Goal: Task Accomplishment & Management: Manage account settings

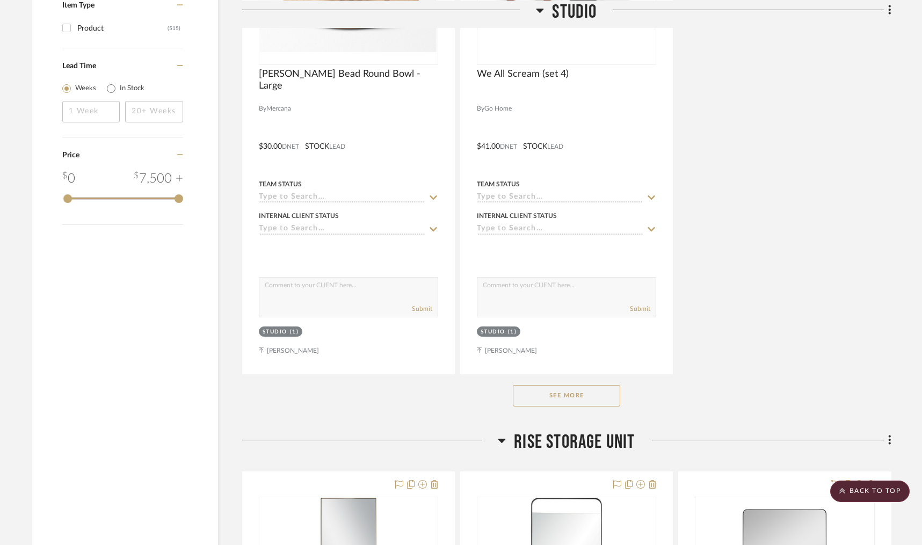
scroll to position [1379, 0]
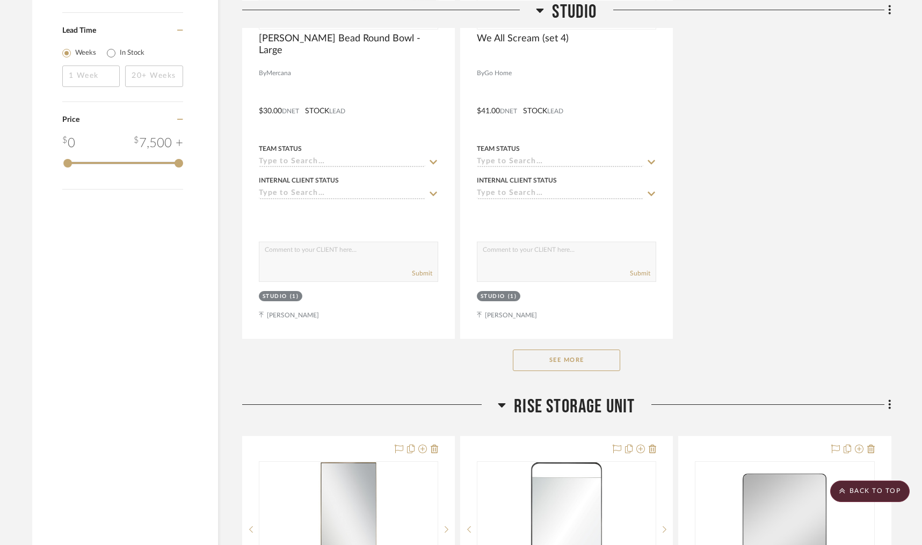
drag, startPoint x: 546, startPoint y: 356, endPoint x: 558, endPoint y: 351, distance: 13.0
click at [551, 355] on button "See More" at bounding box center [566, 360] width 107 height 21
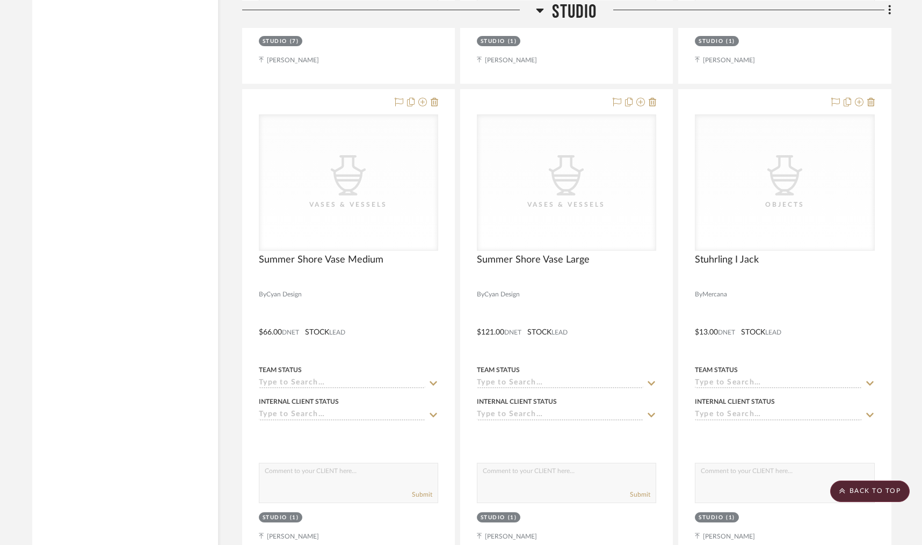
scroll to position [7836, 0]
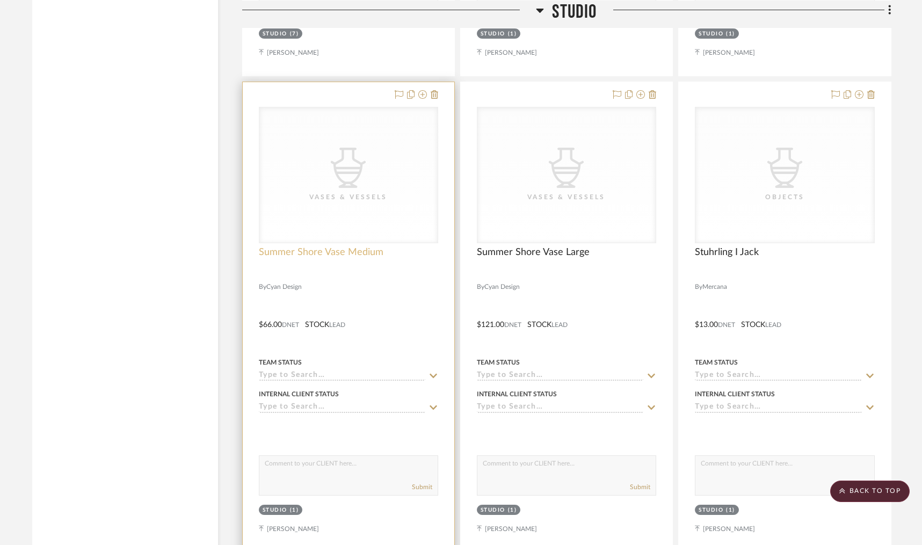
click at [323, 247] on span "Summer Shore Vase Medium" at bounding box center [321, 253] width 125 height 12
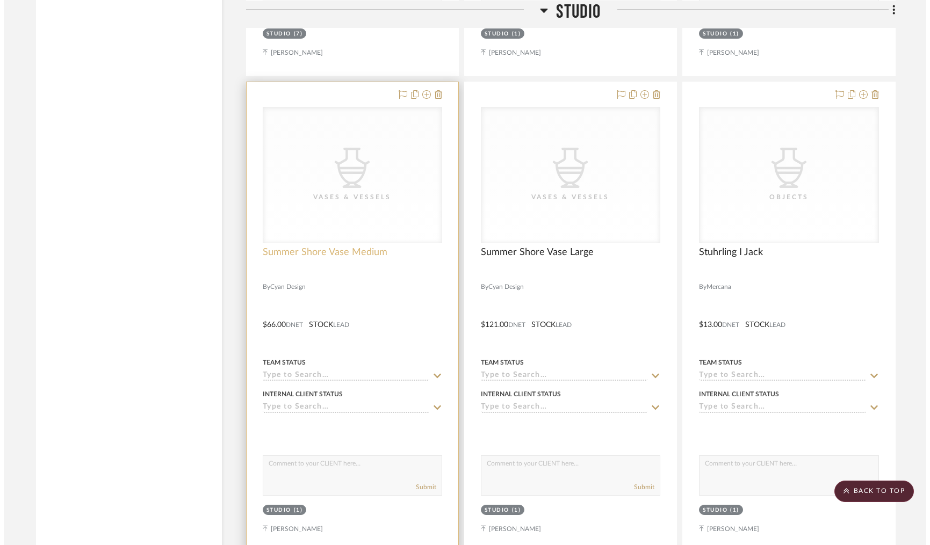
scroll to position [0, 0]
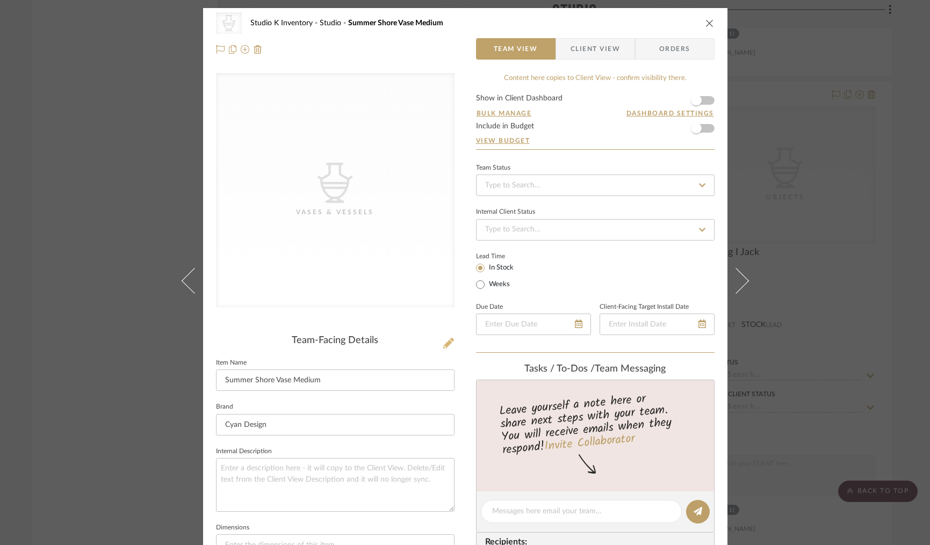
click at [444, 343] on icon at bounding box center [448, 343] width 11 height 11
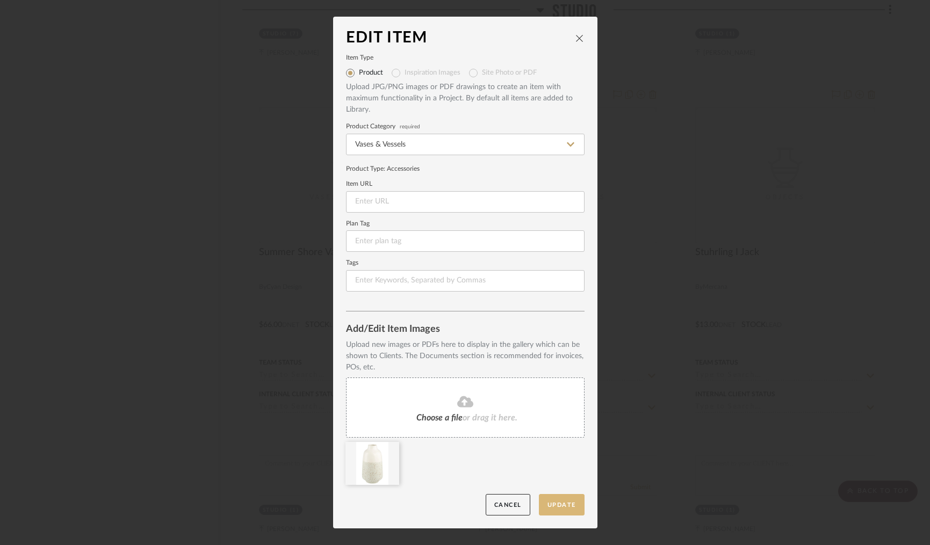
click at [558, 501] on button "Update" at bounding box center [562, 505] width 46 height 22
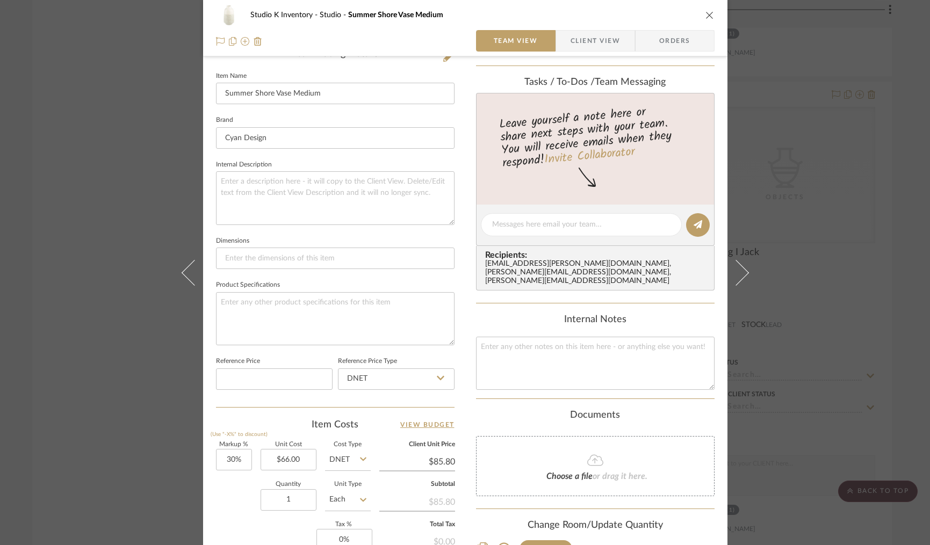
scroll to position [368, 0]
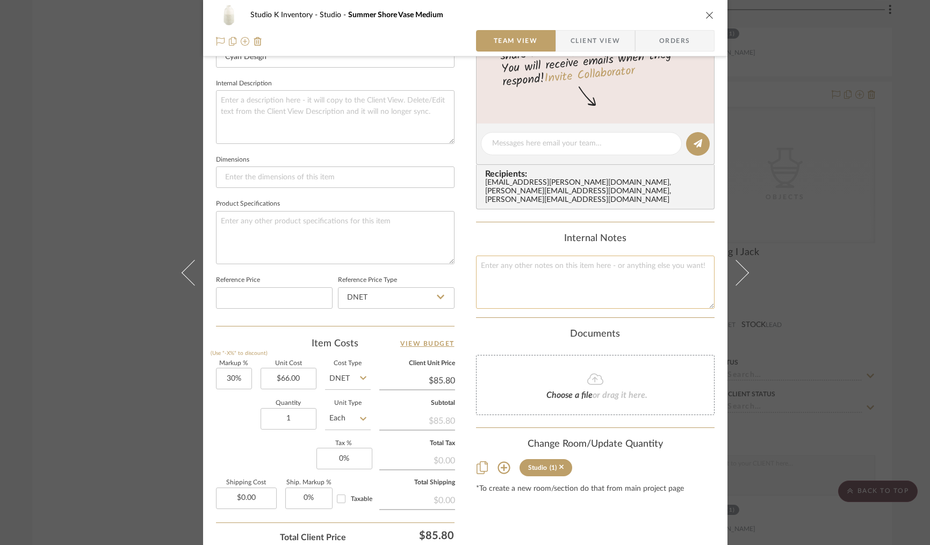
click at [501, 278] on textarea at bounding box center [595, 282] width 239 height 53
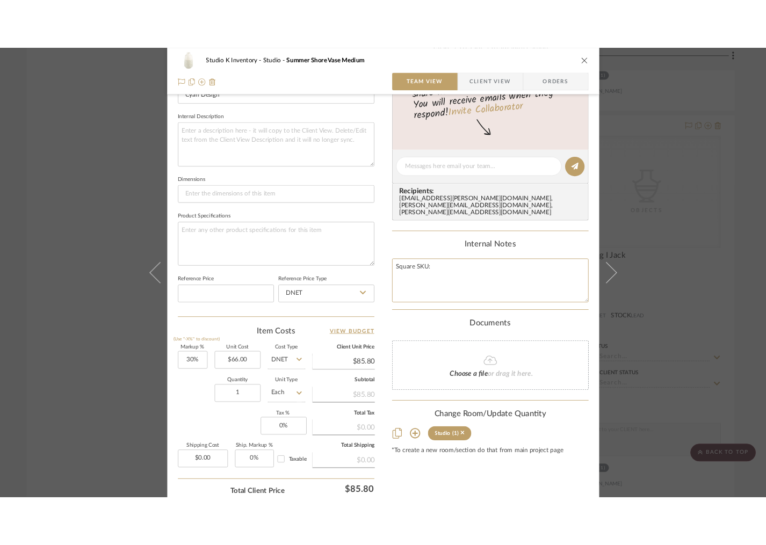
scroll to position [353, 0]
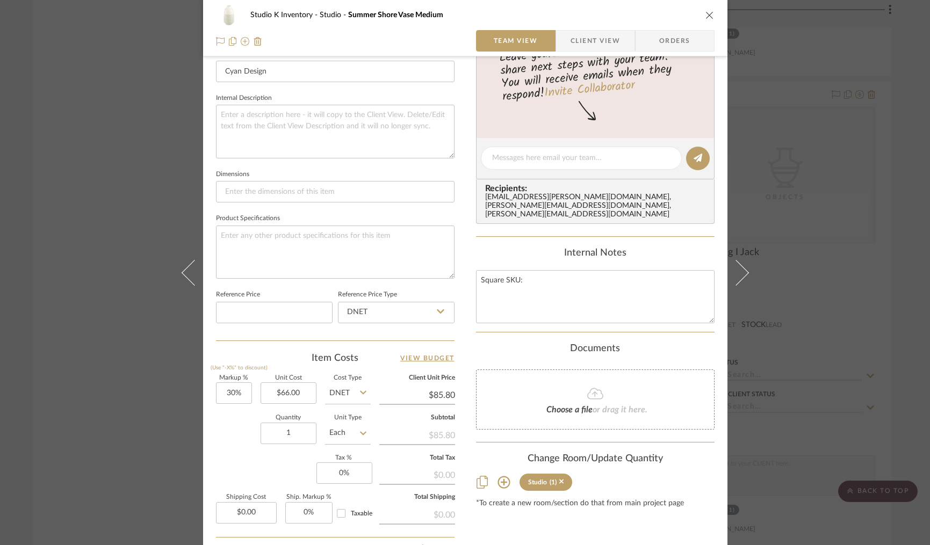
type textarea "Square SKU:"
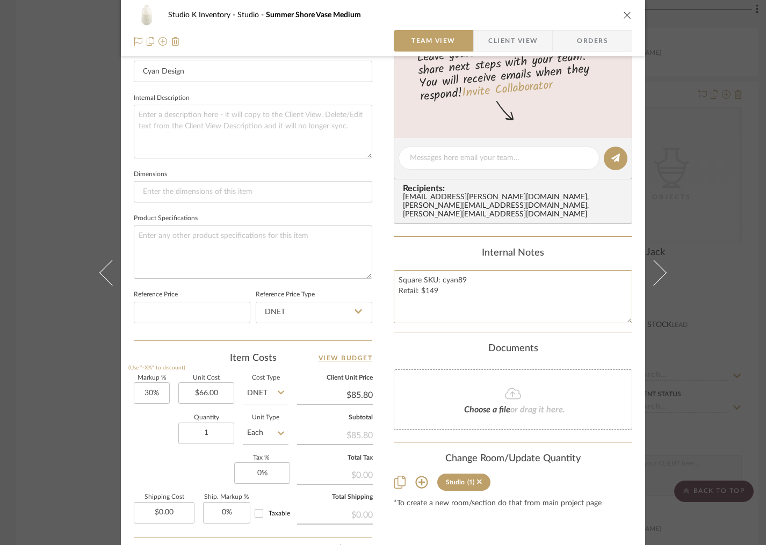
type textarea "Square SKU: cyan89 Retail: $149"
click at [442, 348] on div "Documents Choose a file or drag it here." at bounding box center [513, 386] width 239 height 87
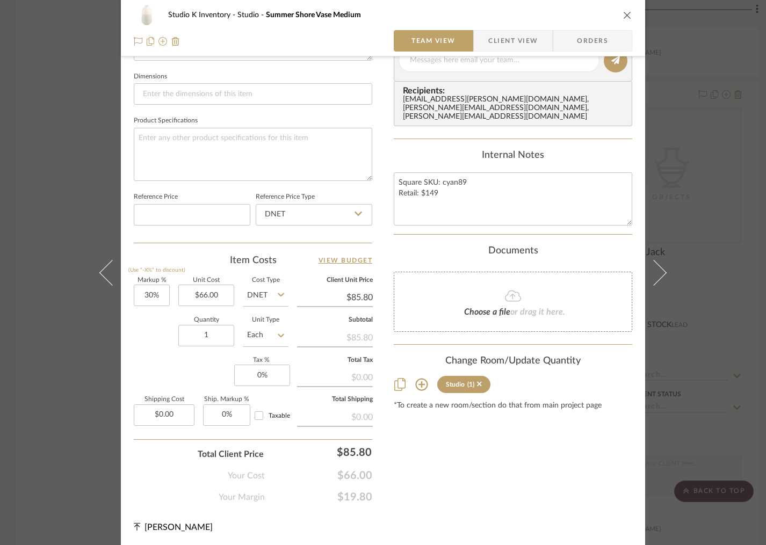
scroll to position [0, 0]
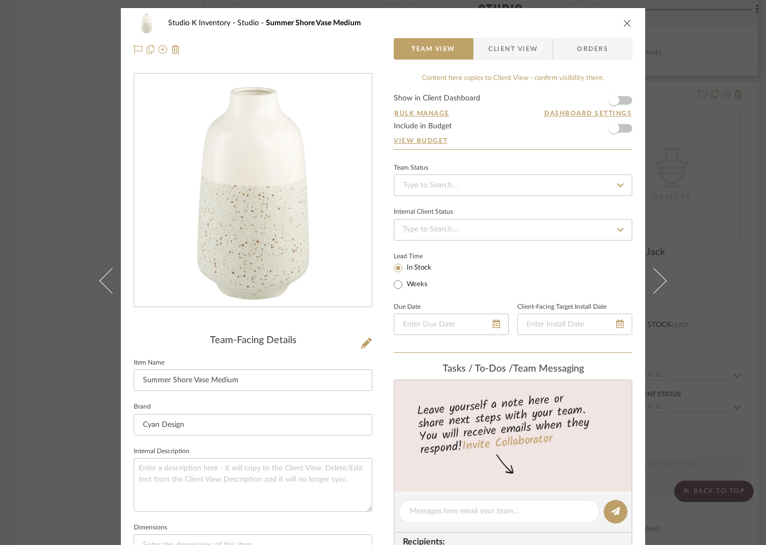
drag, startPoint x: 624, startPoint y: 22, endPoint x: 634, endPoint y: 40, distance: 20.7
click at [624, 22] on icon "close" at bounding box center [627, 23] width 9 height 9
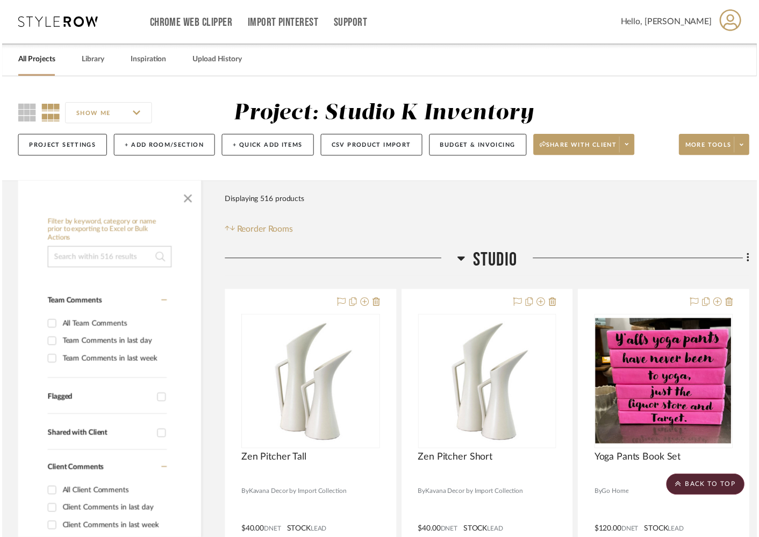
scroll to position [7836, 0]
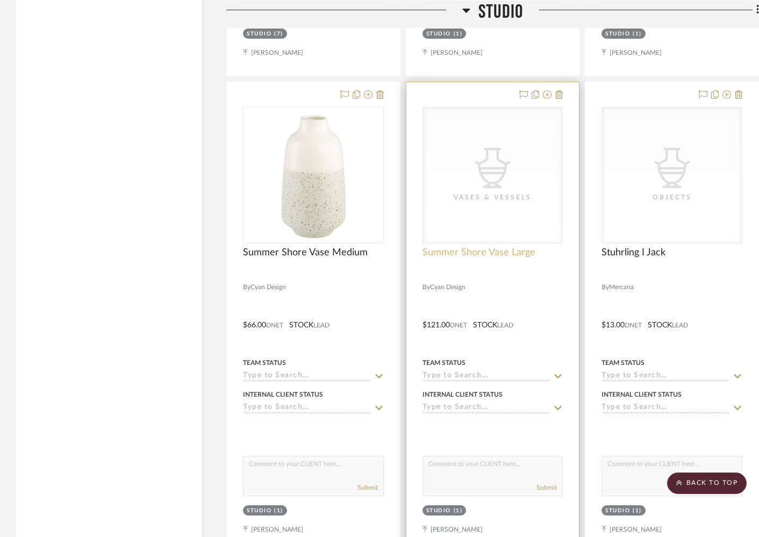
click at [497, 247] on span "Summer Shore Vase Large" at bounding box center [478, 253] width 113 height 12
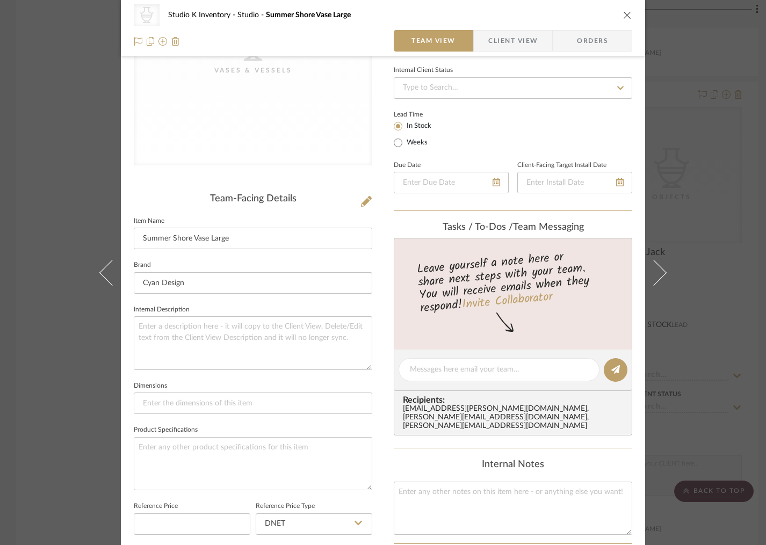
scroll to position [353, 0]
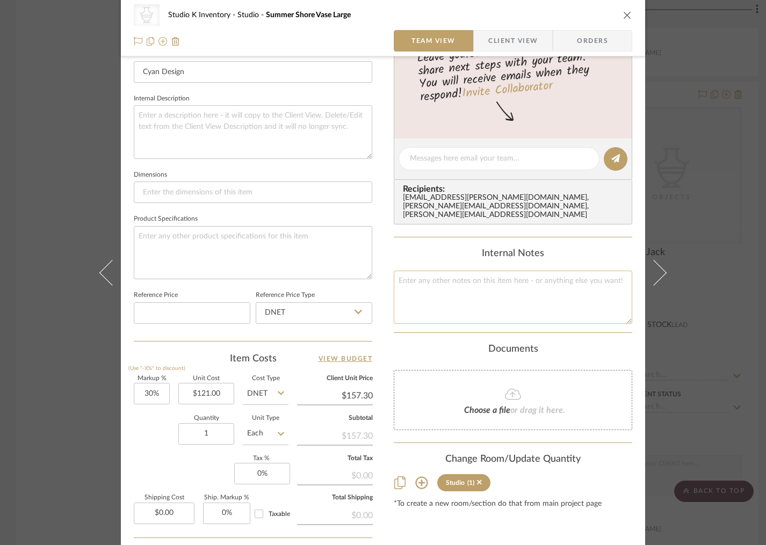
click at [425, 276] on textarea at bounding box center [513, 297] width 239 height 53
type textarea "Square SKU: cyan108 Retail: $270"
click at [418, 346] on div "Documents" at bounding box center [513, 350] width 239 height 12
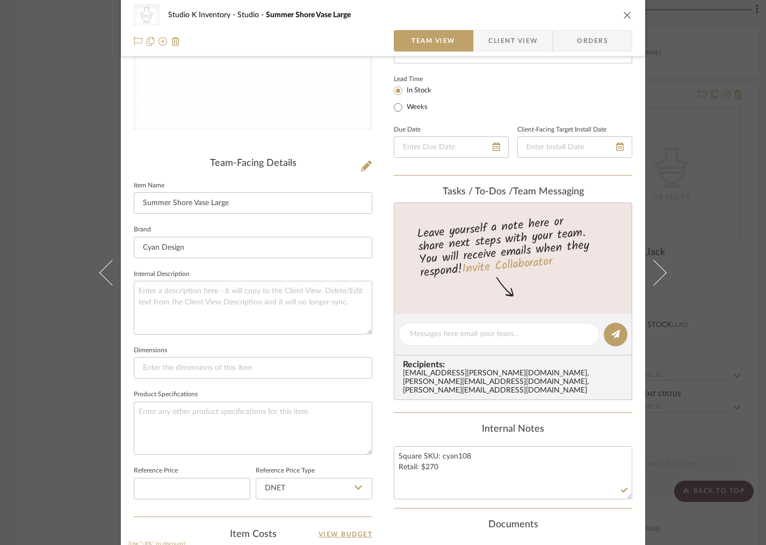
scroll to position [0, 0]
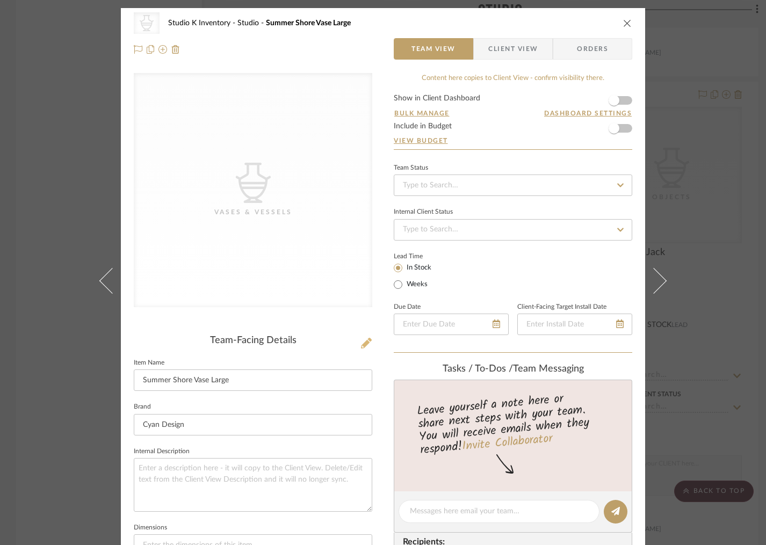
click at [361, 343] on icon at bounding box center [366, 343] width 11 height 11
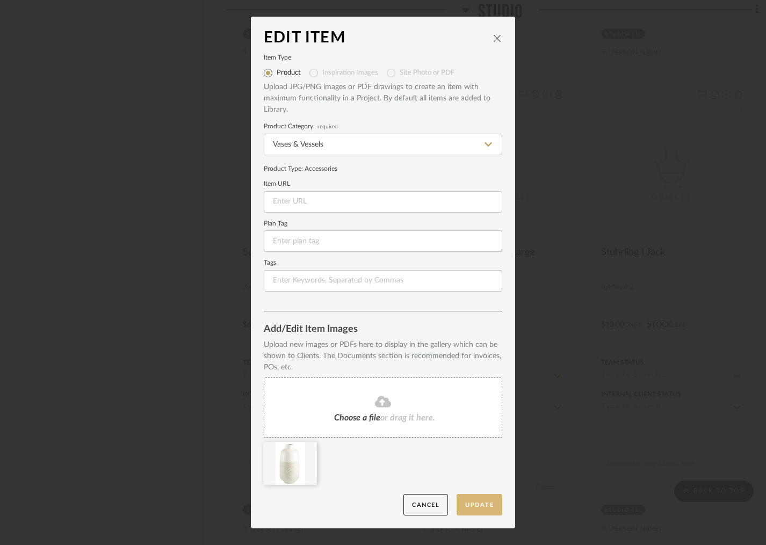
click at [486, 508] on button "Update" at bounding box center [480, 505] width 46 height 22
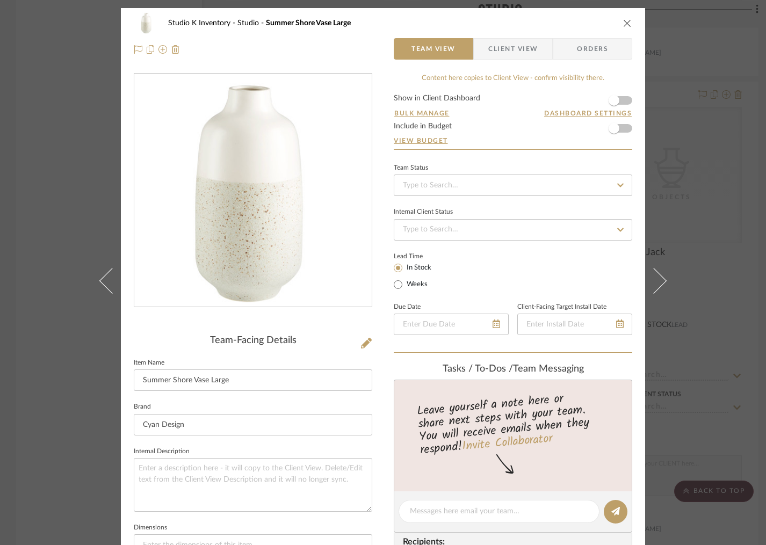
click at [624, 22] on icon "close" at bounding box center [627, 23] width 9 height 9
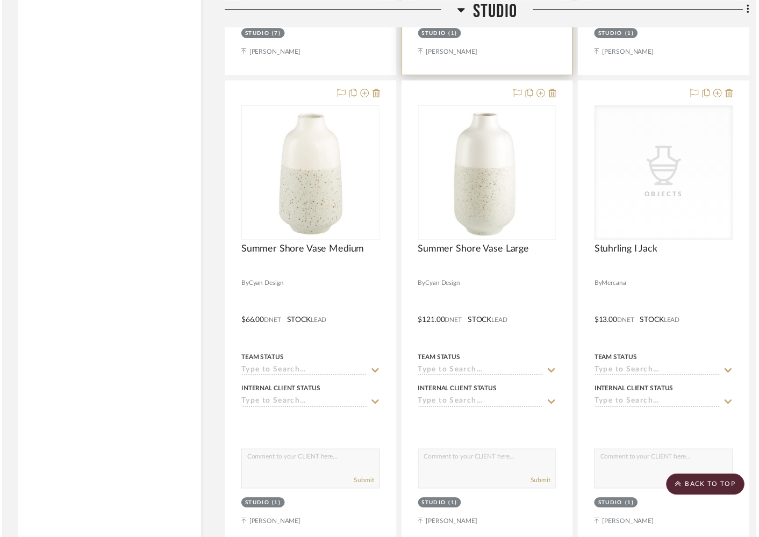
scroll to position [7836, 0]
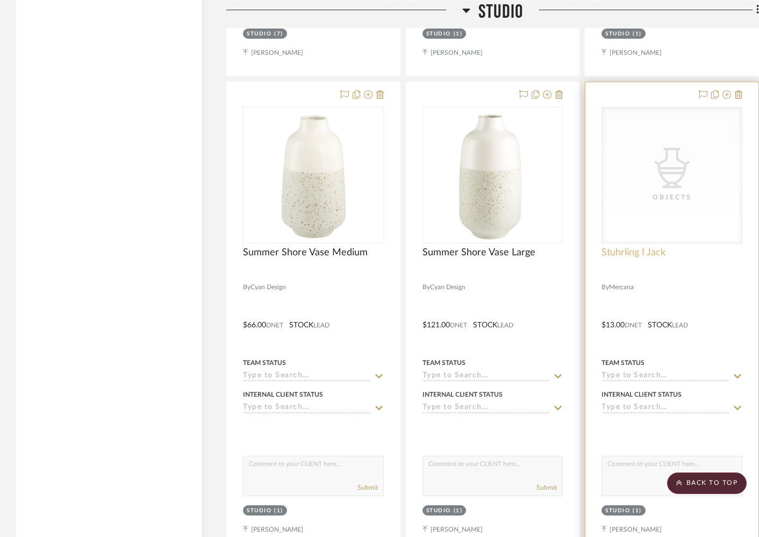
click at [641, 247] on span "Stuhrling I Jack" at bounding box center [633, 253] width 64 height 12
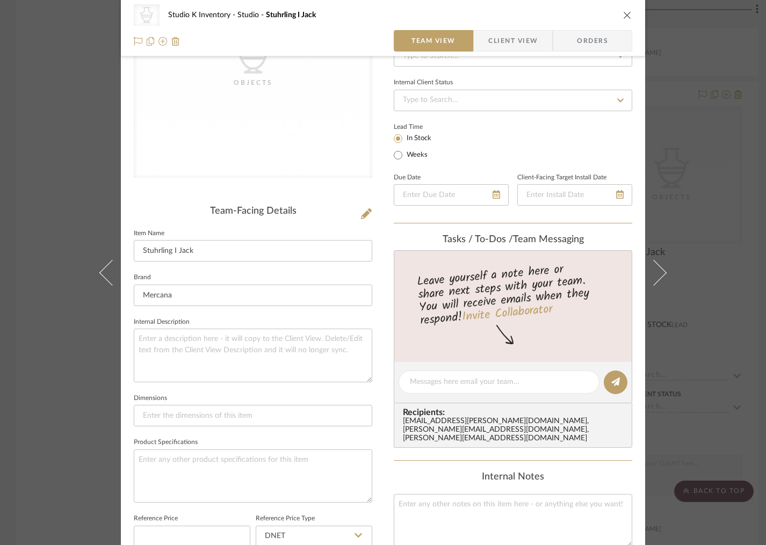
scroll to position [341, 0]
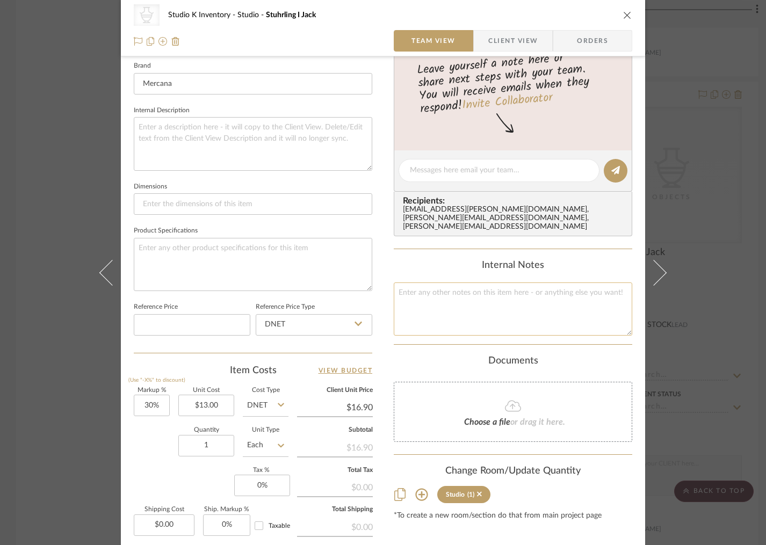
click at [424, 303] on textarea at bounding box center [513, 309] width 239 height 53
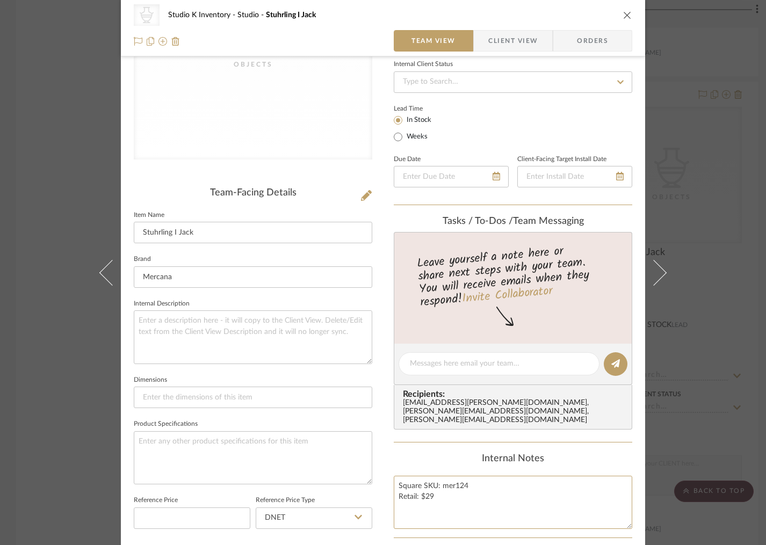
scroll to position [0, 0]
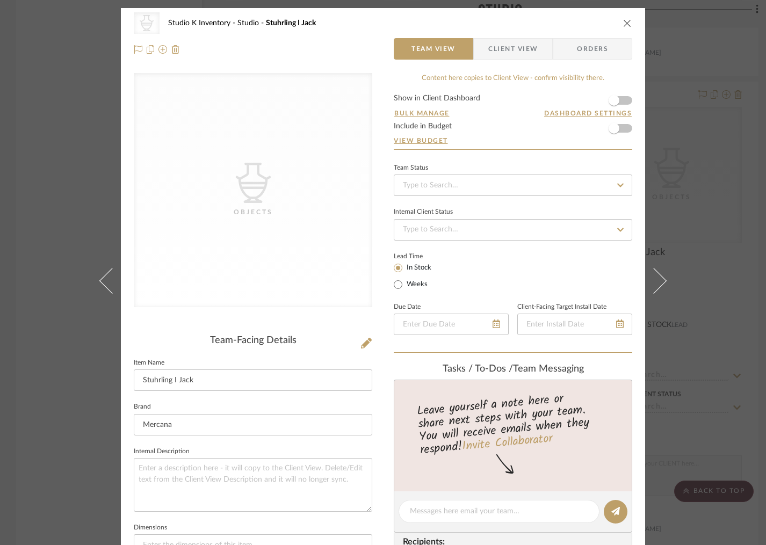
type textarea "Square SKU: mer124 Retail: $29"
drag, startPoint x: 307, startPoint y: 329, endPoint x: 334, endPoint y: 339, distance: 28.0
click at [308, 329] on div "CategoryIconAccessories Created with Sketch. Objects Team-Facing Details Item N…" at bounding box center [253, 514] width 239 height 882
click at [362, 343] on icon at bounding box center [366, 343] width 11 height 11
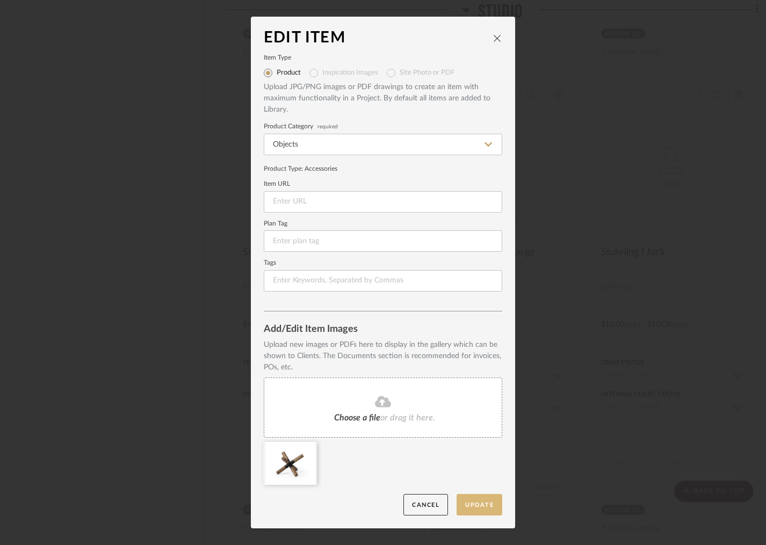
click at [481, 504] on button "Update" at bounding box center [480, 505] width 46 height 22
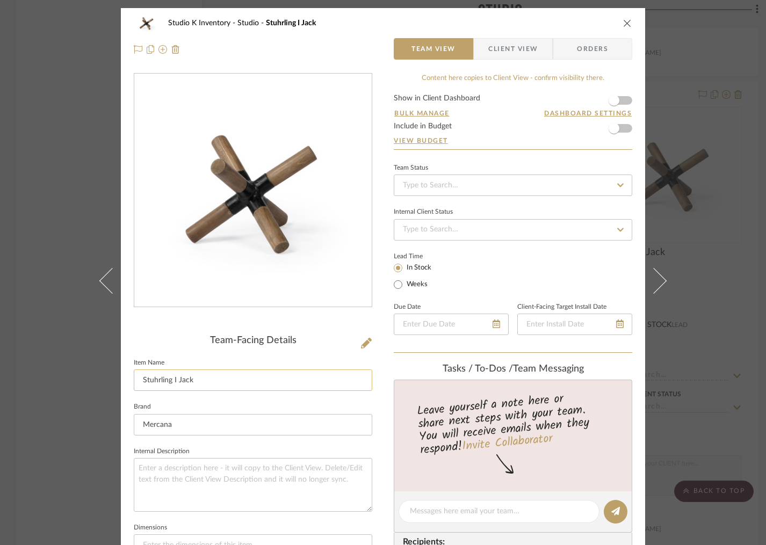
click at [172, 381] on input "Stuhrling I Jack" at bounding box center [253, 380] width 239 height 21
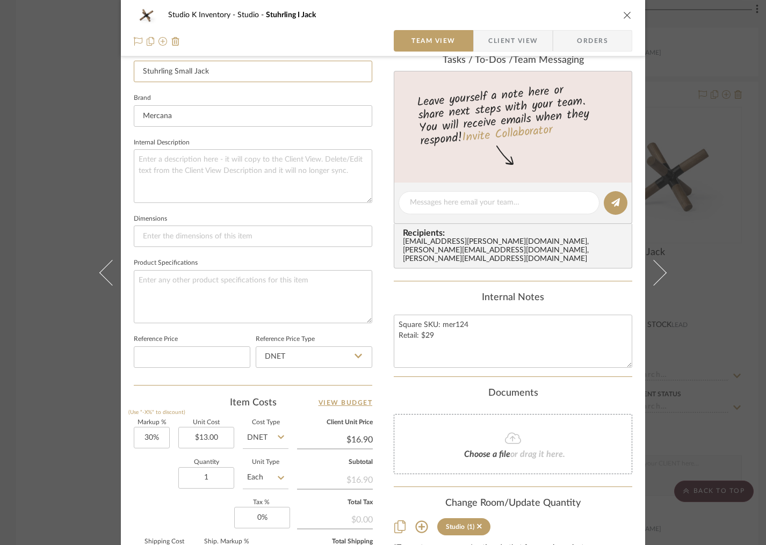
scroll to position [320, 0]
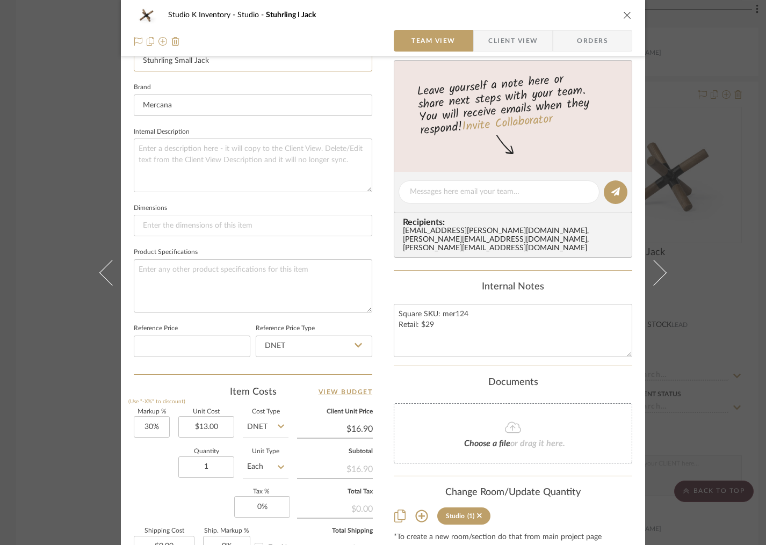
type input "Stuhrling Small Jack"
click at [379, 278] on div "Studio K Inventory Studio Stuhrling I Jack Team View Client View Orders Team-Fa…" at bounding box center [383, 183] width 524 height 990
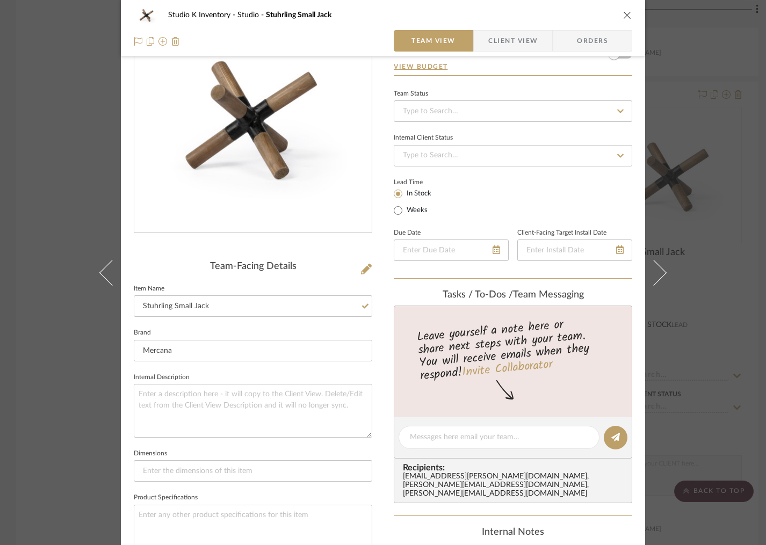
scroll to position [0, 0]
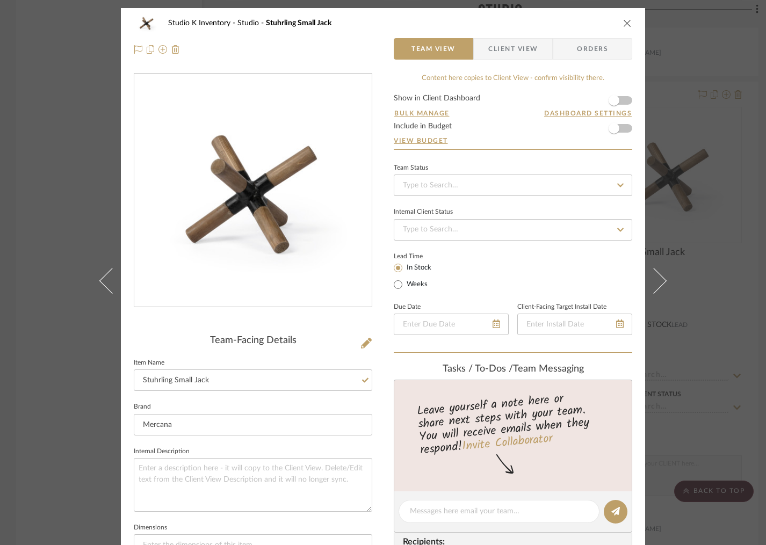
click at [623, 20] on icon "close" at bounding box center [627, 23] width 9 height 9
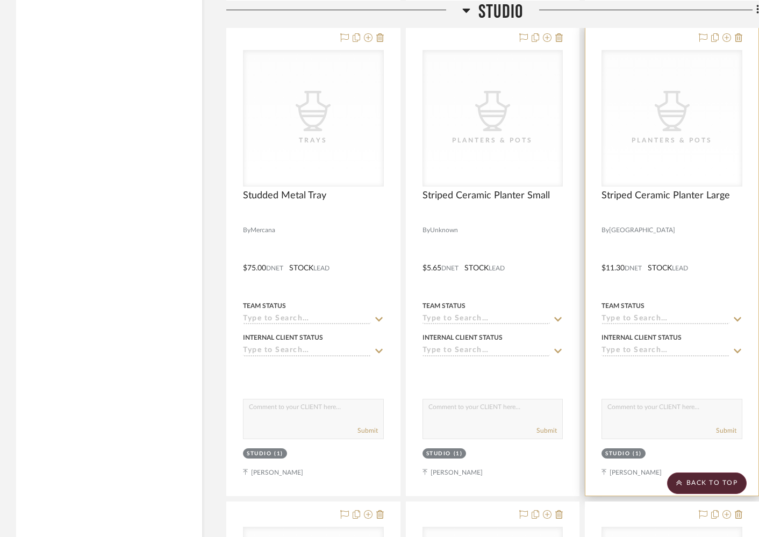
scroll to position [8359, 0]
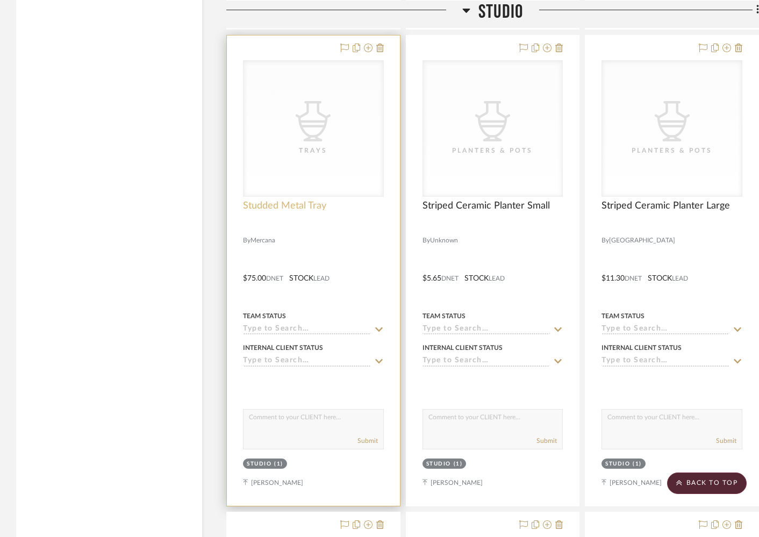
click at [297, 200] on span "Studded Metal Tray" at bounding box center [284, 206] width 83 height 12
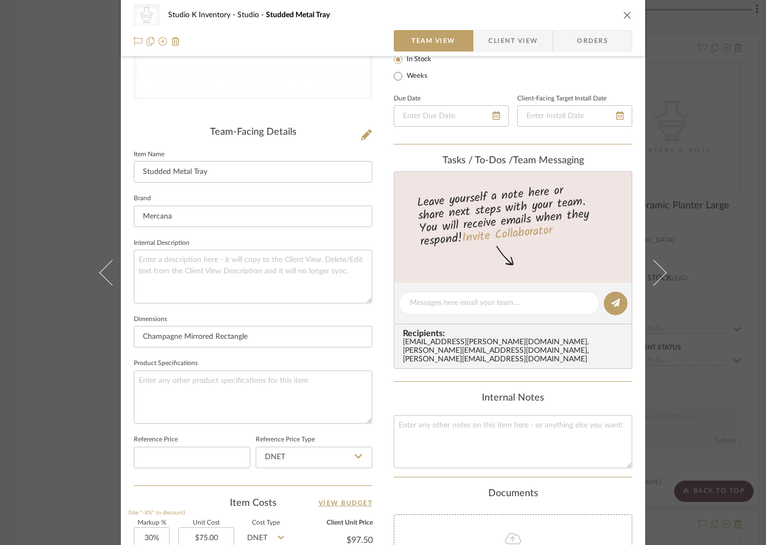
scroll to position [216, 0]
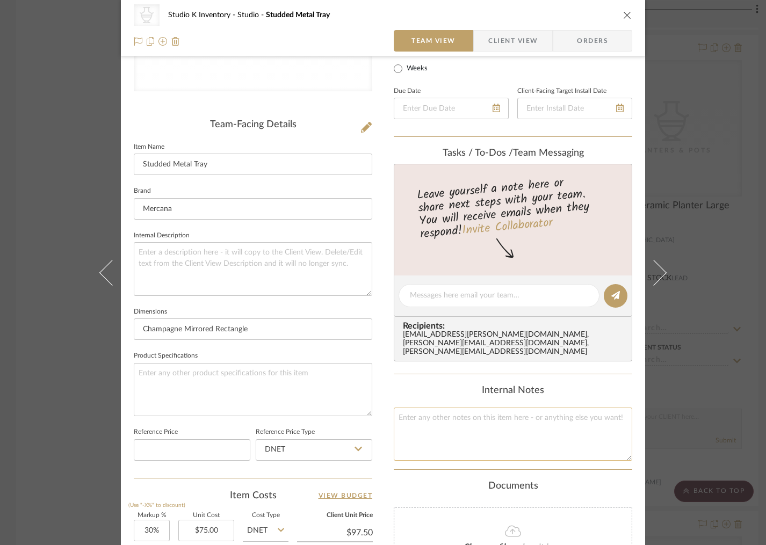
click at [436, 411] on textarea at bounding box center [513, 434] width 239 height 53
type textarea "Square SKU: Mer308 Retail: $168"
click at [331, 129] on div "Team-Facing Details" at bounding box center [253, 125] width 239 height 12
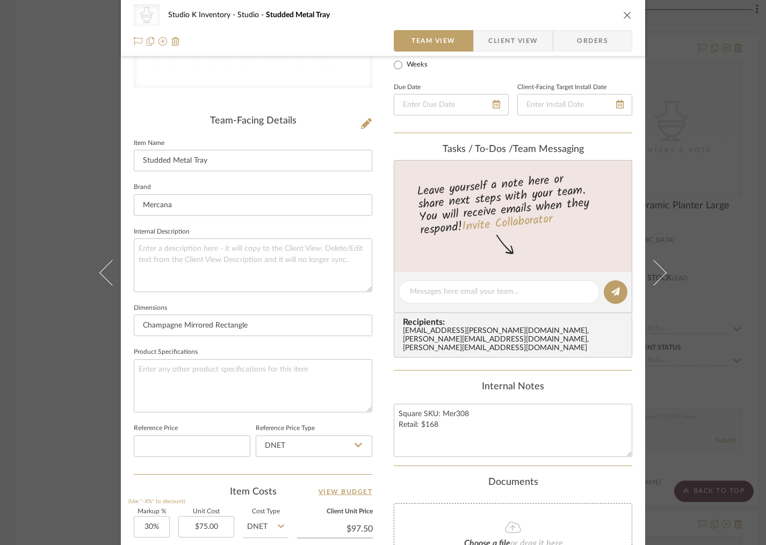
scroll to position [451, 0]
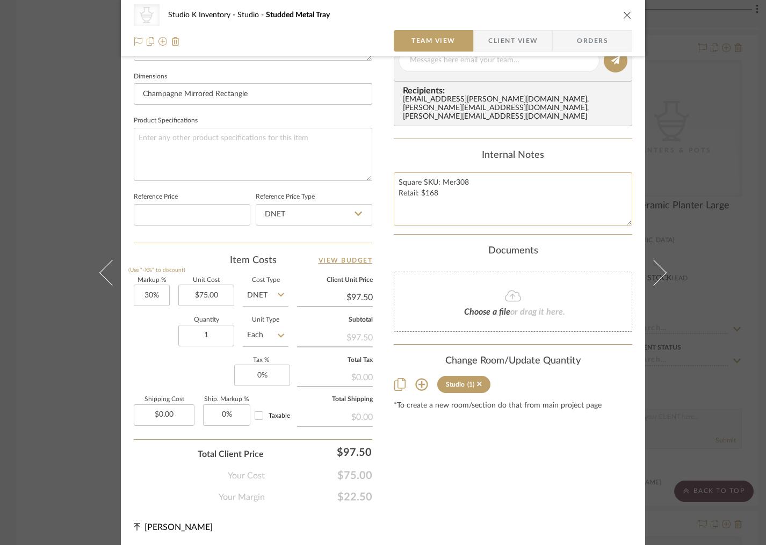
click at [456, 187] on textarea "Square SKU: Mer308 Retail: $168" at bounding box center [513, 198] width 239 height 53
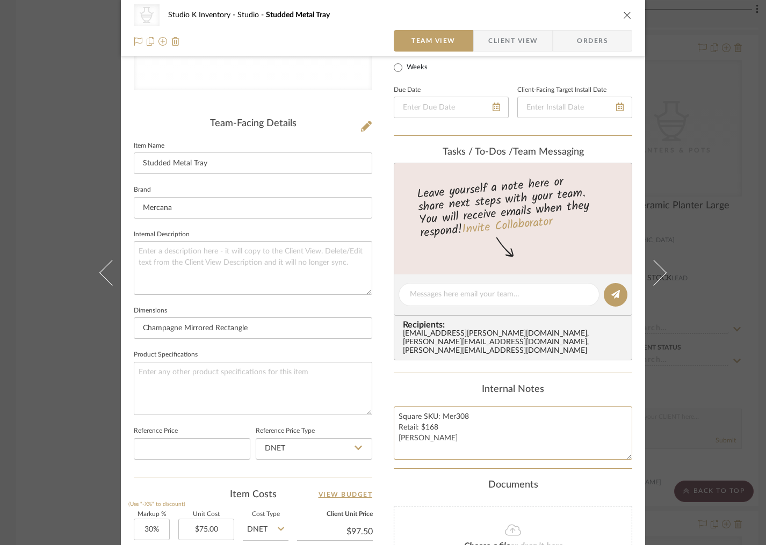
scroll to position [0, 0]
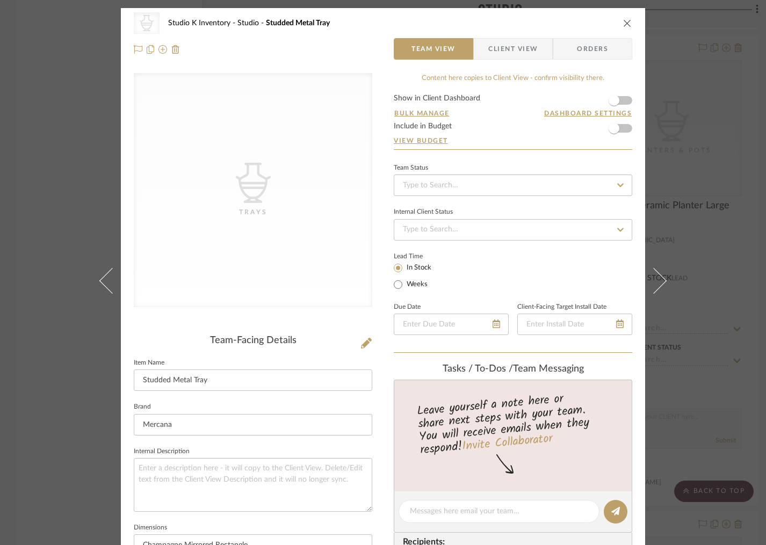
type textarea "Square SKU: Mer308 Retail: $168 Elio Tray"
drag, startPoint x: 279, startPoint y: 334, endPoint x: 336, endPoint y: 333, distance: 57.0
click at [286, 334] on div "CategoryIconAccessories Created with Sketch. Trays Team-Facing Details Item Nam…" at bounding box center [253, 514] width 239 height 882
click at [363, 342] on icon at bounding box center [366, 343] width 11 height 11
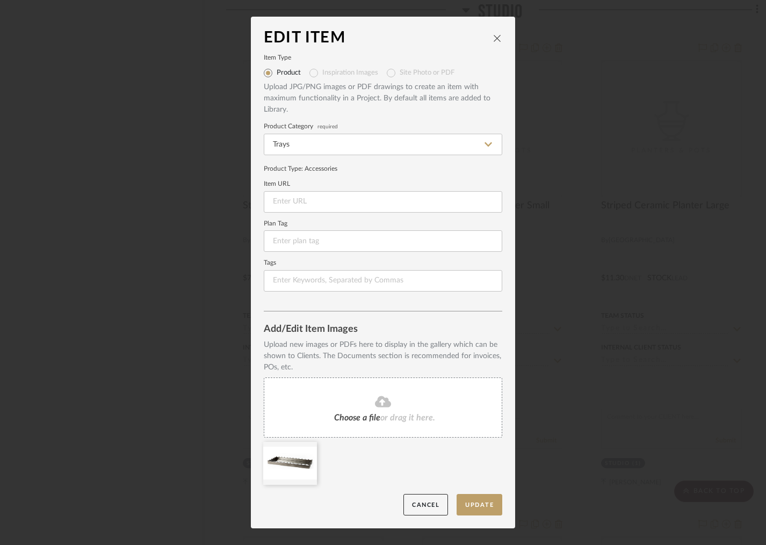
drag, startPoint x: 477, startPoint y: 505, endPoint x: 535, endPoint y: 461, distance: 72.8
click at [477, 505] on button "Update" at bounding box center [480, 505] width 46 height 22
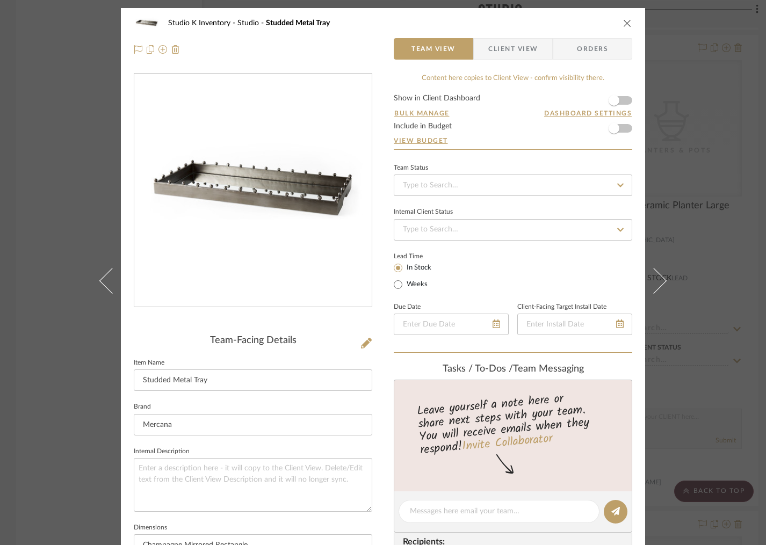
click at [624, 23] on icon "close" at bounding box center [627, 23] width 9 height 9
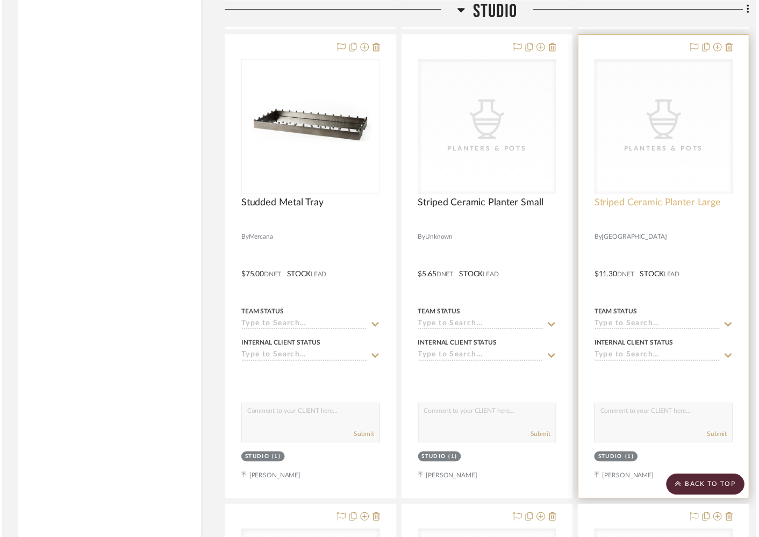
scroll to position [8359, 0]
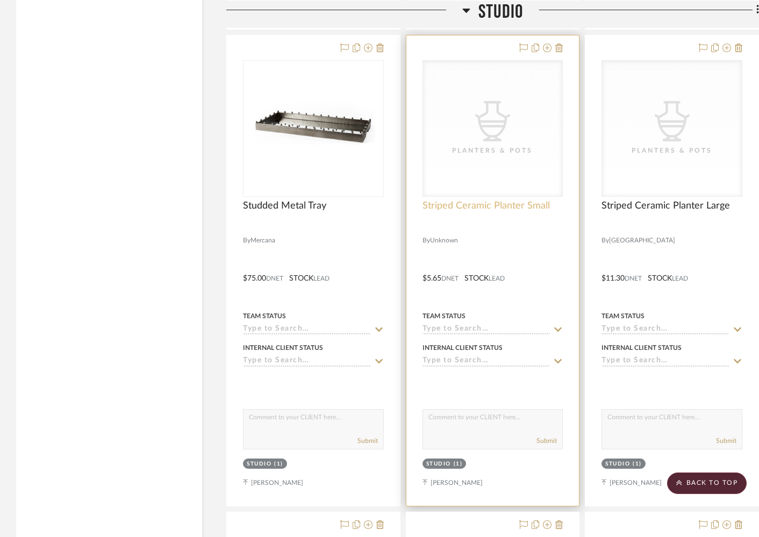
click at [475, 200] on span "Striped Ceramic Planter Small" at bounding box center [485, 206] width 127 height 12
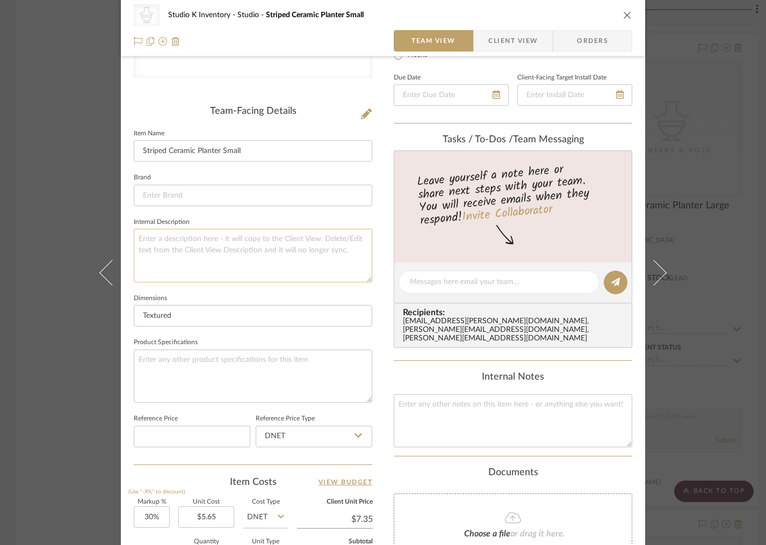
scroll to position [242, 0]
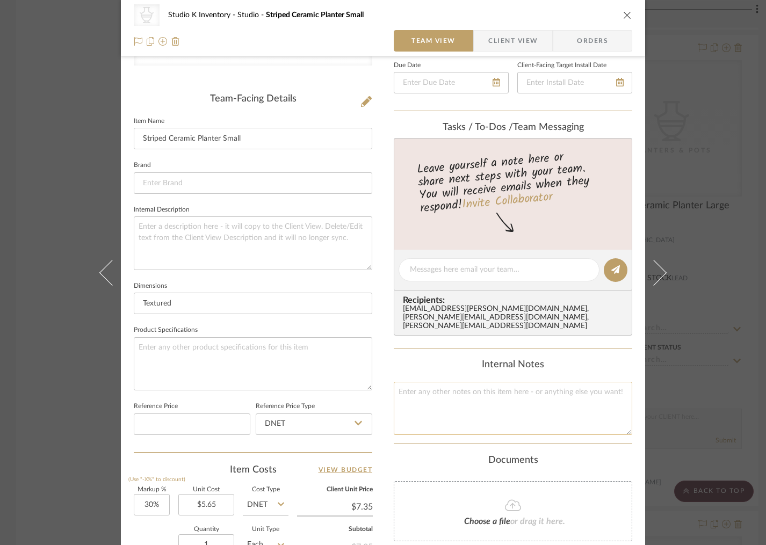
click at [423, 402] on textarea at bounding box center [513, 408] width 239 height 53
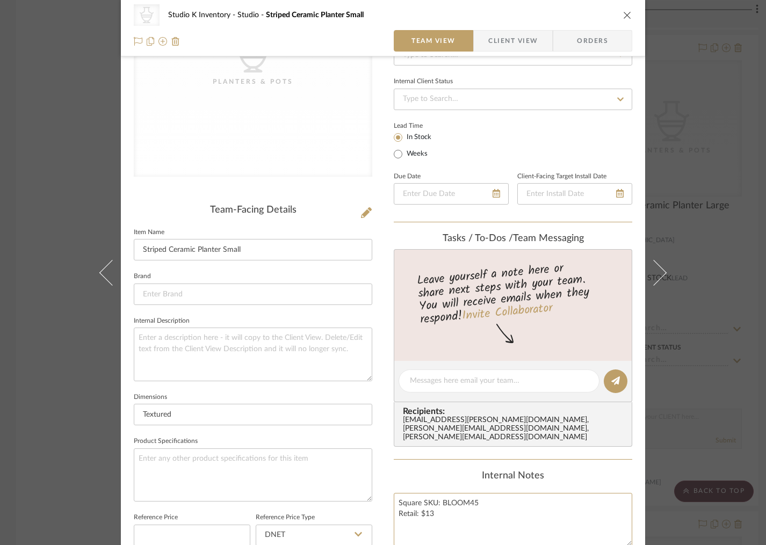
scroll to position [0, 0]
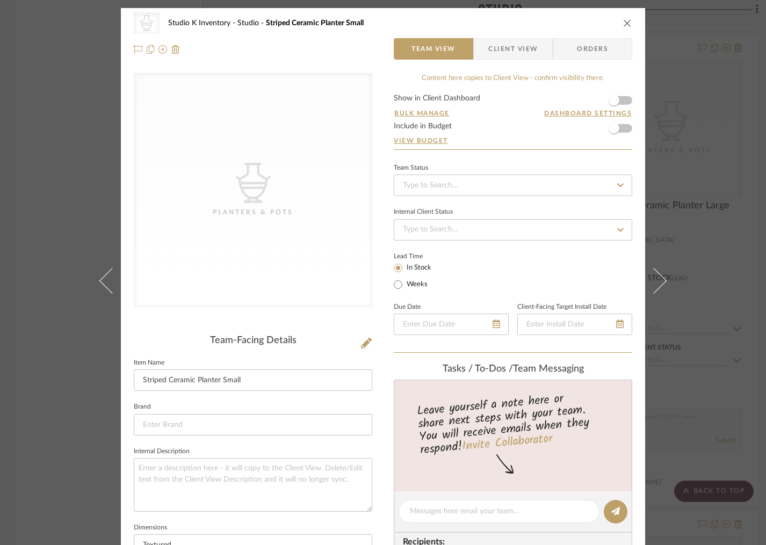
type textarea "Square SKU: BLOOM45 Retail: $13"
click at [320, 317] on div "CategoryIconAccessories Created with Sketch. Planters & Pots" at bounding box center [253, 198] width 239 height 251
click at [363, 343] on icon at bounding box center [366, 343] width 11 height 11
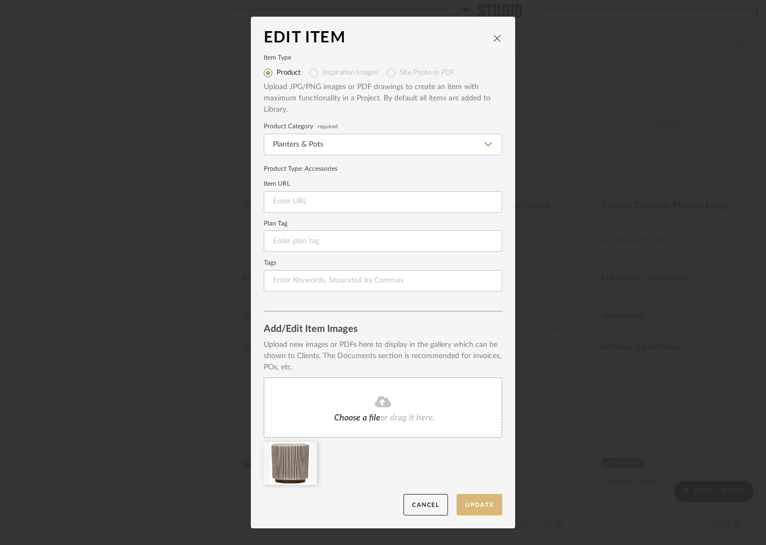
click at [476, 501] on button "Update" at bounding box center [480, 505] width 46 height 22
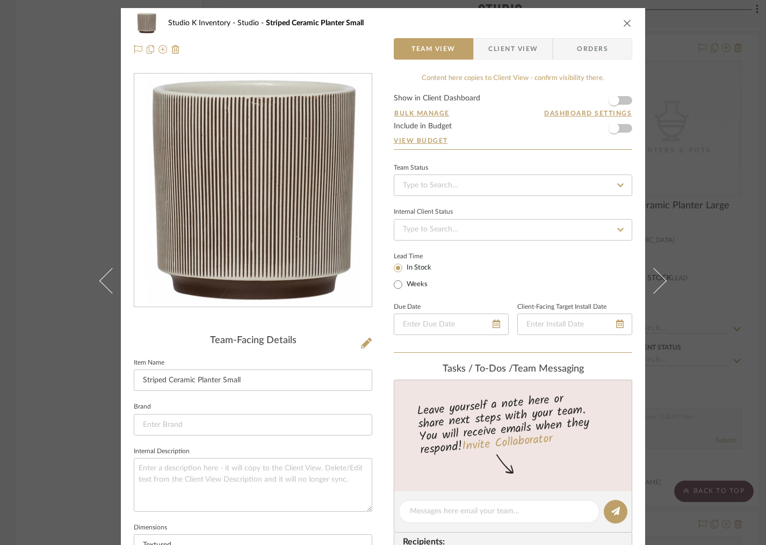
click at [623, 21] on icon "close" at bounding box center [627, 23] width 9 height 9
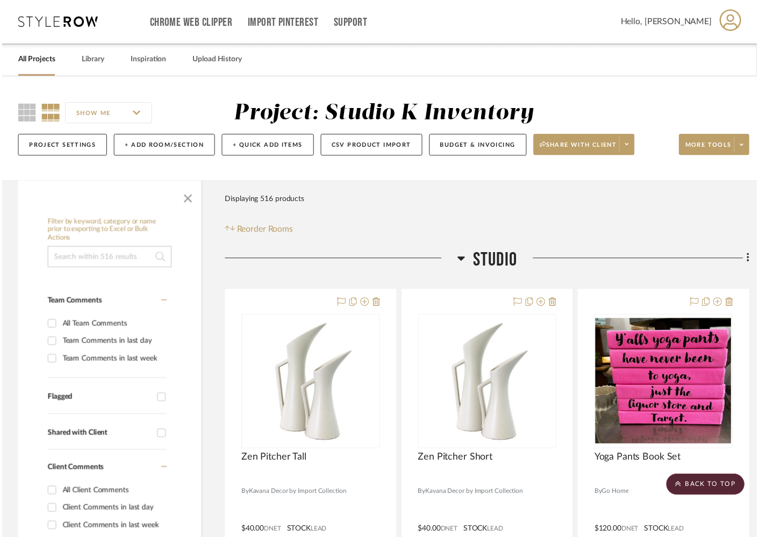
scroll to position [8359, 0]
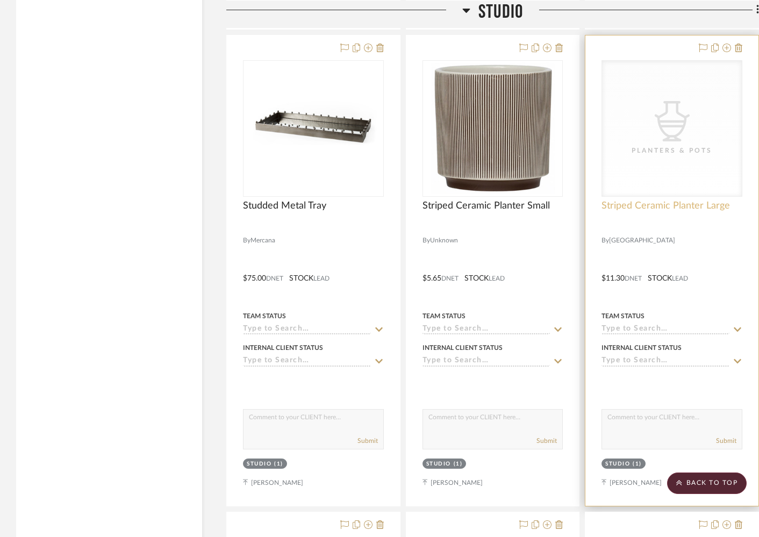
click at [662, 200] on span "Striped Ceramic Planter Large" at bounding box center [665, 206] width 128 height 12
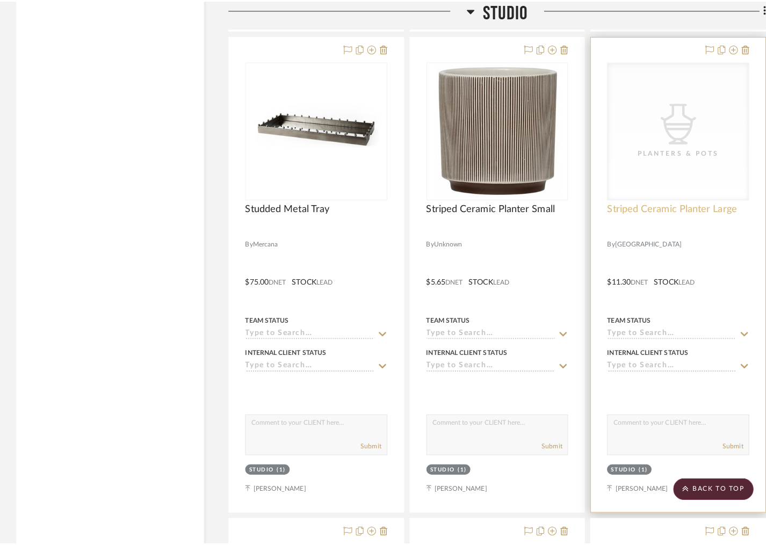
scroll to position [0, 0]
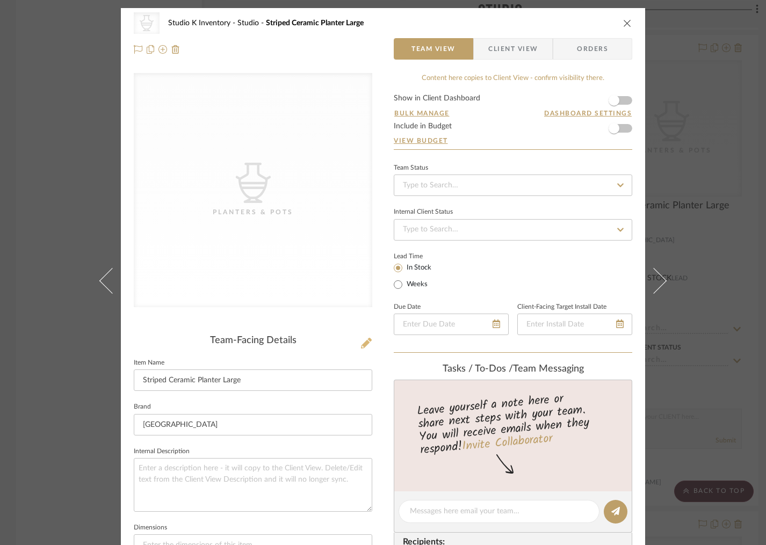
click at [361, 342] on icon at bounding box center [366, 343] width 11 height 11
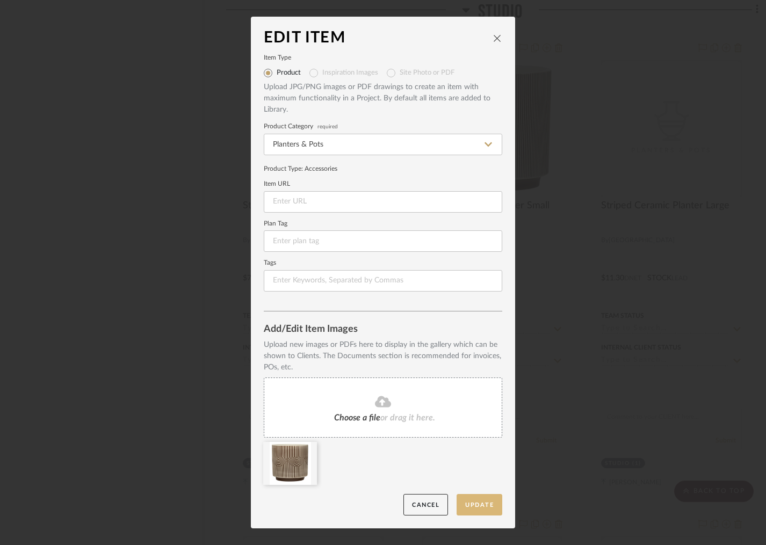
click at [479, 502] on button "Update" at bounding box center [480, 505] width 46 height 22
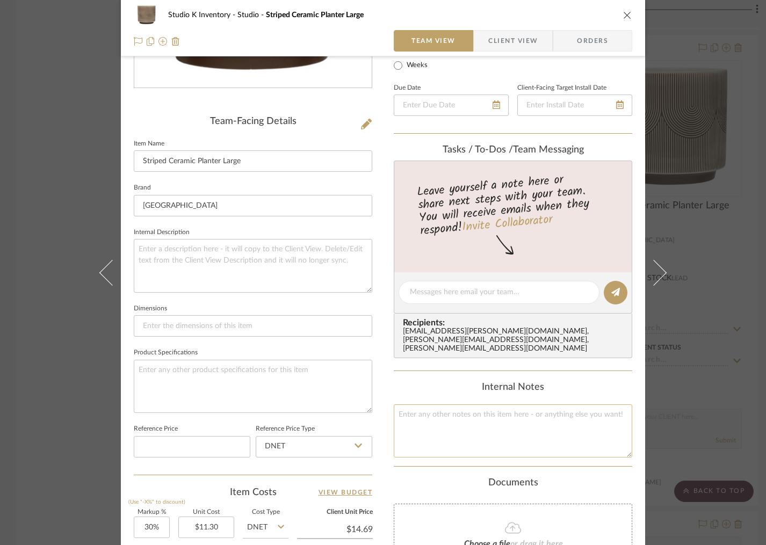
scroll to position [221, 0]
click at [444, 418] on textarea at bounding box center [513, 429] width 239 height 53
type textarea "Q"
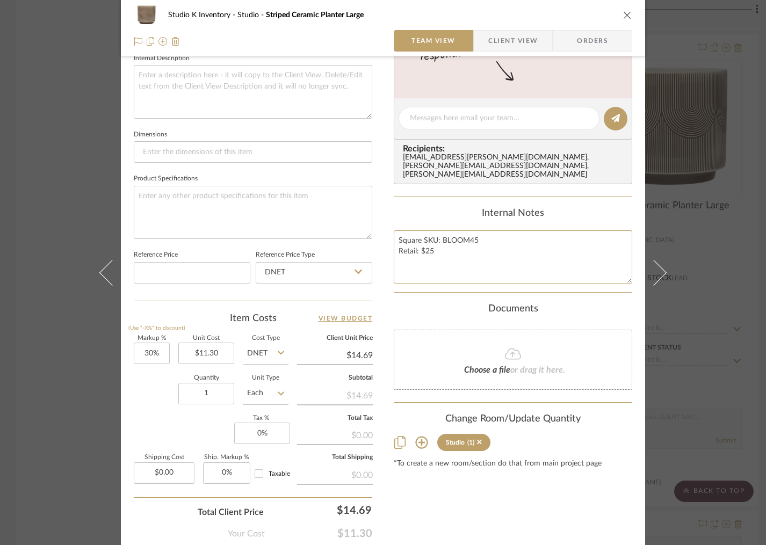
scroll to position [406, 0]
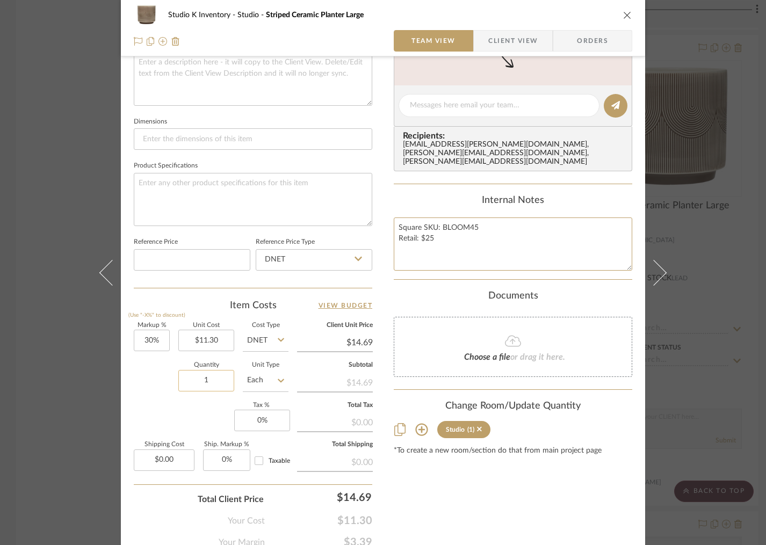
type textarea "Square SKU: BLOOM45 Retail: $25"
drag, startPoint x: 208, startPoint y: 381, endPoint x: 192, endPoint y: 381, distance: 15.6
click at [192, 381] on input "1" at bounding box center [206, 380] width 56 height 21
drag, startPoint x: 214, startPoint y: 383, endPoint x: 192, endPoint y: 380, distance: 21.7
click at [192, 380] on input "1" at bounding box center [206, 380] width 56 height 21
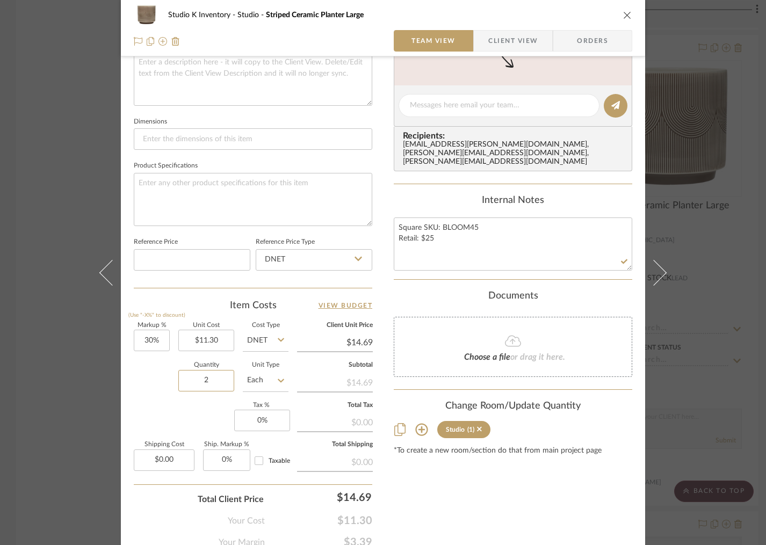
type input "2"
click at [523, 513] on div "Content here copies to Client View - confirm visibility there. Show in Client D…" at bounding box center [513, 108] width 239 height 882
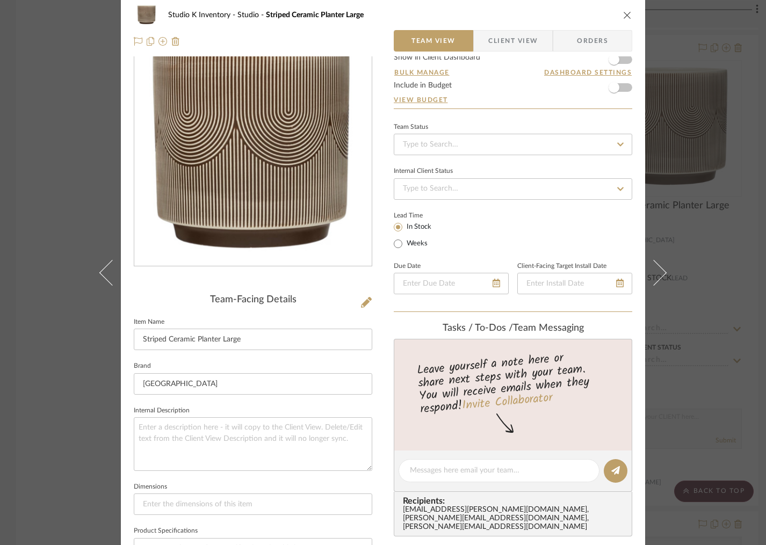
scroll to position [0, 0]
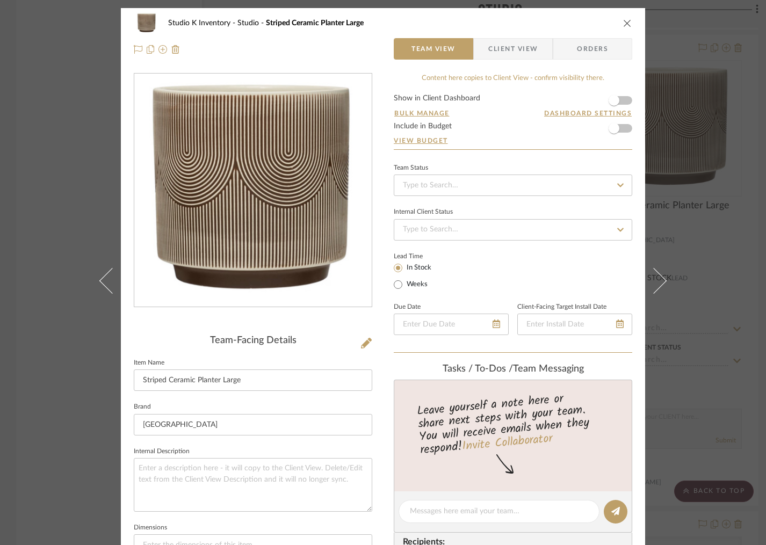
click at [625, 24] on icon "close" at bounding box center [627, 23] width 9 height 9
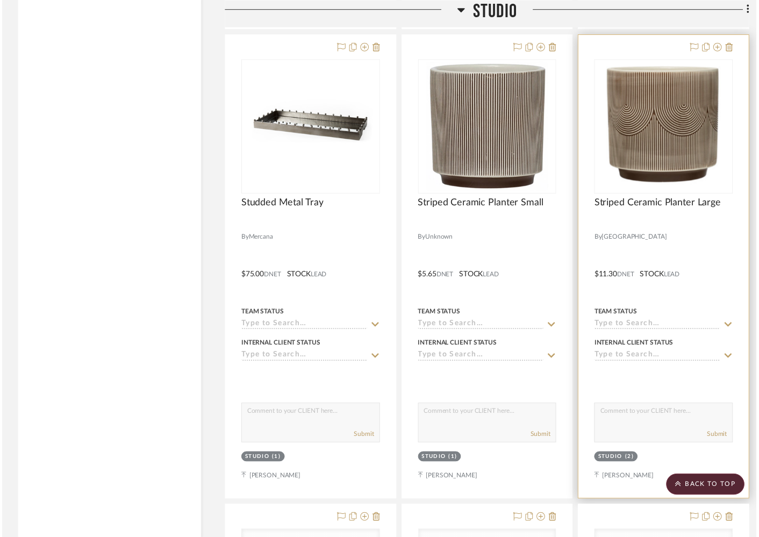
scroll to position [8359, 0]
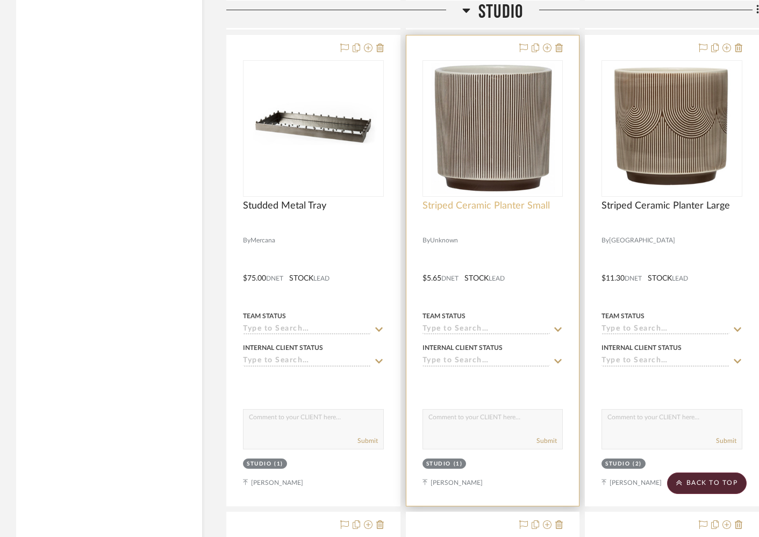
click at [524, 201] on span "Striped Ceramic Planter Small" at bounding box center [485, 206] width 127 height 12
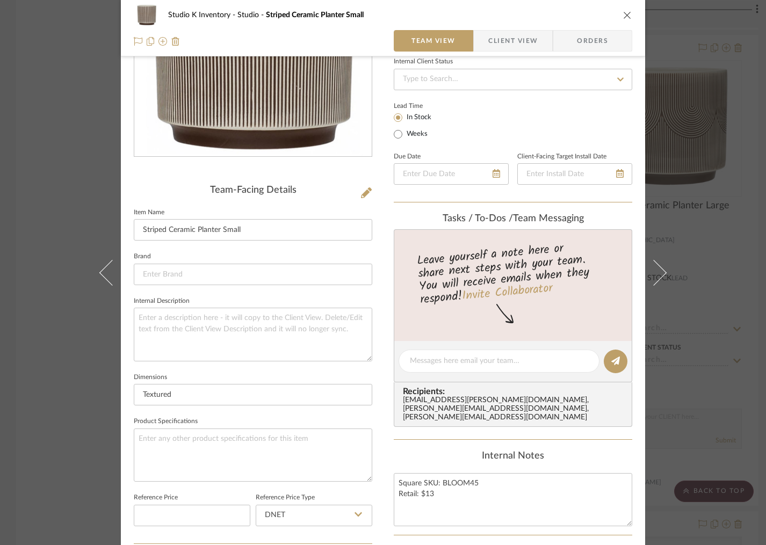
scroll to position [362, 0]
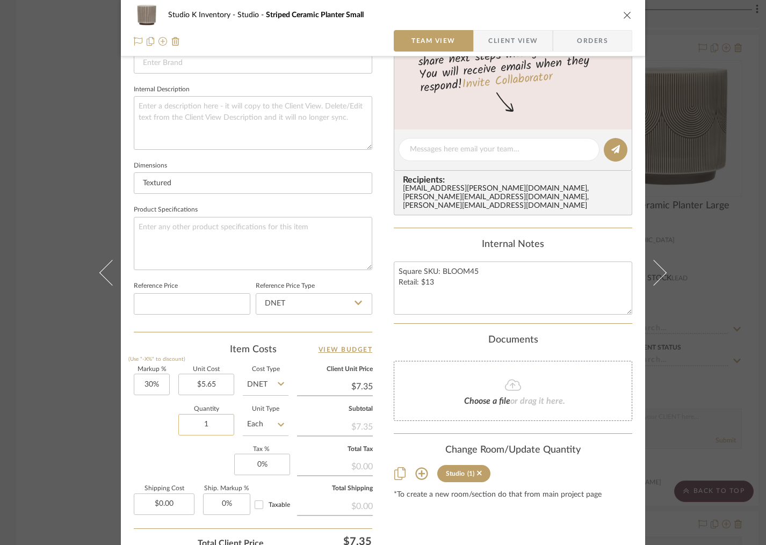
click at [210, 423] on input "1" at bounding box center [206, 424] width 56 height 21
type input "10"
click at [521, 282] on textarea "Square SKU: BLOOM45 Retail: $13" at bounding box center [513, 288] width 239 height 53
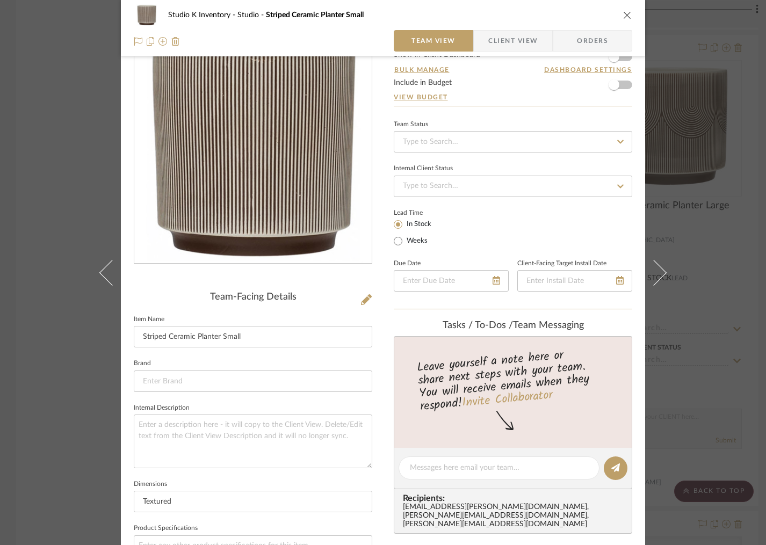
scroll to position [0, 0]
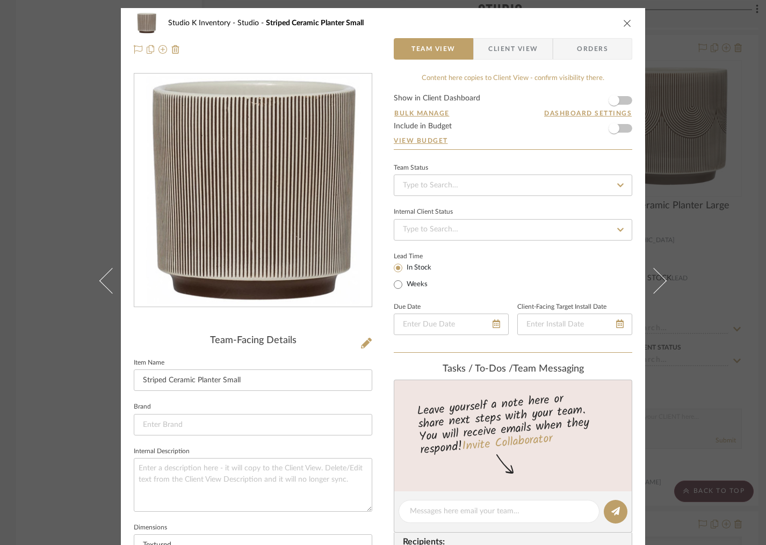
click at [624, 21] on icon "close" at bounding box center [627, 23] width 9 height 9
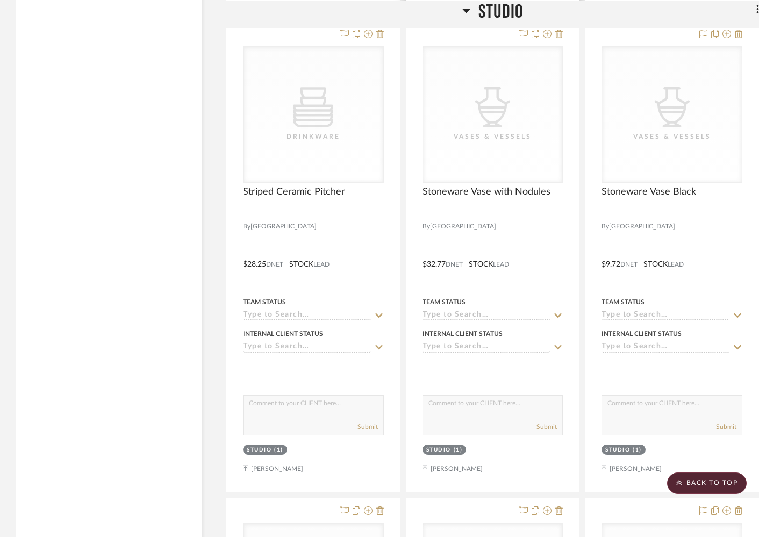
scroll to position [8848, 0]
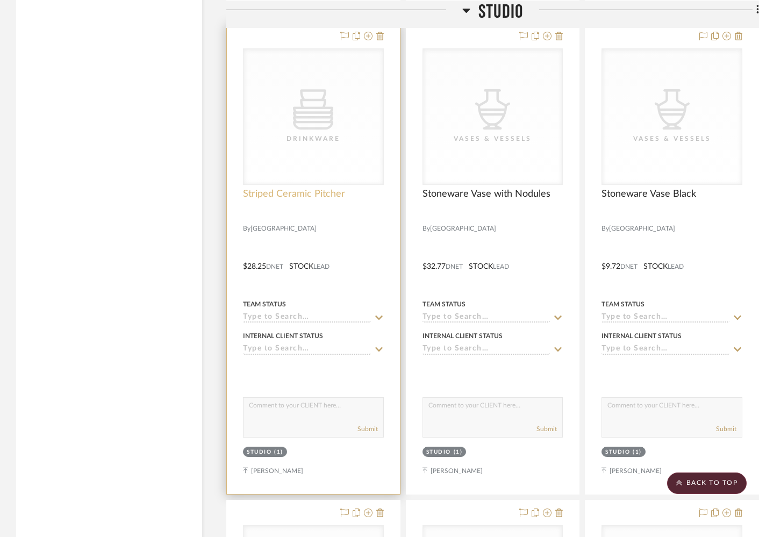
click at [301, 188] on span "Striped Ceramic Pitcher" at bounding box center [294, 194] width 102 height 12
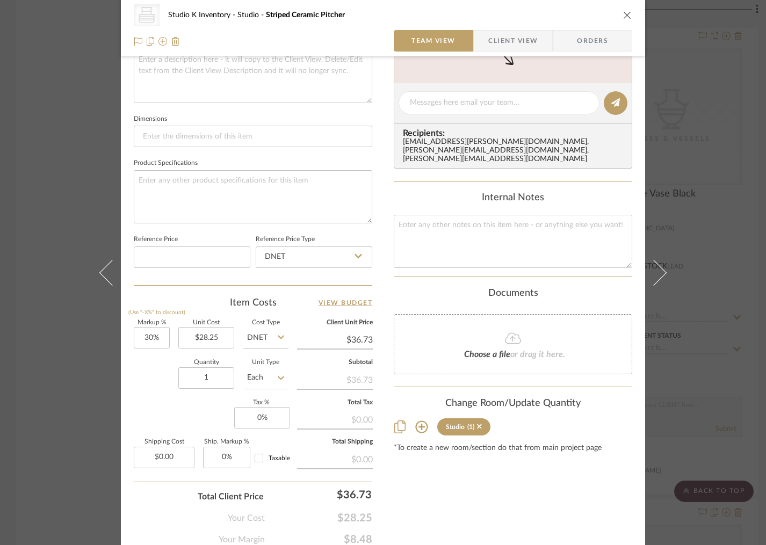
scroll to position [451, 0]
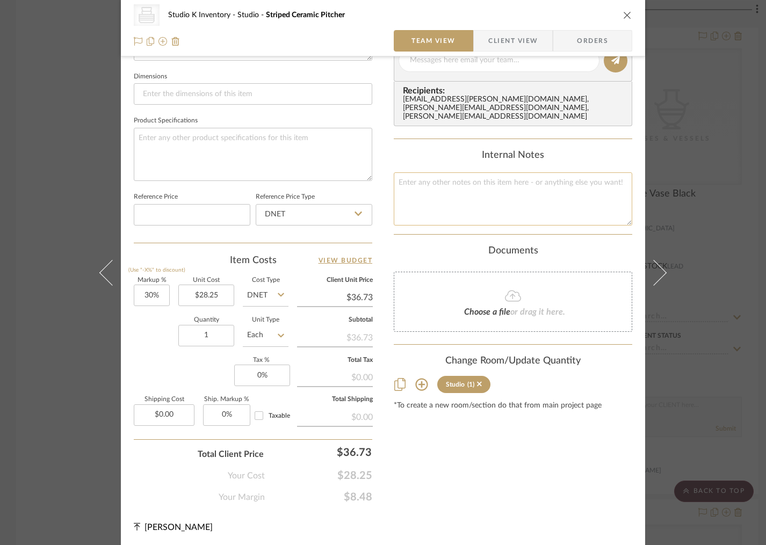
click at [435, 191] on textarea at bounding box center [513, 198] width 239 height 53
type textarea "Square SKU: BLOOM59 Retail: $64"
drag, startPoint x: 214, startPoint y: 334, endPoint x: 191, endPoint y: 335, distance: 22.6
click at [191, 335] on input "1" at bounding box center [206, 335] width 56 height 21
drag, startPoint x: 218, startPoint y: 335, endPoint x: 198, endPoint y: 334, distance: 19.3
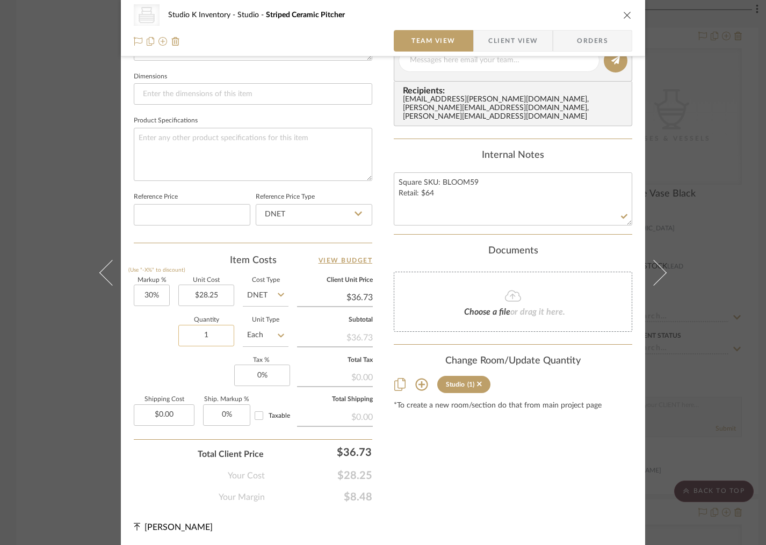
click at [198, 334] on input "1" at bounding box center [206, 335] width 56 height 21
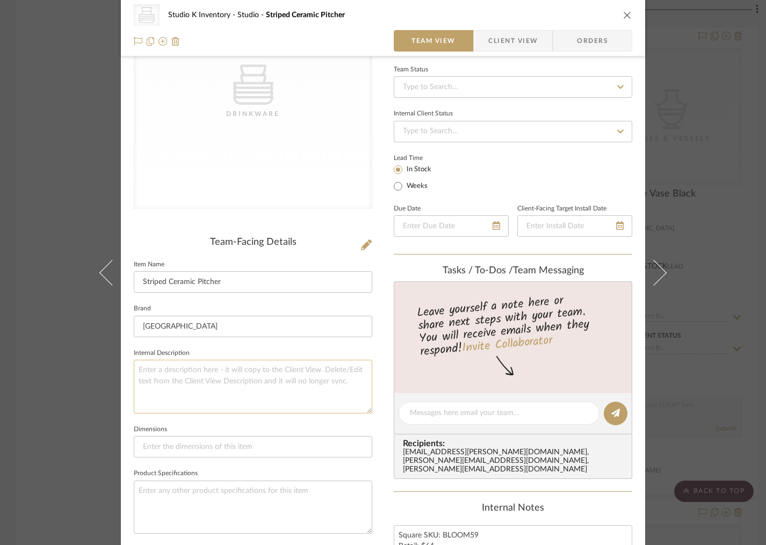
scroll to position [0, 0]
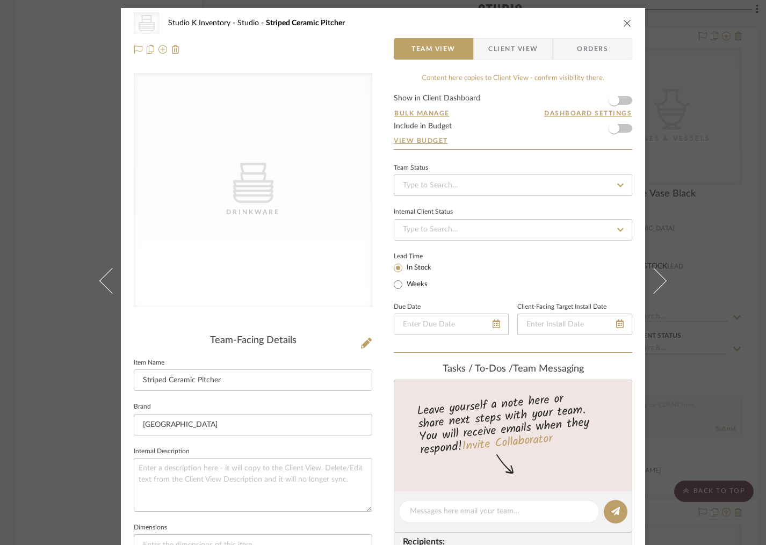
type input "2"
drag, startPoint x: 184, startPoint y: 335, endPoint x: 191, endPoint y: 322, distance: 15.4
click at [184, 335] on div "Team-Facing Details" at bounding box center [253, 341] width 239 height 12
click at [362, 345] on icon at bounding box center [366, 343] width 11 height 11
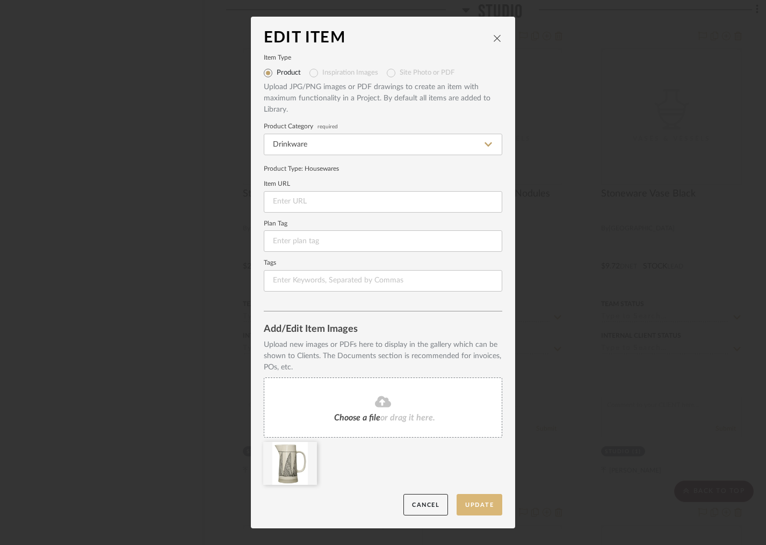
click at [477, 502] on button "Update" at bounding box center [480, 505] width 46 height 22
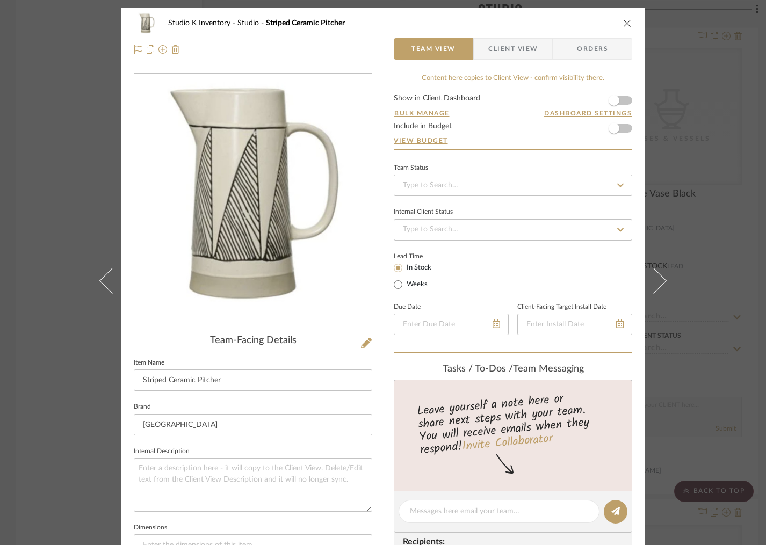
click at [624, 22] on icon "close" at bounding box center [627, 23] width 9 height 9
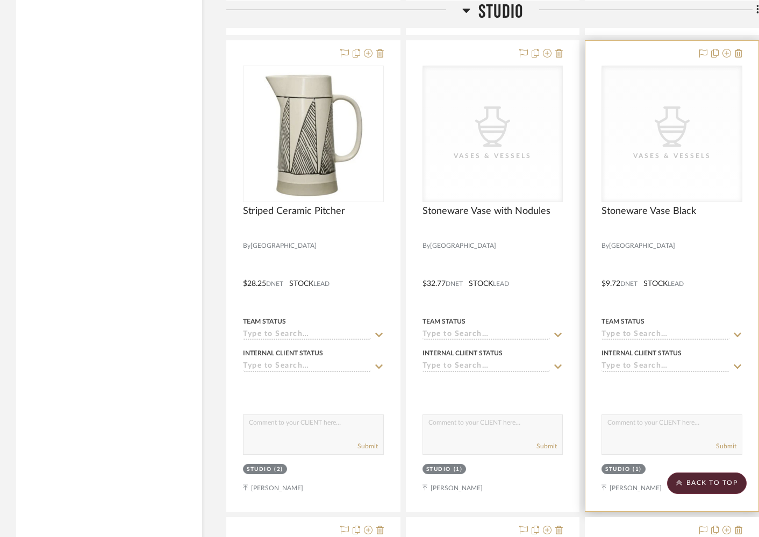
scroll to position [8830, 0]
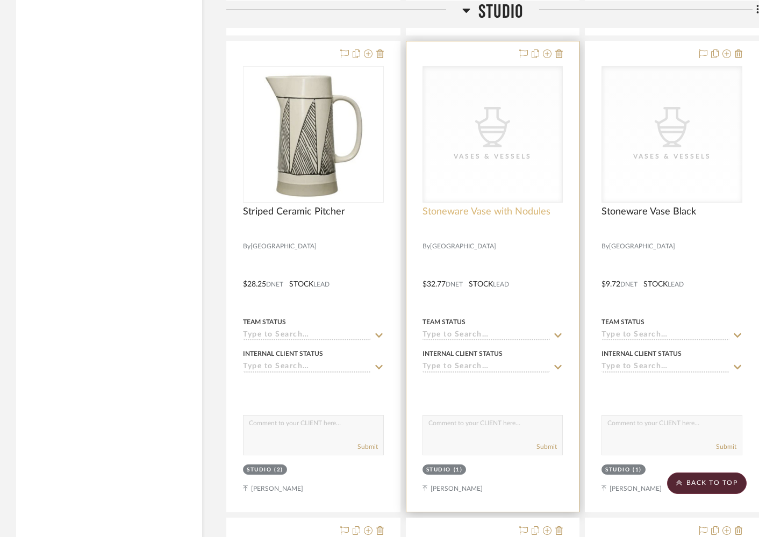
click at [498, 206] on span "Stoneware Vase with Nodules" at bounding box center [486, 212] width 128 height 12
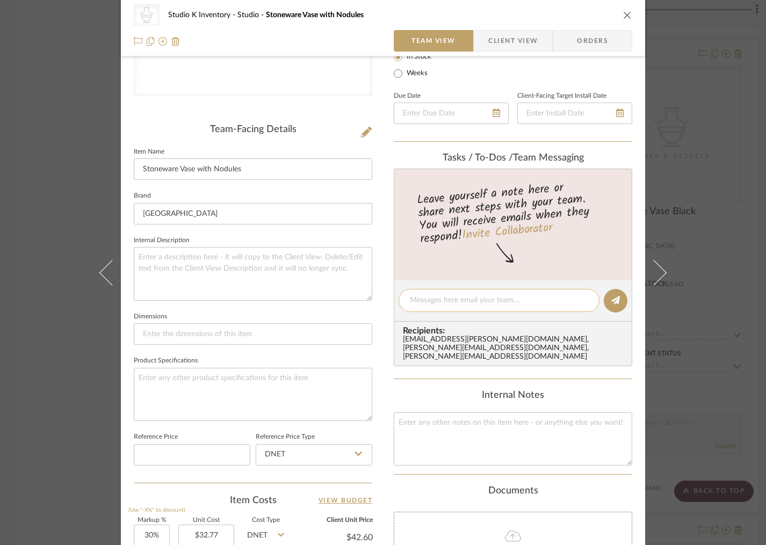
scroll to position [226, 0]
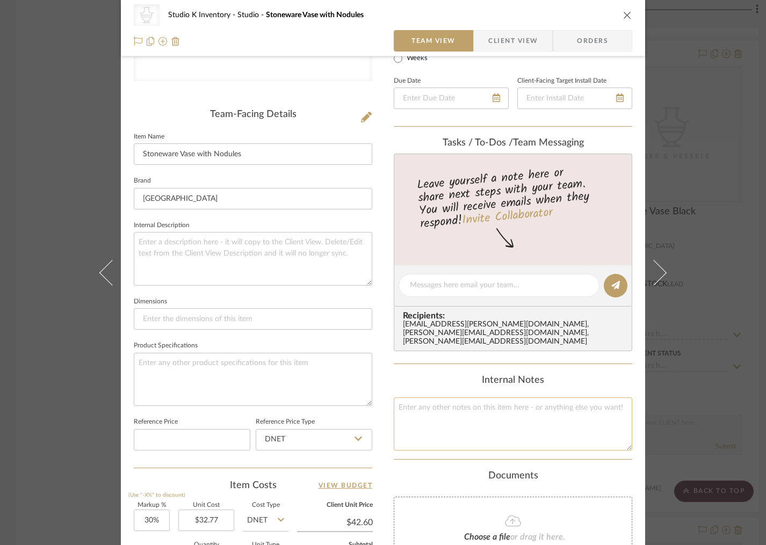
click at [445, 415] on textarea at bounding box center [513, 424] width 239 height 53
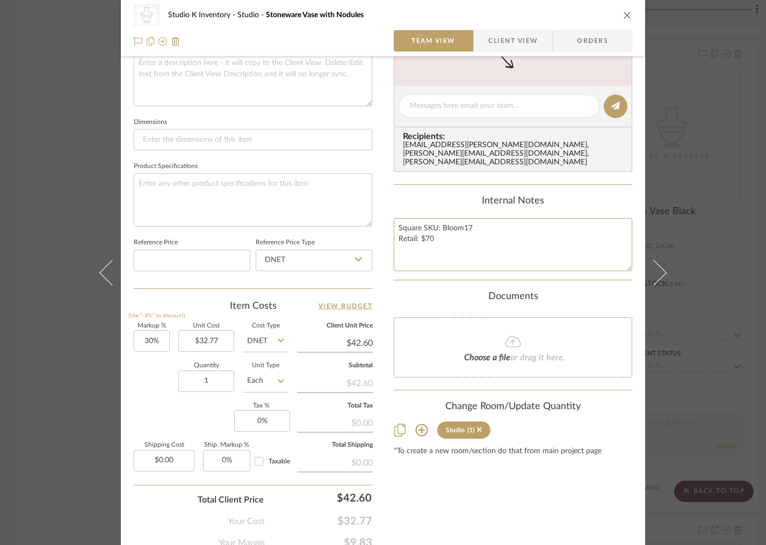
scroll to position [419, 0]
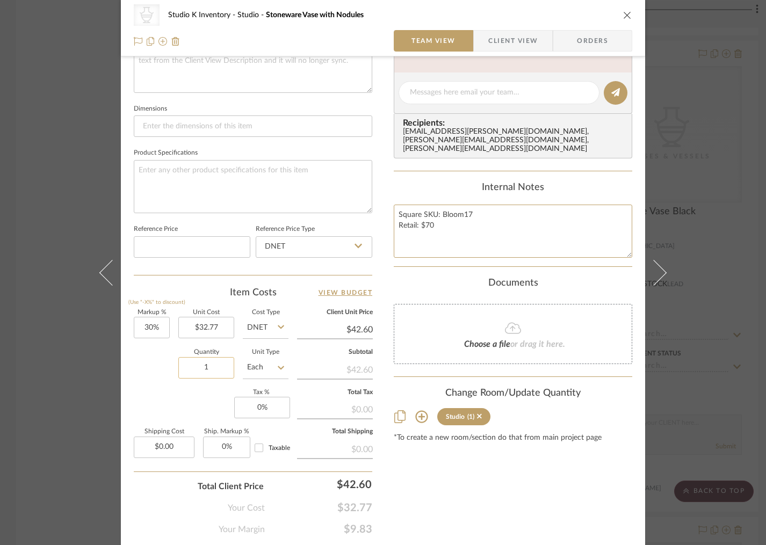
type textarea "Square SKU: Bloom17 Retail: $70"
drag, startPoint x: 223, startPoint y: 367, endPoint x: 194, endPoint y: 366, distance: 29.0
click at [194, 366] on input "1" at bounding box center [206, 367] width 56 height 21
drag, startPoint x: 225, startPoint y: 370, endPoint x: 191, endPoint y: 370, distance: 33.3
click at [191, 370] on input "1" at bounding box center [206, 367] width 56 height 21
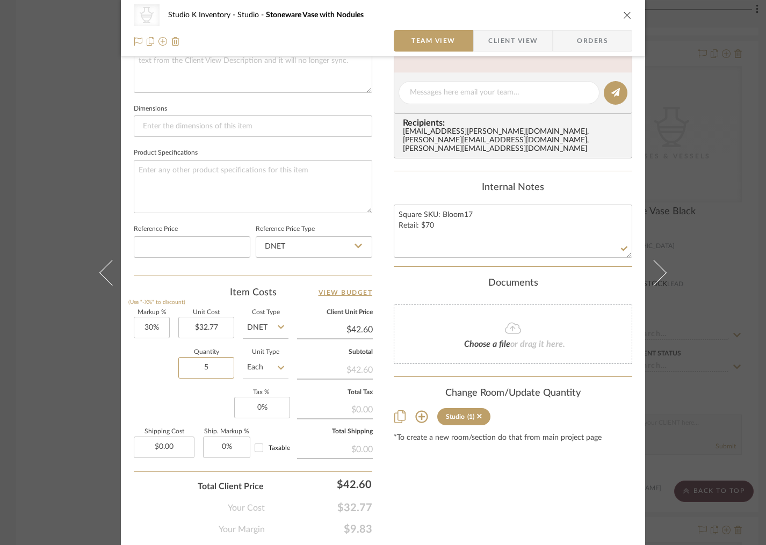
type input "5"
click at [456, 485] on div "Content here copies to Client View - confirm visibility there. Show in Client D…" at bounding box center [513, 95] width 239 height 882
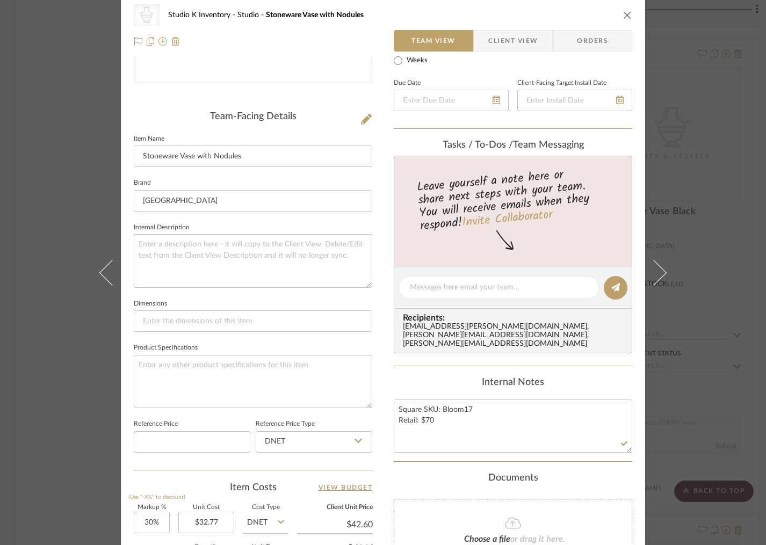
scroll to position [0, 0]
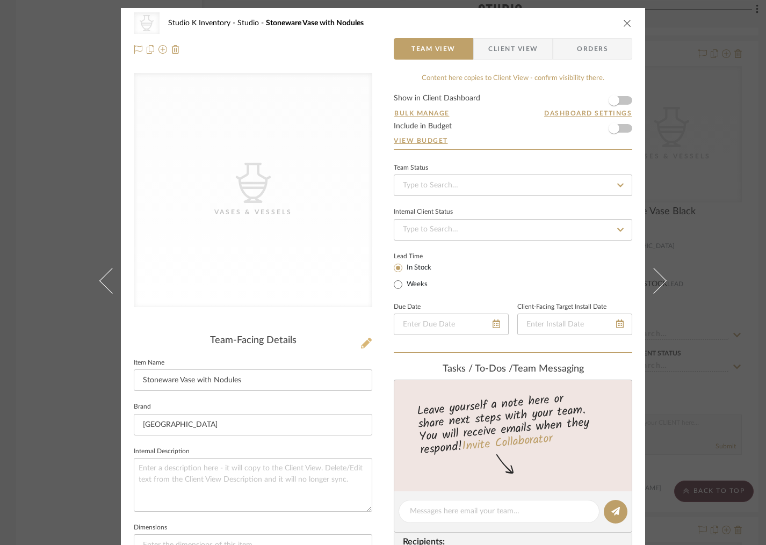
click at [362, 343] on icon at bounding box center [366, 343] width 11 height 11
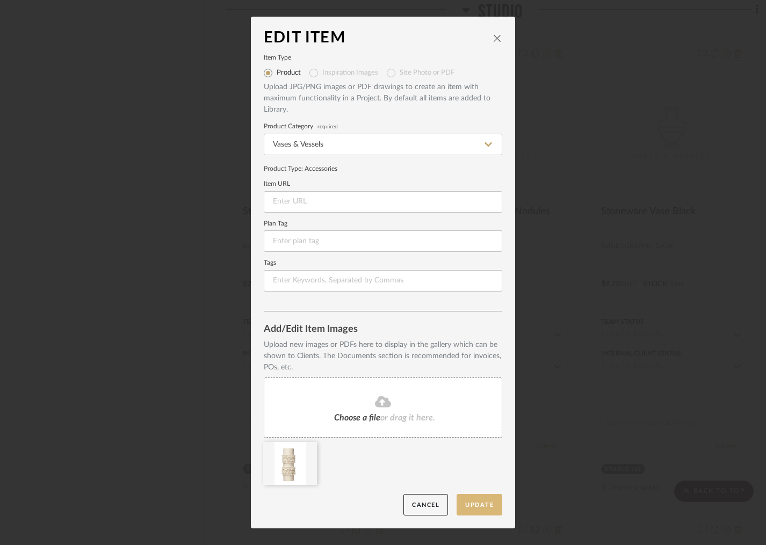
click at [484, 508] on button "Update" at bounding box center [480, 505] width 46 height 22
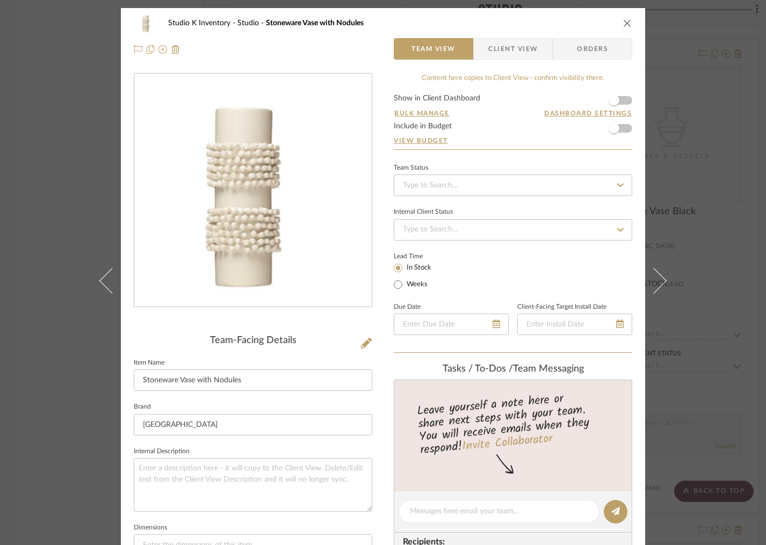
click at [624, 21] on icon "close" at bounding box center [627, 23] width 9 height 9
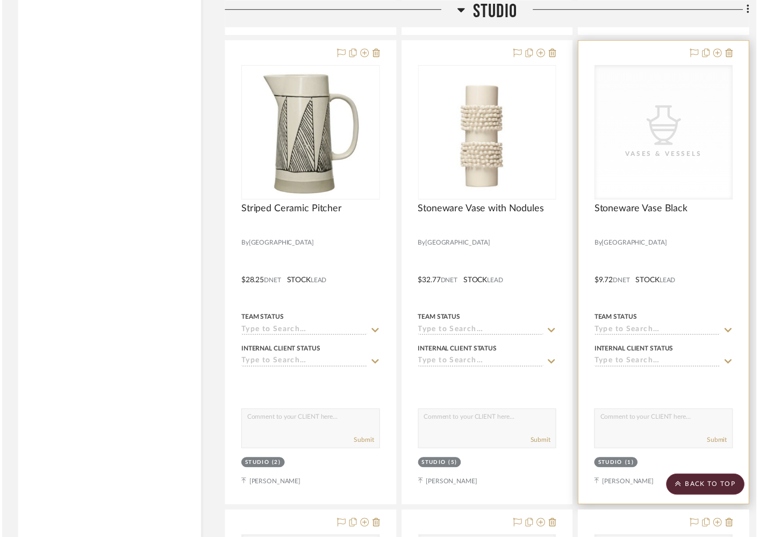
scroll to position [8830, 0]
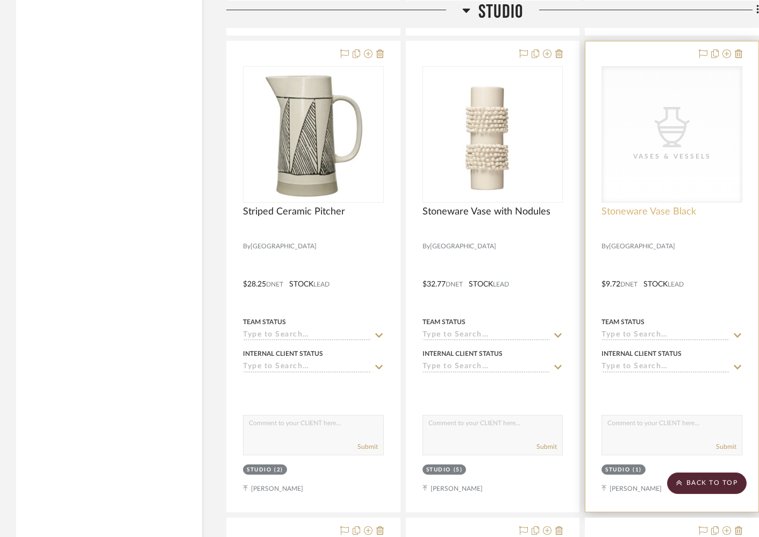
click at [652, 206] on span "Stoneware Vase Black" at bounding box center [648, 212] width 95 height 12
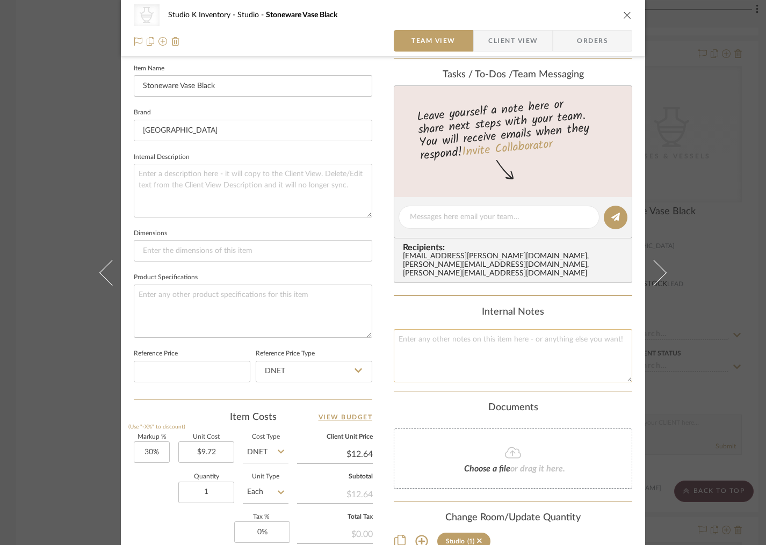
scroll to position [299, 0]
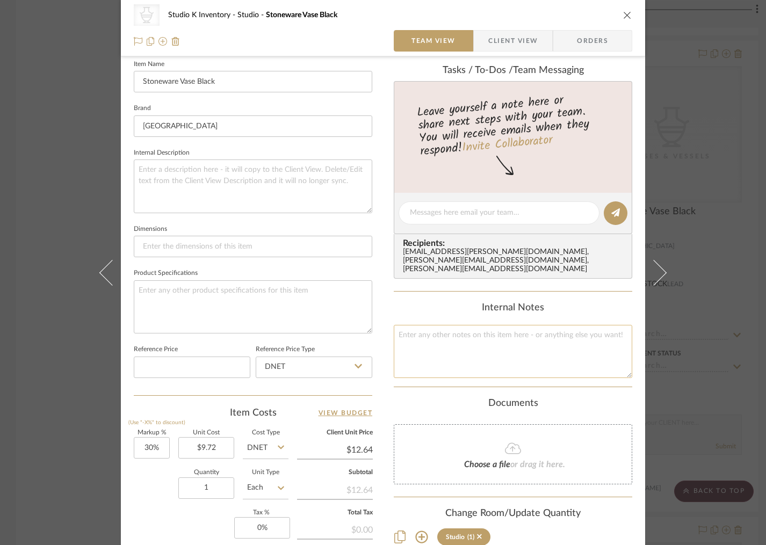
click at [463, 340] on textarea at bounding box center [513, 351] width 239 height 53
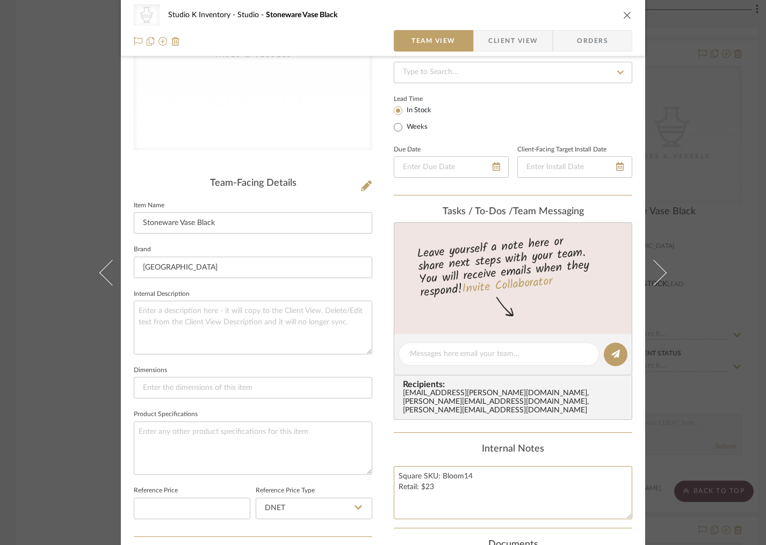
scroll to position [0, 0]
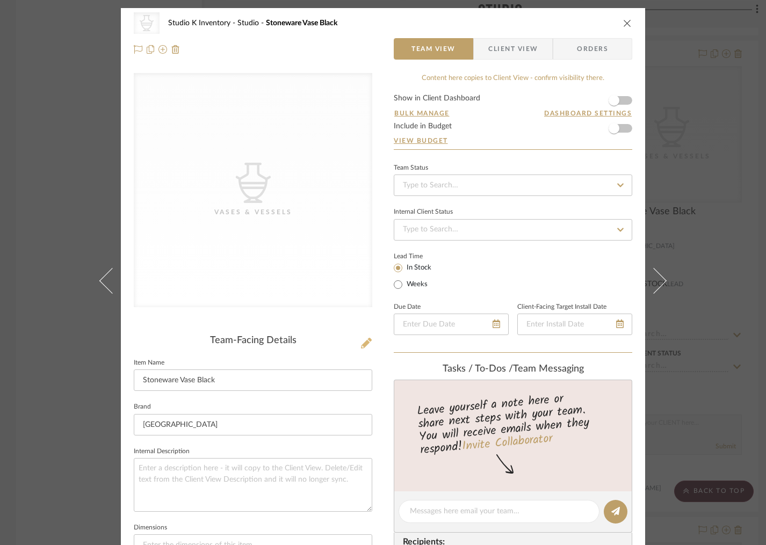
type textarea "Square SKU: Bloom14 Retail: $23"
click at [364, 341] on icon at bounding box center [366, 343] width 11 height 11
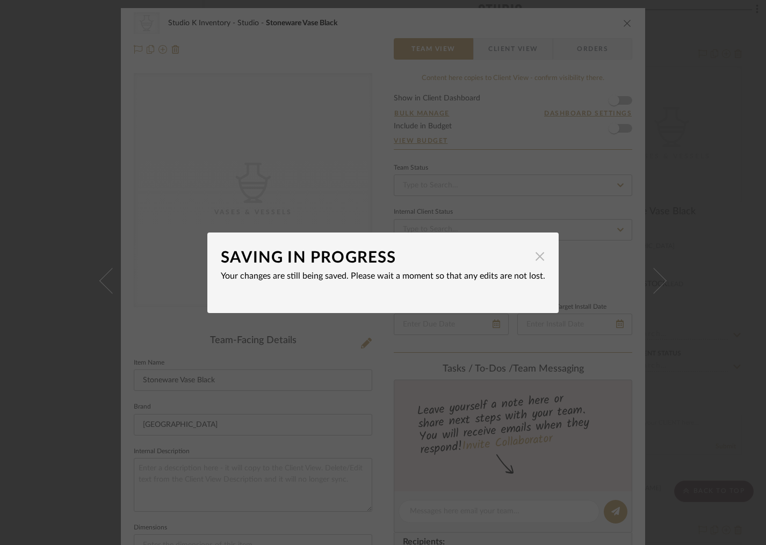
click at [536, 258] on span "button" at bounding box center [539, 256] width 21 height 21
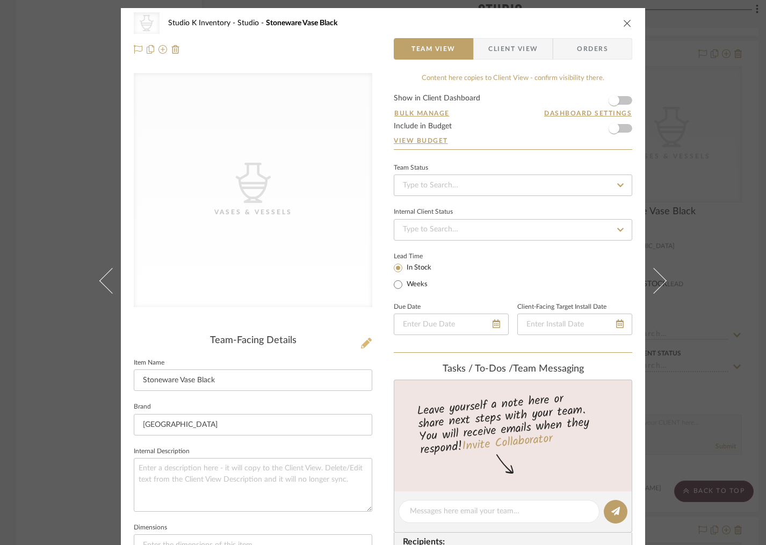
click at [365, 345] on icon at bounding box center [366, 343] width 11 height 11
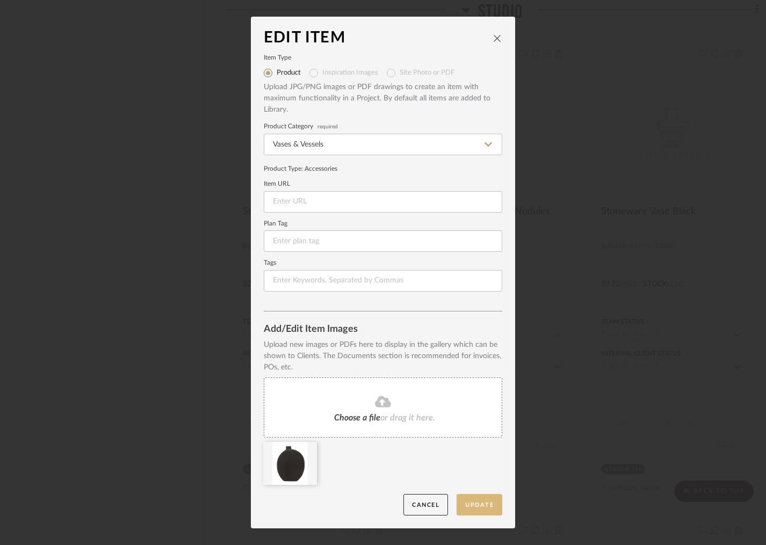
click at [473, 502] on button "Update" at bounding box center [480, 505] width 46 height 22
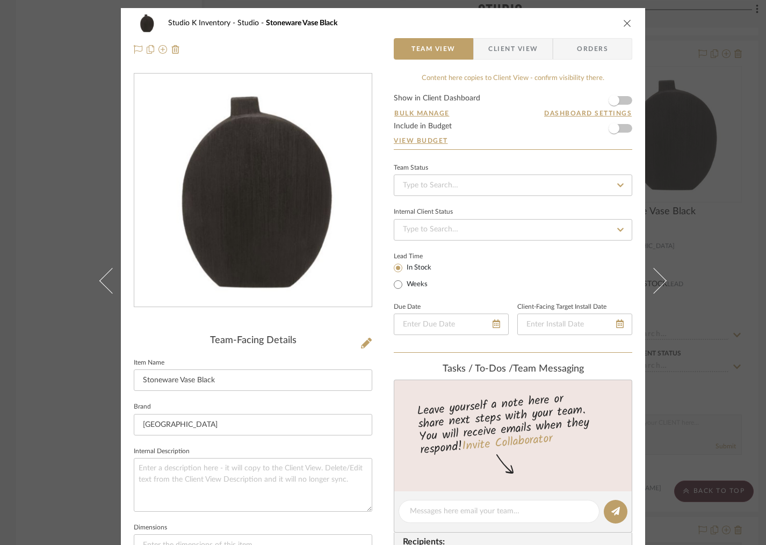
click at [623, 26] on icon "close" at bounding box center [627, 23] width 9 height 9
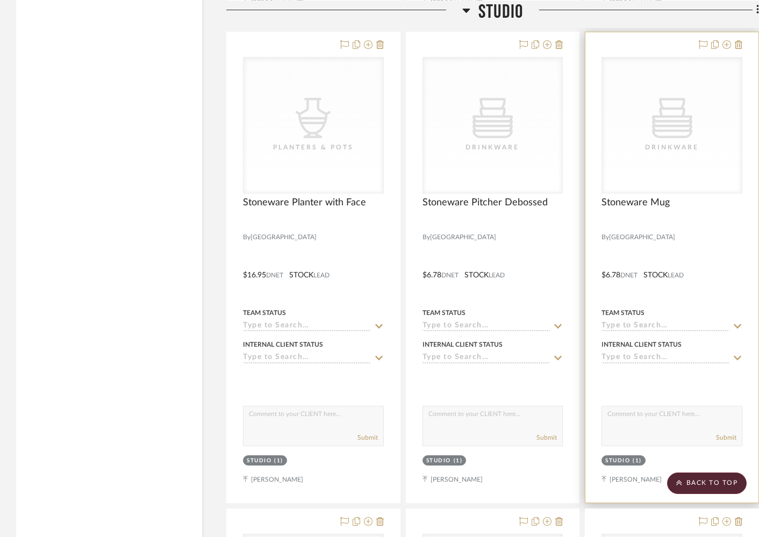
scroll to position [9331, 0]
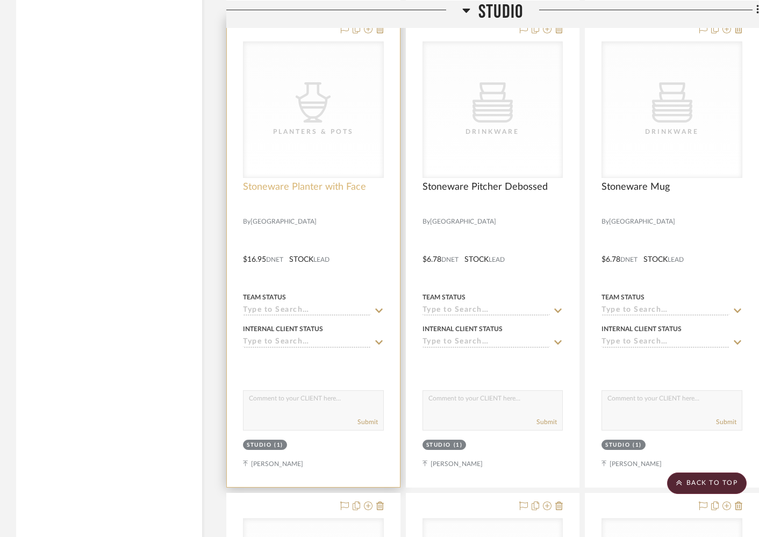
click at [307, 181] on span "Stoneware Planter with Face" at bounding box center [304, 187] width 123 height 12
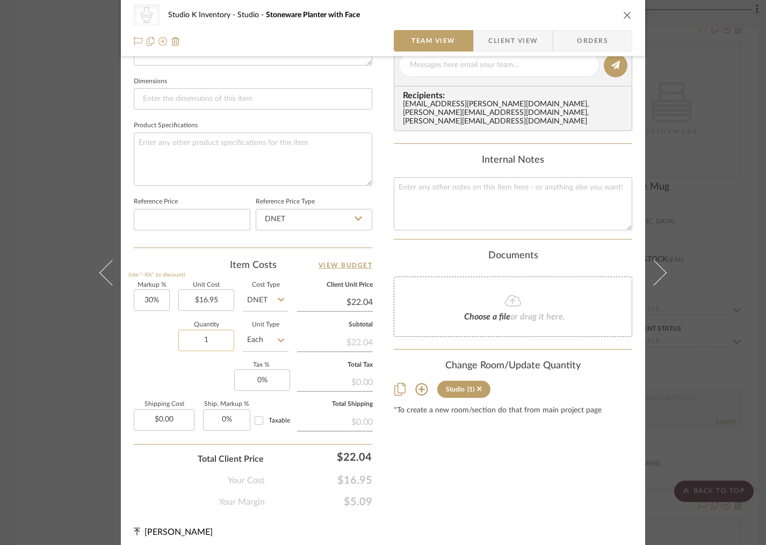
scroll to position [451, 0]
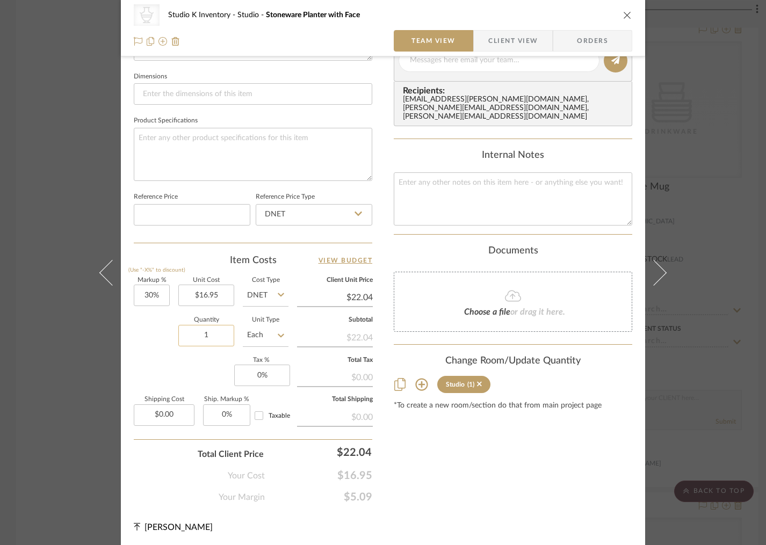
drag, startPoint x: 212, startPoint y: 333, endPoint x: 196, endPoint y: 334, distance: 16.2
click at [196, 334] on input "1" at bounding box center [206, 335] width 56 height 21
click at [196, 337] on input "1" at bounding box center [206, 335] width 56 height 21
type input "3"
click at [476, 188] on textarea at bounding box center [513, 198] width 239 height 53
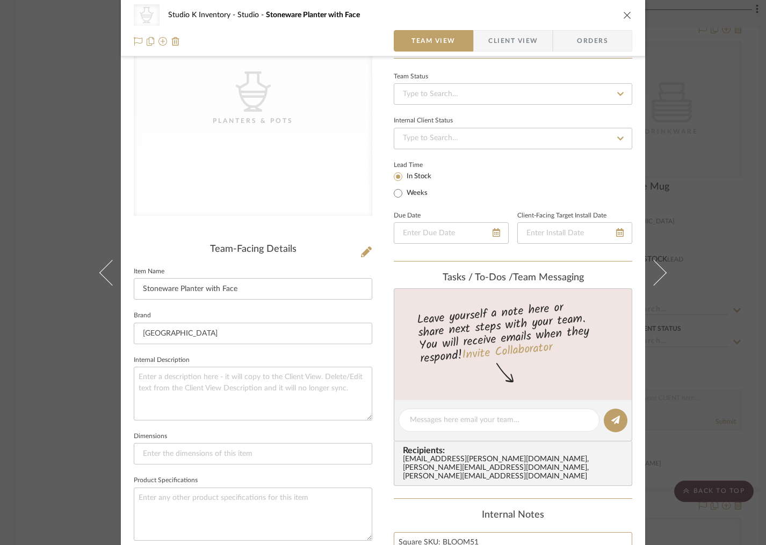
scroll to position [0, 0]
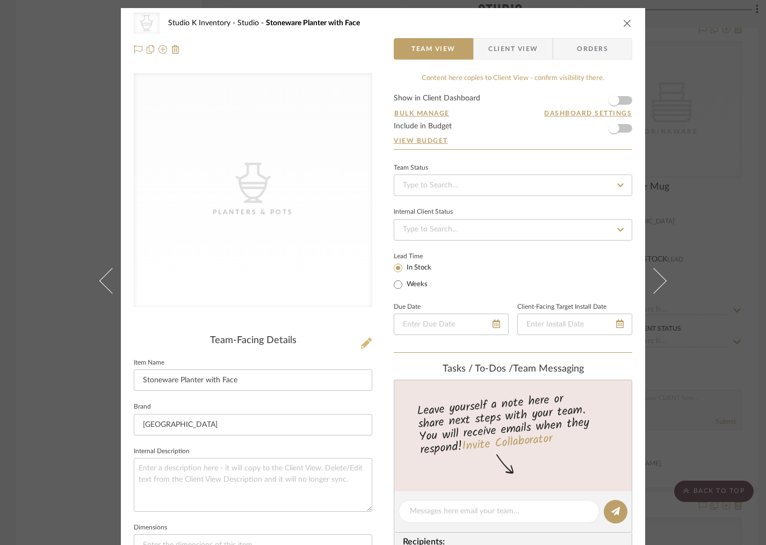
type textarea "Square SKU: BLOOM51 Retail: $40"
click at [367, 342] on icon at bounding box center [366, 343] width 11 height 11
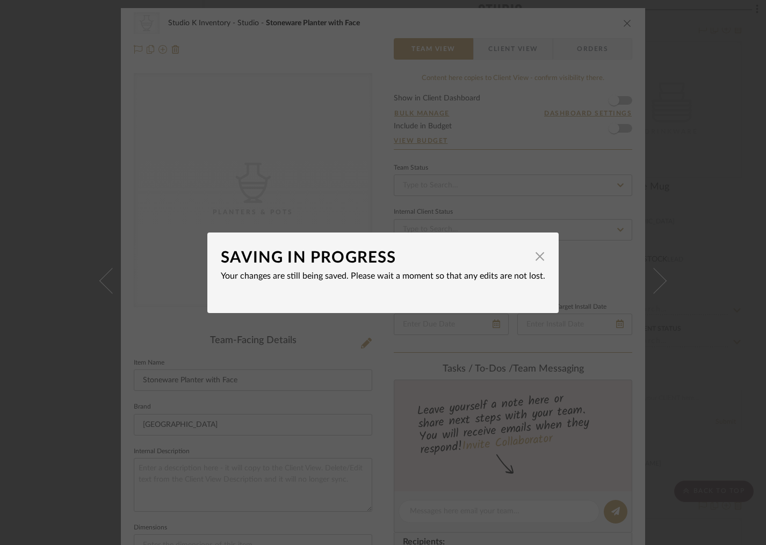
drag, startPoint x: 537, startPoint y: 257, endPoint x: 343, endPoint y: 326, distance: 205.8
click at [532, 257] on span "button" at bounding box center [539, 256] width 21 height 21
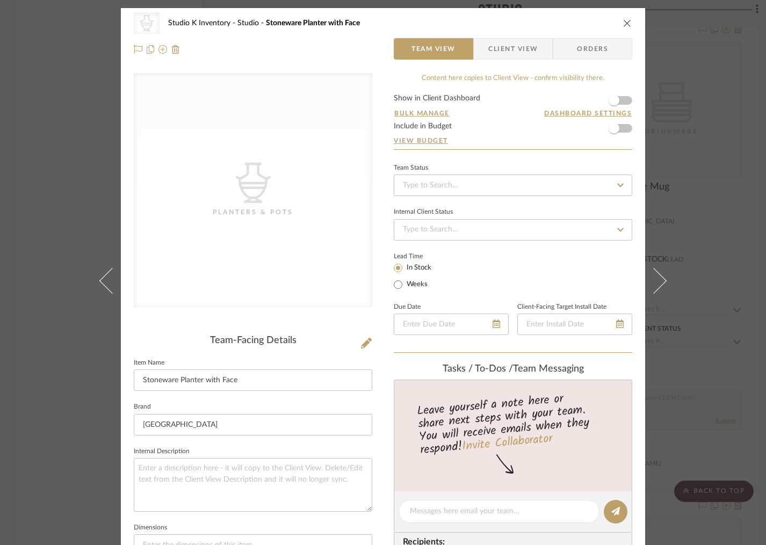
click at [328, 338] on div "Team-Facing Details" at bounding box center [253, 341] width 239 height 12
click at [363, 343] on icon at bounding box center [366, 343] width 11 height 11
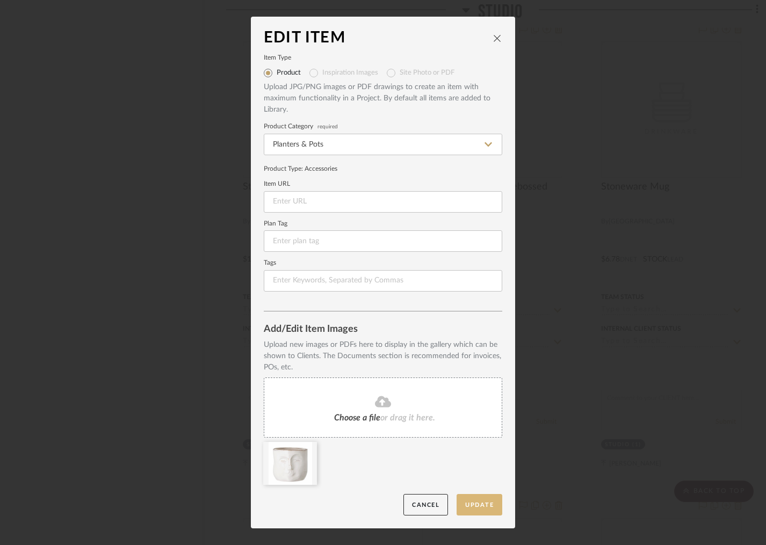
click at [475, 503] on button "Update" at bounding box center [480, 505] width 46 height 22
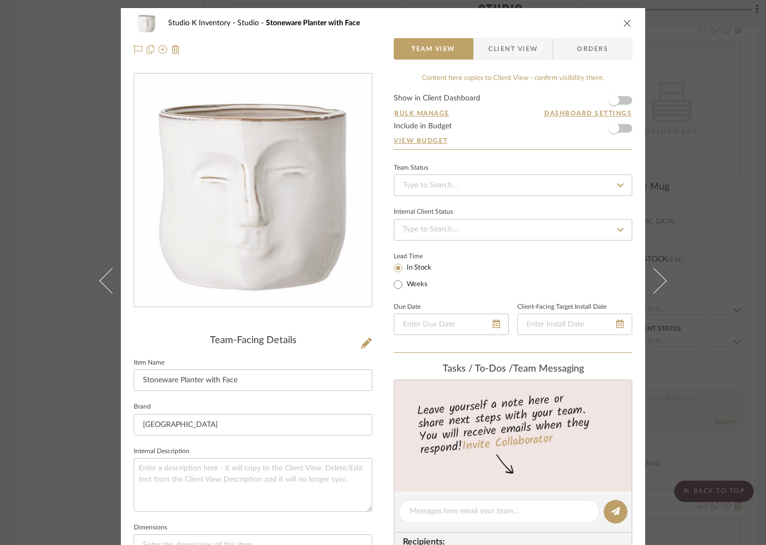
click at [626, 23] on icon "close" at bounding box center [627, 23] width 9 height 9
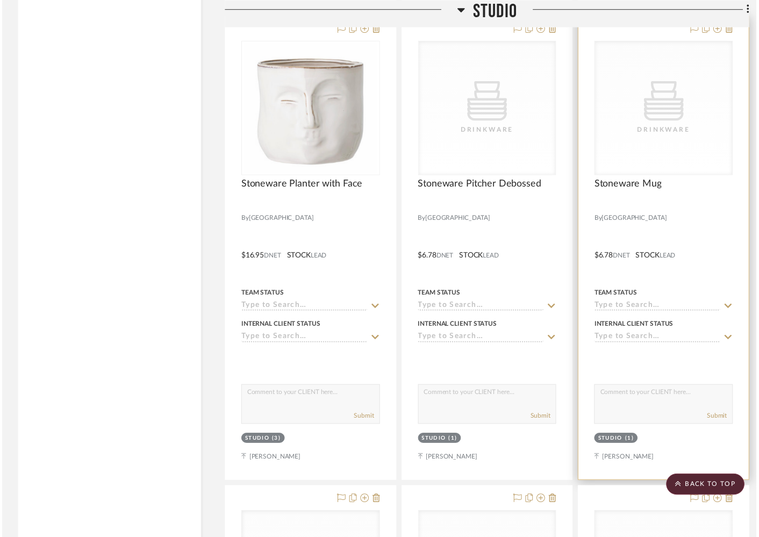
scroll to position [9331, 0]
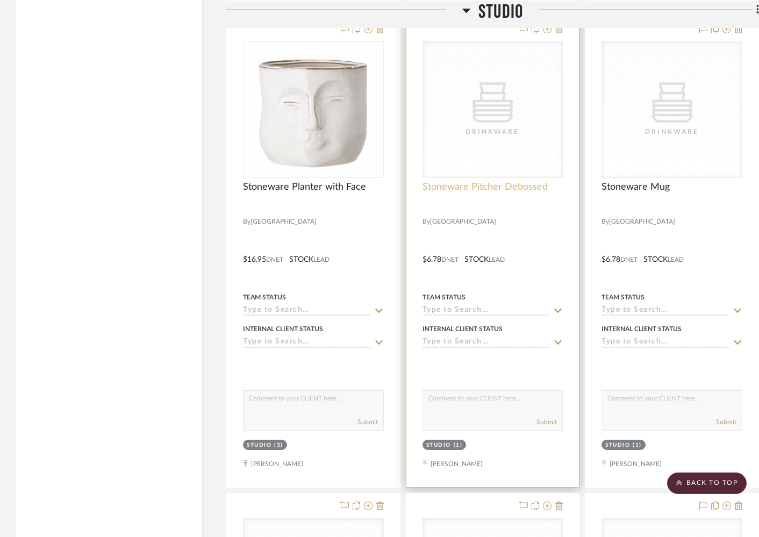
click at [500, 181] on span "Stoneware Pitcher Debossed" at bounding box center [484, 187] width 125 height 12
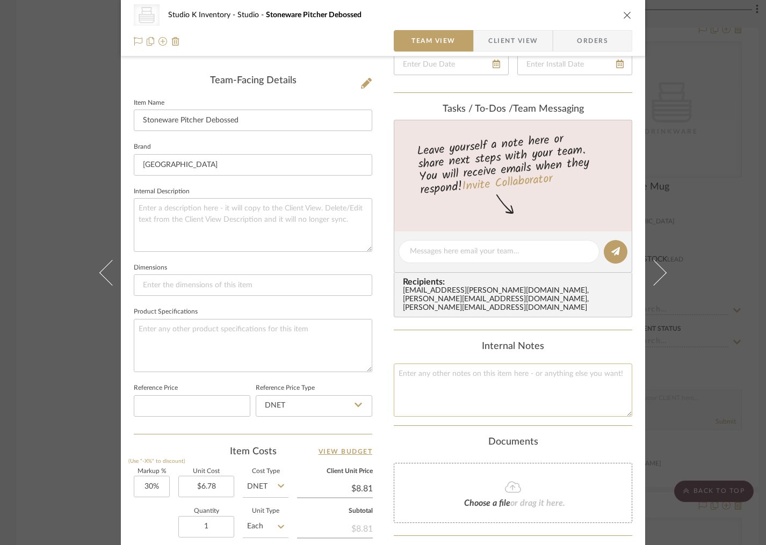
scroll to position [281, 0]
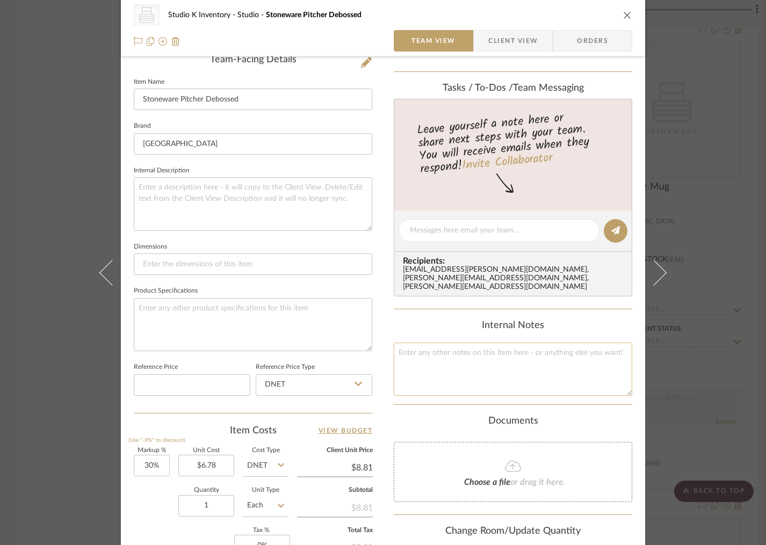
click at [456, 359] on textarea at bounding box center [513, 369] width 239 height 53
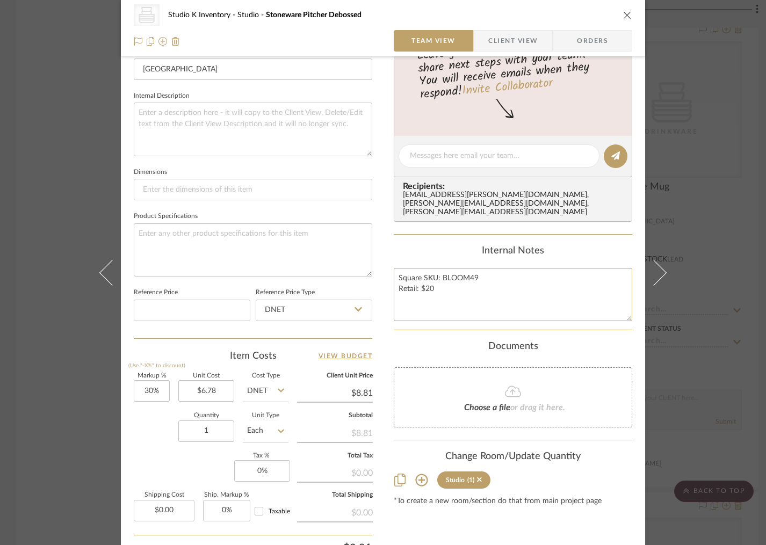
scroll to position [451, 0]
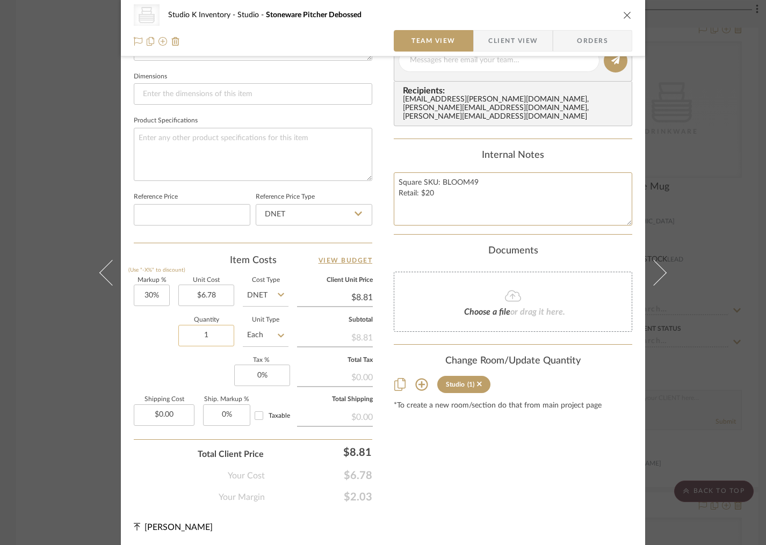
type textarea "Square SKU: BLOOM49 Retail: $20"
drag, startPoint x: 210, startPoint y: 333, endPoint x: 193, endPoint y: 335, distance: 16.3
click at [193, 335] on input "1" at bounding box center [206, 335] width 56 height 21
drag, startPoint x: 193, startPoint y: 337, endPoint x: 186, endPoint y: 337, distance: 7.0
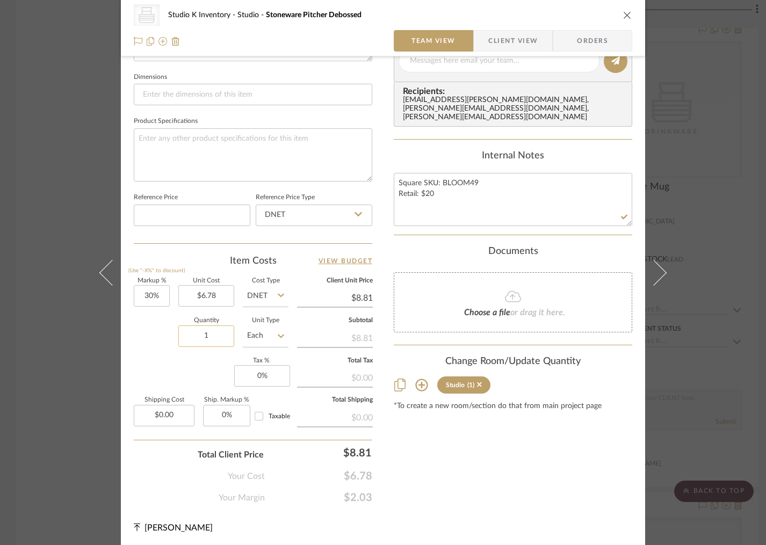
click at [186, 337] on input "1" at bounding box center [206, 336] width 56 height 21
type input "5"
click at [506, 486] on div "Content here copies to Client View - confirm visibility there. Show in Client D…" at bounding box center [513, 63] width 239 height 882
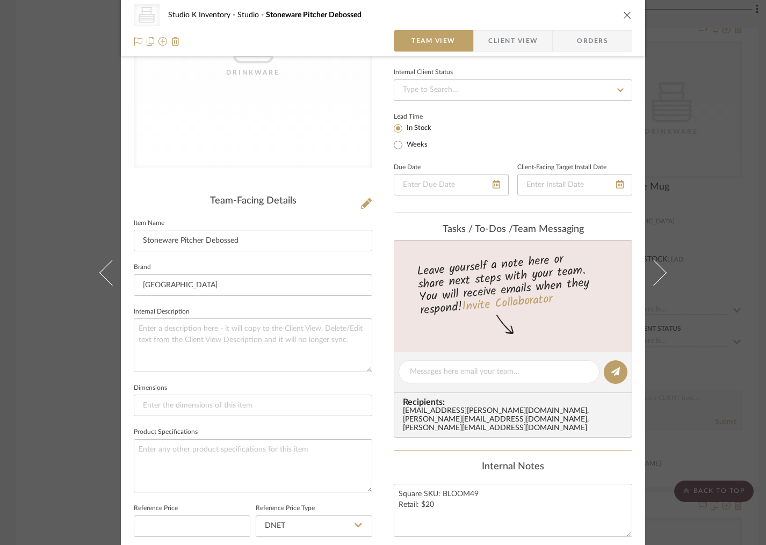
scroll to position [0, 0]
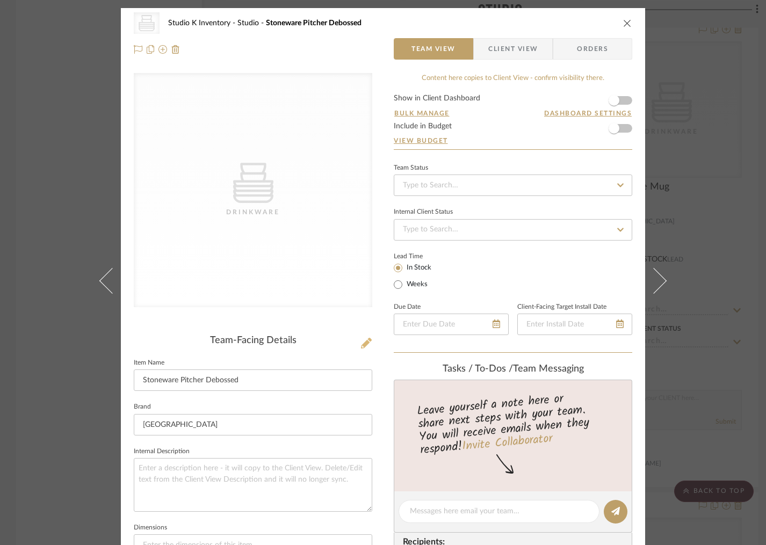
click at [363, 344] on icon at bounding box center [366, 343] width 11 height 11
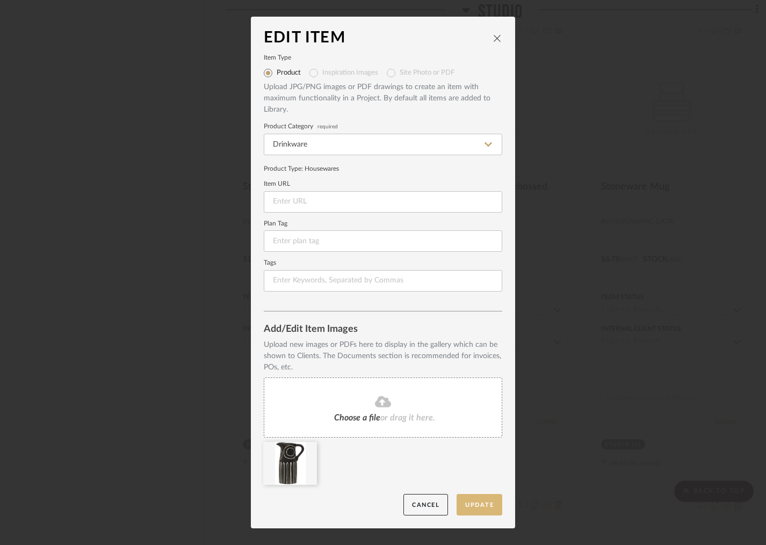
click at [484, 506] on button "Update" at bounding box center [480, 505] width 46 height 22
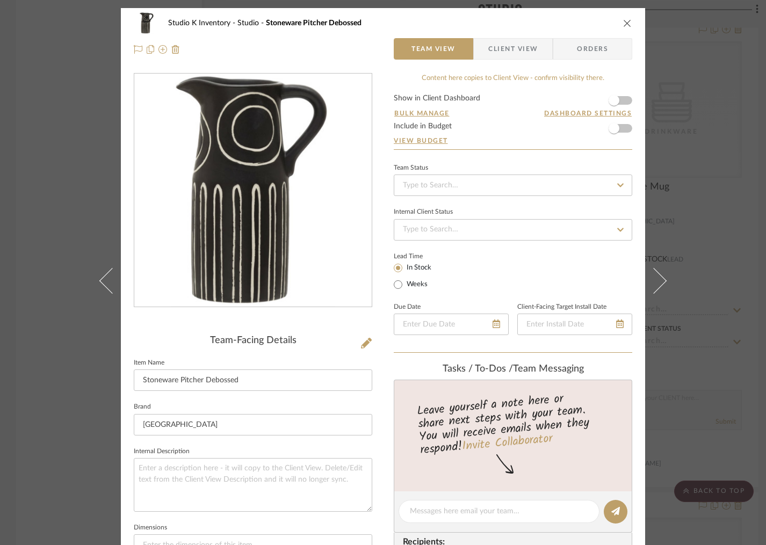
click at [623, 21] on icon "close" at bounding box center [627, 23] width 9 height 9
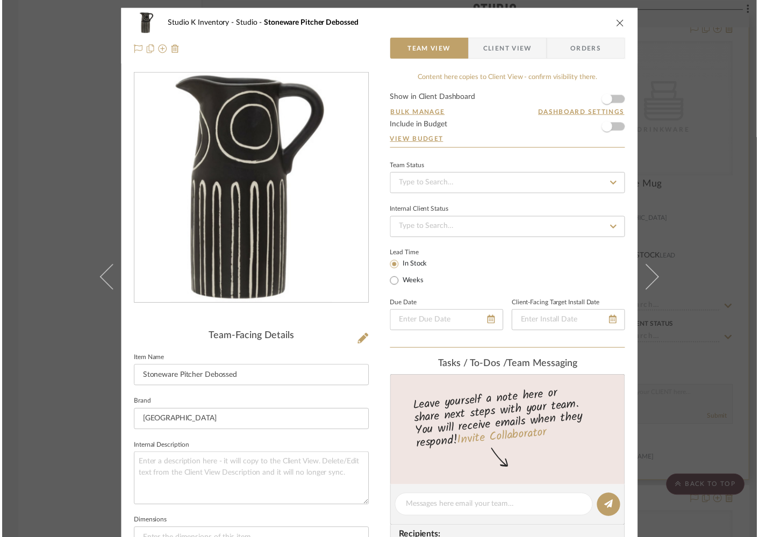
scroll to position [9331, 0]
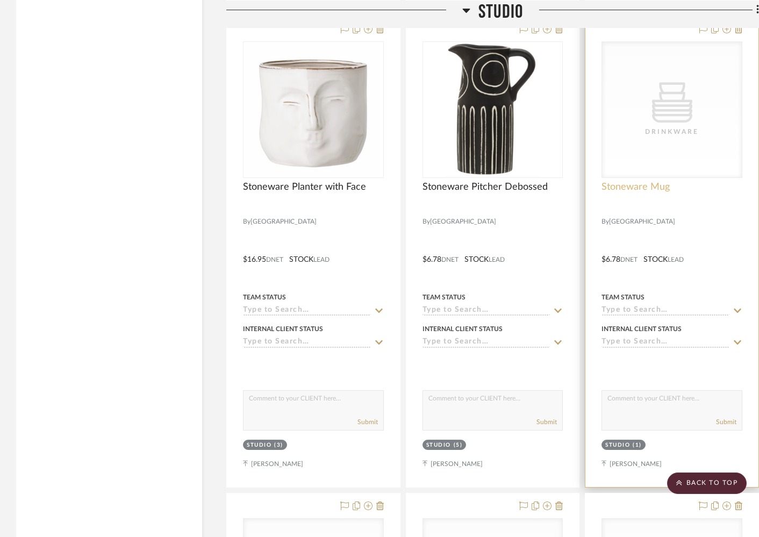
click at [642, 181] on span "Stoneware Mug" at bounding box center [635, 187] width 68 height 12
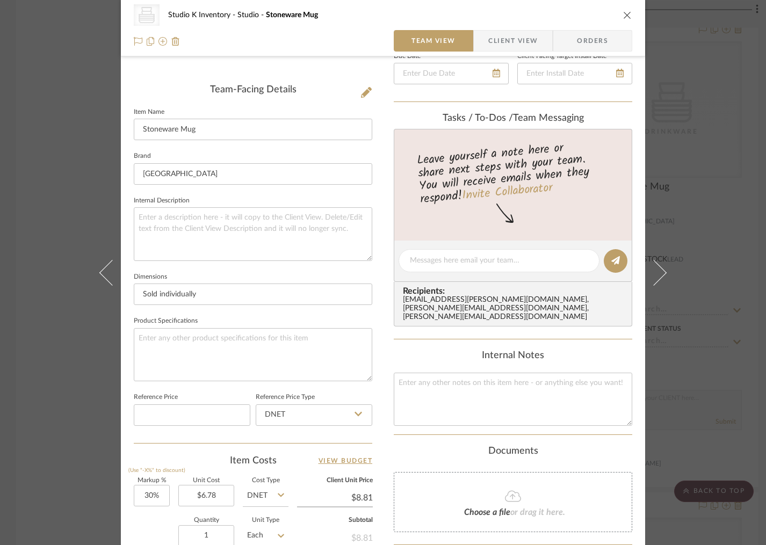
scroll to position [369, 0]
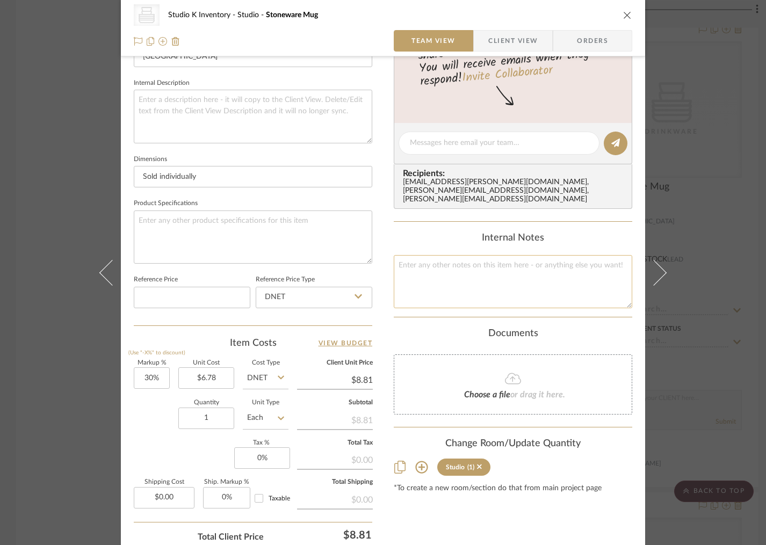
click at [425, 264] on textarea at bounding box center [513, 281] width 239 height 53
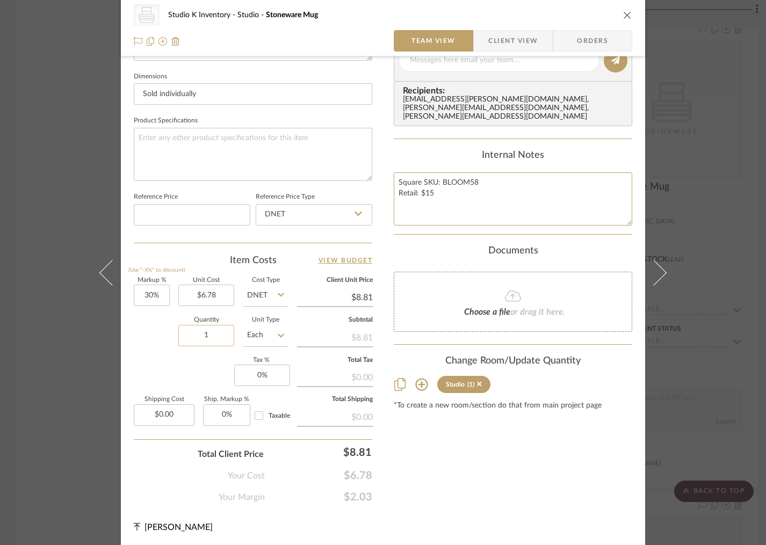
type textarea "Square SKU: BLOOM58 Retail: $15"
drag, startPoint x: 211, startPoint y: 341, endPoint x: 197, endPoint y: 340, distance: 14.0
click at [197, 340] on input "1" at bounding box center [206, 335] width 56 height 21
type input "8"
click at [160, 354] on div "Markup % (Use "-X%" to discount) 30% Unit Cost $6.78 Cost Type DNET Client Unit…" at bounding box center [253, 356] width 239 height 157
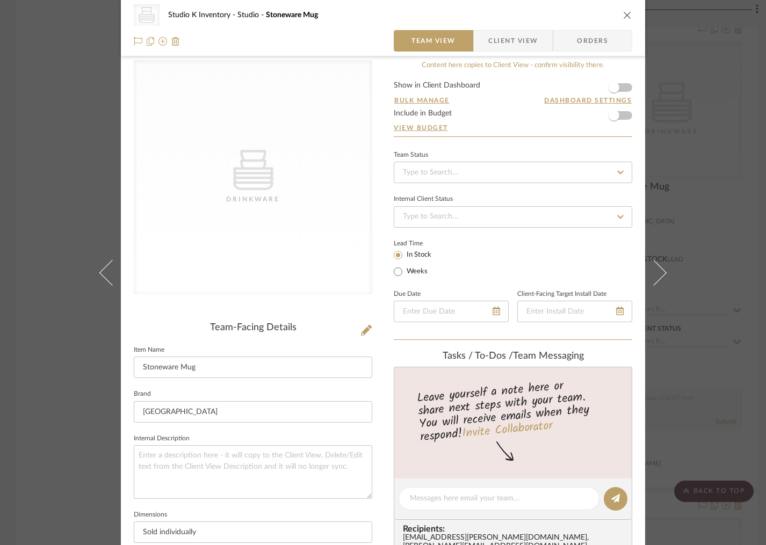
scroll to position [0, 0]
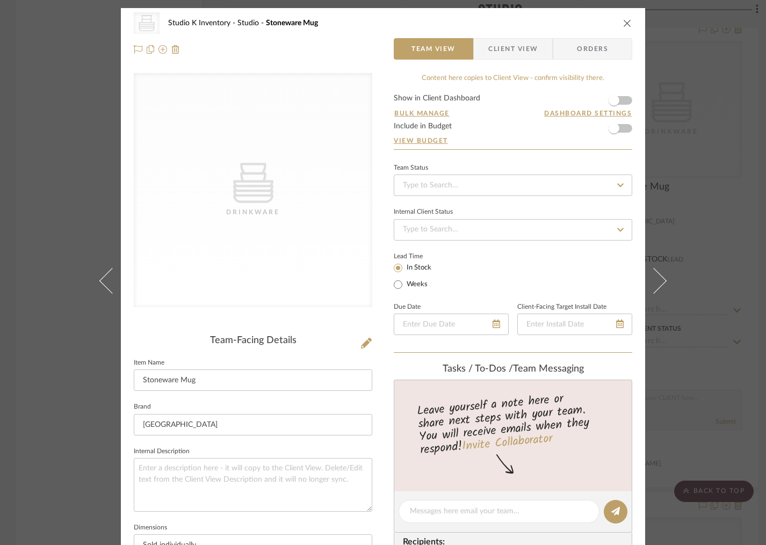
click at [326, 334] on div "CategoryIconHousewares Drinkware Team-Facing Details Item Name Stoneware Mug Br…" at bounding box center [253, 514] width 239 height 882
click at [363, 342] on icon at bounding box center [366, 343] width 11 height 11
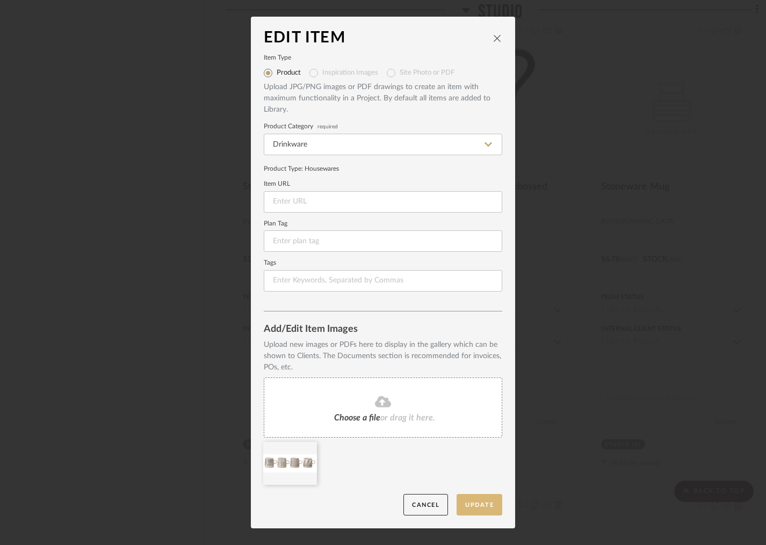
click at [473, 500] on button "Update" at bounding box center [480, 505] width 46 height 22
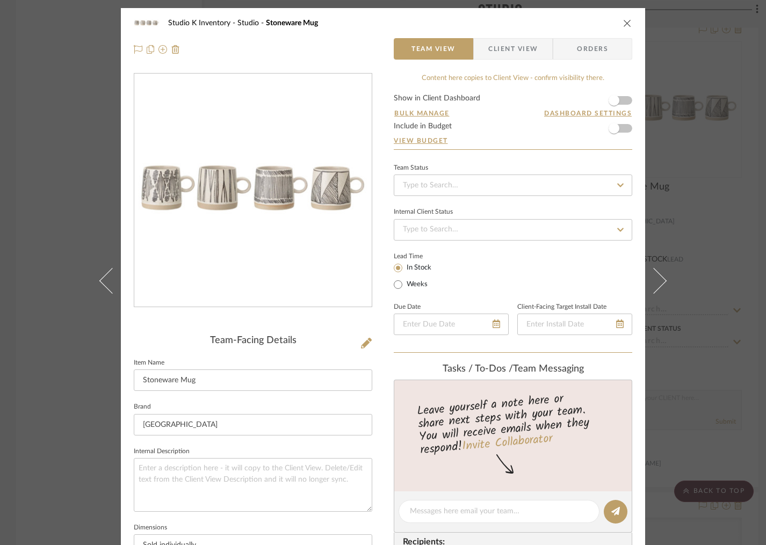
click at [624, 20] on icon "close" at bounding box center [627, 23] width 9 height 9
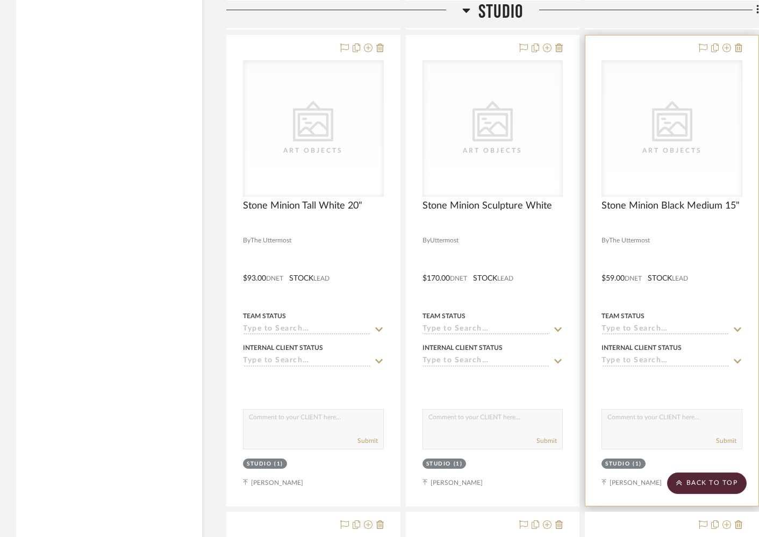
scroll to position [9792, 0]
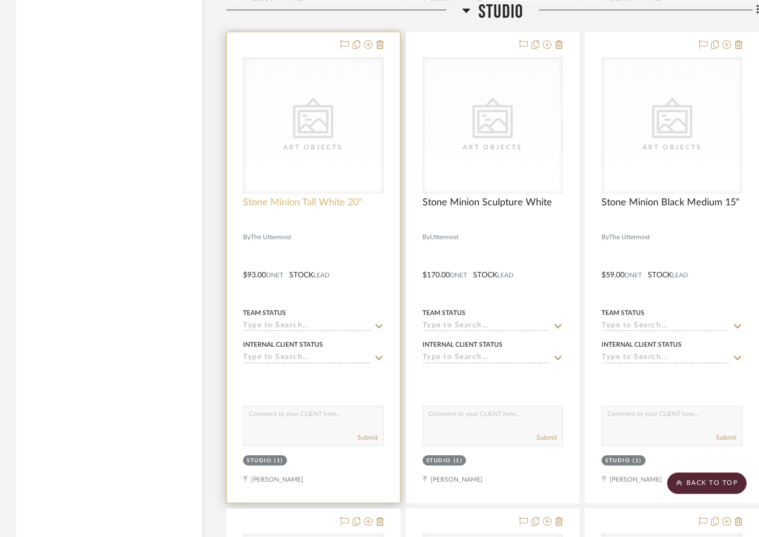
click at [277, 197] on span "Stone Minion Tall White 20"" at bounding box center [302, 203] width 119 height 12
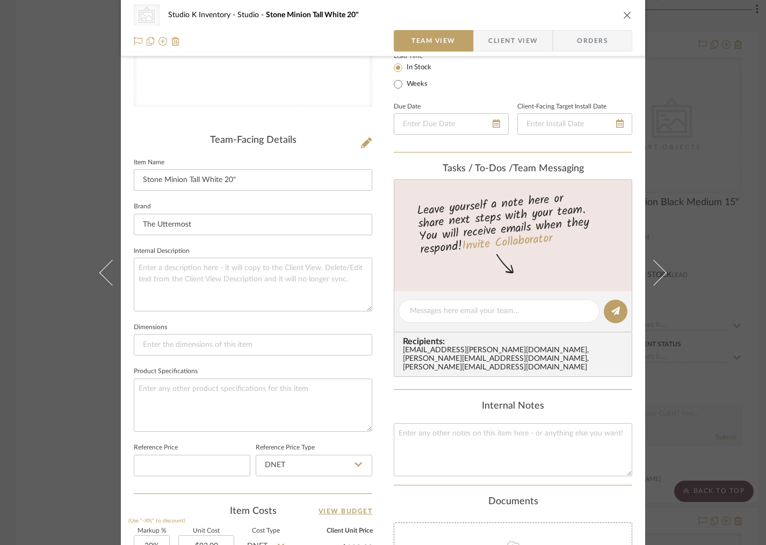
scroll to position [249, 0]
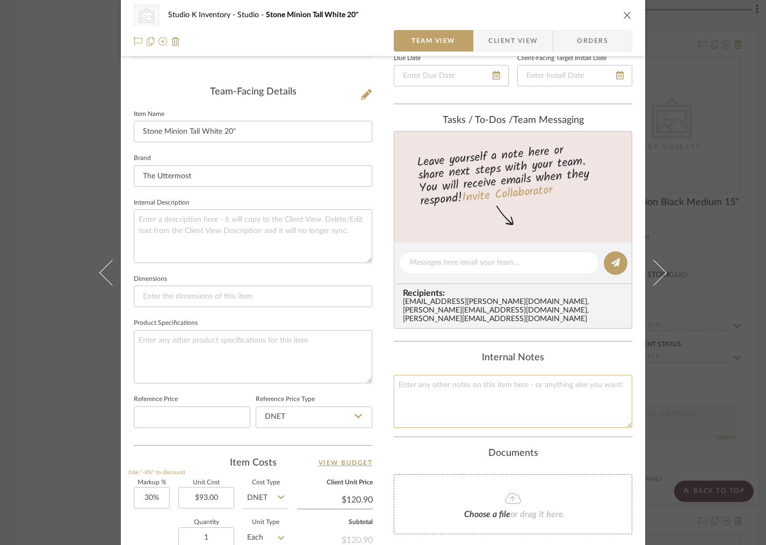
click at [427, 387] on textarea at bounding box center [513, 401] width 239 height 53
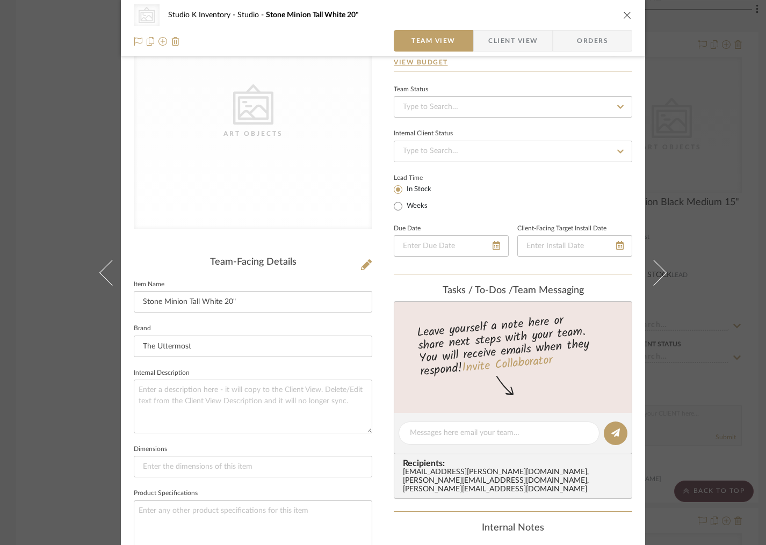
scroll to position [18, 0]
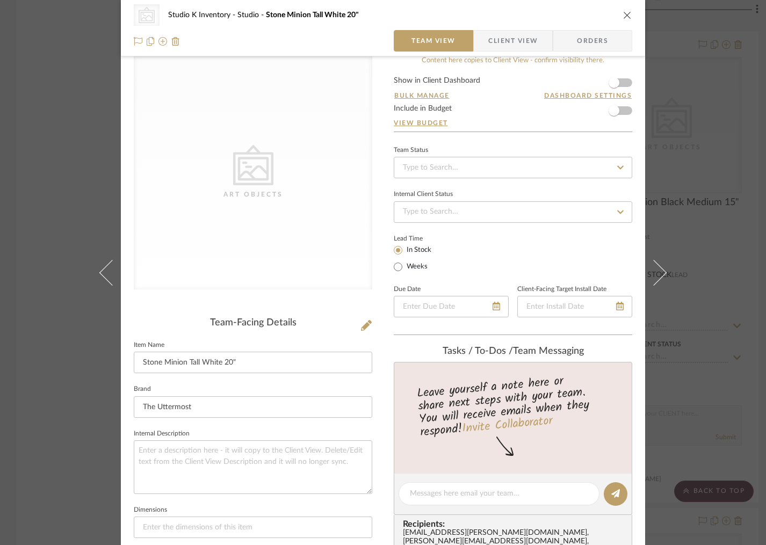
type textarea "Square SKU: Utter2 Retail: $210"
drag, startPoint x: 323, startPoint y: 322, endPoint x: 336, endPoint y: 322, distance: 12.9
click at [328, 322] on div "Team-Facing Details" at bounding box center [253, 324] width 239 height 12
click at [370, 325] on div "CategoryIconArt Created with Sketch. Art Objects Studio K Inventory Studio Ston…" at bounding box center [383, 485] width 524 height 990
click at [361, 326] on icon at bounding box center [366, 325] width 11 height 11
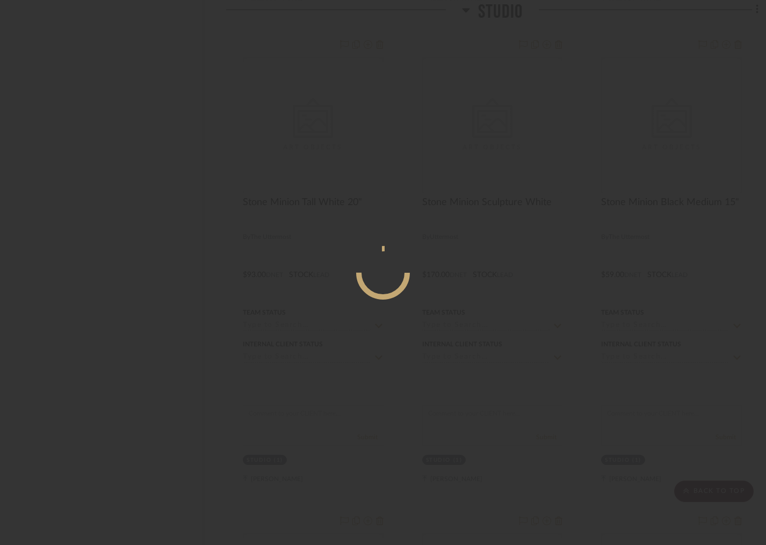
scroll to position [0, 0]
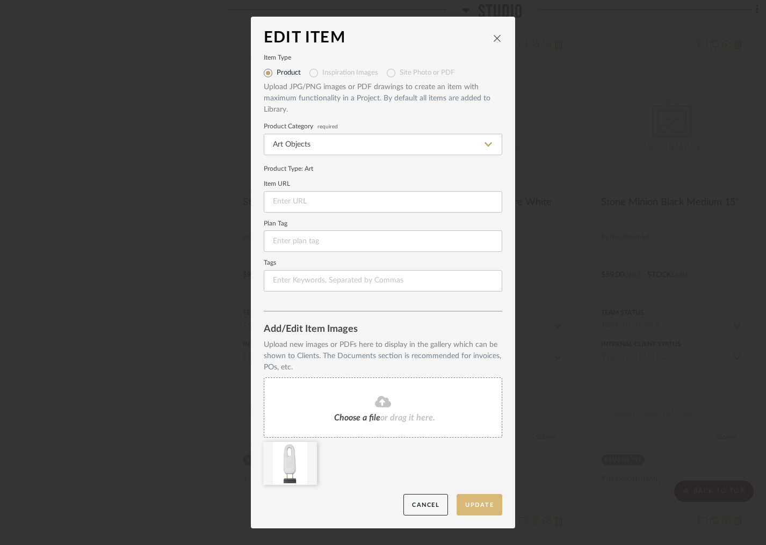
click at [479, 500] on button "Update" at bounding box center [480, 505] width 46 height 22
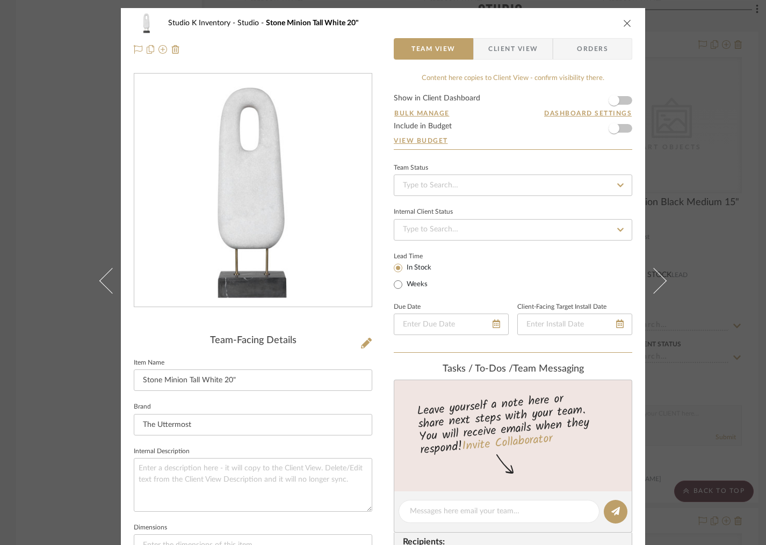
click at [623, 23] on icon "close" at bounding box center [627, 23] width 9 height 9
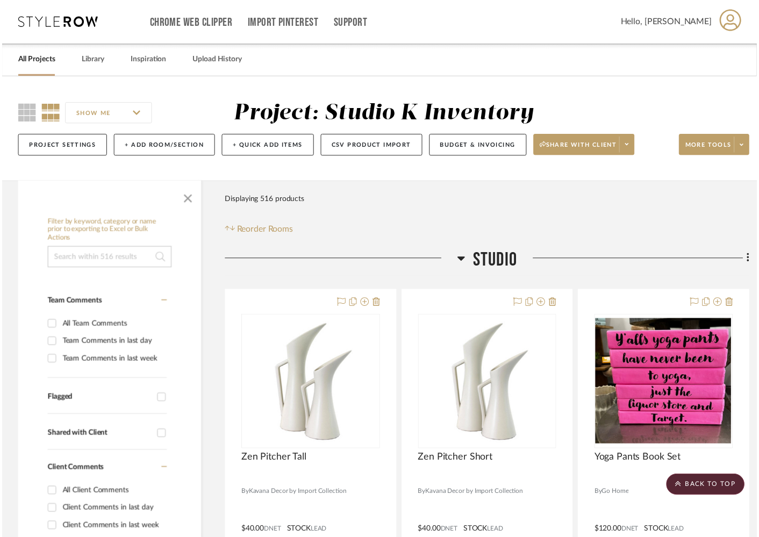
scroll to position [9792, 0]
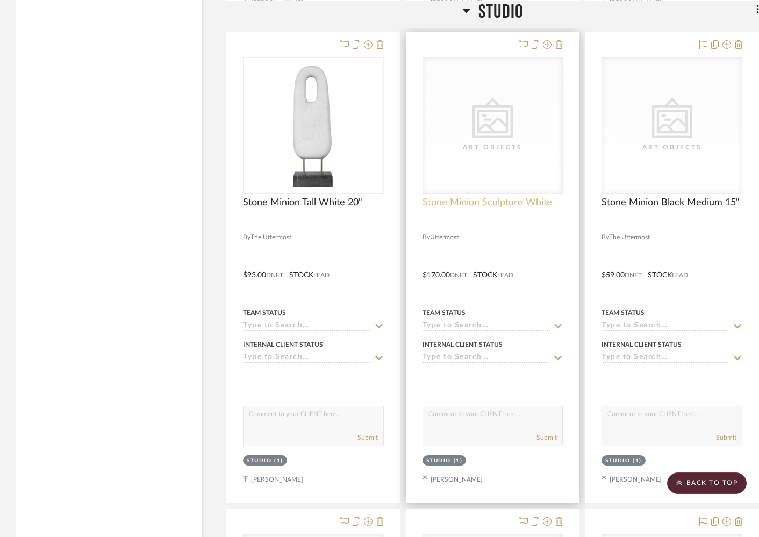
click at [486, 197] on span "Stone Minion Sculpture White" at bounding box center [486, 203] width 129 height 12
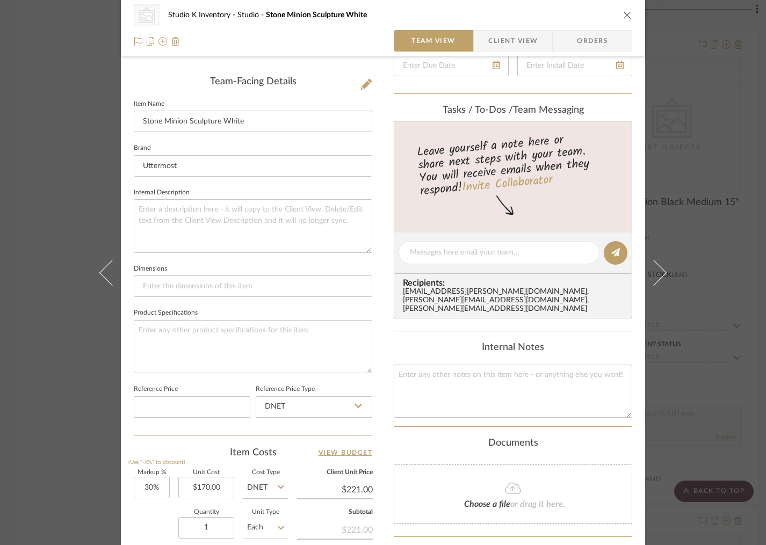
scroll to position [280, 0]
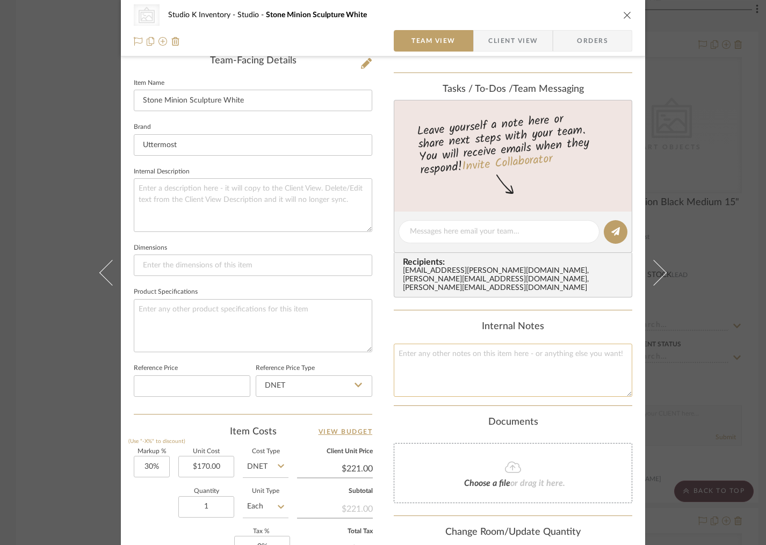
click at [461, 347] on textarea at bounding box center [513, 370] width 239 height 53
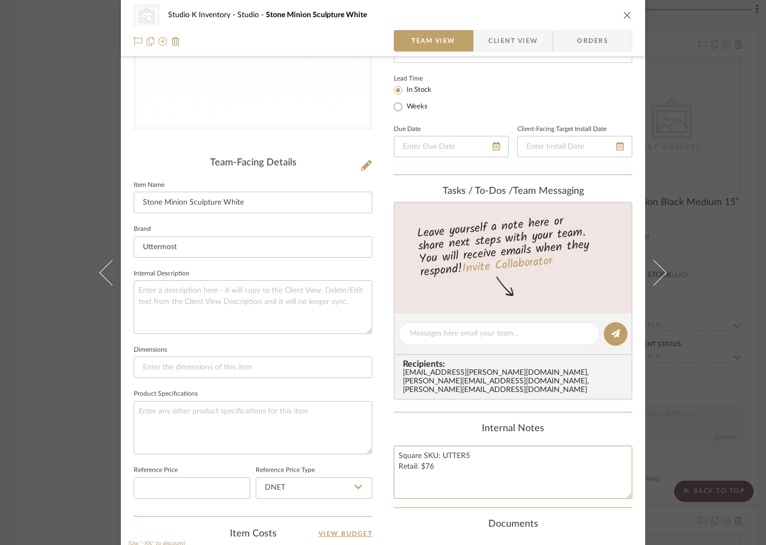
scroll to position [0, 0]
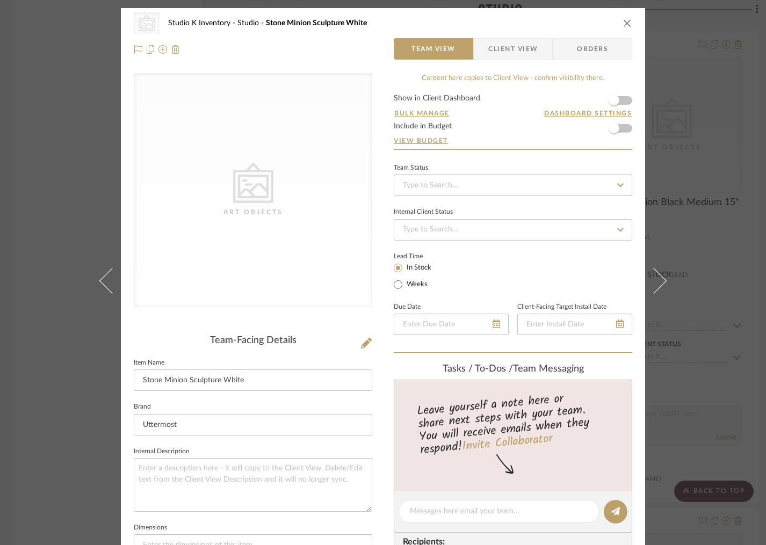
type textarea "Square SKU: UTTER5 Retail: $76"
drag, startPoint x: 323, startPoint y: 334, endPoint x: 388, endPoint y: 347, distance: 65.7
click at [326, 335] on div "CategoryIconArt Created with Sketch. Art Objects Team-Facing Details Item Name …" at bounding box center [253, 514] width 239 height 882
click at [368, 345] on button at bounding box center [366, 343] width 12 height 17
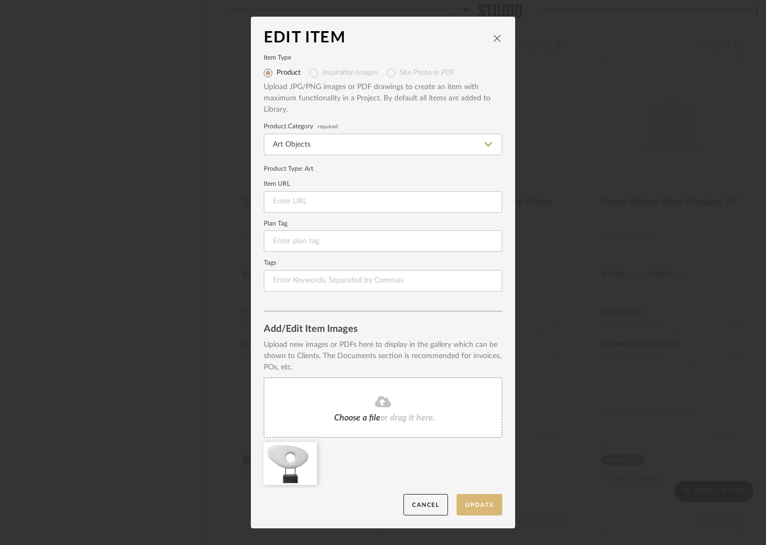
click at [482, 503] on button "Update" at bounding box center [480, 505] width 46 height 22
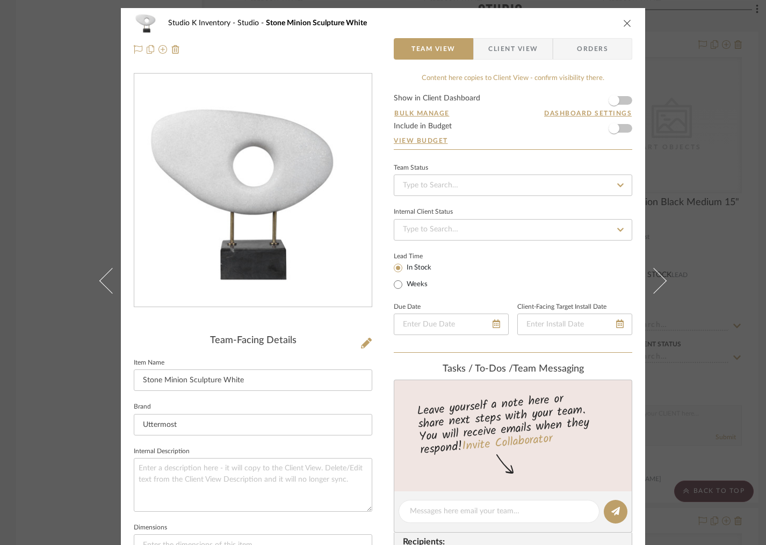
click at [623, 21] on icon "close" at bounding box center [627, 23] width 9 height 9
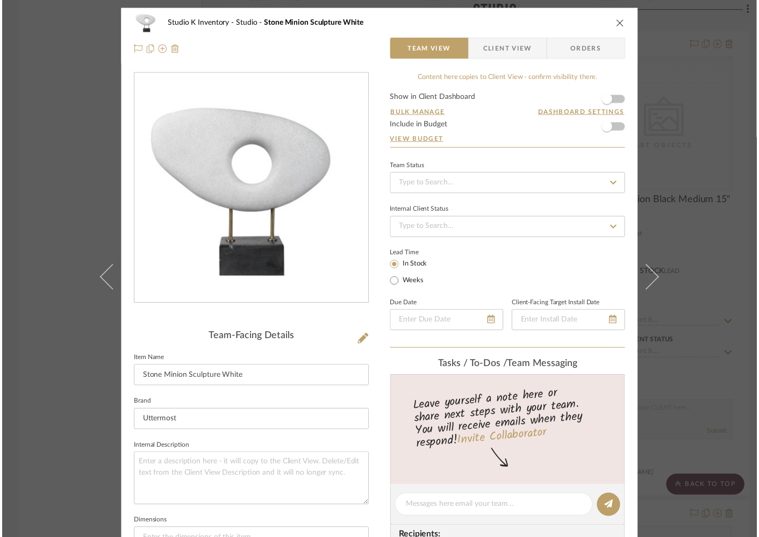
scroll to position [9792, 0]
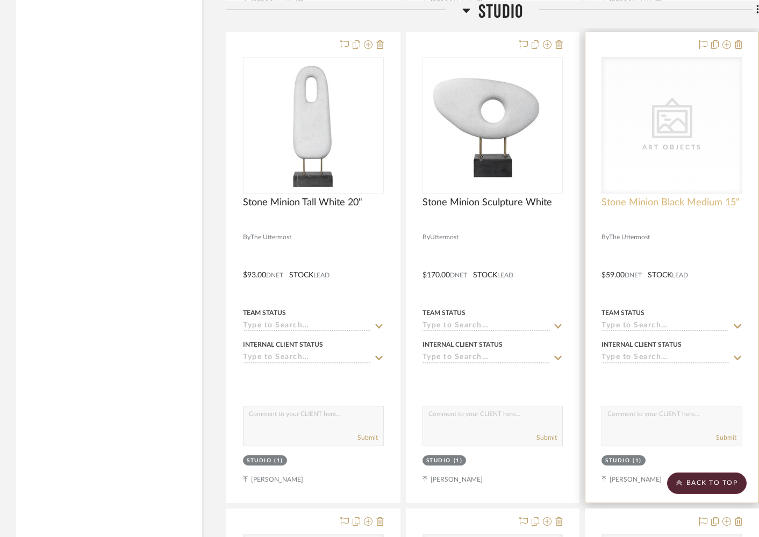
click at [641, 197] on span "Stone Minion Black Medium 15"" at bounding box center [670, 203] width 138 height 12
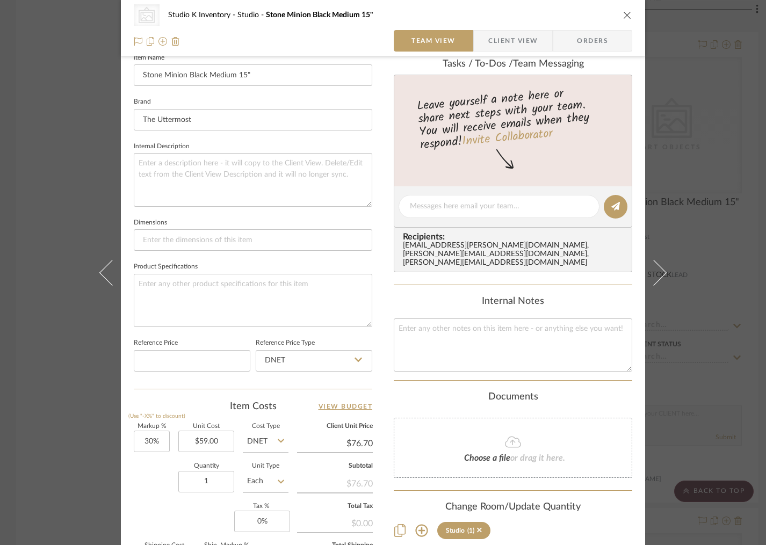
scroll to position [327, 0]
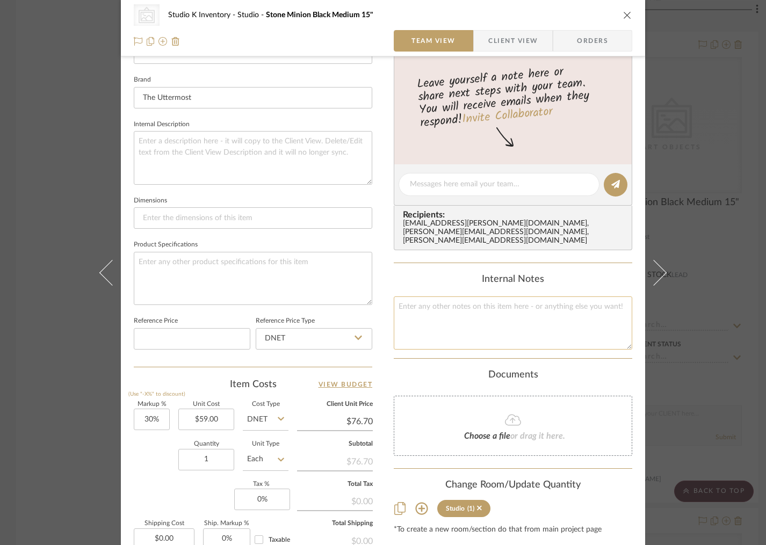
click at [445, 313] on textarea at bounding box center [513, 323] width 239 height 53
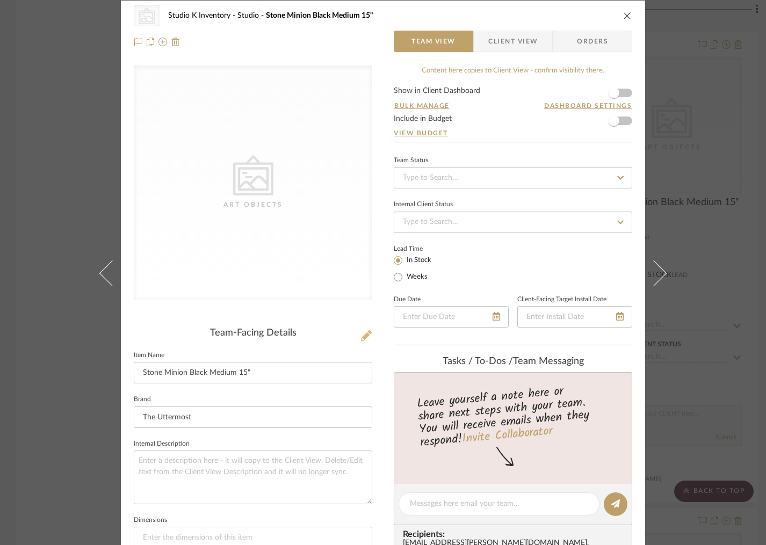
scroll to position [0, 0]
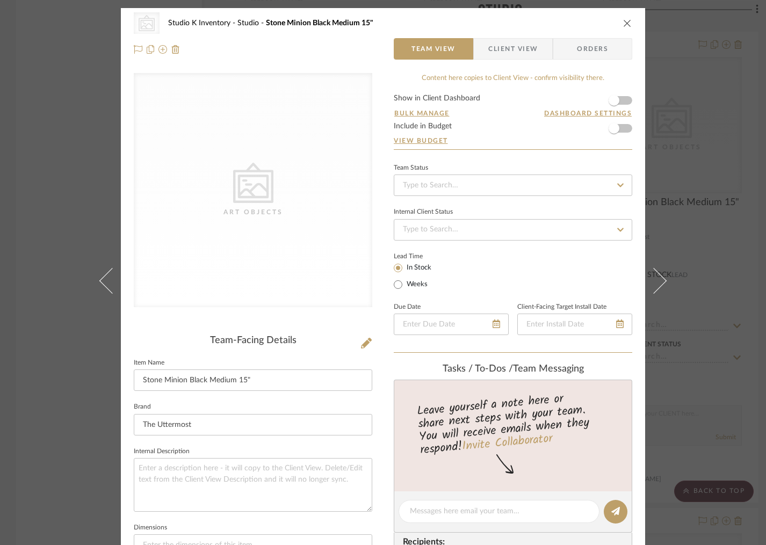
type textarea "Square SKU: Utter3 Retail: $135"
drag, startPoint x: 297, startPoint y: 334, endPoint x: 309, endPoint y: 331, distance: 13.2
click at [302, 332] on div "CategoryIconArt Created with Sketch. Art Objects Team-Facing Details Item Name …" at bounding box center [253, 514] width 239 height 882
click at [362, 340] on icon at bounding box center [366, 343] width 11 height 11
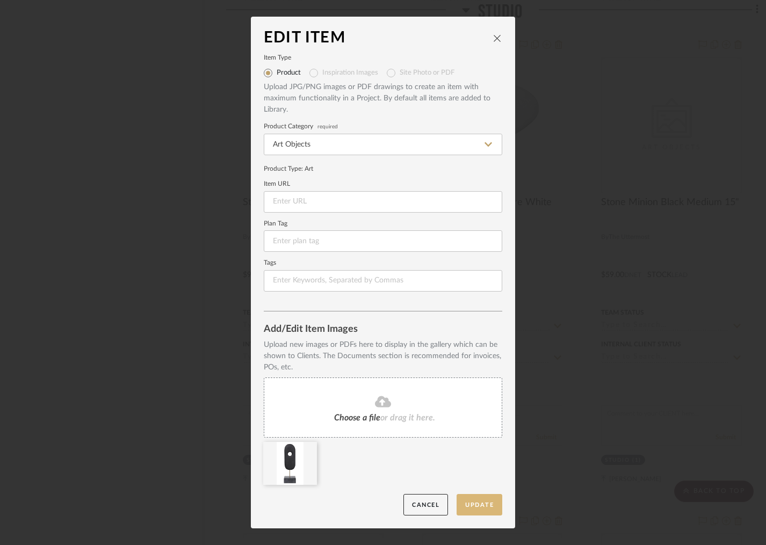
click at [479, 499] on button "Update" at bounding box center [480, 505] width 46 height 22
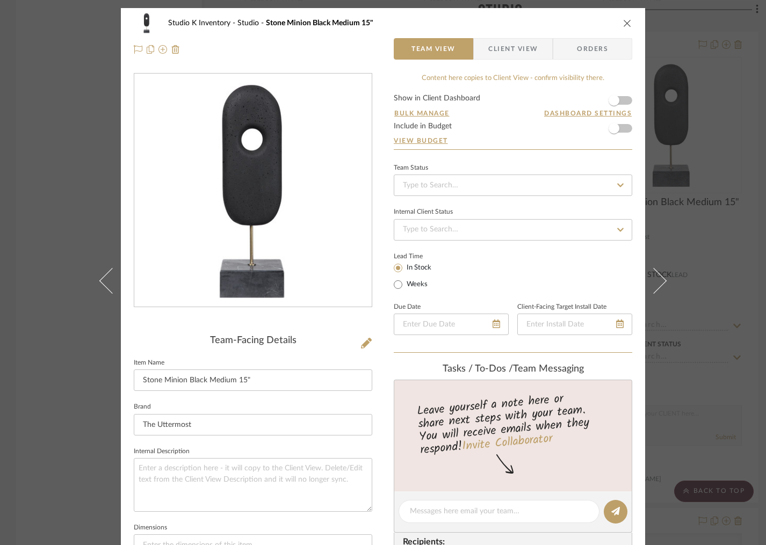
click at [623, 23] on icon "close" at bounding box center [627, 23] width 9 height 9
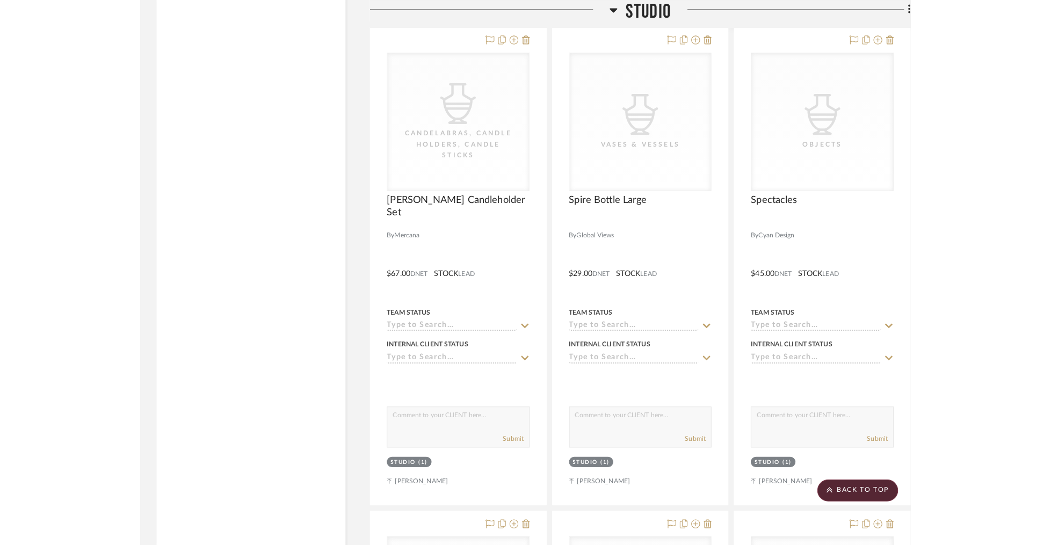
scroll to position [10273, 0]
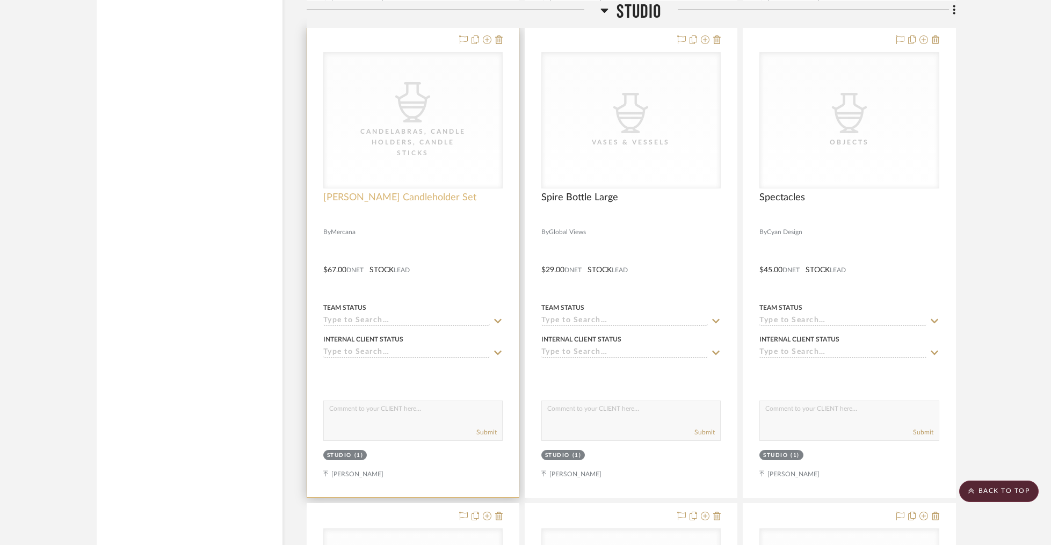
click at [384, 192] on span "[PERSON_NAME] Candleholder Set" at bounding box center [399, 198] width 153 height 12
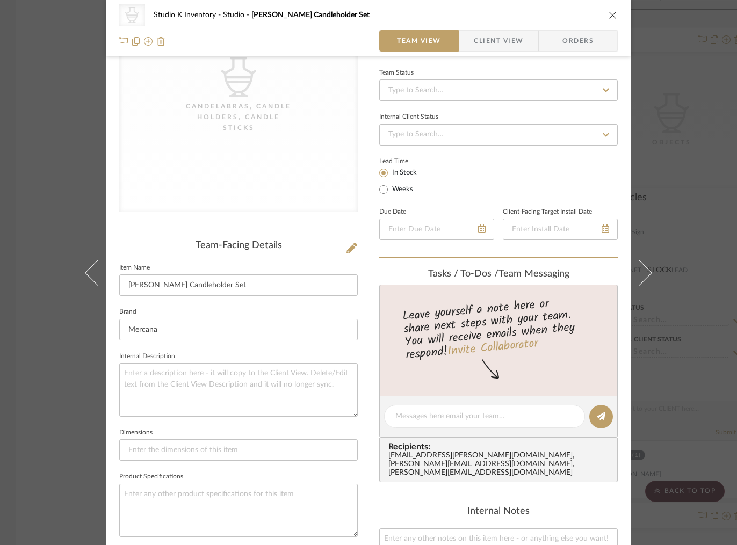
scroll to position [231, 0]
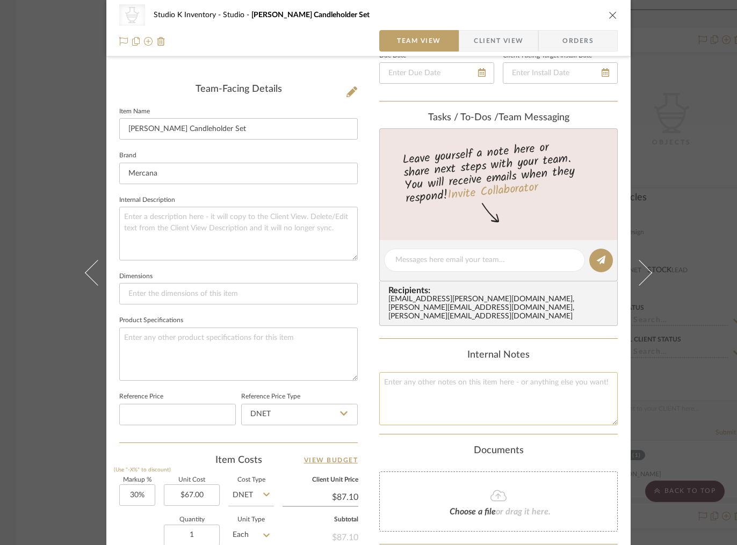
click at [431, 397] on textarea at bounding box center [498, 398] width 239 height 53
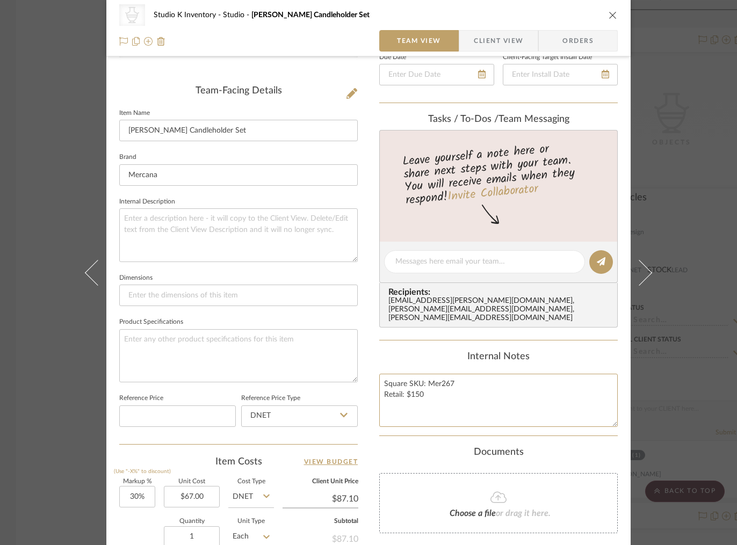
type textarea "Square SKU: Mer267 Retail: $150"
click at [361, 224] on div "CategoryIconAccessories Created with Sketch. Candelabras, Candle Holders, Candl…" at bounding box center [368, 253] width 524 height 990
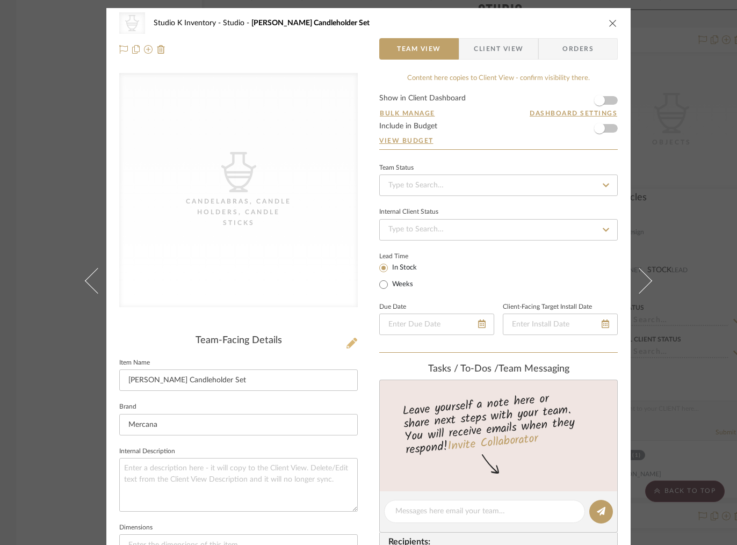
click at [347, 344] on icon at bounding box center [352, 343] width 11 height 11
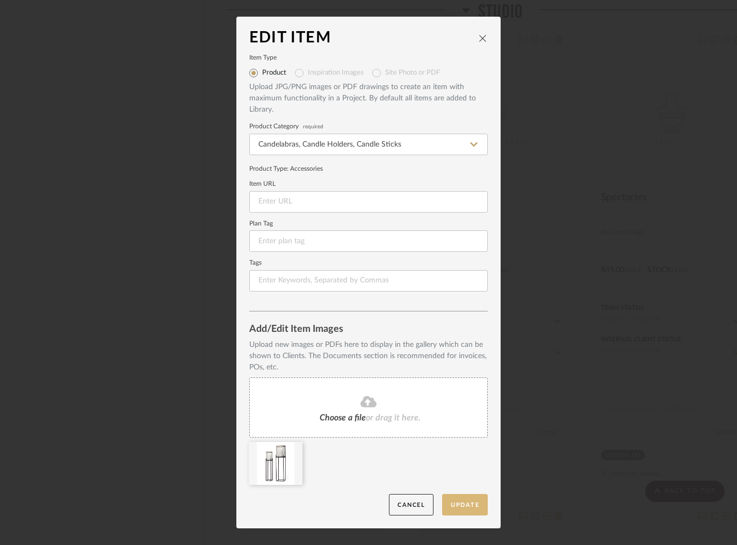
click at [465, 506] on button "Update" at bounding box center [465, 505] width 46 height 22
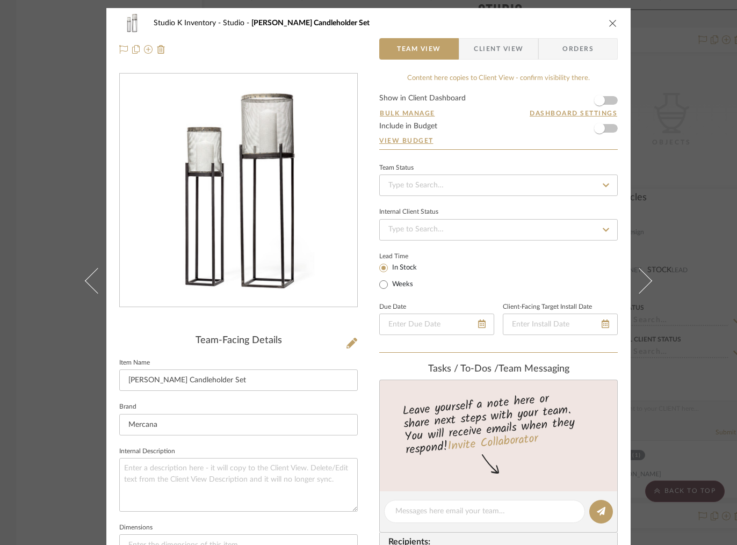
click at [609, 20] on icon "close" at bounding box center [613, 23] width 9 height 9
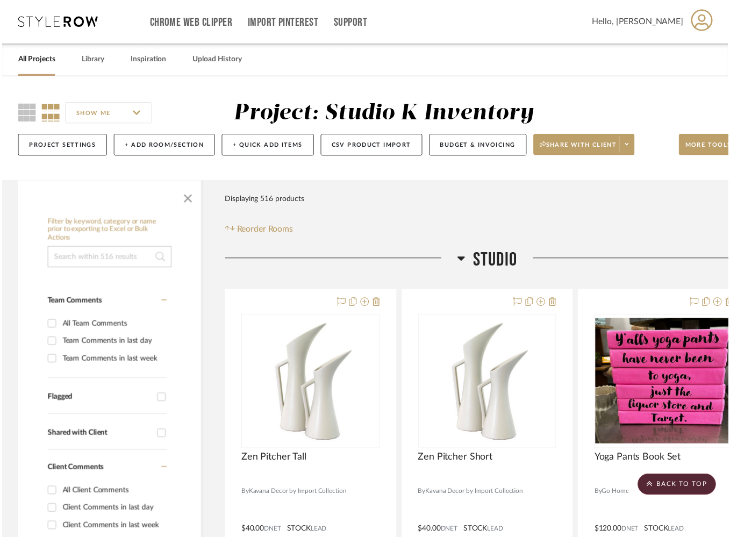
scroll to position [10273, 0]
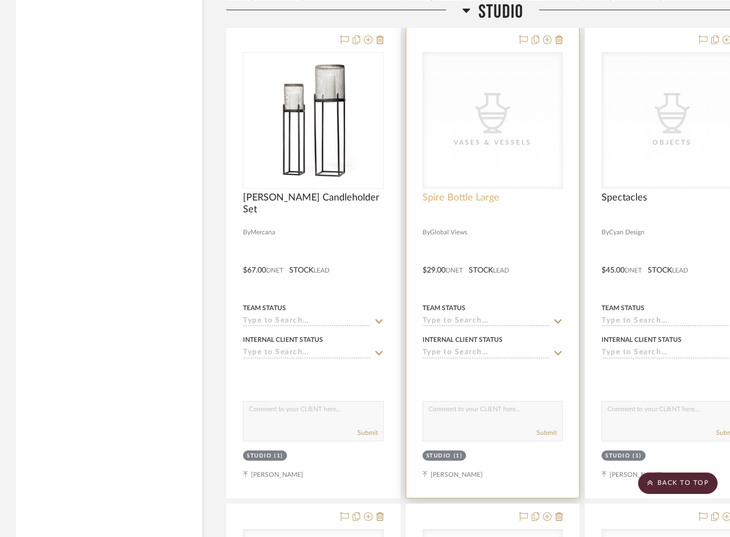
click at [478, 192] on span "Spire Bottle Large" at bounding box center [460, 198] width 77 height 12
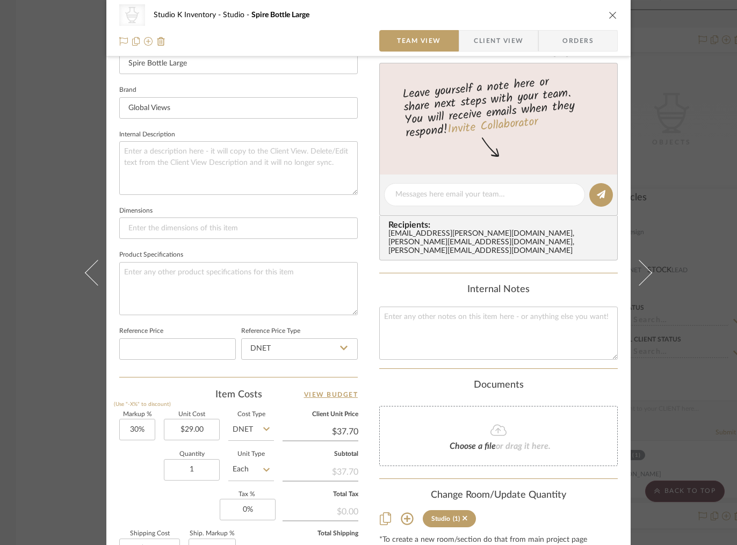
scroll to position [428, 0]
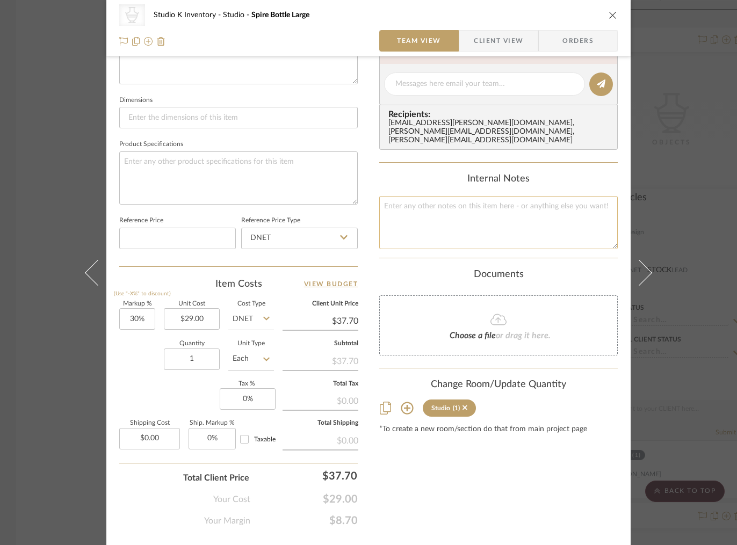
click at [433, 203] on textarea at bounding box center [498, 222] width 239 height 53
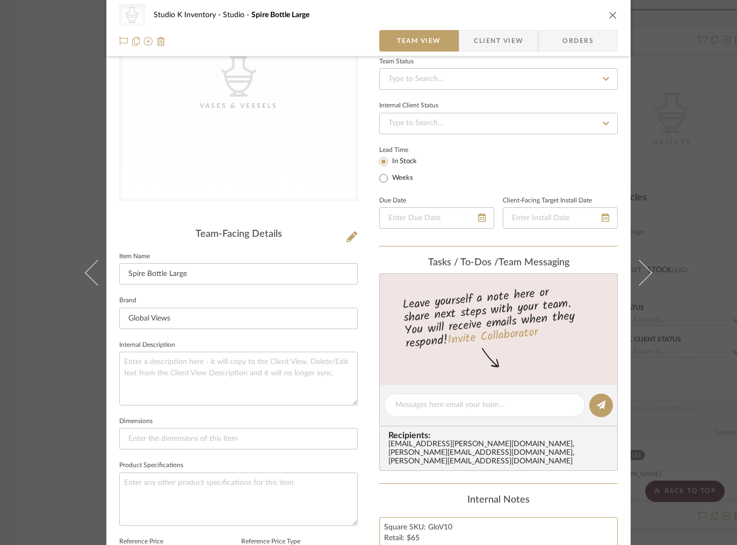
type textarea "Square SKU: GloV10 Retail: $65"
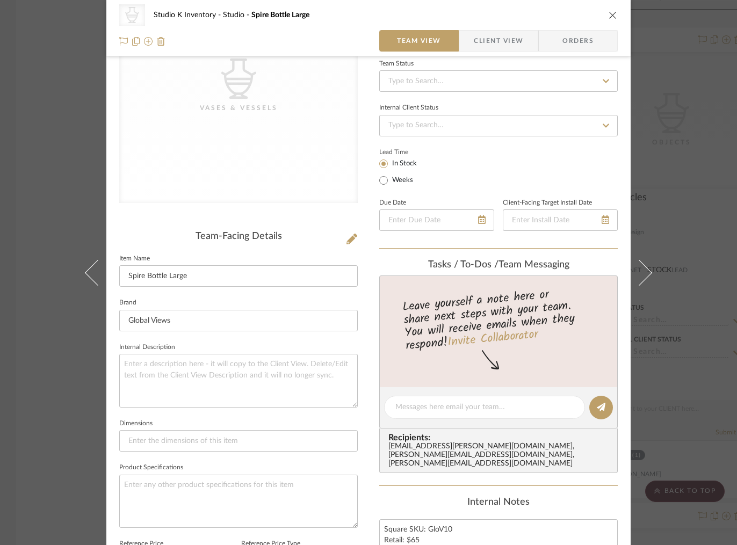
drag, startPoint x: 284, startPoint y: 223, endPoint x: 305, endPoint y: 226, distance: 21.1
click at [284, 223] on div "CategoryIconAccessories Created with Sketch. Vases & Vessels Team-Facing Detail…" at bounding box center [238, 410] width 239 height 882
click at [347, 239] on icon at bounding box center [352, 239] width 11 height 11
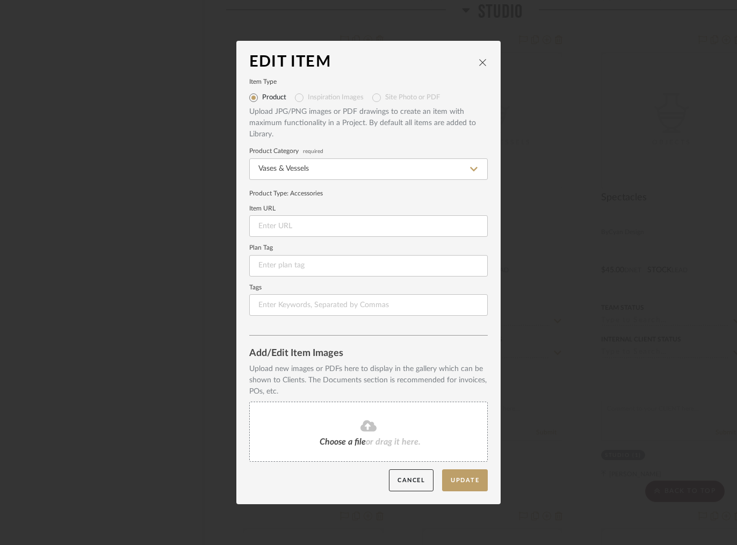
scroll to position [0, 0]
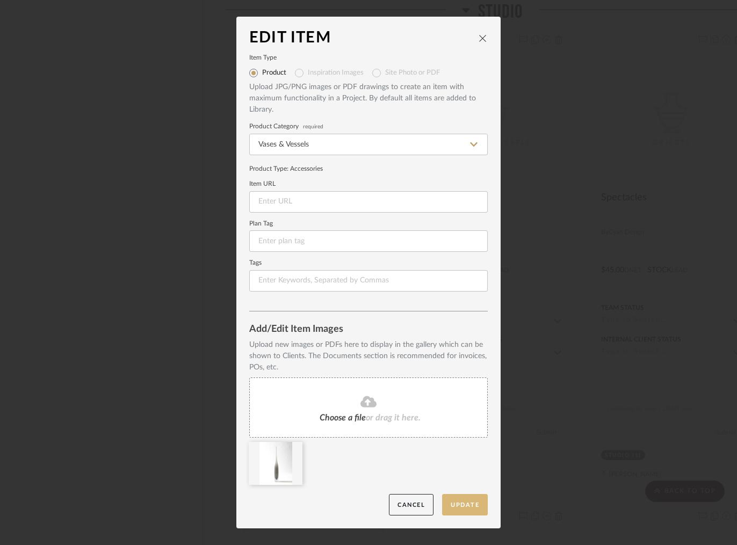
click at [460, 500] on button "Update" at bounding box center [465, 505] width 46 height 22
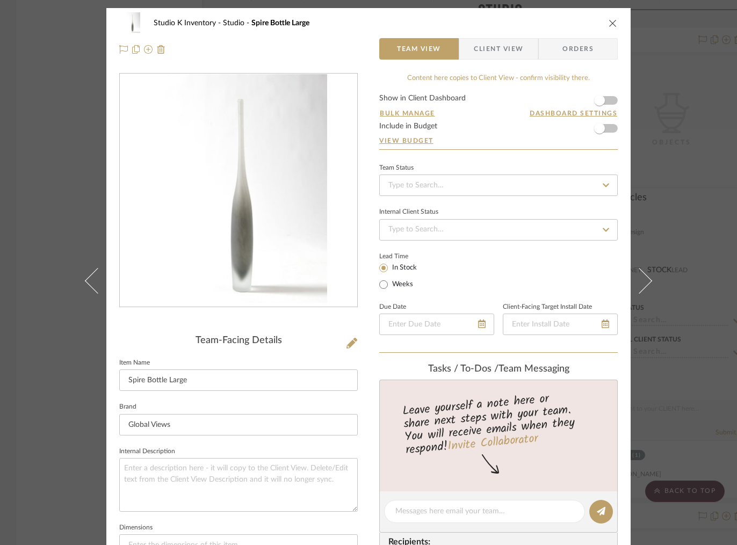
click at [609, 21] on icon "close" at bounding box center [613, 23] width 9 height 9
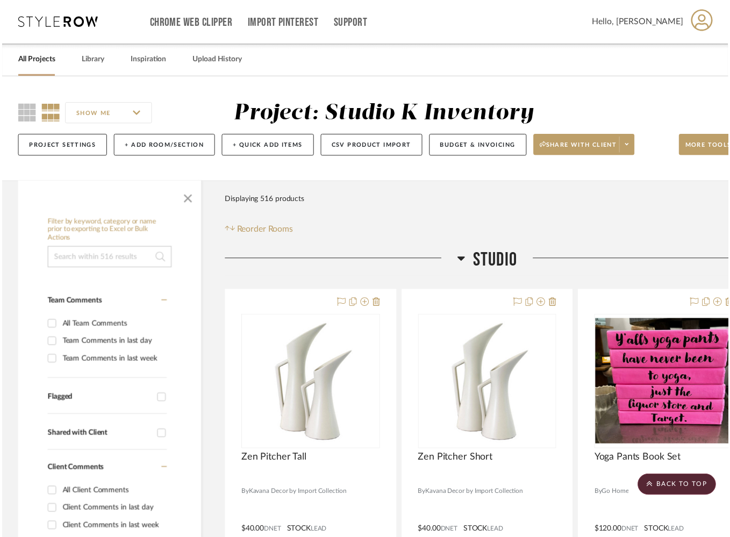
scroll to position [10273, 0]
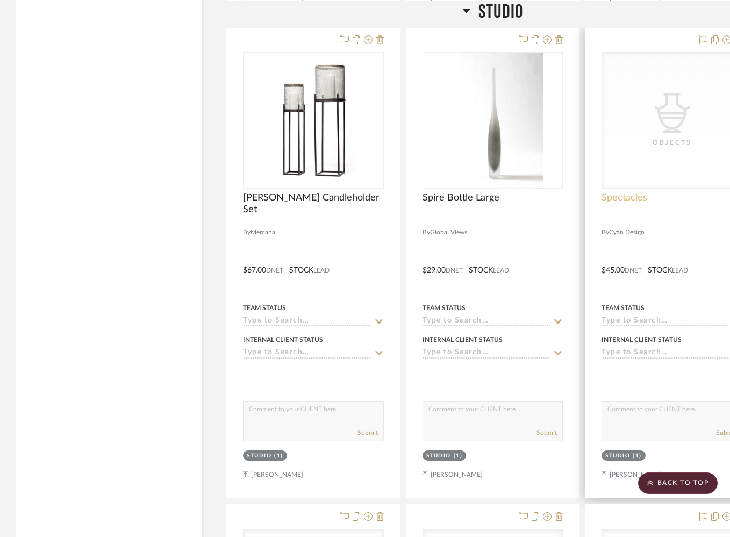
click at [632, 192] on span "Spectacles" at bounding box center [624, 198] width 46 height 12
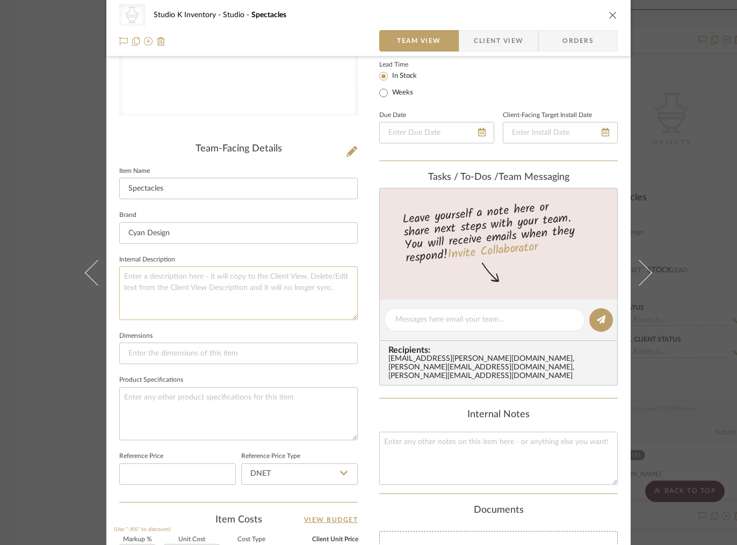
scroll to position [197, 0]
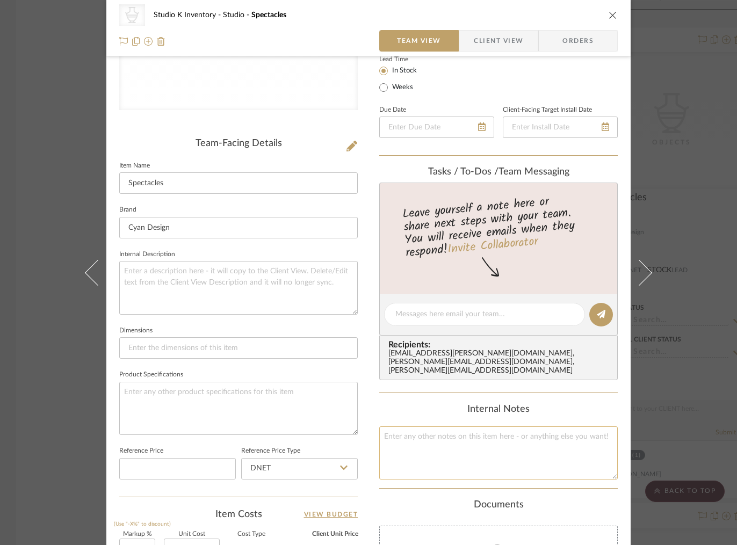
click at [423, 435] on textarea at bounding box center [498, 453] width 239 height 53
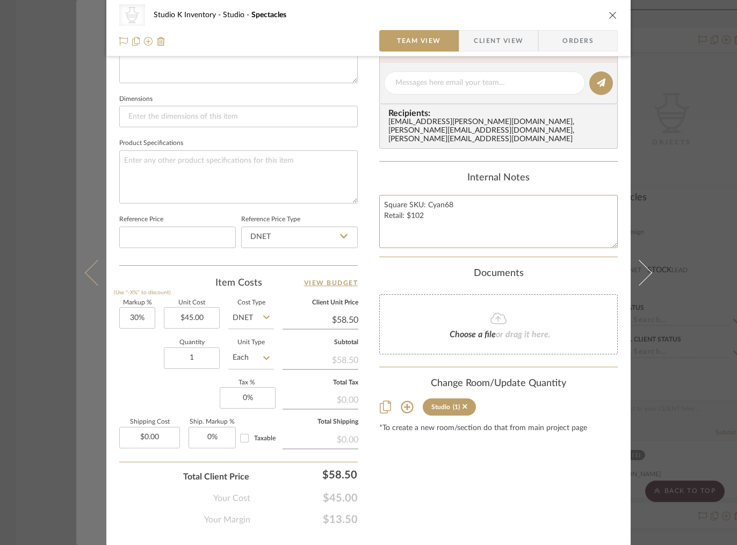
scroll to position [451, 0]
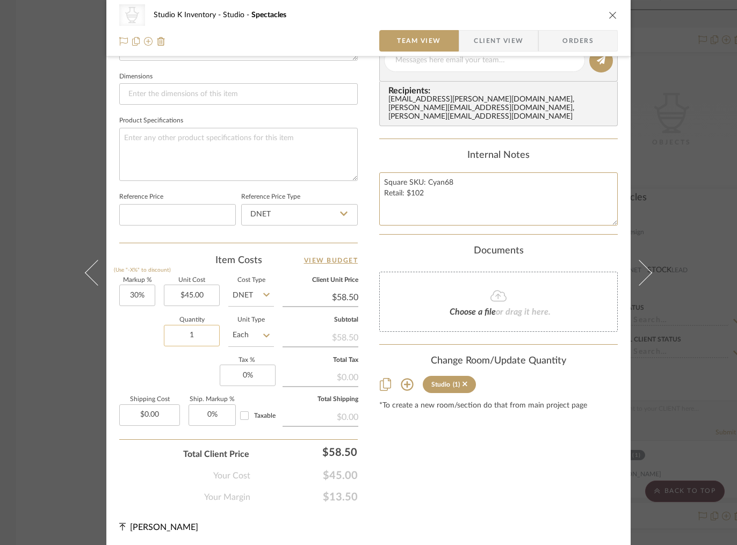
type textarea "Square SKU: Cyan68 Retail: $102"
drag, startPoint x: 192, startPoint y: 333, endPoint x: 171, endPoint y: 334, distance: 20.5
click at [171, 335] on input "1" at bounding box center [192, 335] width 56 height 21
drag, startPoint x: 187, startPoint y: 334, endPoint x: 193, endPoint y: 333, distance: 5.4
click at [193, 334] on input "1" at bounding box center [192, 335] width 56 height 21
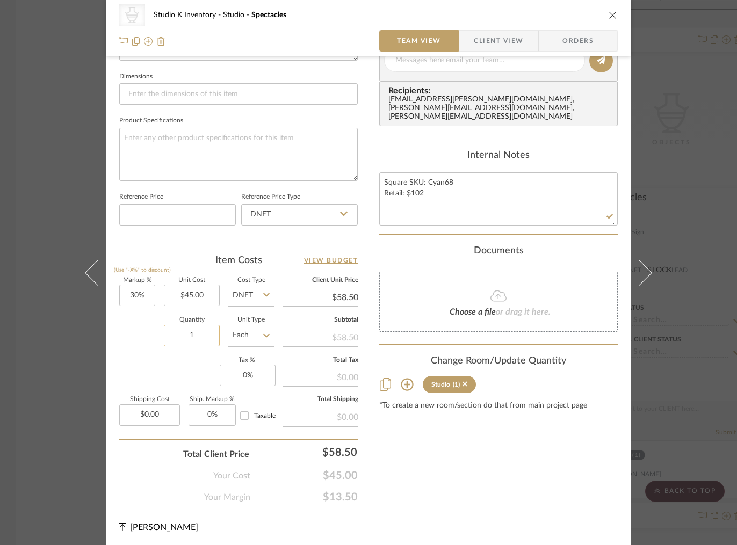
type input "5"
type input "4"
click at [434, 488] on div "Content here copies to Client View - confirm visibility there. Show in Client D…" at bounding box center [498, 63] width 239 height 882
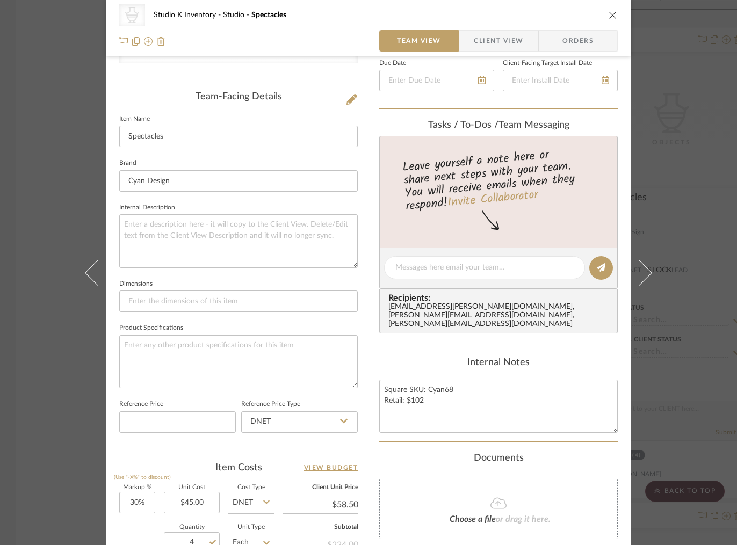
scroll to position [0, 0]
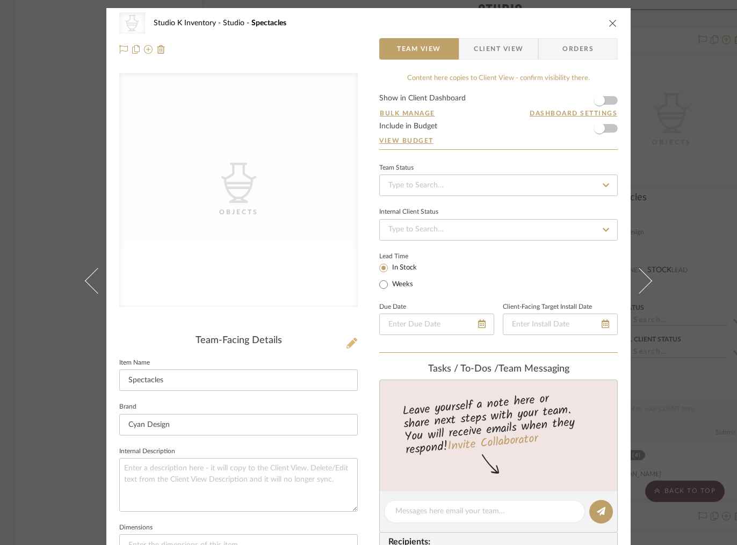
click at [351, 342] on icon at bounding box center [352, 343] width 11 height 11
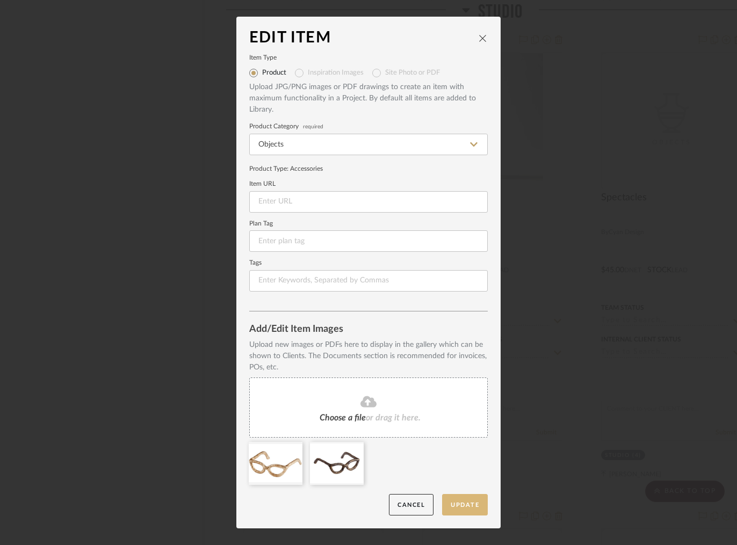
click at [470, 501] on button "Update" at bounding box center [465, 505] width 46 height 22
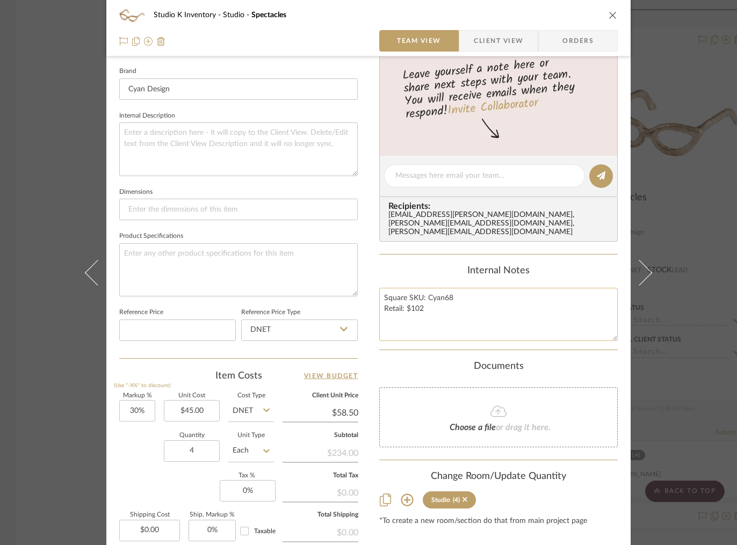
scroll to position [337, 0]
click at [614, 13] on button "close" at bounding box center [613, 15] width 10 height 10
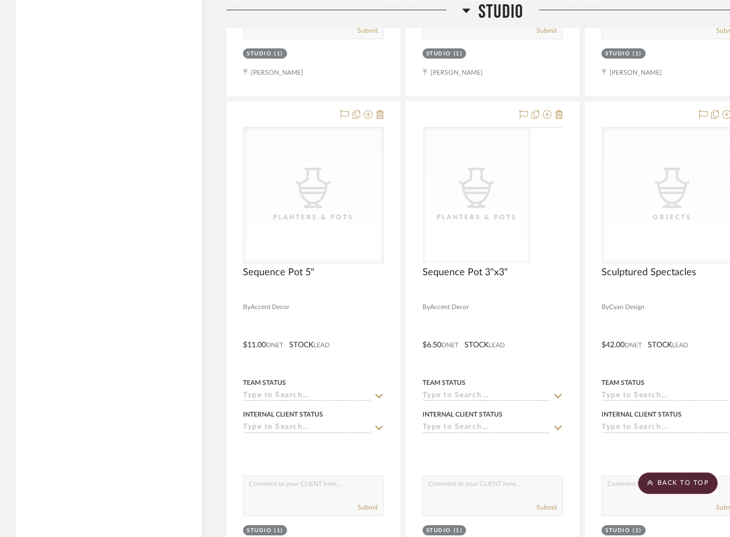
scroll to position [11646, 0]
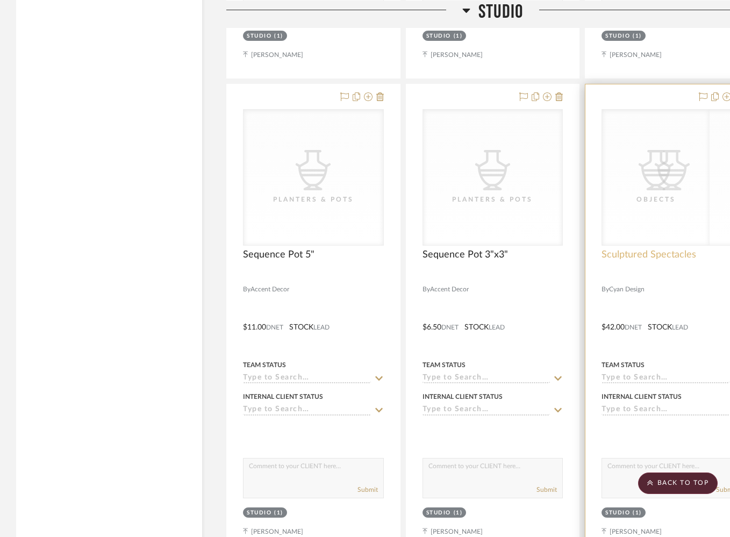
click at [629, 249] on span "Sculptured Spectacles" at bounding box center [648, 255] width 95 height 12
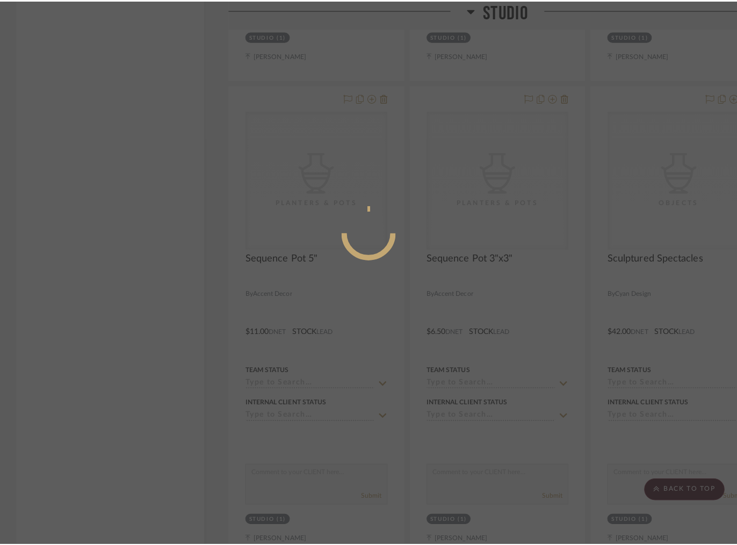
scroll to position [0, 0]
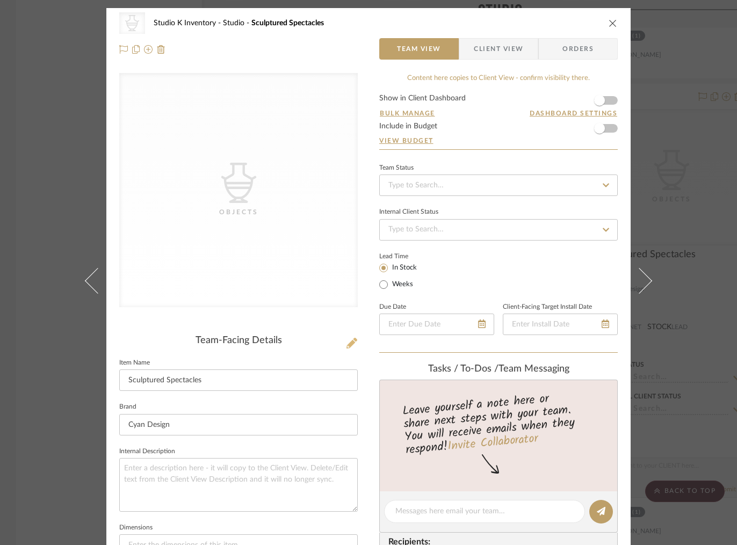
click at [347, 343] on icon at bounding box center [352, 343] width 11 height 11
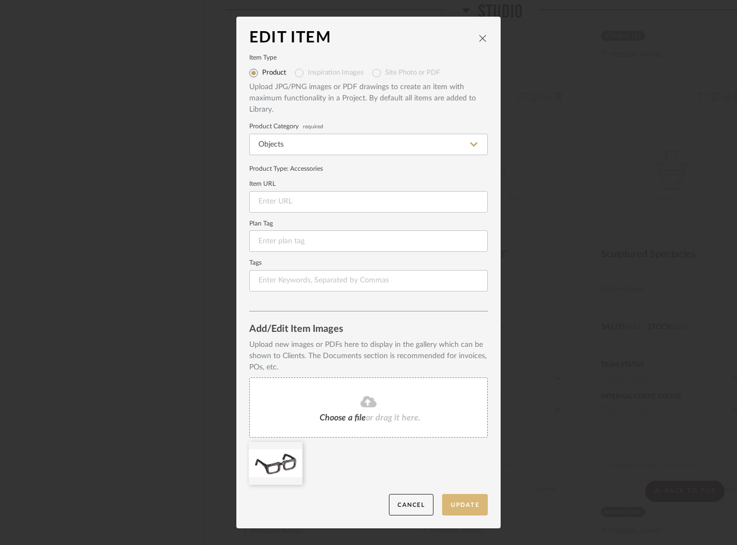
click at [468, 499] on button "Update" at bounding box center [465, 505] width 46 height 22
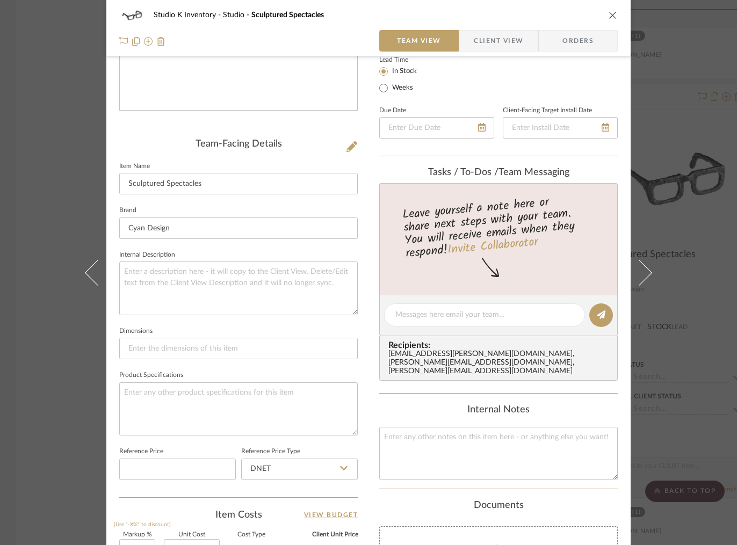
scroll to position [223, 0]
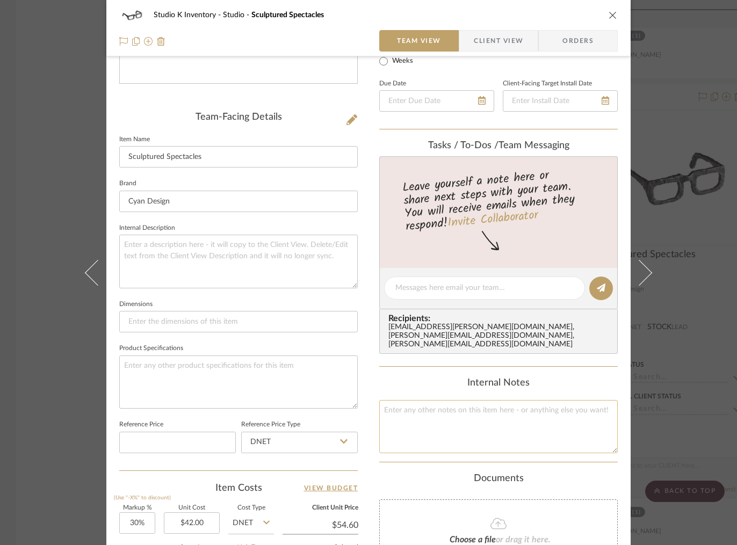
click at [421, 411] on textarea at bounding box center [498, 426] width 239 height 53
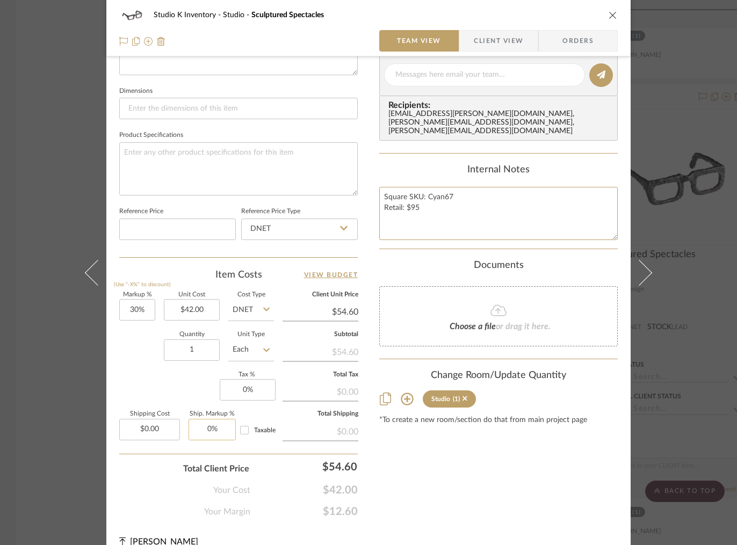
scroll to position [451, 0]
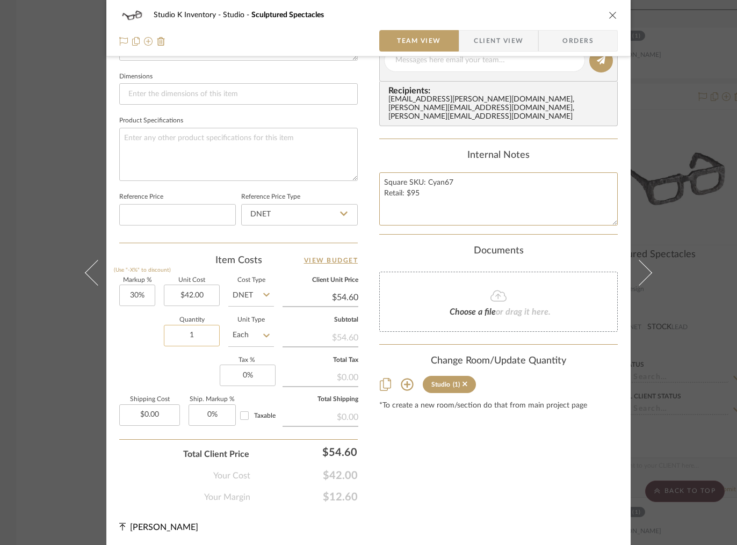
type textarea "Square SKU: Cyan67 Retail: $95"
drag, startPoint x: 199, startPoint y: 337, endPoint x: 177, endPoint y: 336, distance: 22.6
click at [177, 336] on input "1" at bounding box center [192, 335] width 56 height 21
drag, startPoint x: 198, startPoint y: 335, endPoint x: 172, endPoint y: 335, distance: 25.2
click at [172, 335] on input "1" at bounding box center [192, 335] width 56 height 21
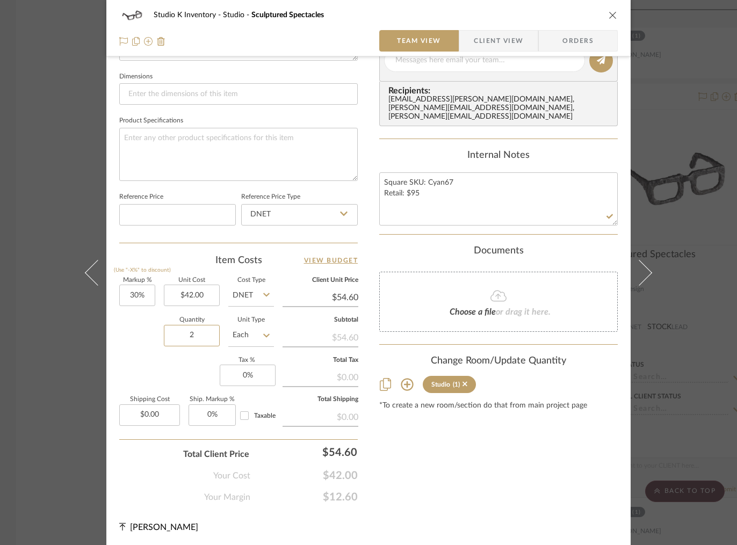
type input "2"
click at [493, 486] on div "Content here copies to Client View - confirm visibility there. Show in Client D…" at bounding box center [498, 63] width 239 height 882
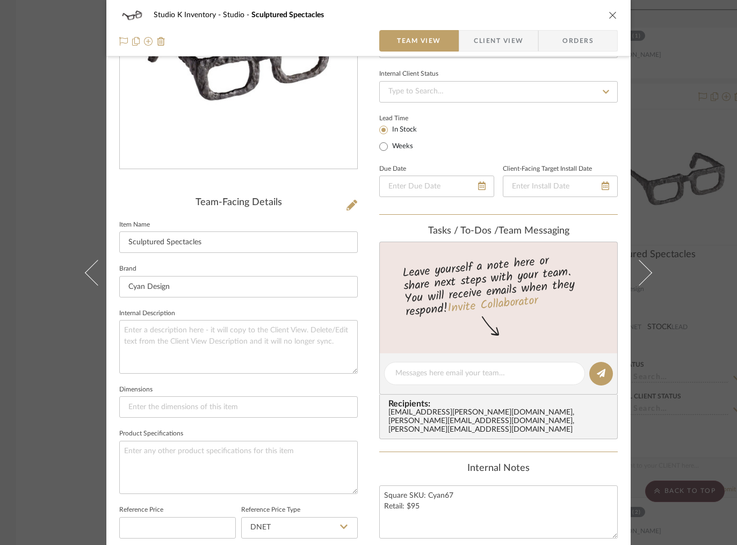
scroll to position [0, 0]
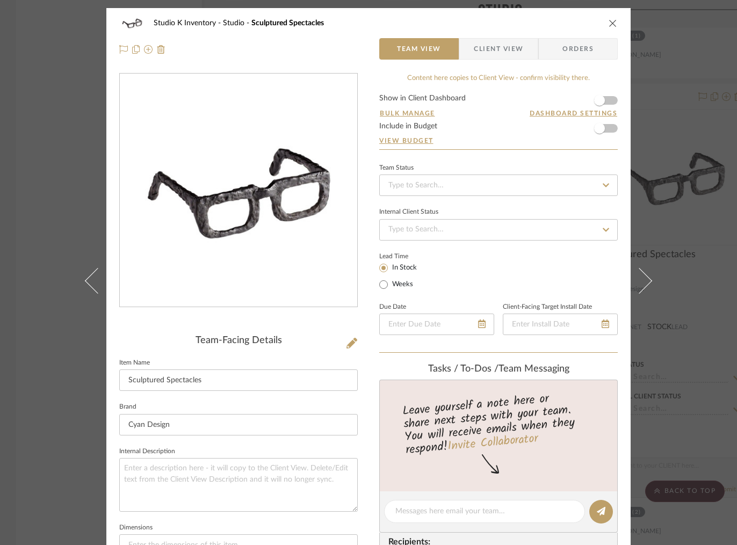
click at [290, 323] on div at bounding box center [238, 198] width 239 height 251
drag, startPoint x: 609, startPoint y: 25, endPoint x: 594, endPoint y: 168, distance: 144.3
click at [609, 25] on icon "close" at bounding box center [613, 23] width 9 height 9
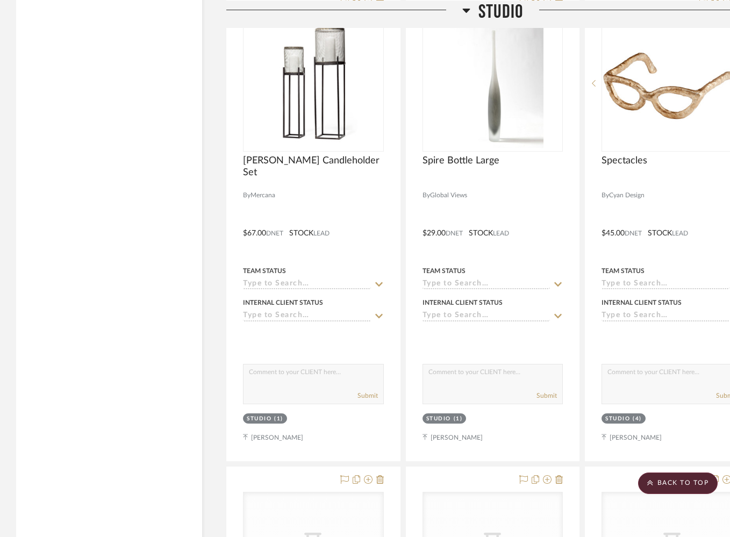
scroll to position [10291, 0]
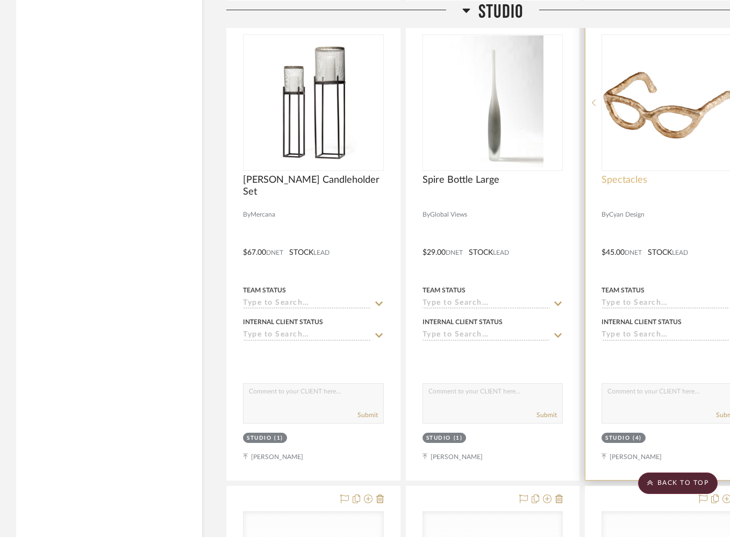
click at [619, 174] on span "Spectacles" at bounding box center [624, 180] width 46 height 12
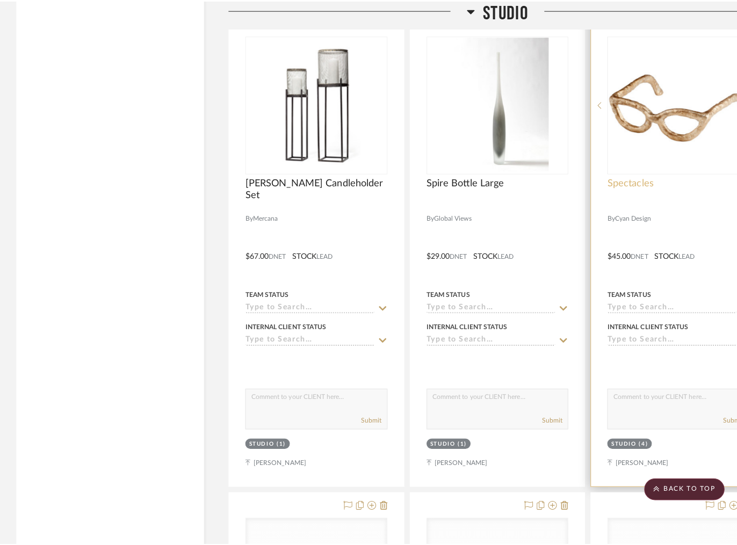
scroll to position [0, 0]
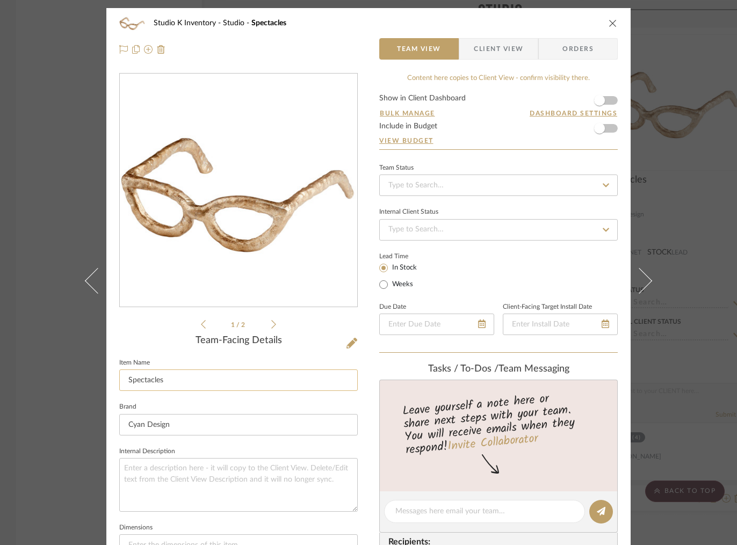
click at [124, 380] on input "Spectacles" at bounding box center [238, 380] width 239 height 21
type input "Cat Eye Spectacles"
click at [333, 327] on div "1 / 2" at bounding box center [238, 202] width 239 height 258
click at [609, 23] on icon "close" at bounding box center [613, 23] width 9 height 9
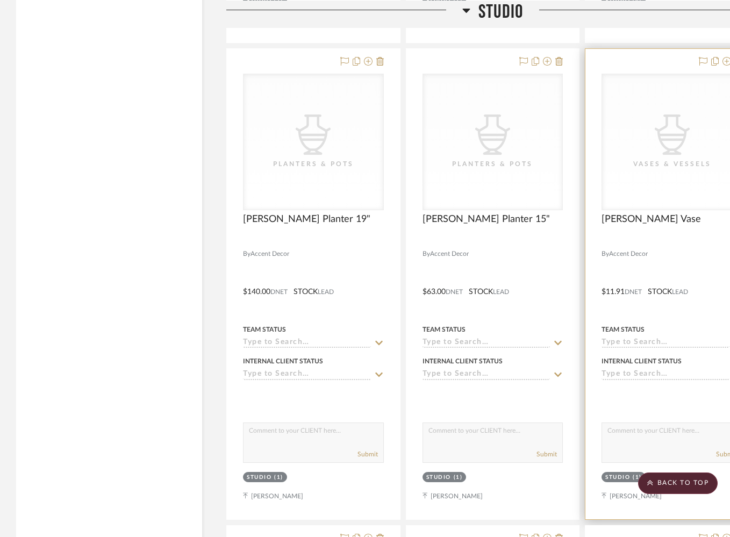
scroll to position [10743, 0]
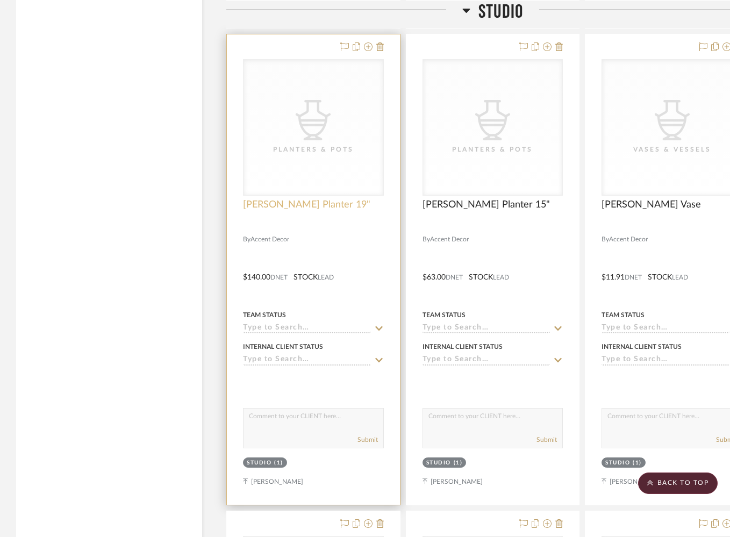
click at [263, 199] on span "[PERSON_NAME] Planter 19"" at bounding box center [306, 205] width 127 height 12
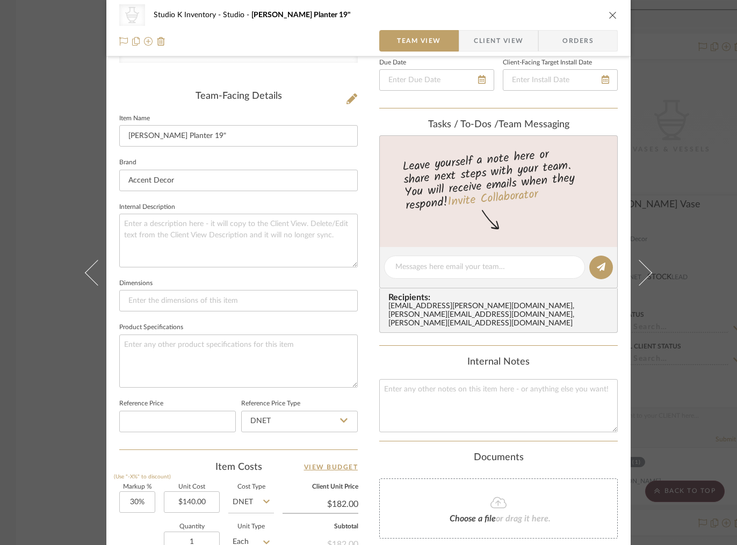
scroll to position [255, 0]
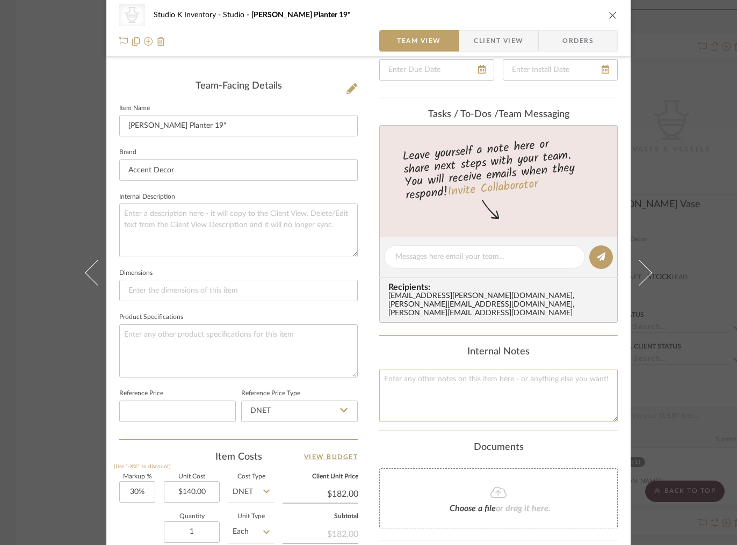
click at [418, 385] on textarea at bounding box center [498, 395] width 239 height 53
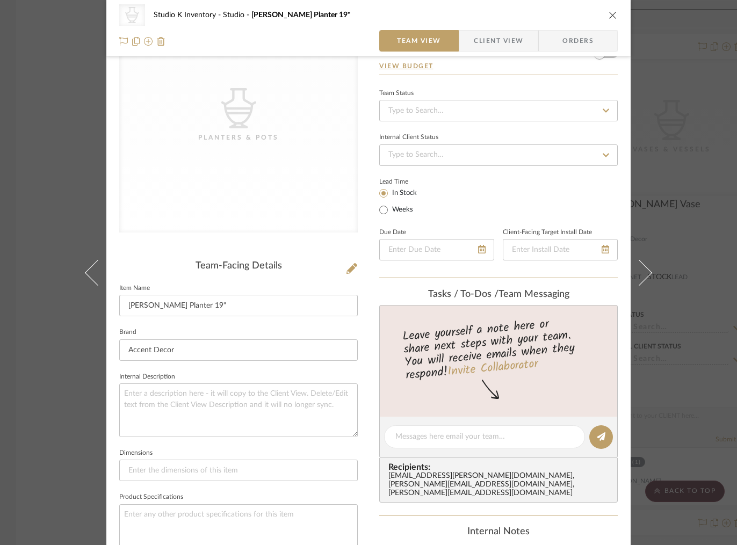
scroll to position [0, 0]
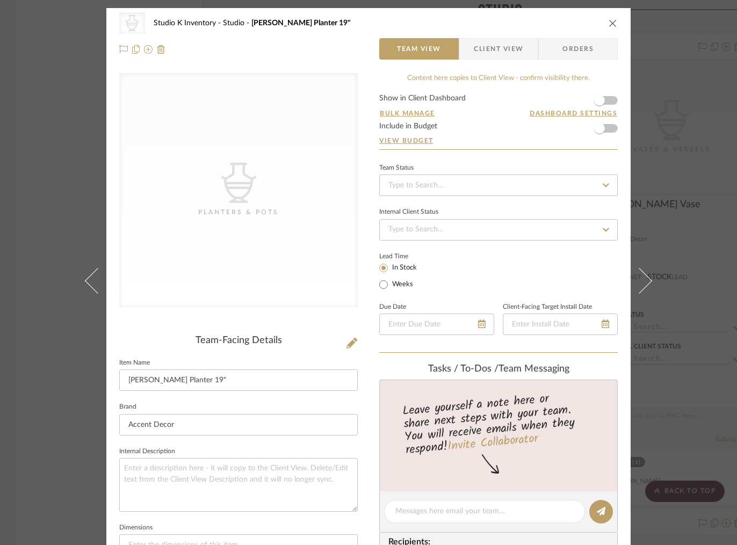
type textarea "Square SKU: ACCEDEC55 Retail: $315"
drag, startPoint x: 321, startPoint y: 326, endPoint x: 342, endPoint y: 330, distance: 21.4
click at [322, 326] on div "CategoryIconAccessories Created with Sketch. Planters & Pots Team-Facing Detail…" at bounding box center [238, 514] width 239 height 882
click at [351, 343] on icon at bounding box center [352, 343] width 11 height 11
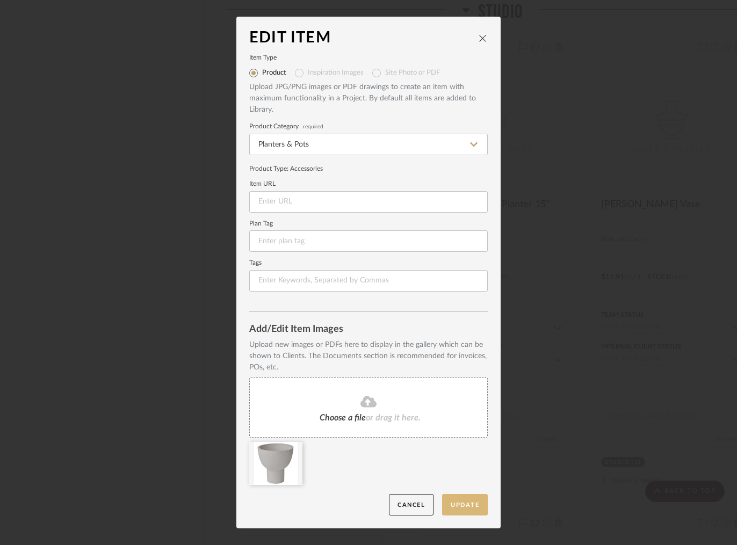
click at [471, 508] on button "Update" at bounding box center [465, 505] width 46 height 22
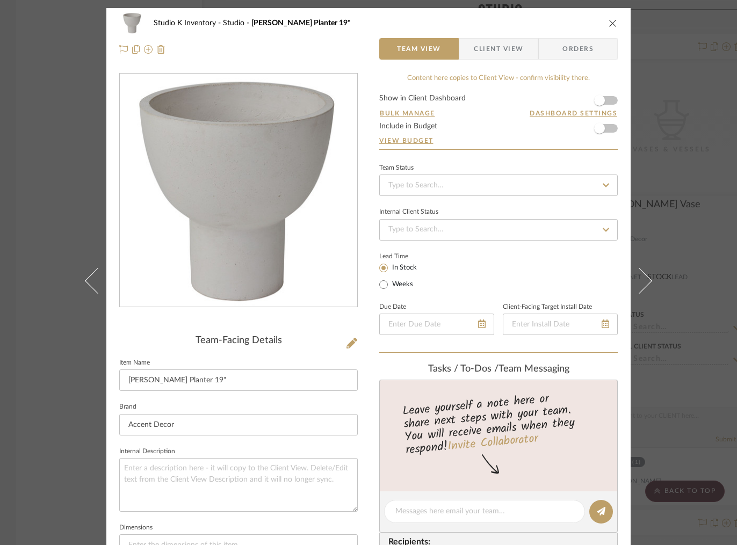
click at [609, 23] on icon "close" at bounding box center [613, 23] width 9 height 9
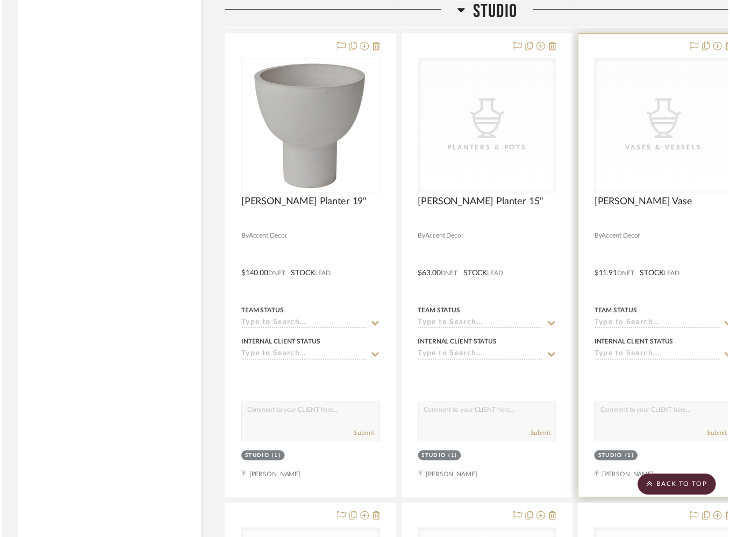
scroll to position [10743, 0]
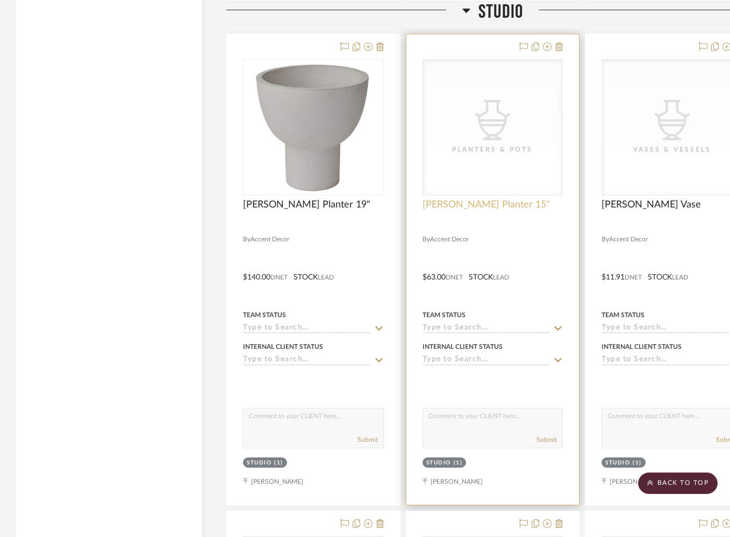
click at [468, 199] on span "[PERSON_NAME] Planter 15"" at bounding box center [485, 205] width 127 height 12
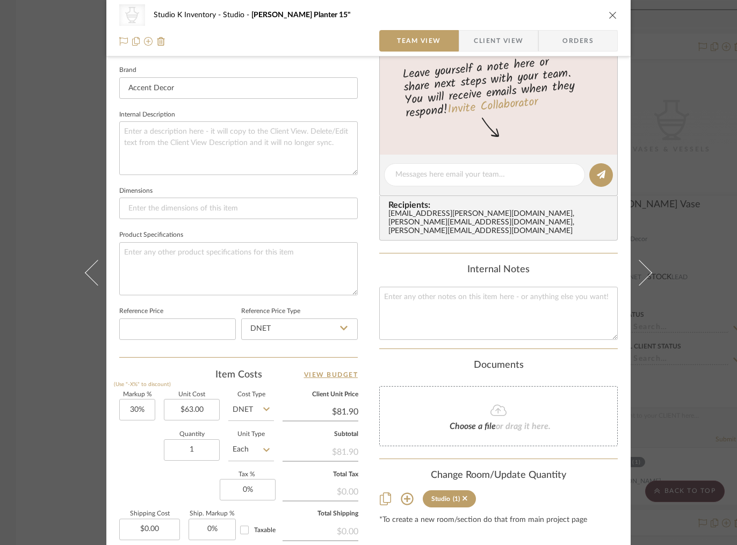
scroll to position [348, 0]
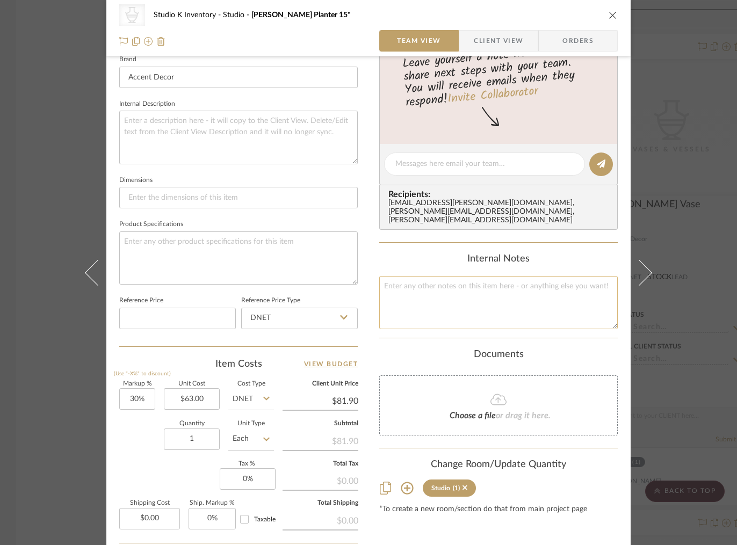
click at [417, 276] on textarea at bounding box center [498, 302] width 239 height 53
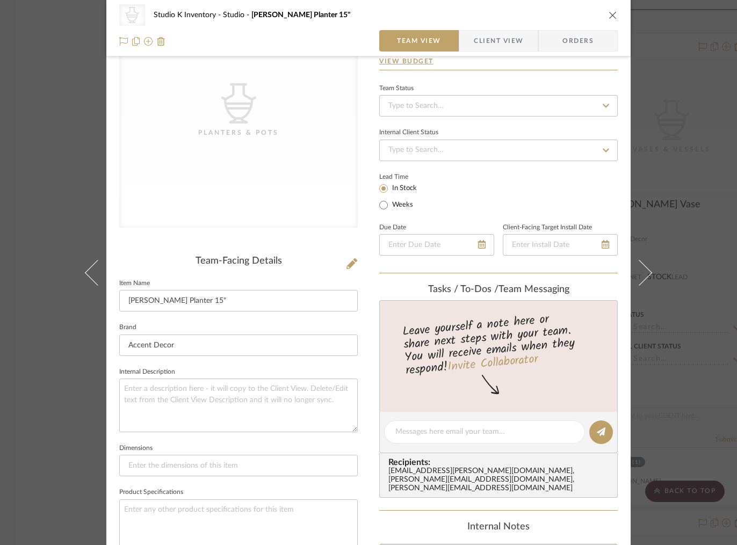
scroll to position [0, 0]
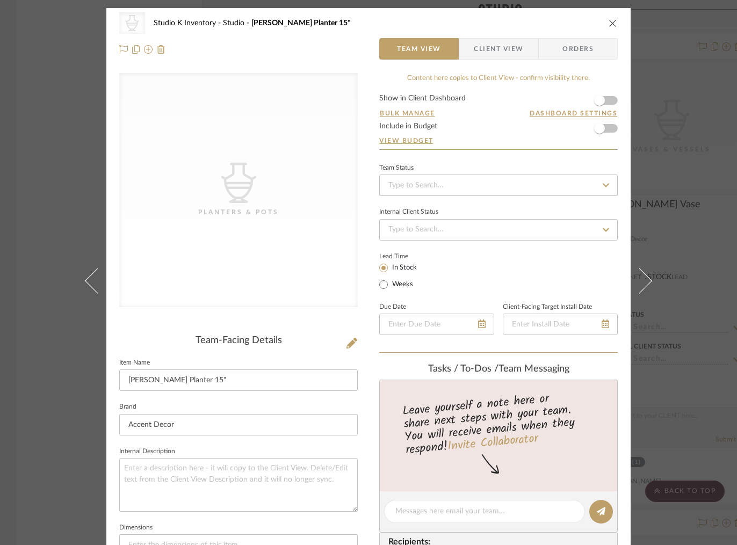
type textarea "Square SKU: ACCEDEC56 Retail: $142"
drag, startPoint x: 295, startPoint y: 344, endPoint x: 306, endPoint y: 343, distance: 10.3
click at [300, 344] on div "Team-Facing Details" at bounding box center [238, 341] width 239 height 12
click at [351, 339] on icon at bounding box center [352, 343] width 11 height 11
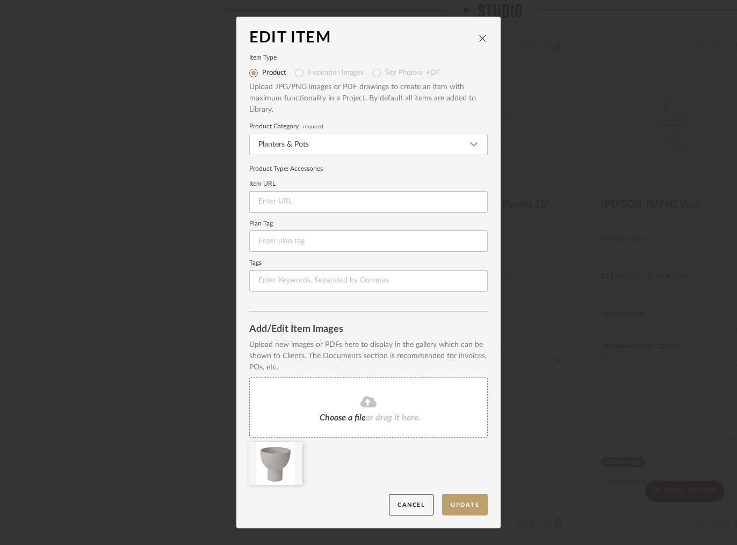
drag, startPoint x: 468, startPoint y: 502, endPoint x: 538, endPoint y: 513, distance: 70.7
click at [468, 502] on button "Update" at bounding box center [465, 505] width 46 height 22
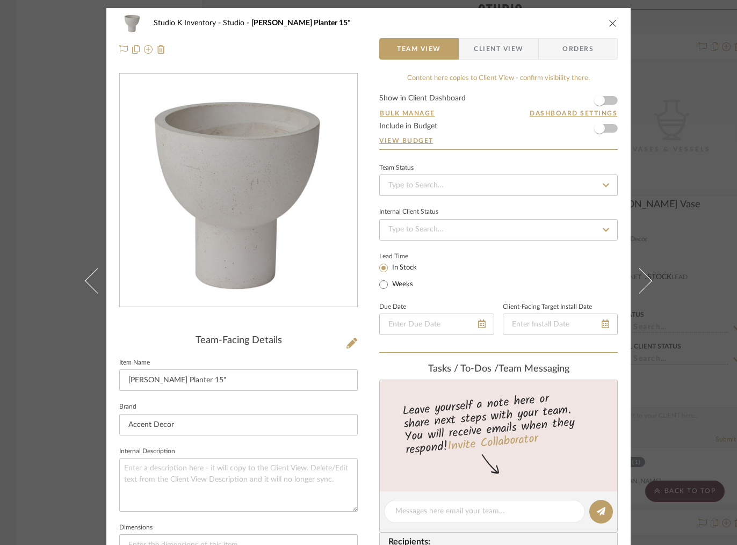
click at [610, 23] on icon "close" at bounding box center [613, 23] width 9 height 9
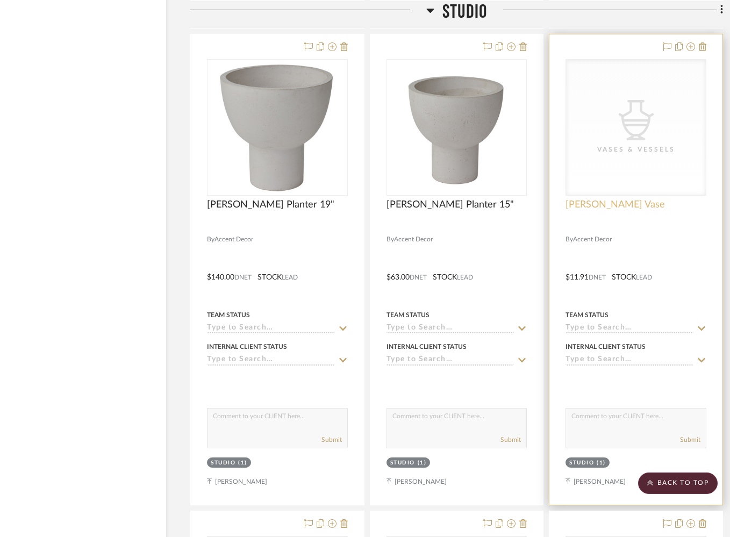
click at [601, 199] on span "[PERSON_NAME] Vase" at bounding box center [614, 205] width 99 height 12
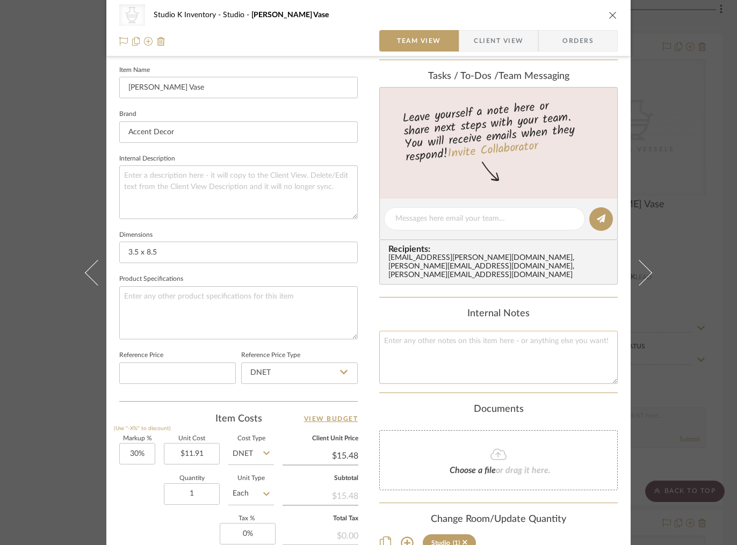
scroll to position [297, 0]
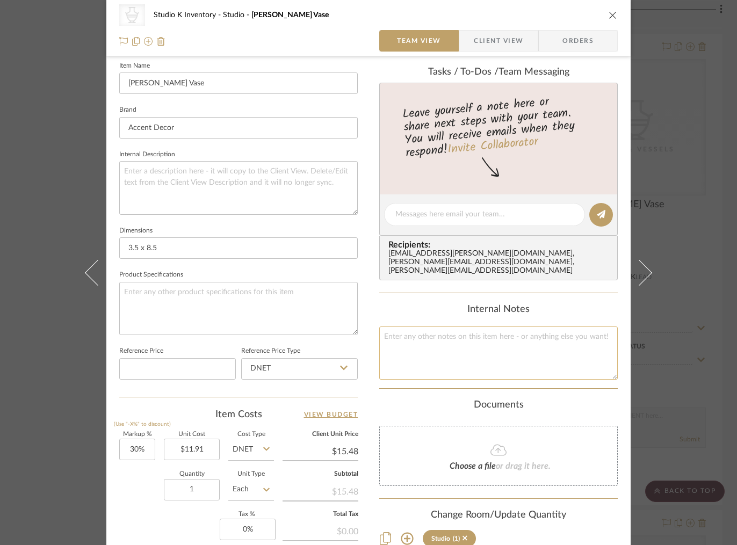
click at [418, 335] on textarea at bounding box center [498, 353] width 239 height 53
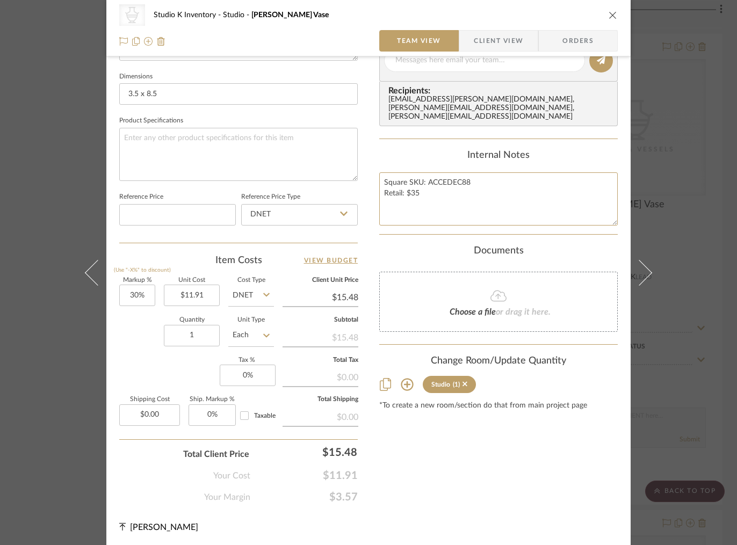
scroll to position [0, 0]
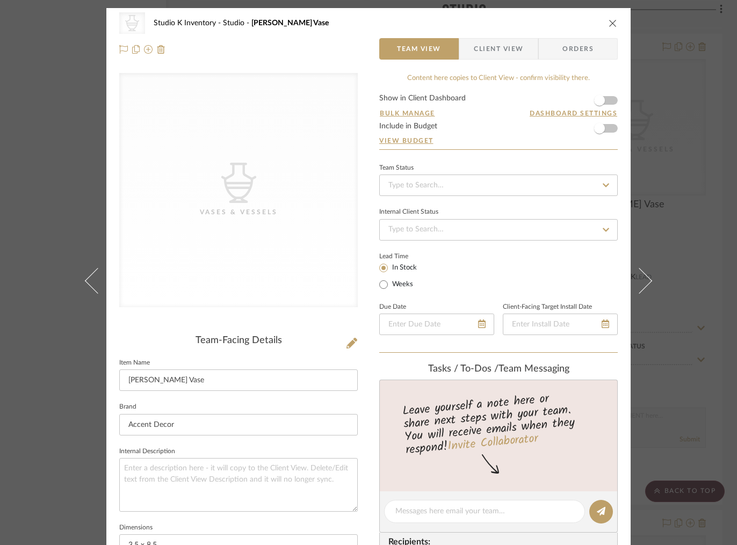
type textarea "Square SKU: ACCEDEC88 Retail: $35"
drag, startPoint x: 288, startPoint y: 330, endPoint x: 354, endPoint y: 335, distance: 66.2
click at [288, 330] on div "CategoryIconAccessories Created with Sketch. Vases & Vessels Team-Facing Detail…" at bounding box center [238, 514] width 239 height 882
click at [348, 343] on icon at bounding box center [352, 343] width 11 height 11
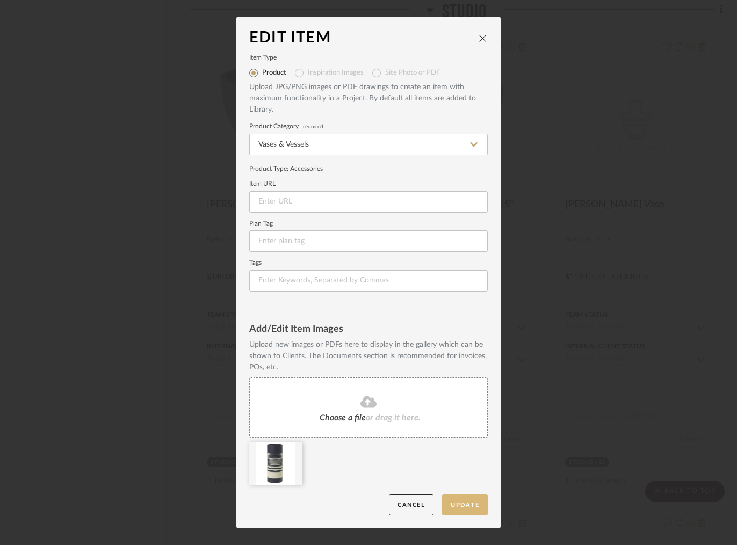
click at [472, 503] on button "Update" at bounding box center [465, 505] width 46 height 22
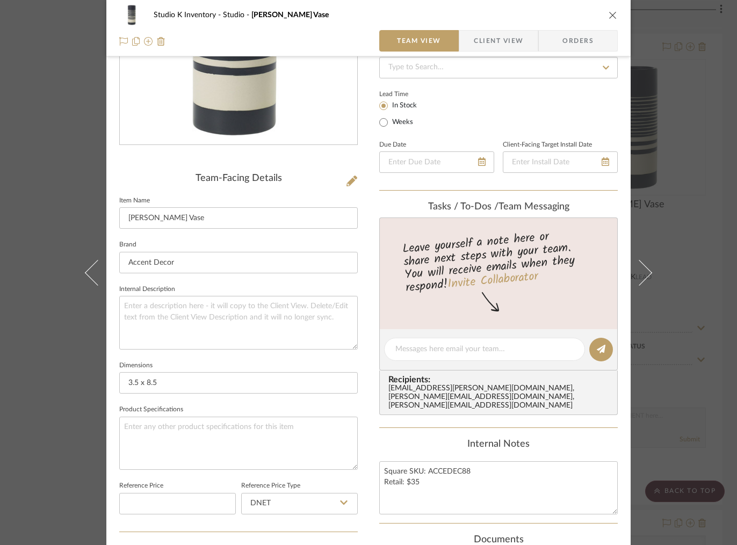
scroll to position [176, 0]
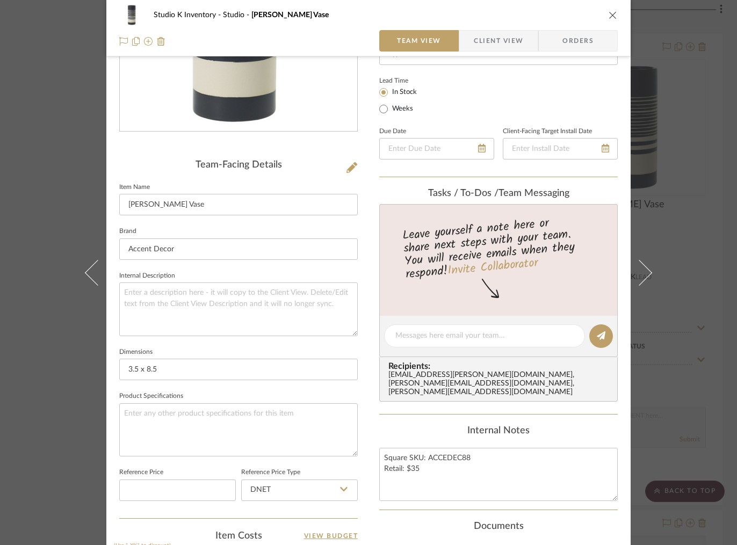
click at [609, 7] on div "Studio K Inventory Studio [PERSON_NAME] Vase" at bounding box center [368, 14] width 499 height 21
click at [609, 11] on icon "close" at bounding box center [613, 15] width 9 height 9
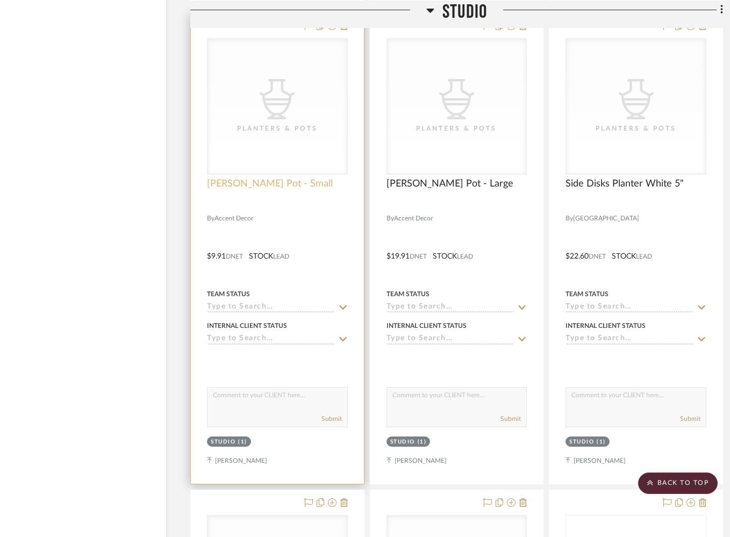
click at [248, 178] on span "[PERSON_NAME] Pot - Small" at bounding box center [270, 184] width 126 height 12
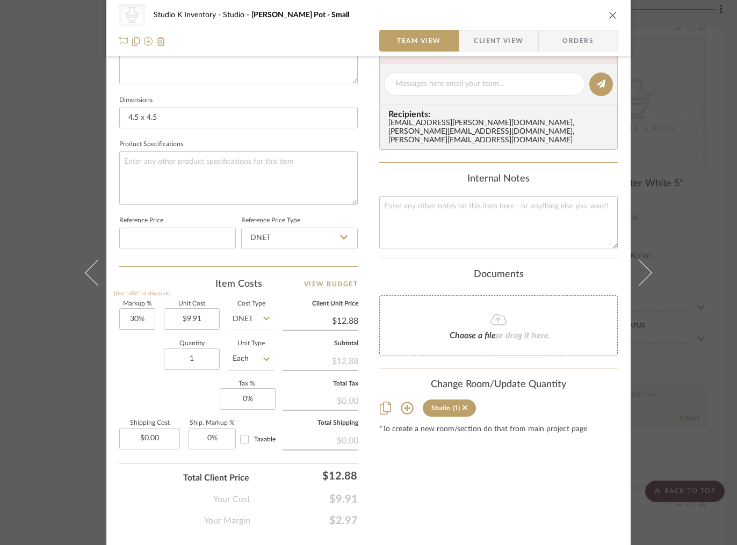
scroll to position [438, 0]
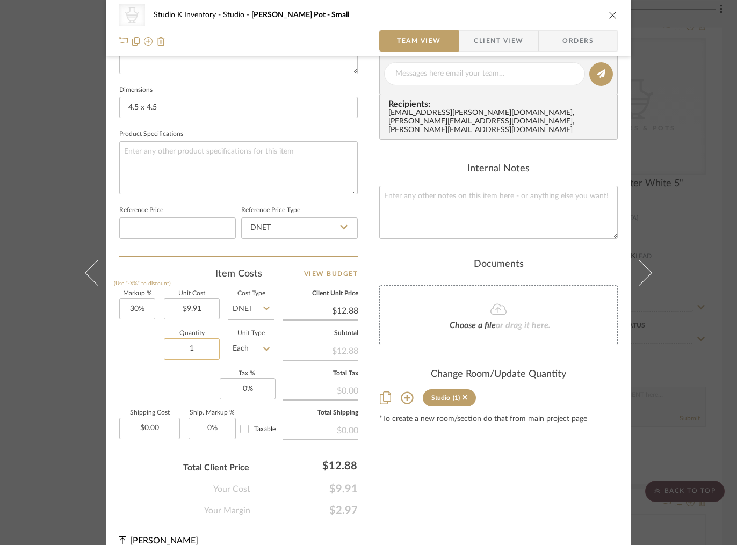
drag, startPoint x: 197, startPoint y: 347, endPoint x: 189, endPoint y: 348, distance: 7.5
click at [189, 348] on input "1" at bounding box center [192, 348] width 56 height 21
type input "2"
click at [437, 186] on textarea at bounding box center [498, 212] width 239 height 53
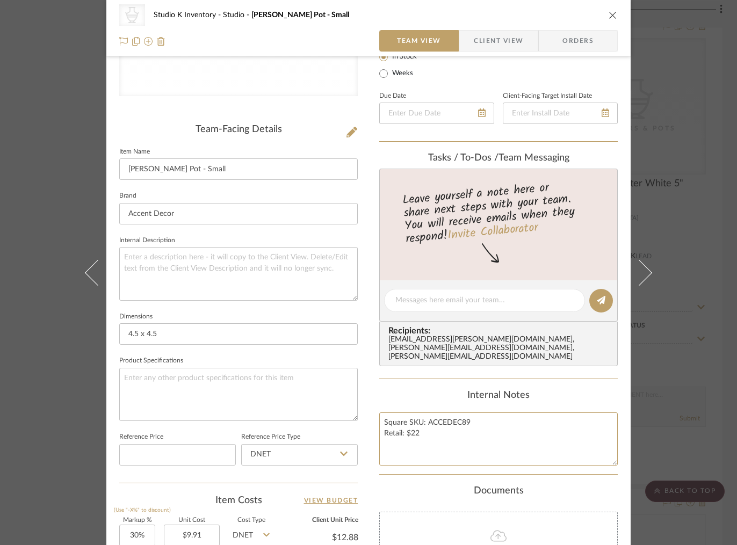
scroll to position [0, 0]
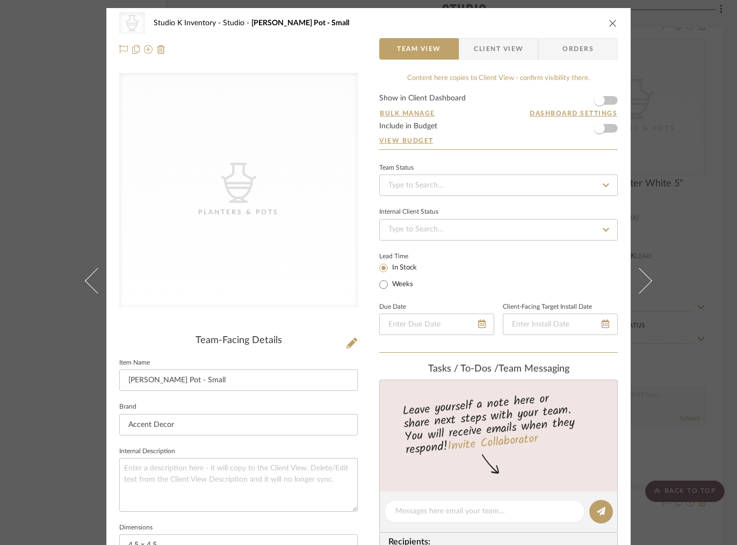
type textarea "Square SKU: ACCEDEC89 Retail: $22"
drag, startPoint x: 298, startPoint y: 311, endPoint x: 341, endPoint y: 341, distance: 52.0
click at [300, 310] on div "CategoryIconAccessories Created with Sketch. Planters & Pots" at bounding box center [238, 198] width 239 height 251
click at [350, 343] on icon at bounding box center [352, 343] width 11 height 11
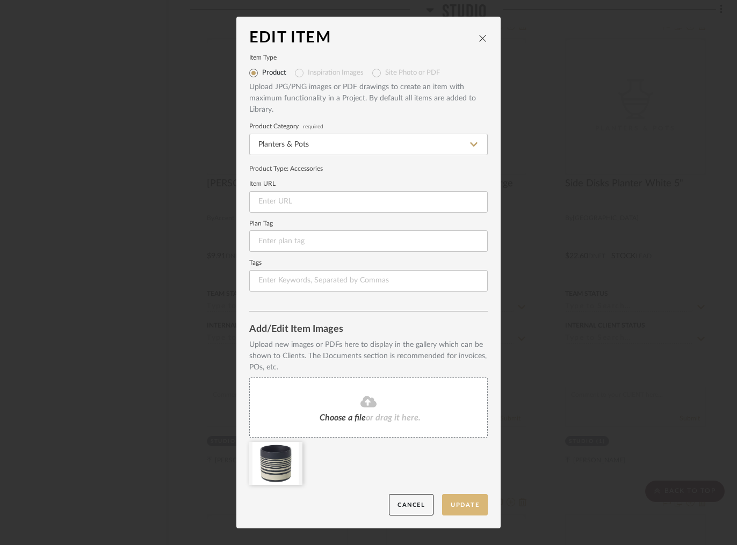
click at [473, 508] on button "Update" at bounding box center [465, 505] width 46 height 22
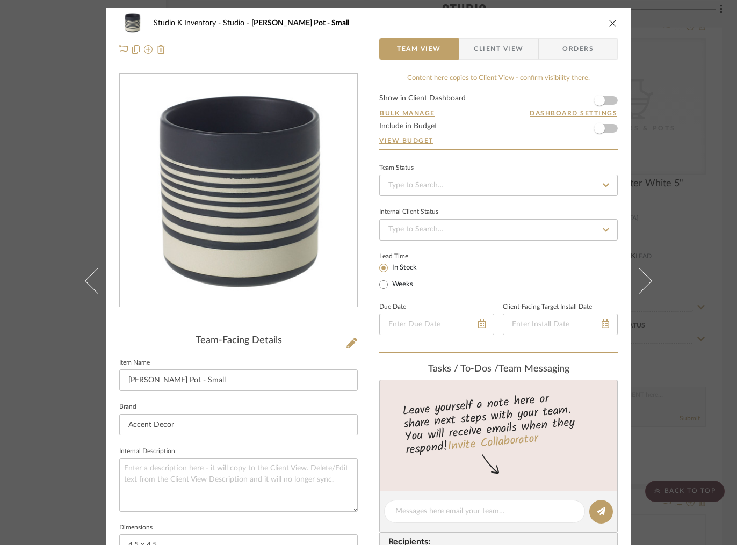
click at [611, 23] on icon "close" at bounding box center [613, 23] width 9 height 9
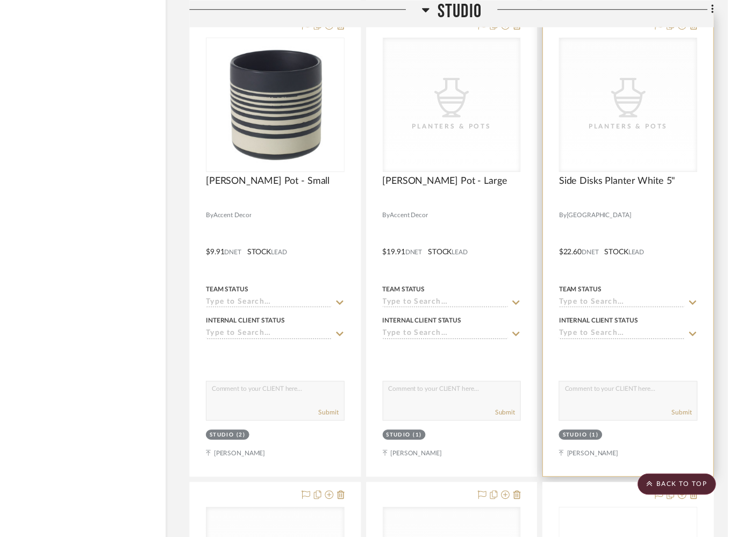
scroll to position [11240, 36]
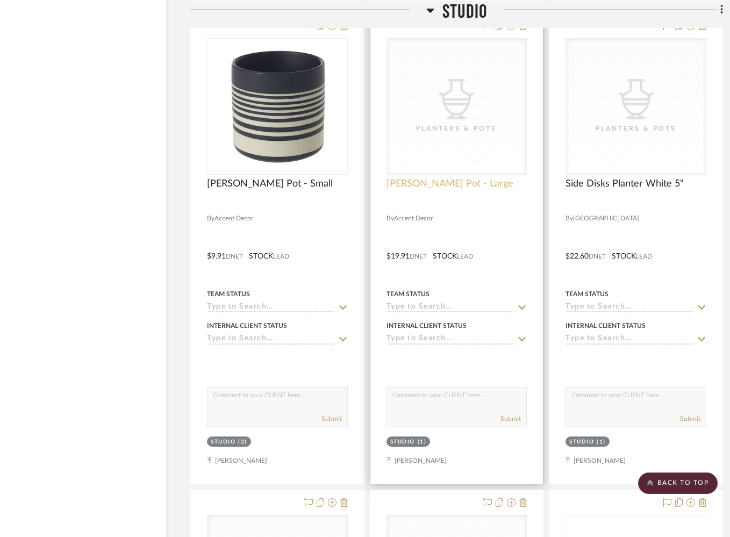
click at [421, 178] on span "[PERSON_NAME] Pot - Large" at bounding box center [449, 184] width 127 height 12
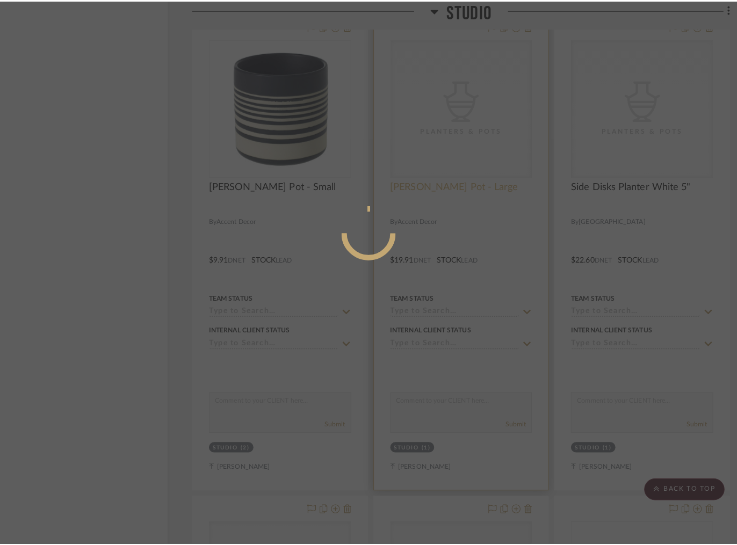
scroll to position [0, 0]
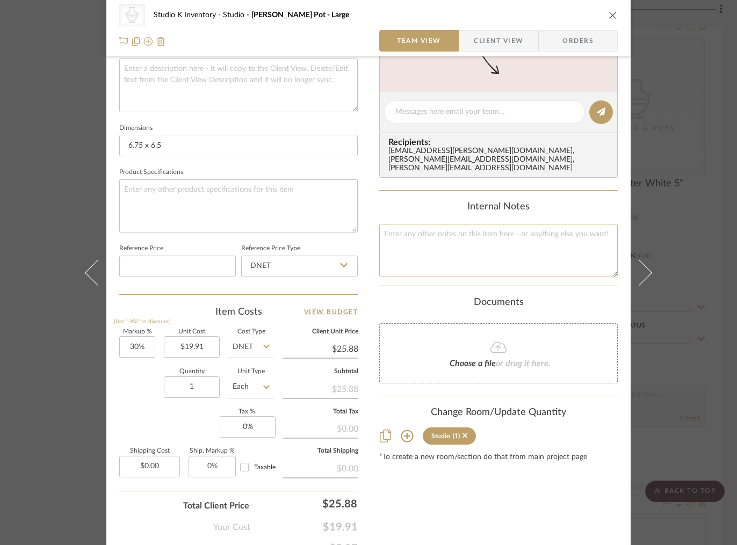
click at [425, 242] on textarea at bounding box center [498, 250] width 239 height 53
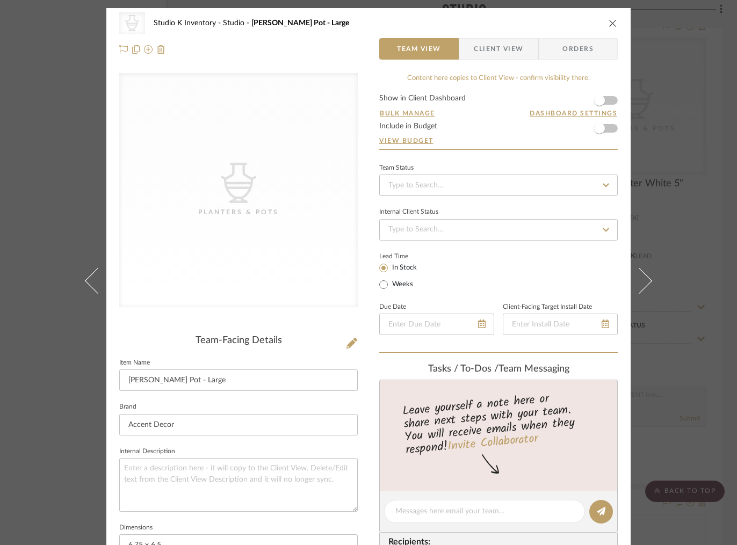
type textarea "Square SKU: ACCEDEC90 Retail: $48"
drag, startPoint x: 283, startPoint y: 321, endPoint x: 308, endPoint y: 328, distance: 25.7
click at [288, 322] on div "CategoryIconAccessories Created with Sketch. Planters & Pots" at bounding box center [238, 198] width 239 height 251
click at [347, 342] on icon at bounding box center [352, 343] width 11 height 11
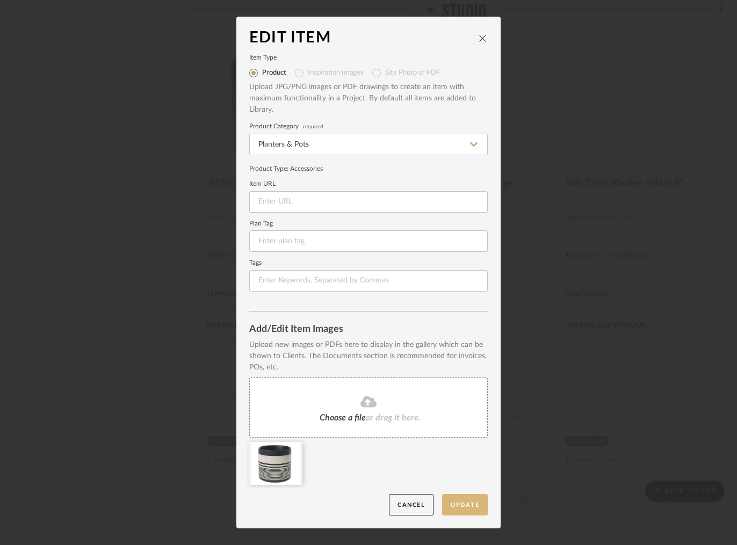
click at [465, 505] on button "Update" at bounding box center [465, 505] width 46 height 22
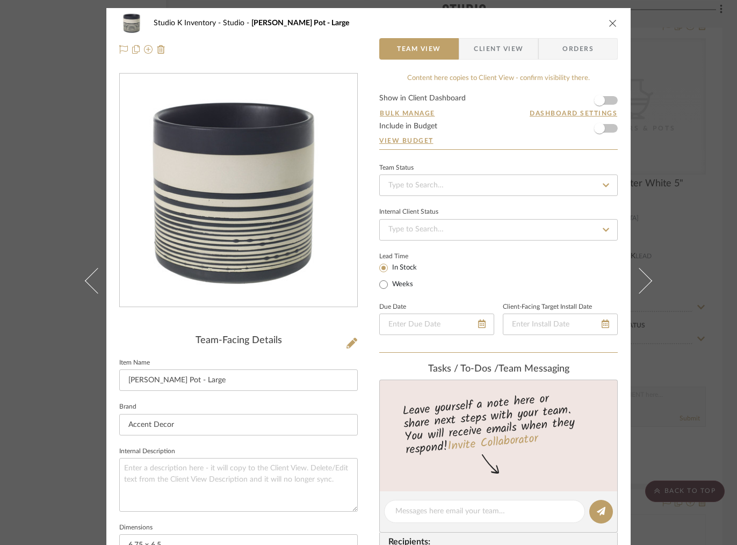
click at [610, 20] on icon "close" at bounding box center [613, 23] width 9 height 9
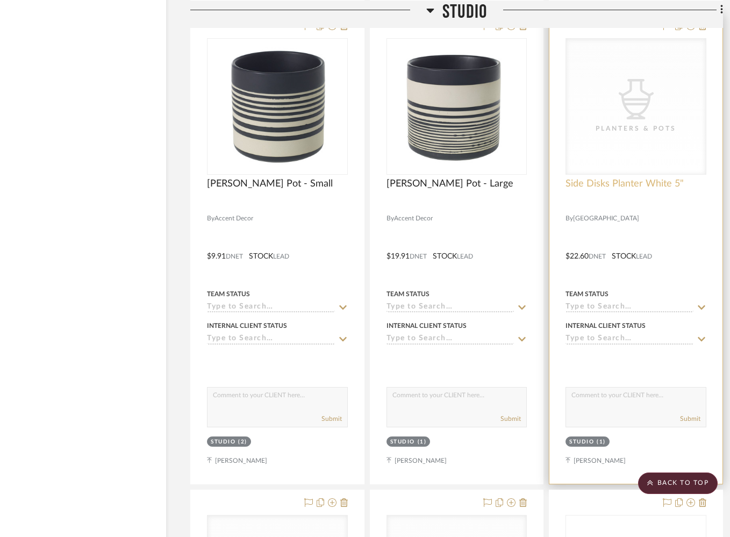
click at [618, 178] on span "Side Disks Planter White 5"" at bounding box center [624, 184] width 118 height 12
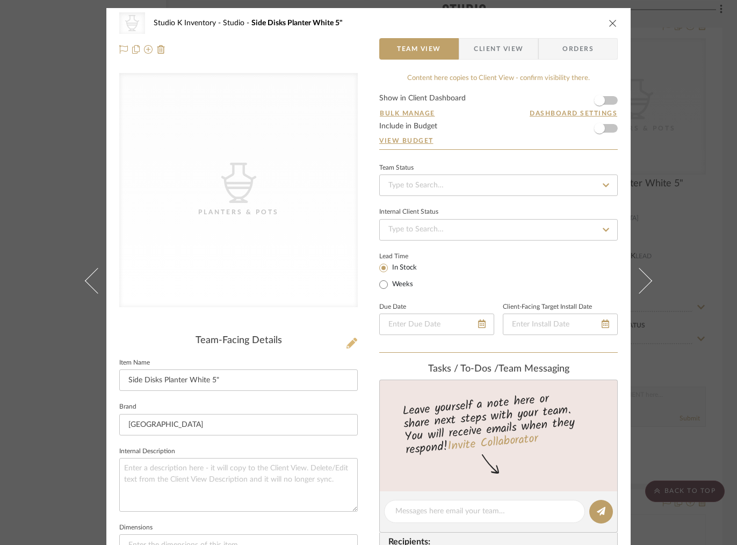
click at [348, 342] on icon at bounding box center [352, 343] width 11 height 11
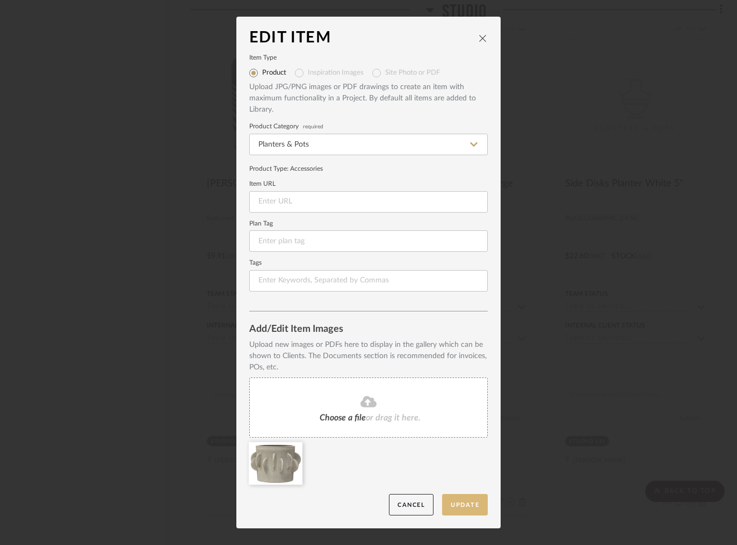
click at [465, 501] on button "Update" at bounding box center [465, 505] width 46 height 22
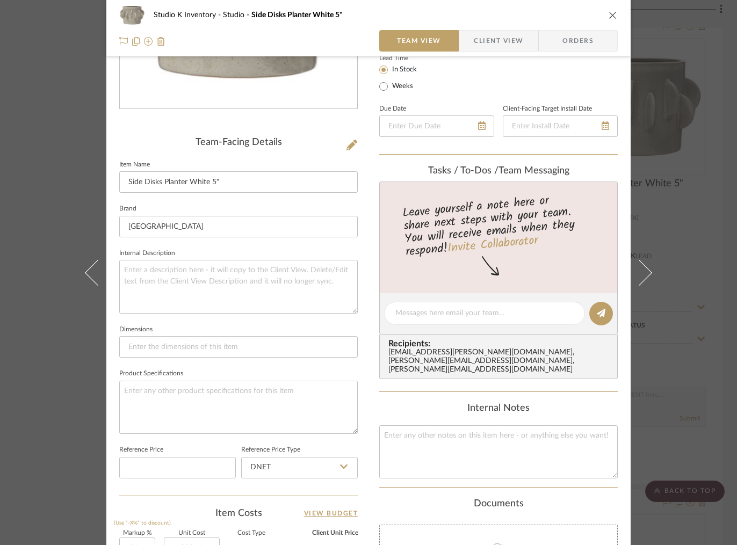
scroll to position [214, 0]
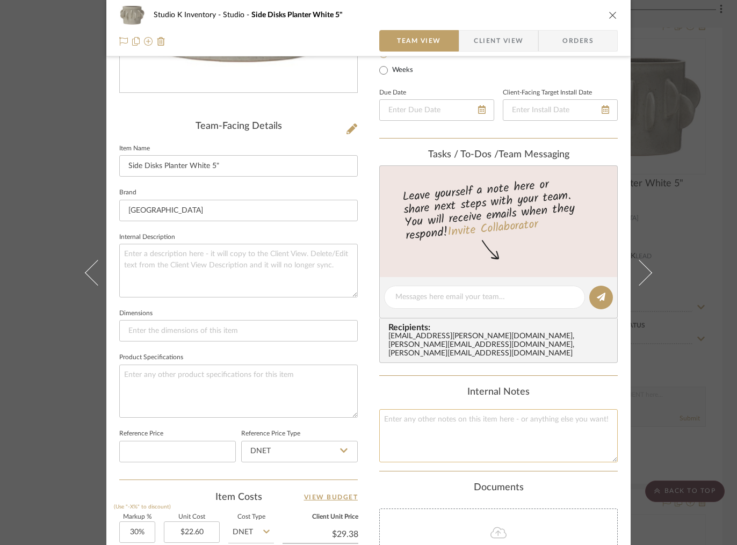
click at [449, 420] on textarea at bounding box center [498, 435] width 239 height 53
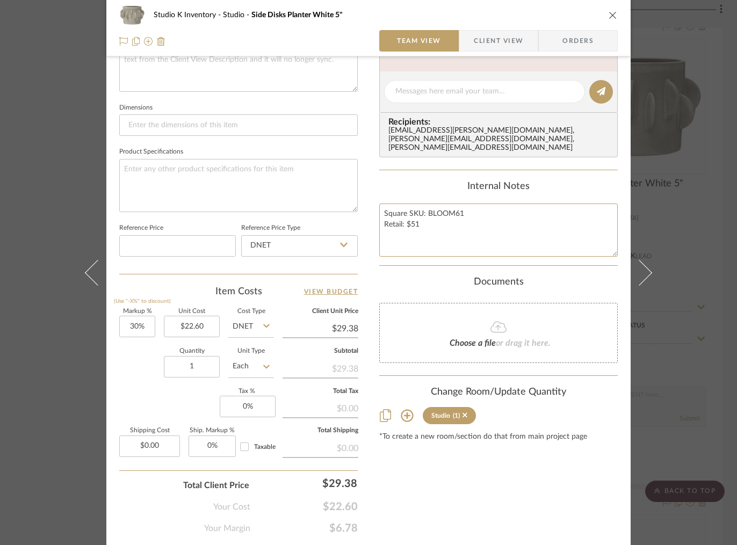
scroll to position [451, 0]
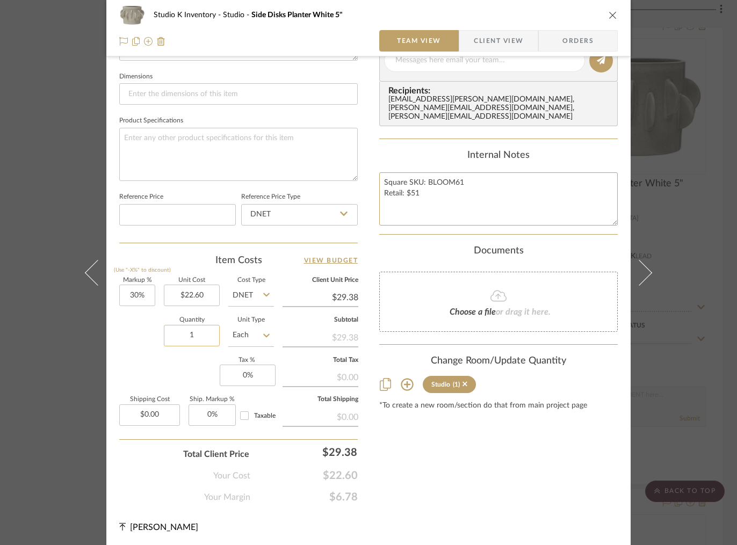
type textarea "Square SKU: BLOOM61 Retail: $51"
drag, startPoint x: 207, startPoint y: 338, endPoint x: 176, endPoint y: 335, distance: 31.3
click at [176, 335] on input "1" at bounding box center [192, 335] width 56 height 21
drag, startPoint x: 203, startPoint y: 336, endPoint x: 172, endPoint y: 336, distance: 30.6
click at [172, 336] on input "1" at bounding box center [192, 335] width 56 height 21
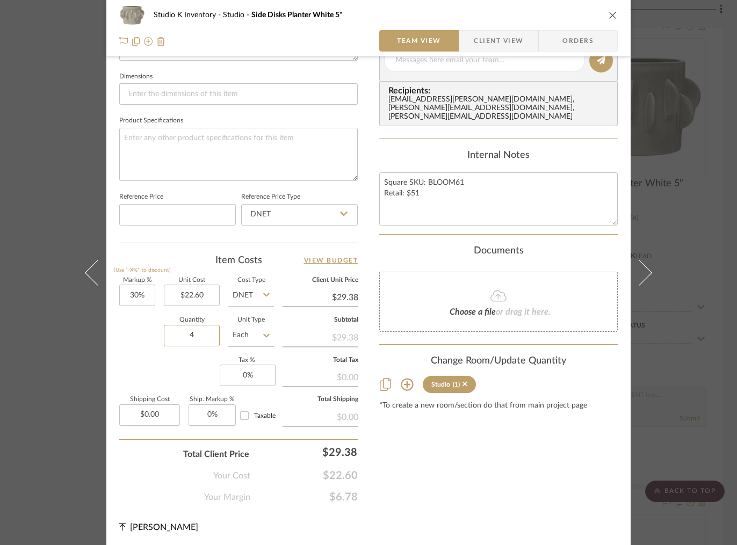
type input "4"
click at [538, 492] on div "Content here copies to Client View - confirm visibility there. Show in Client D…" at bounding box center [498, 63] width 239 height 882
click at [609, 12] on icon "close" at bounding box center [613, 15] width 9 height 9
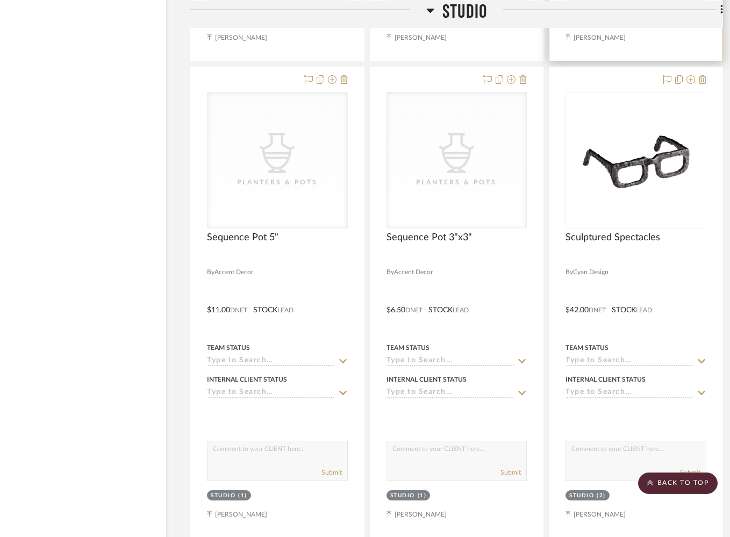
scroll to position [11687, 36]
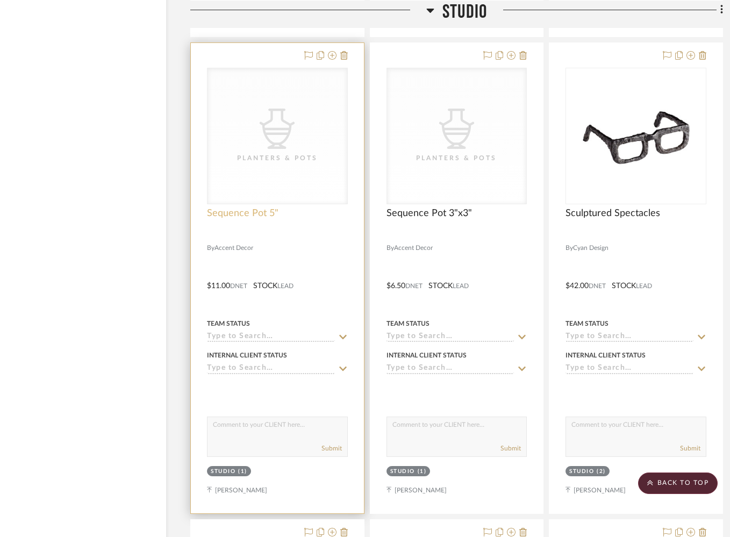
click at [254, 207] on span "Sequence Pot 5"" at bounding box center [242, 213] width 71 height 12
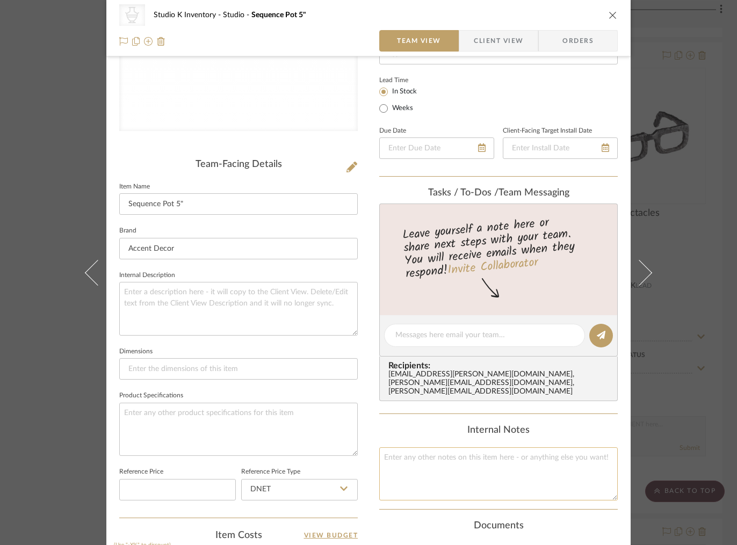
scroll to position [273, 0]
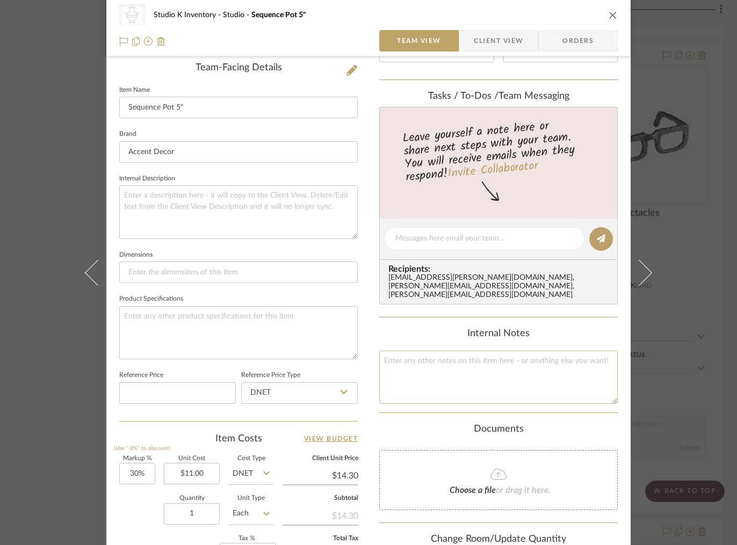
click at [414, 357] on textarea at bounding box center [498, 377] width 239 height 53
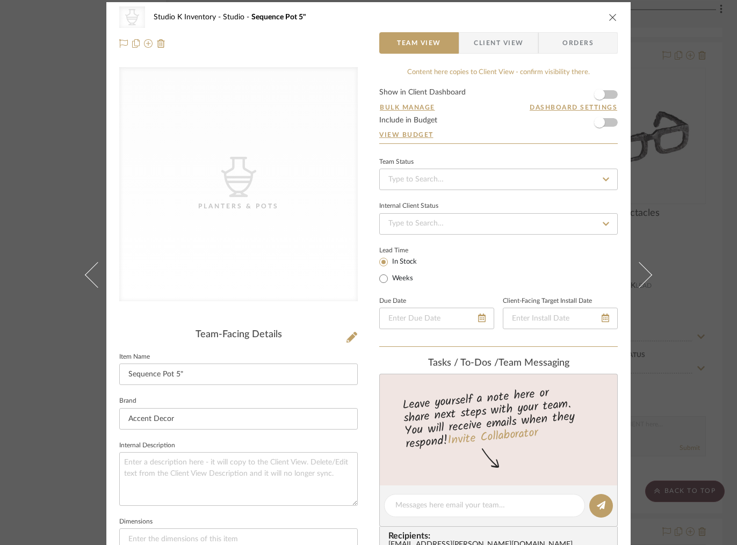
scroll to position [0, 0]
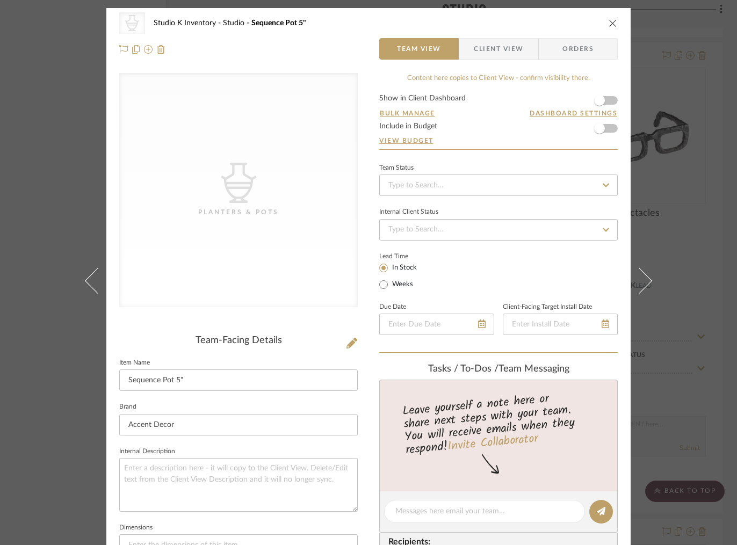
type textarea "Square SKU: ACCEDEC11 Retail: $24"
click at [303, 343] on div "Team-Facing Details" at bounding box center [238, 341] width 239 height 12
click at [346, 341] on button at bounding box center [352, 343] width 12 height 17
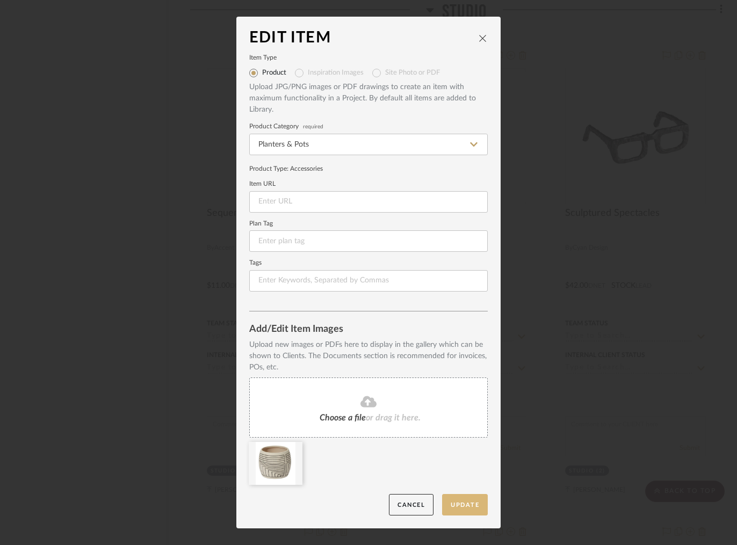
click at [467, 505] on button "Update" at bounding box center [465, 505] width 46 height 22
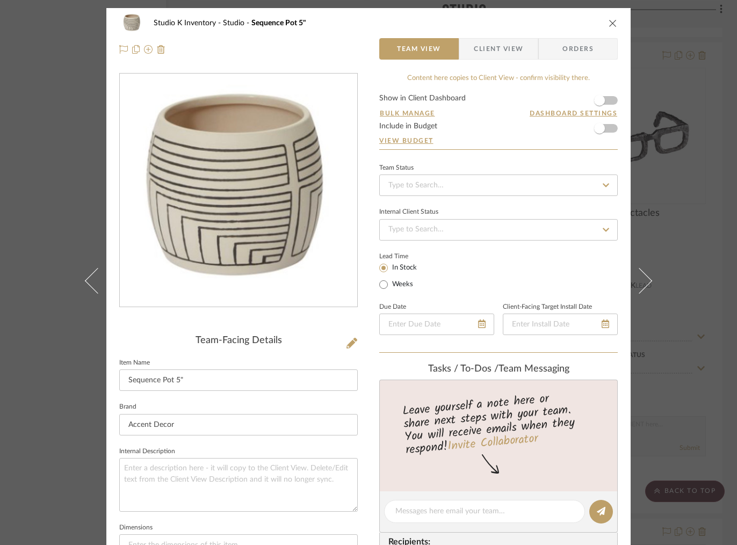
click at [611, 23] on icon "close" at bounding box center [613, 23] width 9 height 9
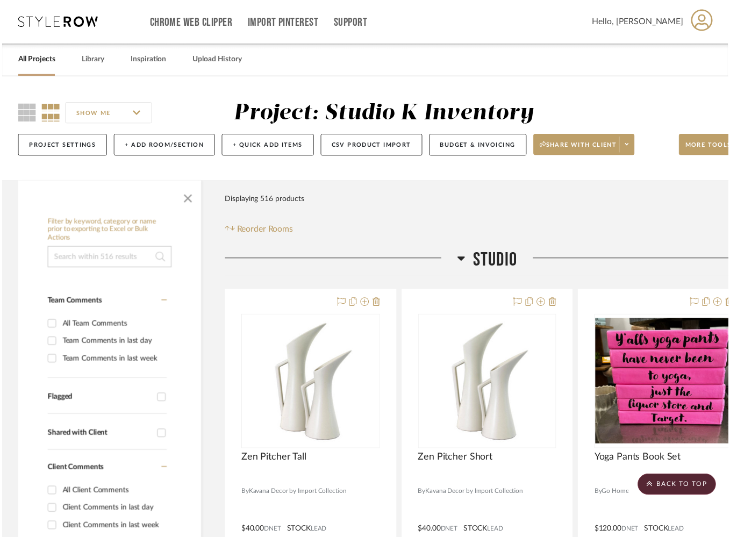
scroll to position [11687, 36]
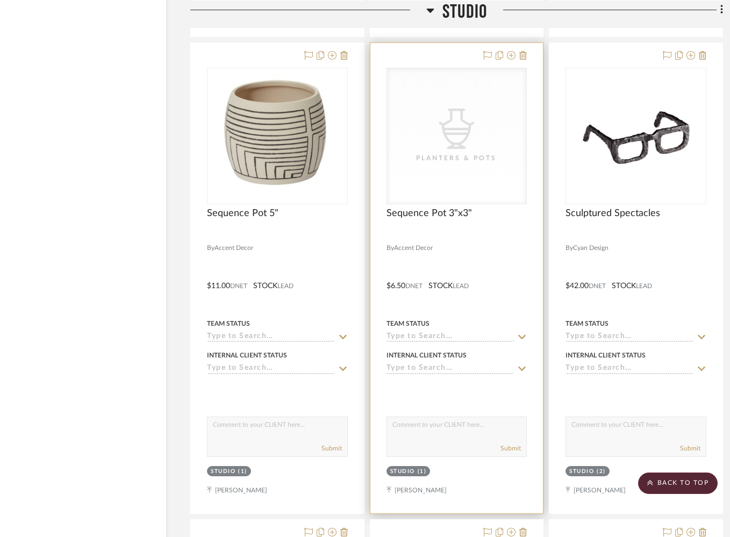
click at [418, 211] on div "Sequence Pot 3"x3"" at bounding box center [456, 219] width 141 height 24
click at [412, 207] on span "Sequence Pot 3"x3"" at bounding box center [428, 213] width 85 height 12
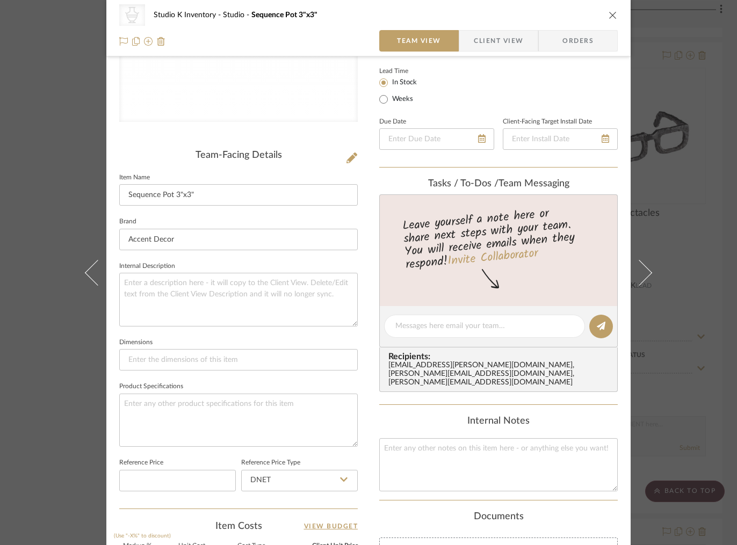
scroll to position [265, 0]
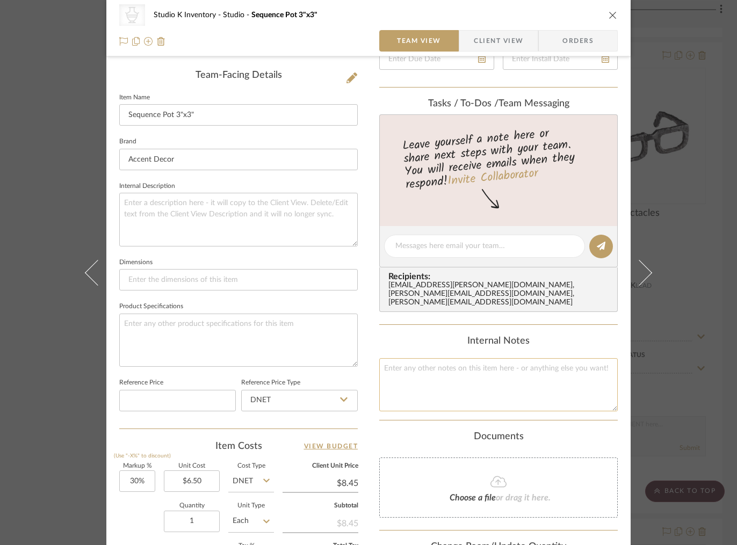
click at [427, 365] on textarea at bounding box center [498, 384] width 239 height 53
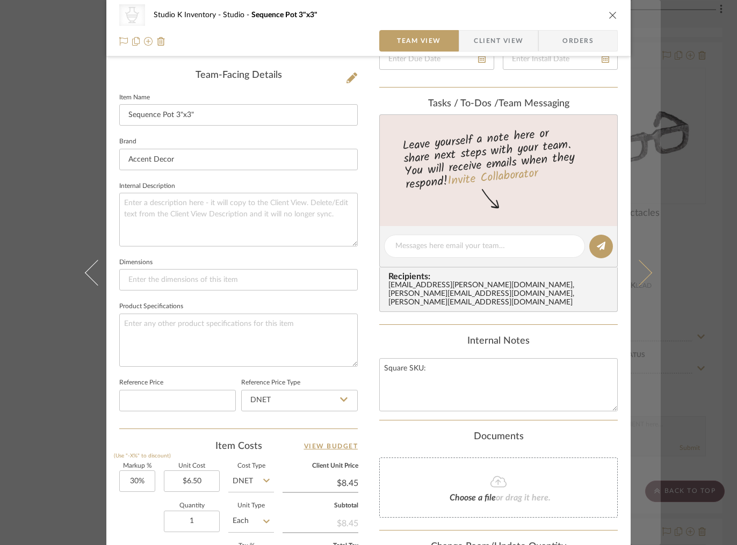
type textarea "Square SKU:"
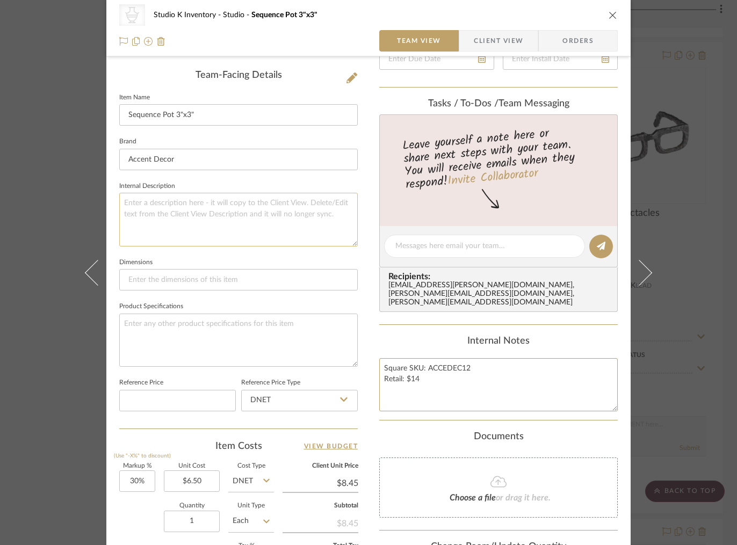
scroll to position [0, 0]
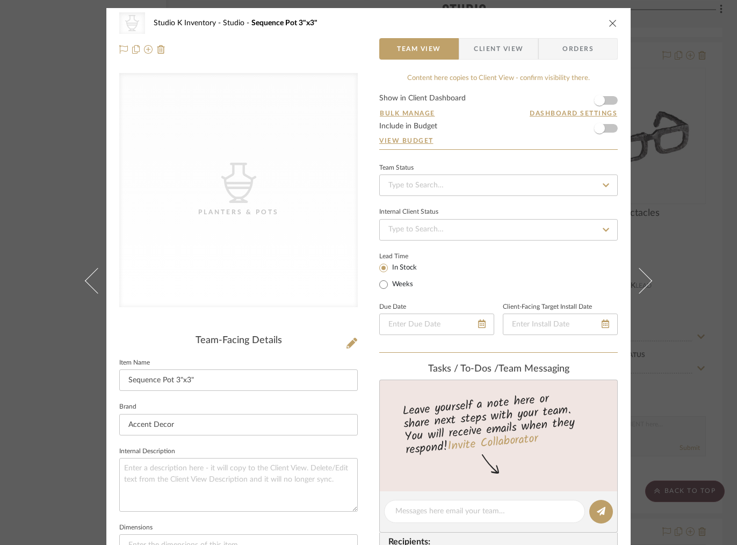
type textarea "Square SKU: ACCEDEC12 Retail: $14"
drag, startPoint x: 305, startPoint y: 333, endPoint x: 341, endPoint y: 341, distance: 37.3
click at [311, 331] on div "CategoryIconAccessories Created with Sketch. Planters & Pots Team-Facing Detail…" at bounding box center [238, 514] width 239 height 882
click at [347, 343] on icon at bounding box center [352, 343] width 11 height 11
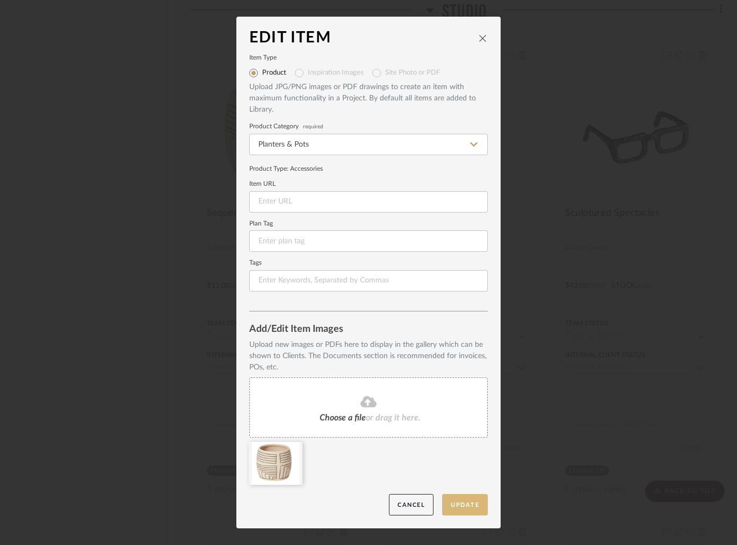
click at [467, 507] on button "Update" at bounding box center [465, 505] width 46 height 22
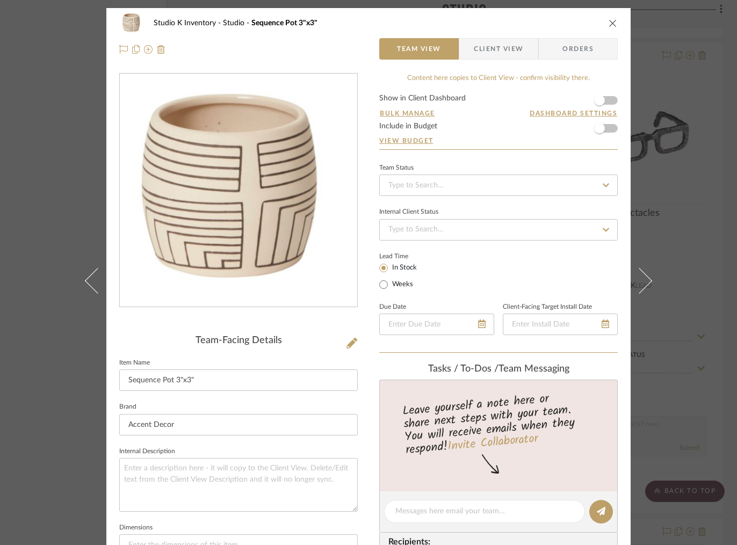
click at [609, 23] on icon "close" at bounding box center [613, 23] width 9 height 9
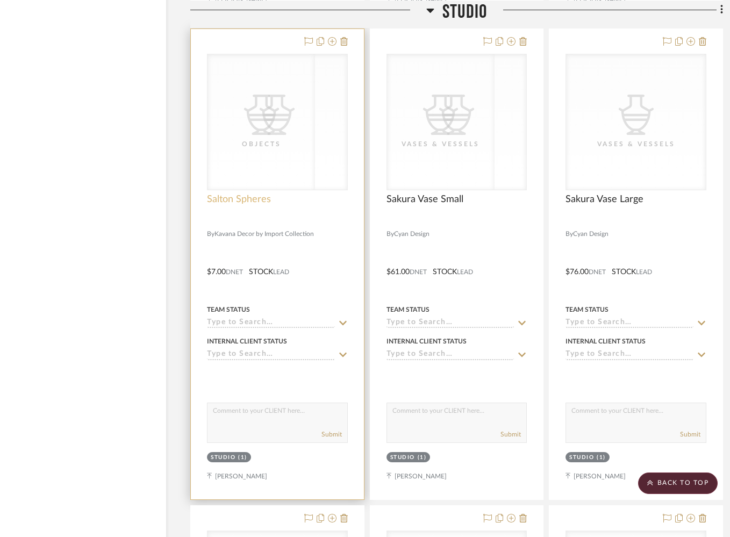
click at [248, 193] on span "Salton Spheres" at bounding box center [239, 199] width 64 height 12
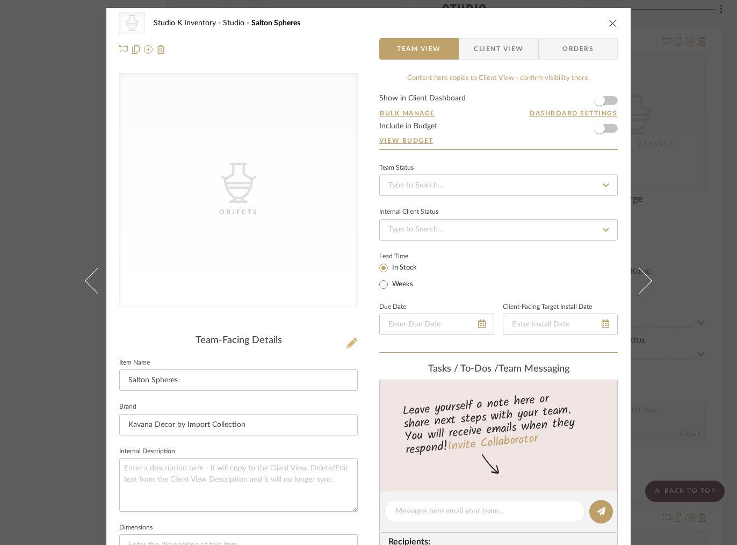
click at [350, 345] on icon at bounding box center [352, 343] width 11 height 11
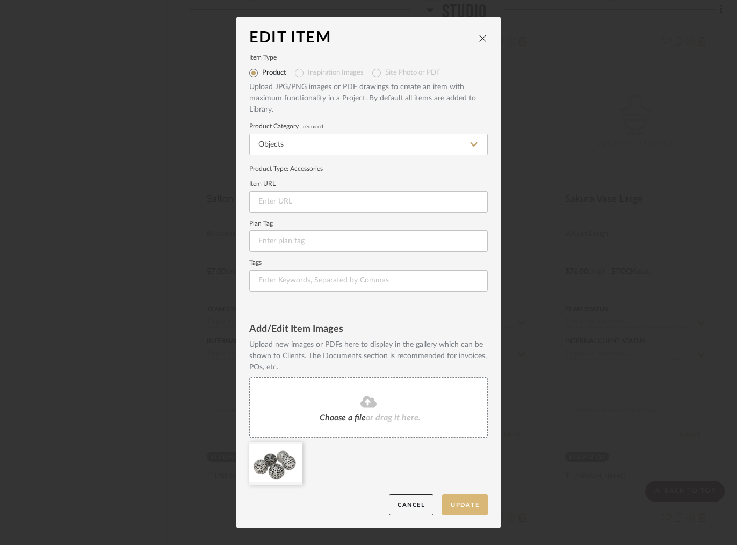
click at [463, 510] on button "Update" at bounding box center [465, 505] width 46 height 22
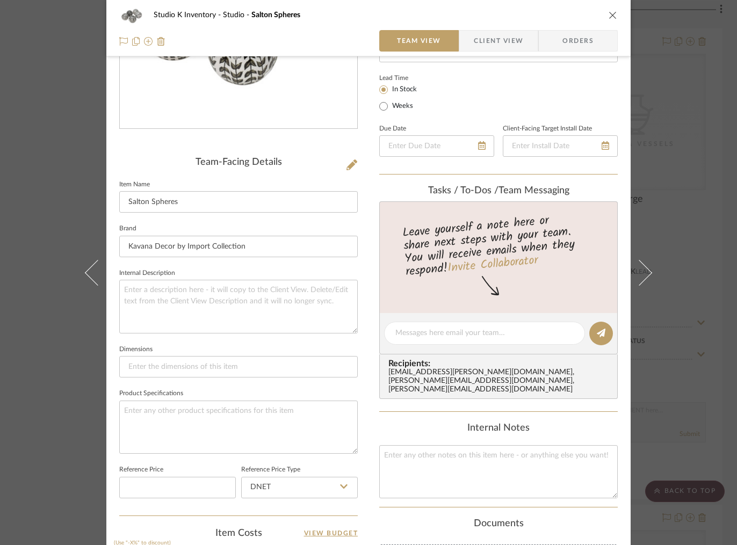
scroll to position [194, 0]
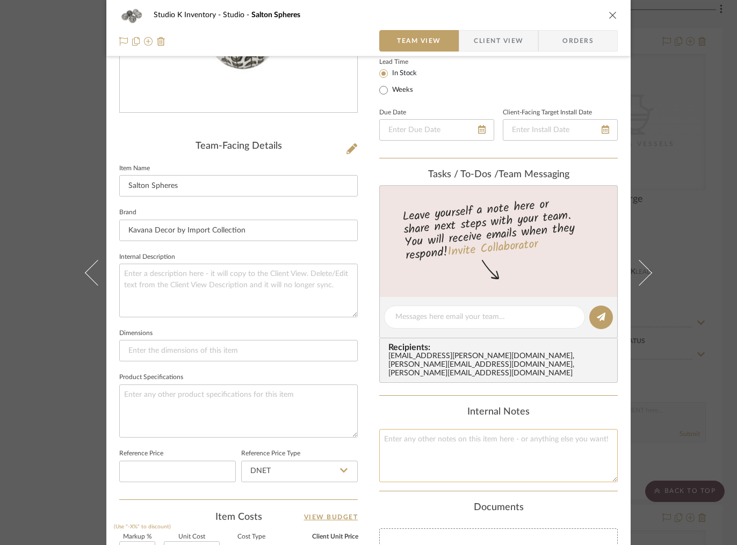
click at [436, 429] on textarea at bounding box center [498, 455] width 239 height 53
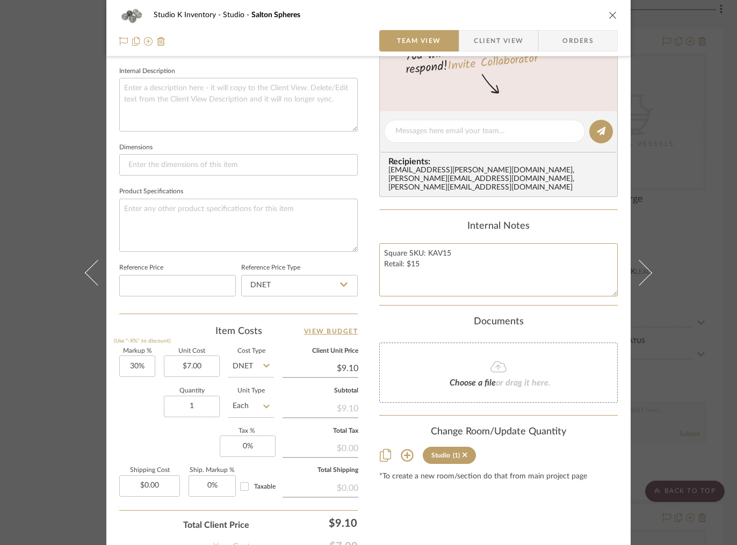
scroll to position [395, 0]
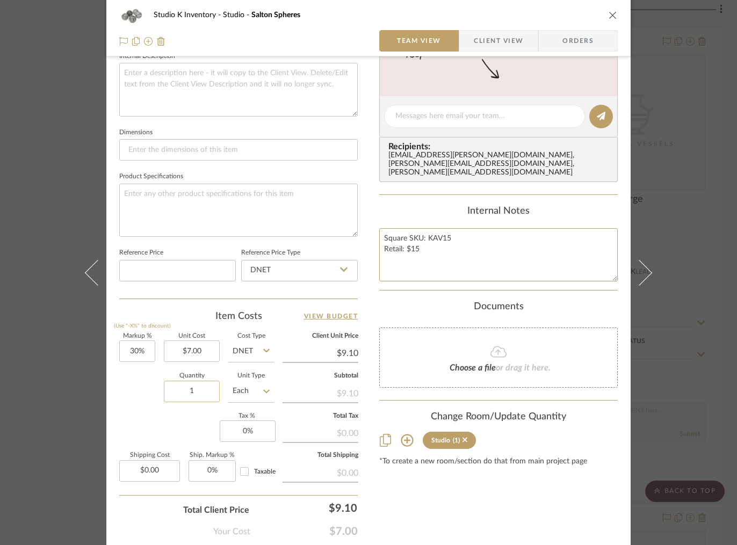
type textarea "Square SKU: KAV15 Retail: $15"
click at [200, 394] on input "1" at bounding box center [192, 391] width 56 height 21
click at [203, 393] on input "1" at bounding box center [192, 391] width 56 height 21
type input "16"
click at [401, 502] on div "Content here copies to Client View - confirm visibility there. Show in Client D…" at bounding box center [498, 119] width 239 height 882
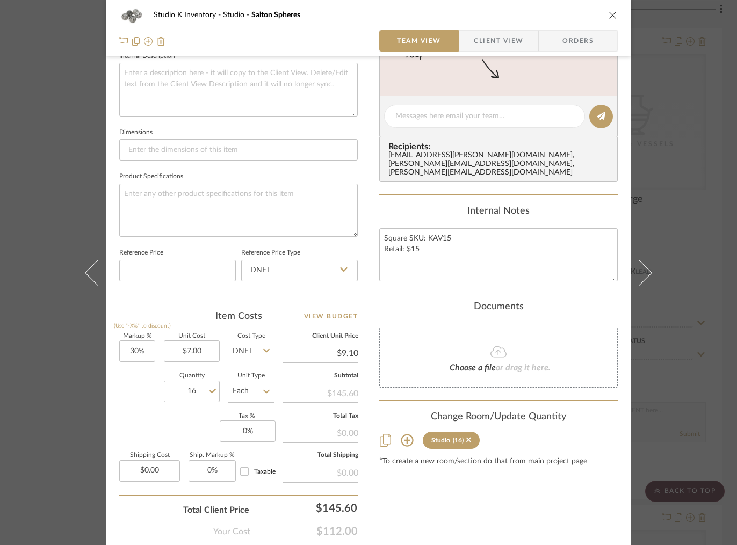
click at [609, 15] on icon "close" at bounding box center [613, 15] width 9 height 9
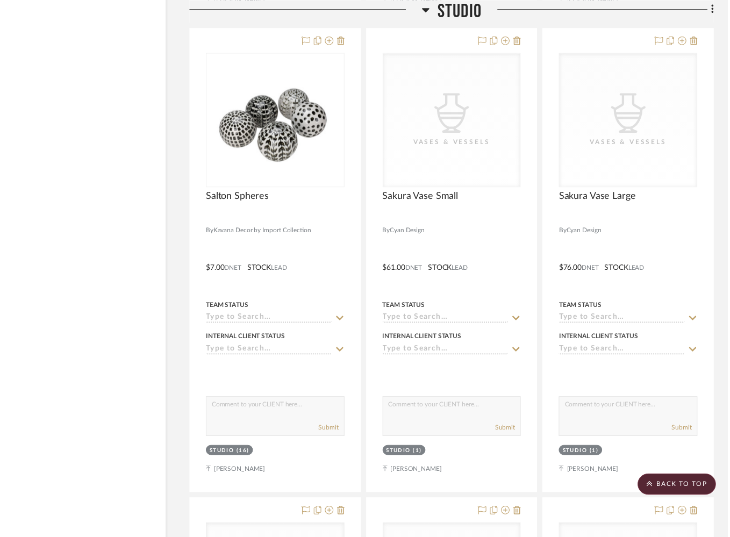
scroll to position [12178, 36]
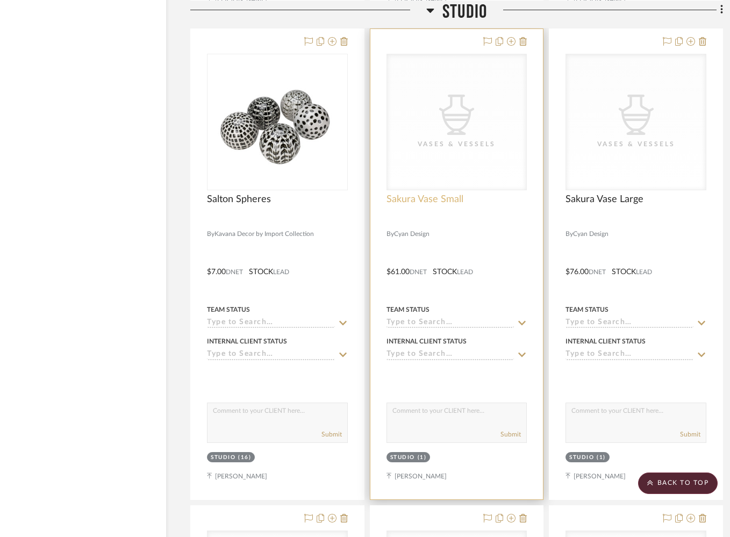
click at [436, 193] on span "Sakura Vase Small" at bounding box center [424, 199] width 77 height 12
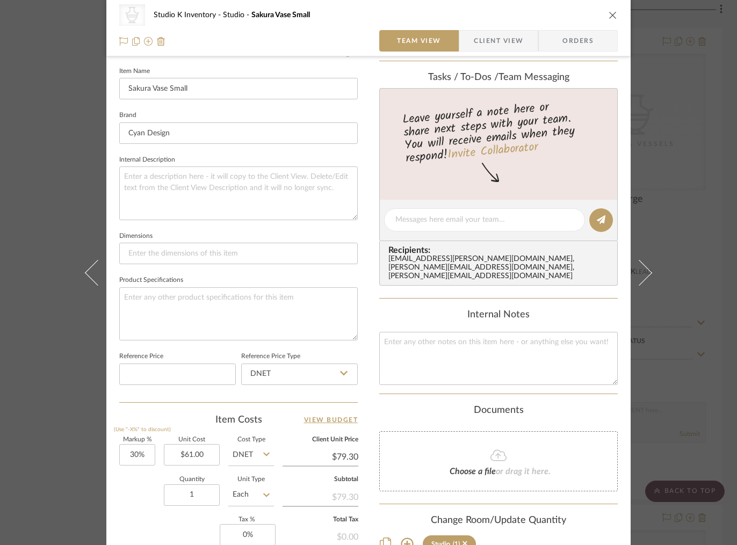
scroll to position [316, 0]
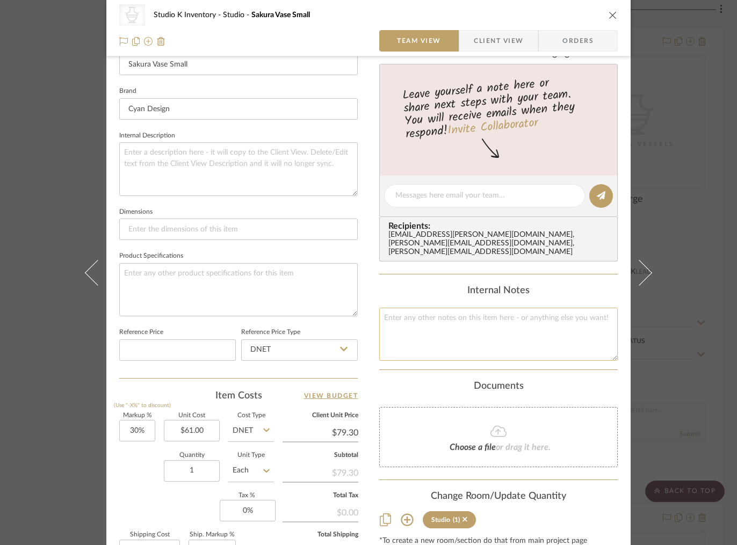
click at [404, 334] on textarea at bounding box center [498, 334] width 239 height 53
type textarea "Square SKU: cyan98 Retail: $135"
click at [405, 381] on div "Documents" at bounding box center [498, 387] width 239 height 12
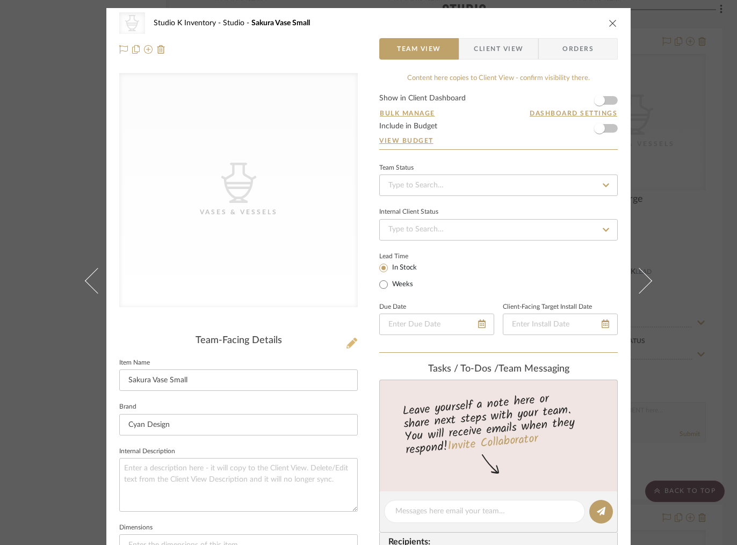
click at [348, 342] on icon at bounding box center [352, 343] width 11 height 11
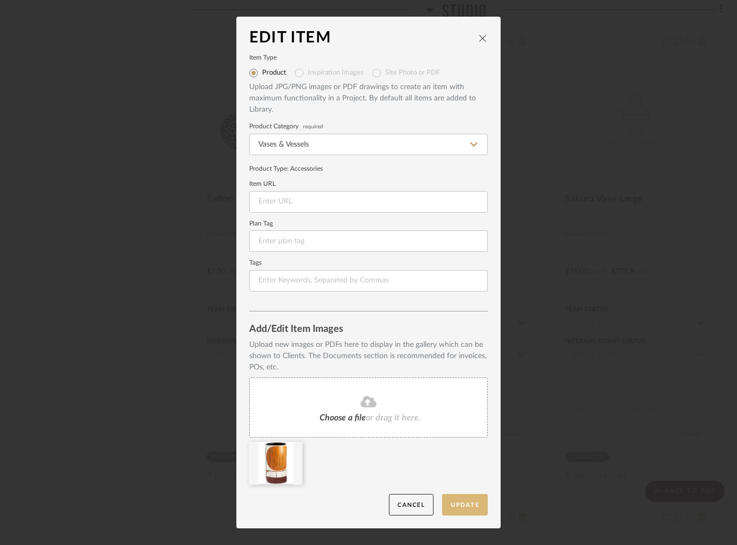
click at [462, 499] on button "Update" at bounding box center [465, 505] width 46 height 22
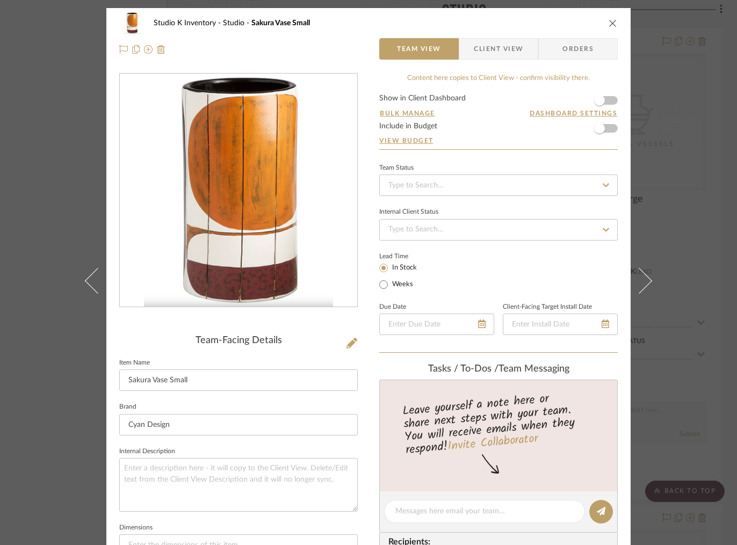
click at [610, 20] on icon "close" at bounding box center [613, 23] width 9 height 9
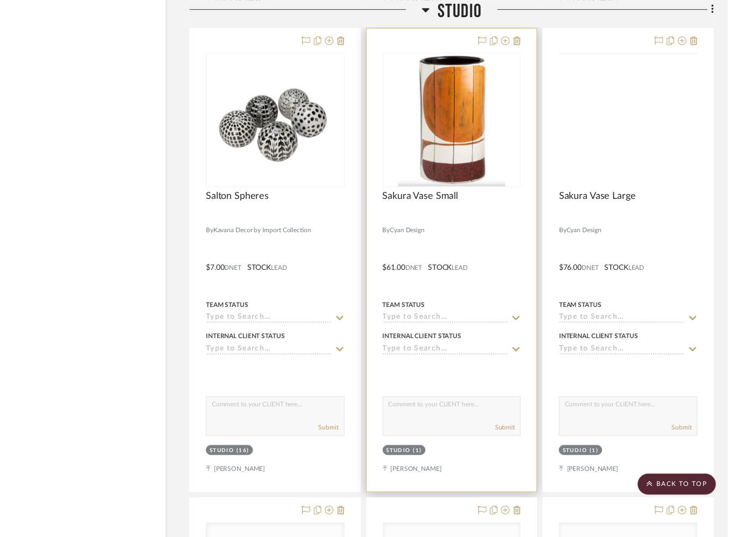
scroll to position [12178, 36]
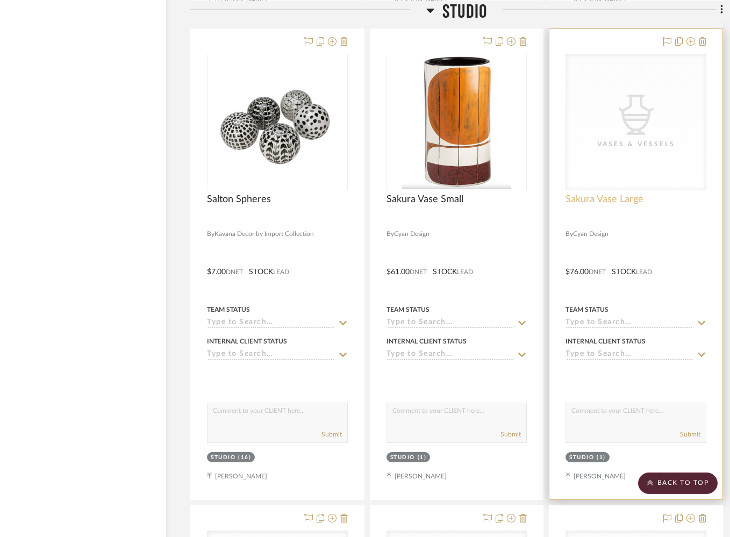
click at [597, 193] on span "Sakura Vase Large" at bounding box center [604, 199] width 78 height 12
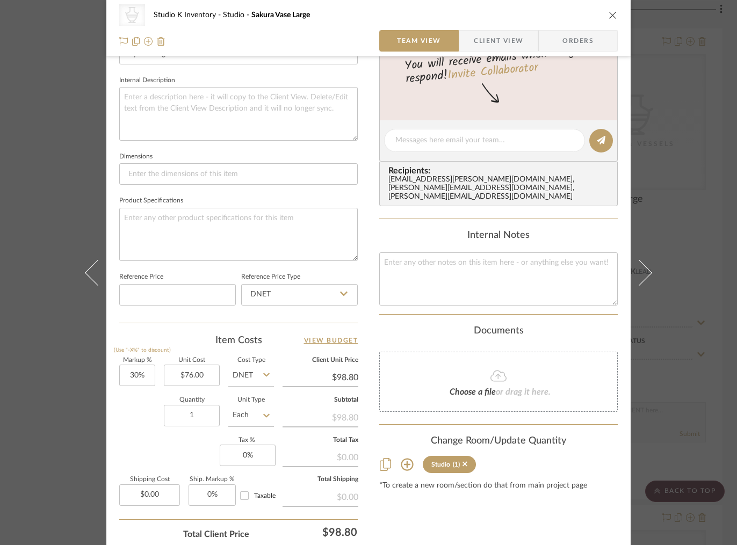
scroll to position [388, 0]
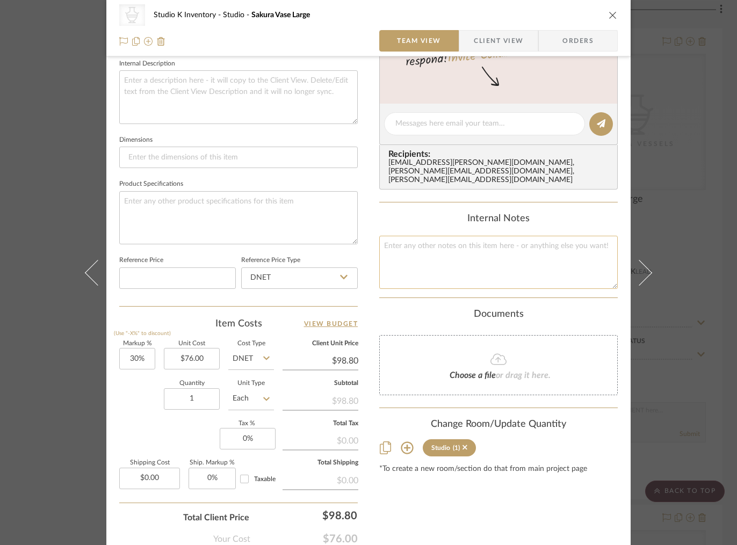
click at [420, 250] on textarea at bounding box center [498, 262] width 239 height 53
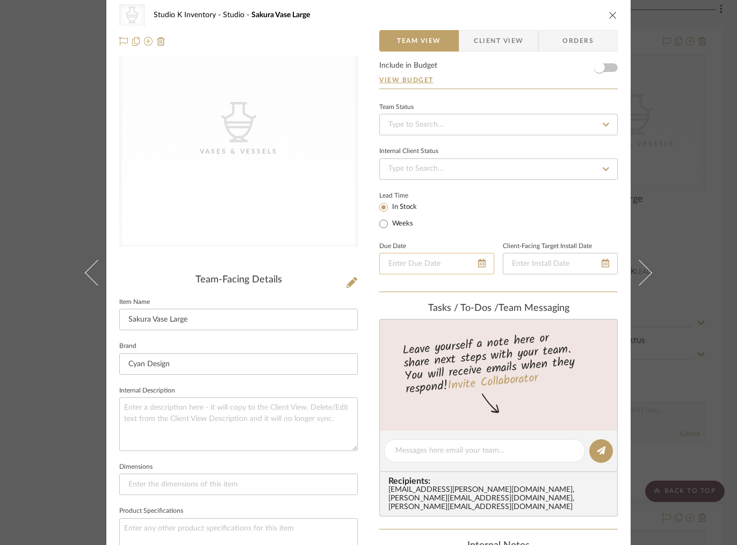
scroll to position [0, 0]
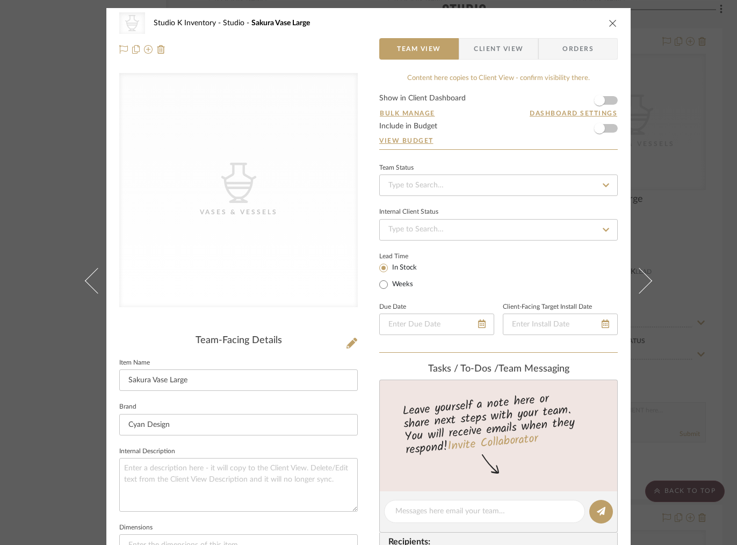
type textarea "Square SKU: cyan97 Retail: $170"
drag, startPoint x: 298, startPoint y: 326, endPoint x: 308, endPoint y: 327, distance: 9.7
click at [302, 326] on div "CategoryIconAccessories Created with Sketch. Vases & Vessels Team-Facing Detail…" at bounding box center [238, 514] width 239 height 882
click at [349, 341] on icon at bounding box center [352, 343] width 11 height 11
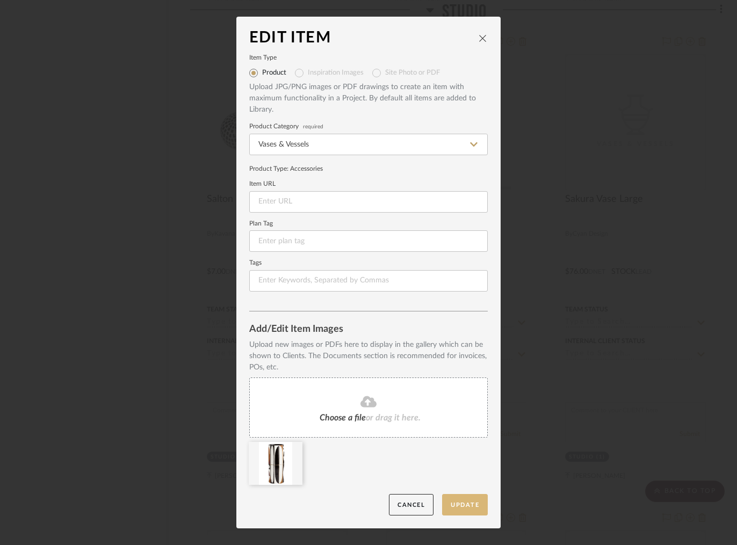
click at [472, 505] on button "Update" at bounding box center [465, 505] width 46 height 22
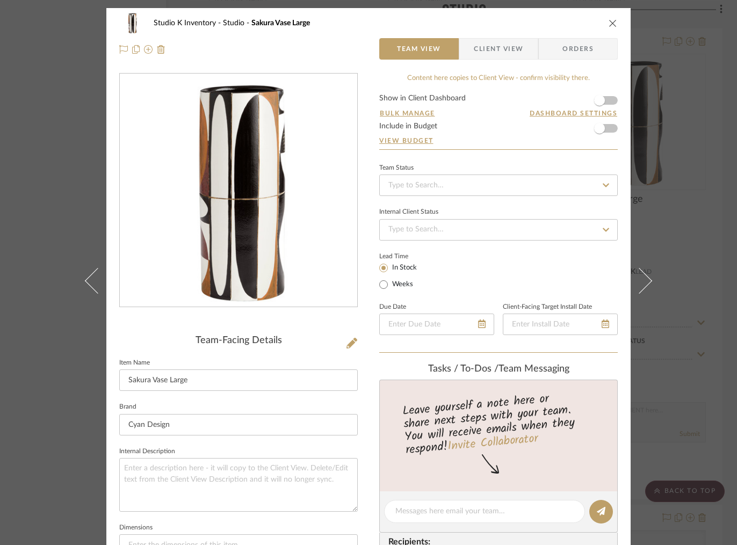
click at [609, 21] on icon "close" at bounding box center [613, 23] width 9 height 9
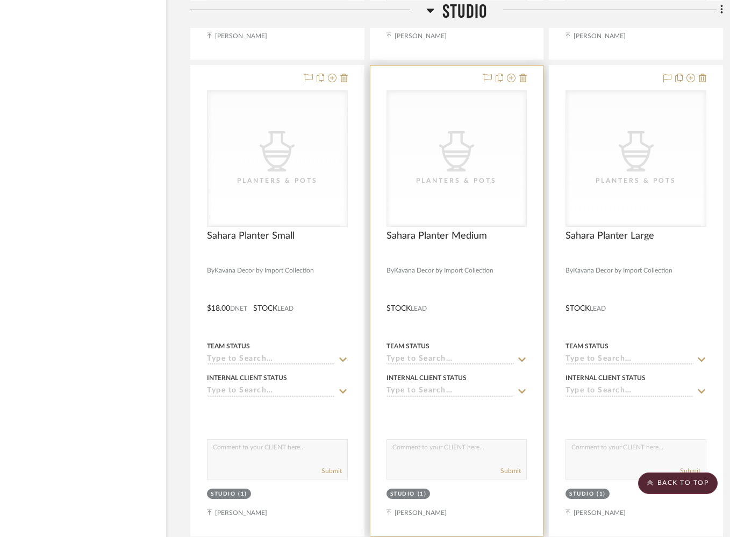
scroll to position [12619, 36]
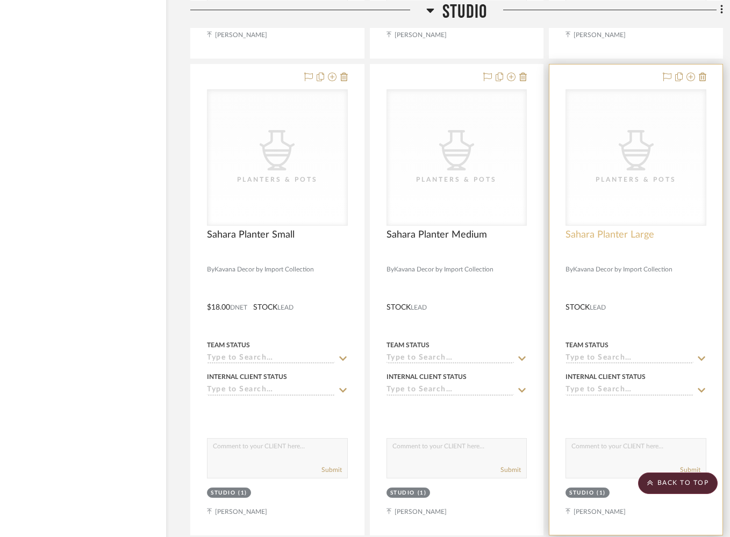
click at [625, 229] on span "Sahara Planter Large" at bounding box center [609, 235] width 89 height 12
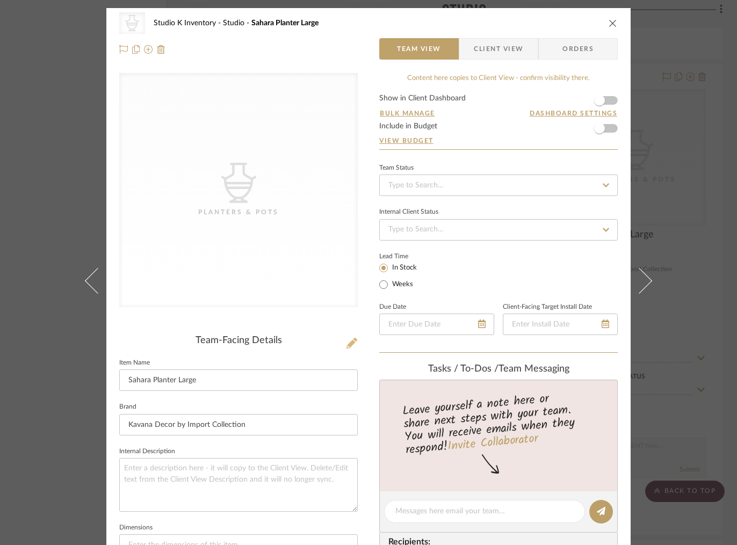
click at [350, 342] on icon at bounding box center [352, 343] width 11 height 11
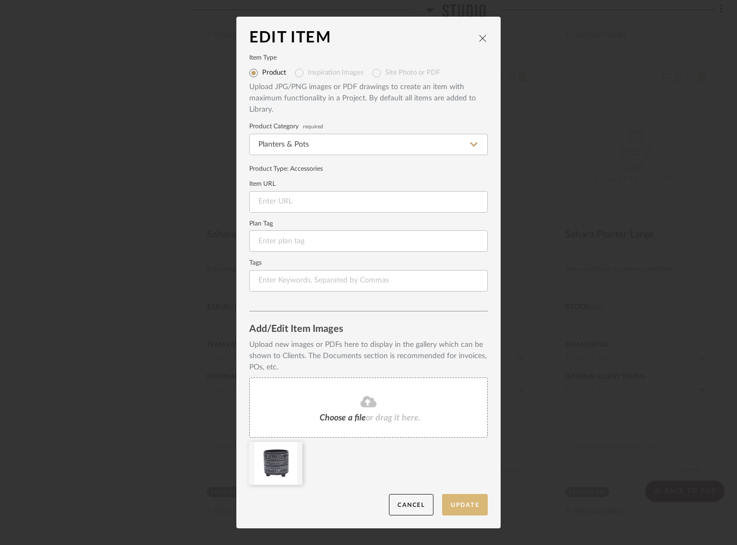
click at [464, 503] on button "Update" at bounding box center [465, 505] width 46 height 22
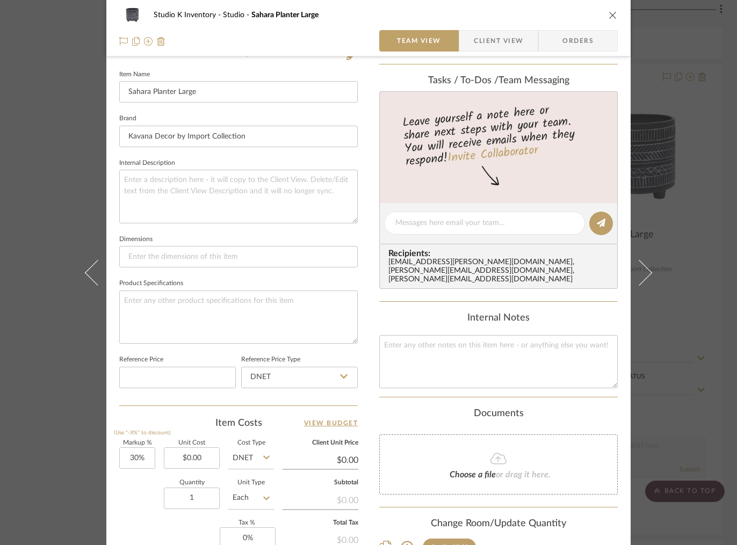
scroll to position [339, 0]
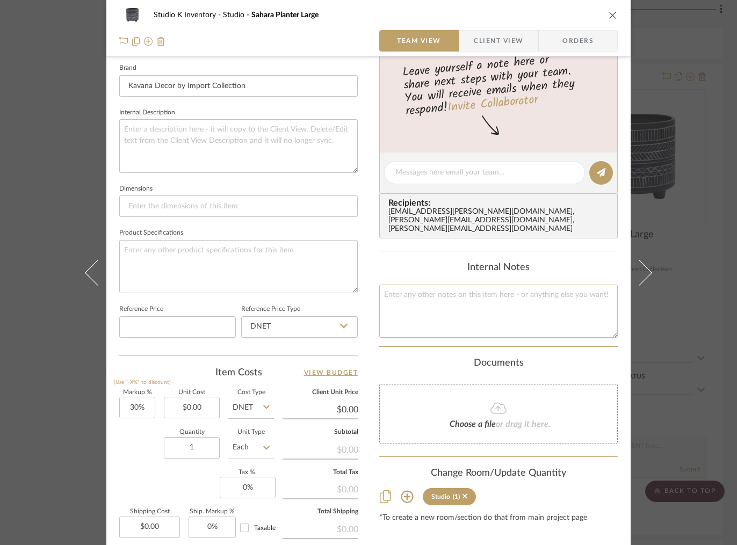
click at [424, 290] on textarea at bounding box center [498, 311] width 239 height 53
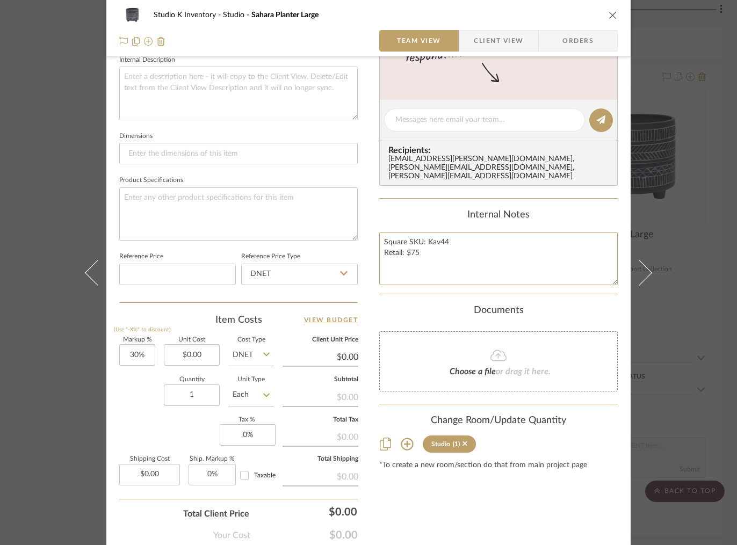
scroll to position [451, 0]
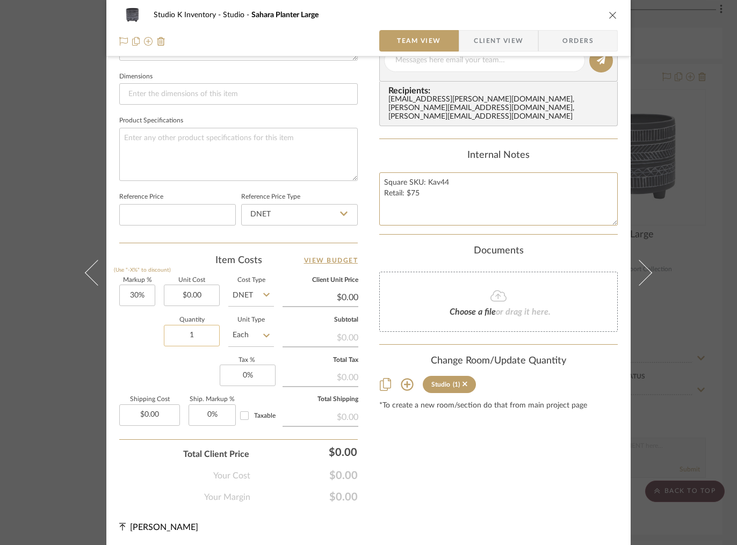
type textarea "Square SKU: Kav44 Retail: $75"
drag, startPoint x: 185, startPoint y: 330, endPoint x: 201, endPoint y: 335, distance: 17.0
click at [185, 330] on input "1" at bounding box center [192, 335] width 56 height 21
click at [171, 335] on input "1" at bounding box center [192, 335] width 56 height 21
type input "3"
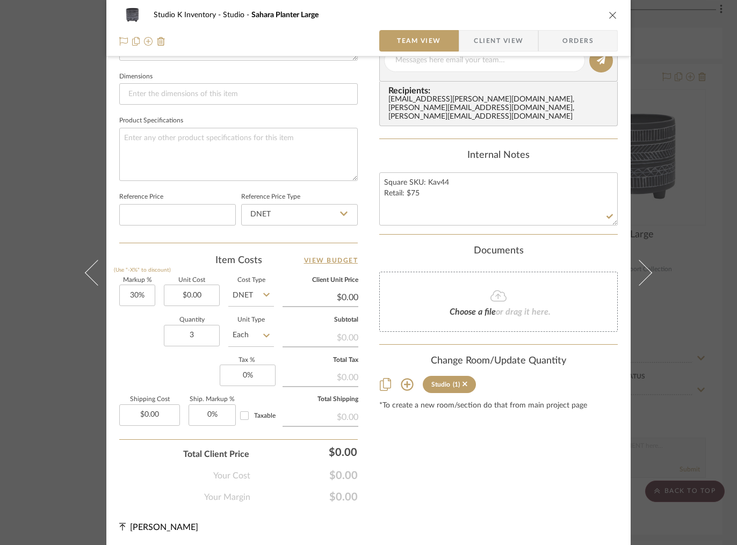
click at [508, 483] on div "Content here copies to Client View - confirm visibility there. Show in Client D…" at bounding box center [498, 63] width 239 height 882
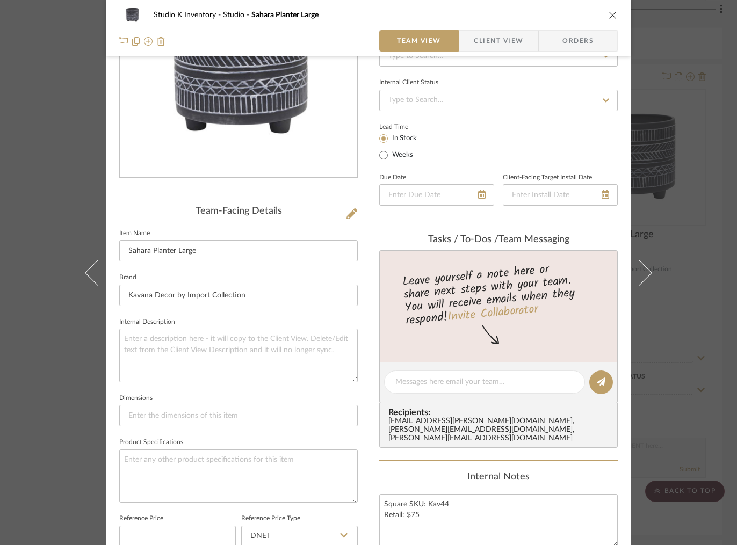
scroll to position [0, 0]
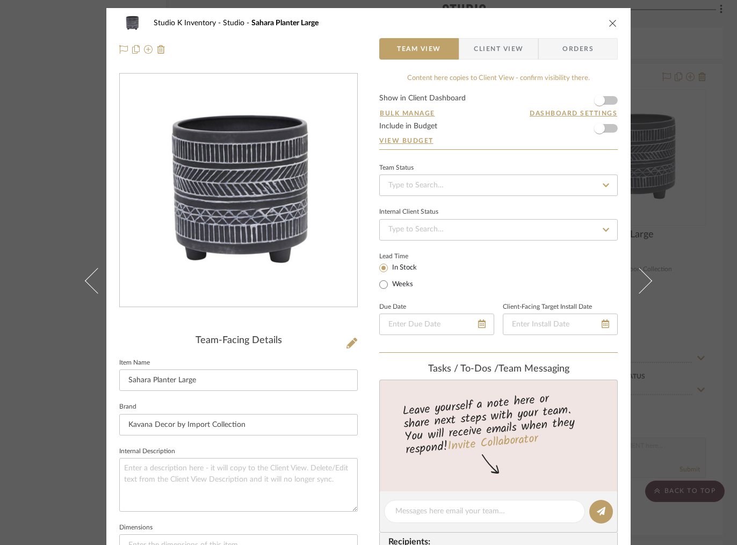
click at [609, 21] on icon "close" at bounding box center [613, 23] width 9 height 9
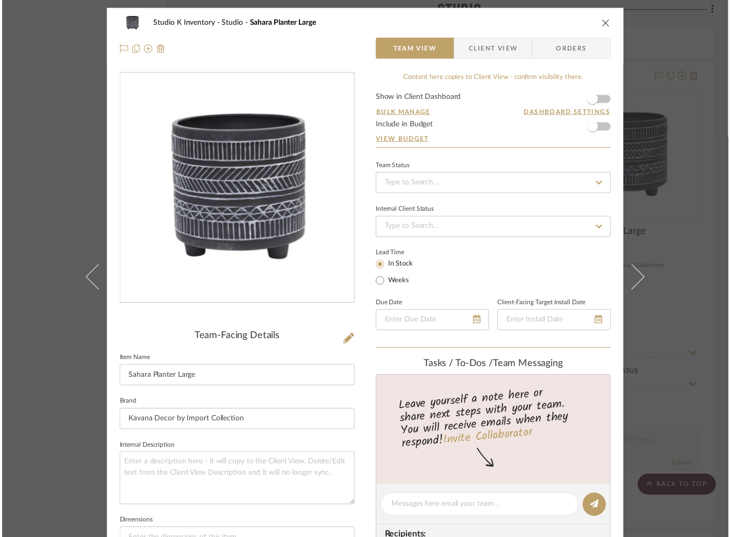
scroll to position [12619, 36]
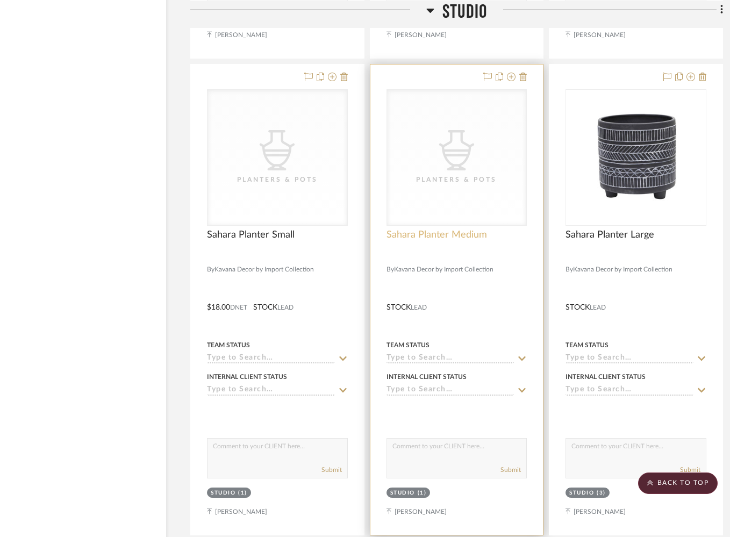
click at [432, 229] on span "Sahara Planter Medium" at bounding box center [436, 235] width 100 height 12
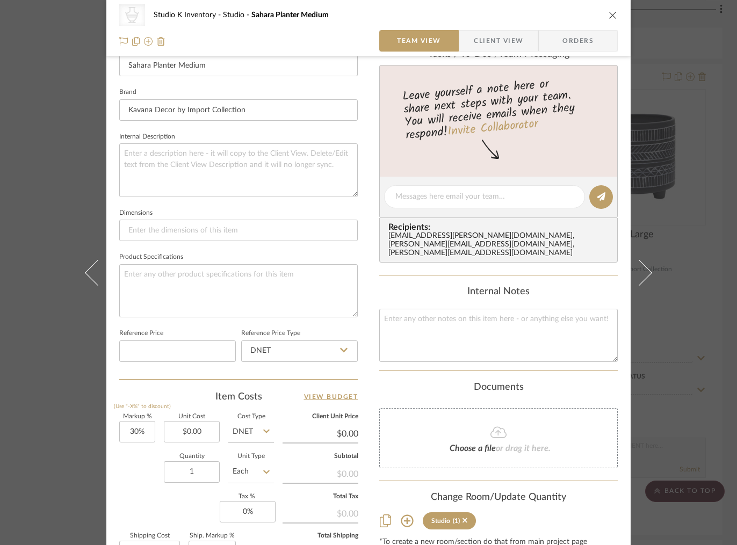
scroll to position [368, 0]
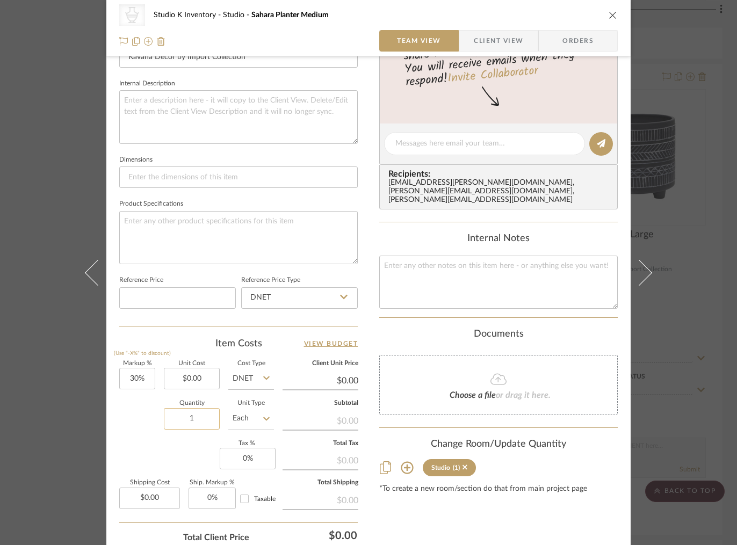
drag, startPoint x: 201, startPoint y: 423, endPoint x: 186, endPoint y: 421, distance: 15.2
click at [186, 421] on input "1" at bounding box center [192, 418] width 56 height 21
click at [179, 419] on input "1" at bounding box center [192, 418] width 56 height 21
type input "3"
click at [438, 278] on textarea at bounding box center [498, 282] width 239 height 53
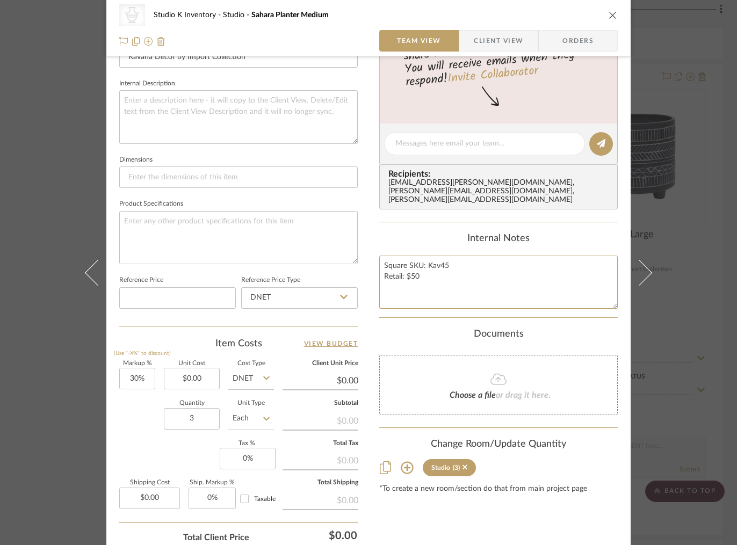
type textarea "Square SKU: Kav45 Retail: $50"
click at [400, 336] on div "Documents Choose a file or drag it here." at bounding box center [498, 372] width 239 height 87
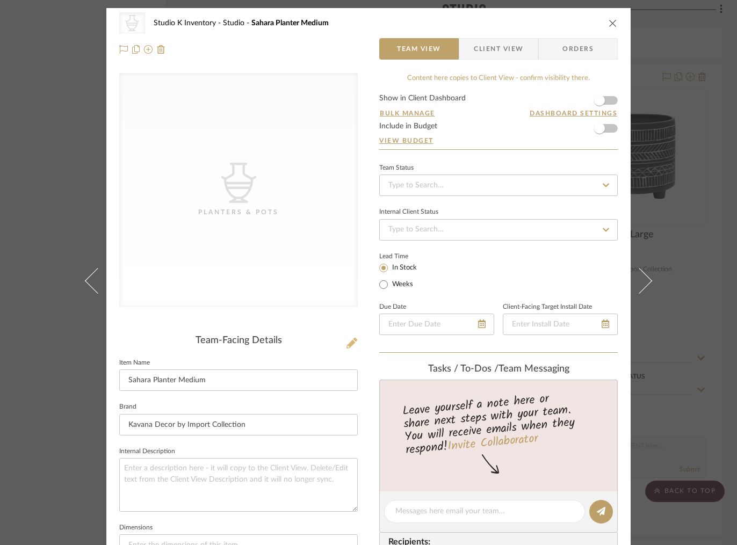
click at [350, 343] on icon at bounding box center [352, 343] width 11 height 11
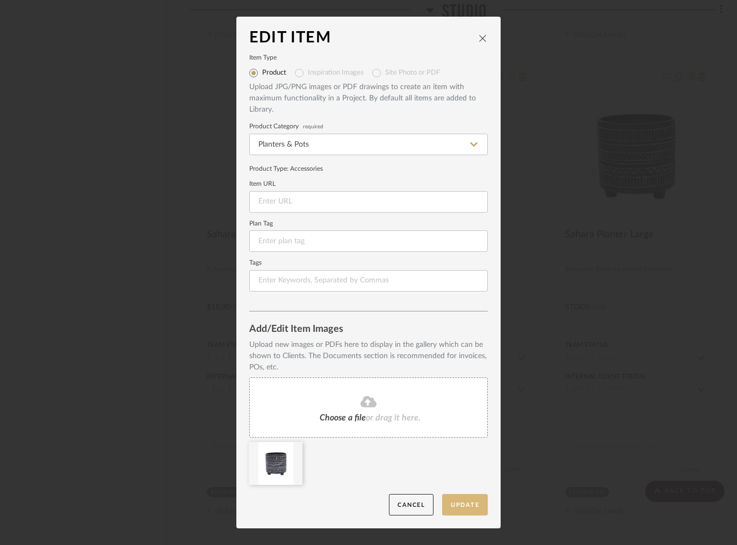
click at [462, 506] on button "Update" at bounding box center [465, 505] width 46 height 22
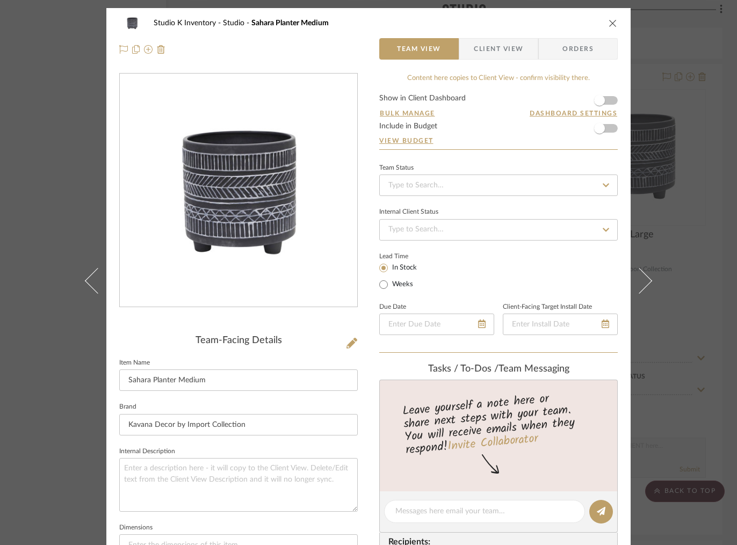
click at [609, 24] on icon "close" at bounding box center [613, 23] width 9 height 9
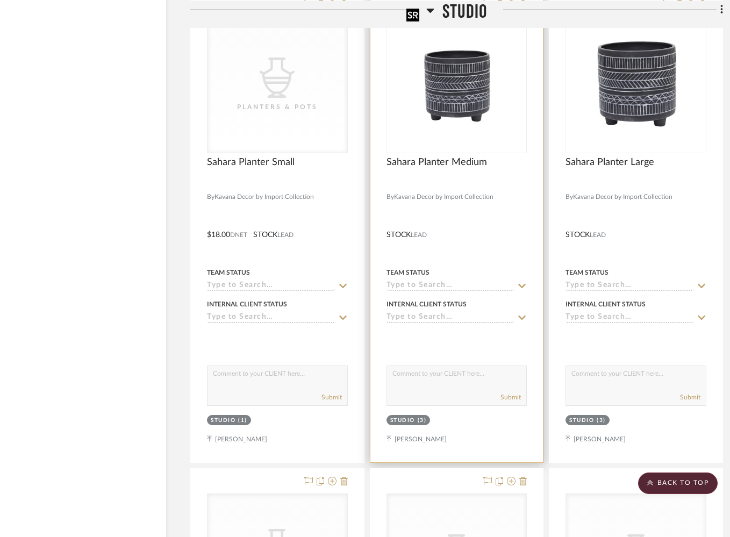
scroll to position [12708, 36]
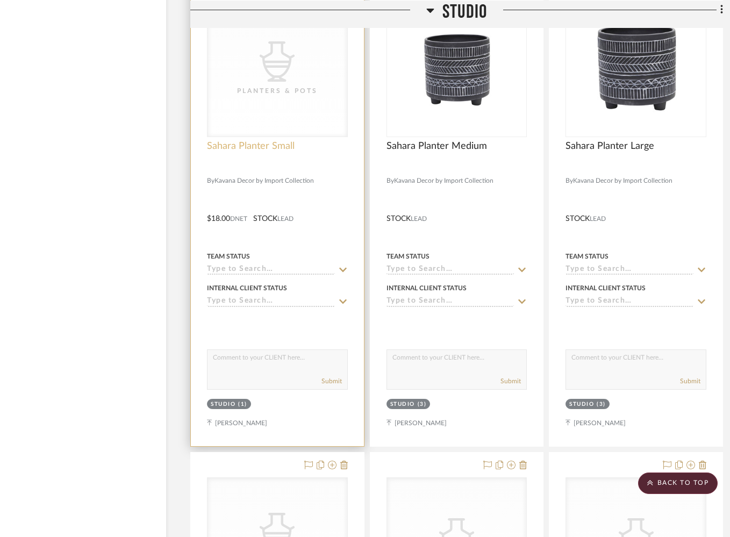
click at [232, 140] on span "Sahara Planter Small" at bounding box center [251, 146] width 88 height 12
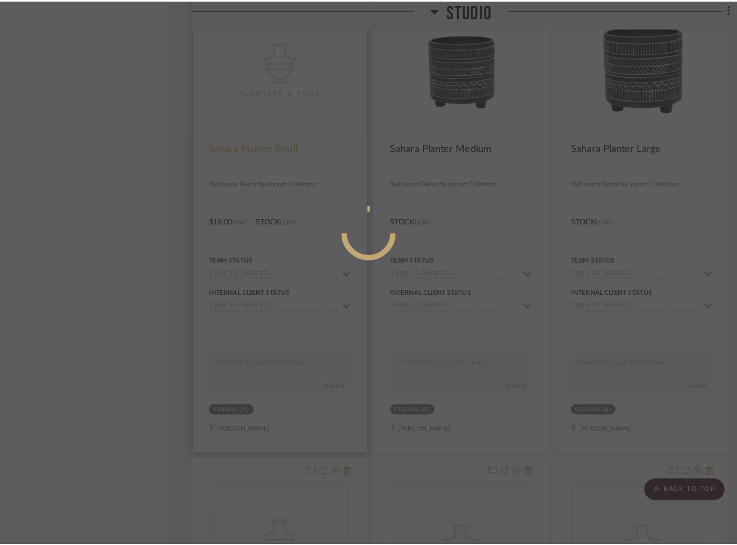
scroll to position [0, 0]
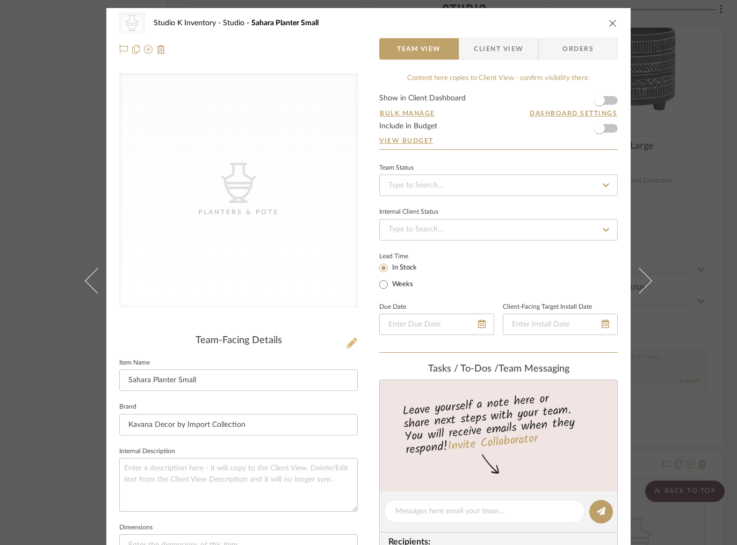
click at [348, 344] on icon at bounding box center [352, 343] width 11 height 11
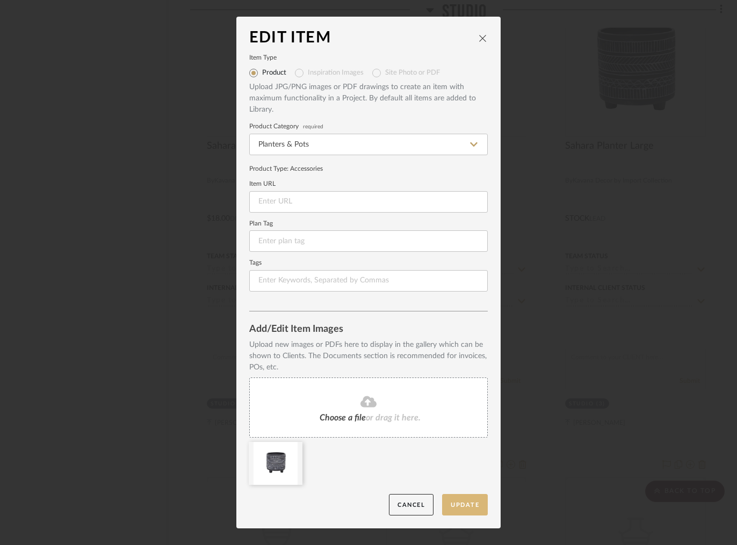
click at [467, 509] on button "Update" at bounding box center [465, 505] width 46 height 22
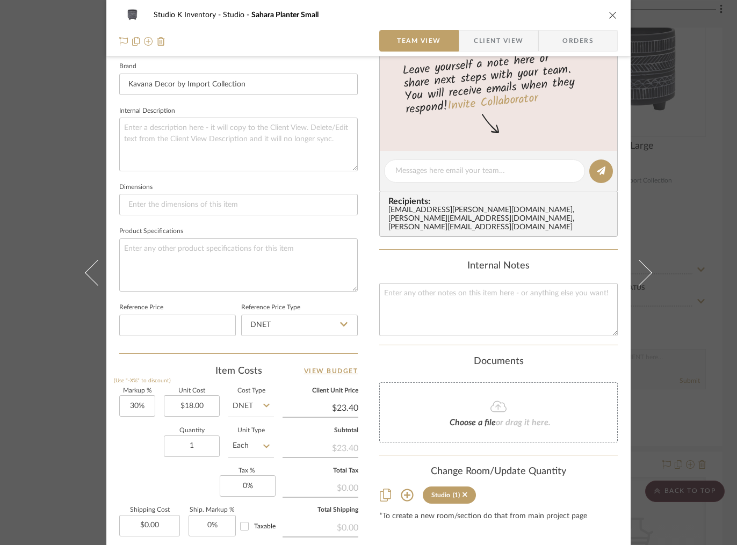
scroll to position [411, 0]
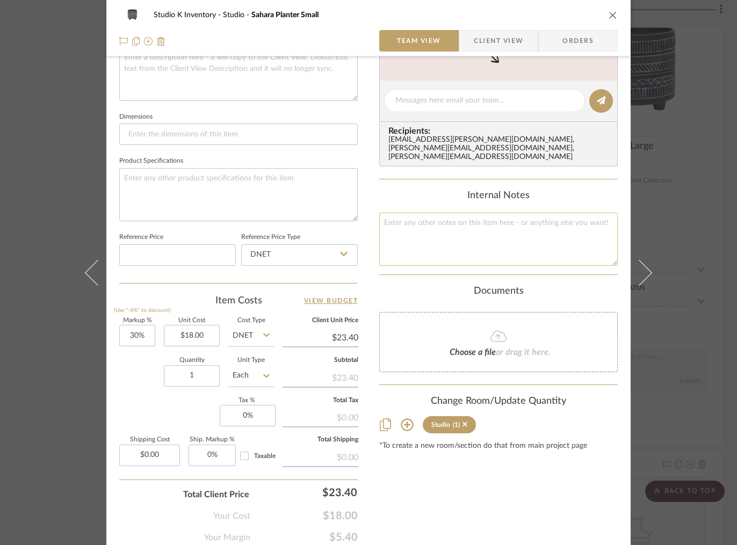
click at [411, 223] on textarea at bounding box center [498, 239] width 239 height 53
type textarea "Square SKU: Kav46 Retail: $35"
drag, startPoint x: 200, startPoint y: 377, endPoint x: 185, endPoint y: 377, distance: 15.0
click at [185, 377] on input "1" at bounding box center [192, 375] width 56 height 21
click at [184, 377] on input "1" at bounding box center [192, 375] width 56 height 21
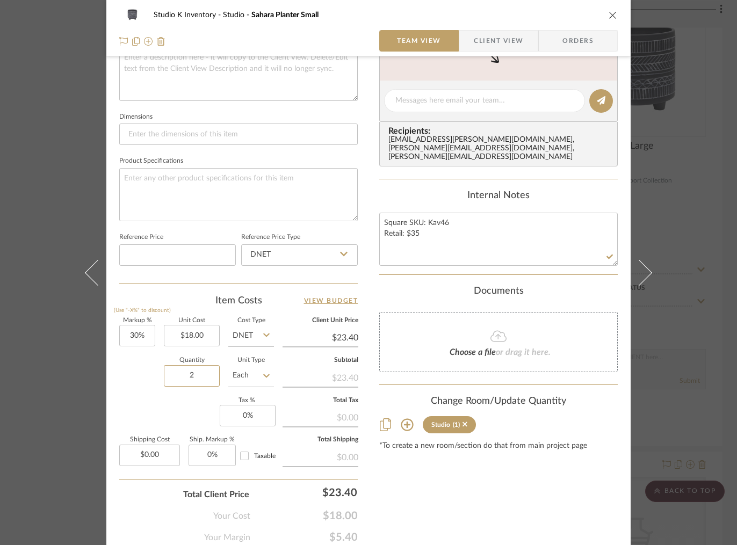
type input "2"
click at [456, 517] on div "Content here copies to Client View - confirm visibility there. Show in Client D…" at bounding box center [498, 103] width 239 height 882
click at [609, 13] on icon "close" at bounding box center [613, 15] width 9 height 9
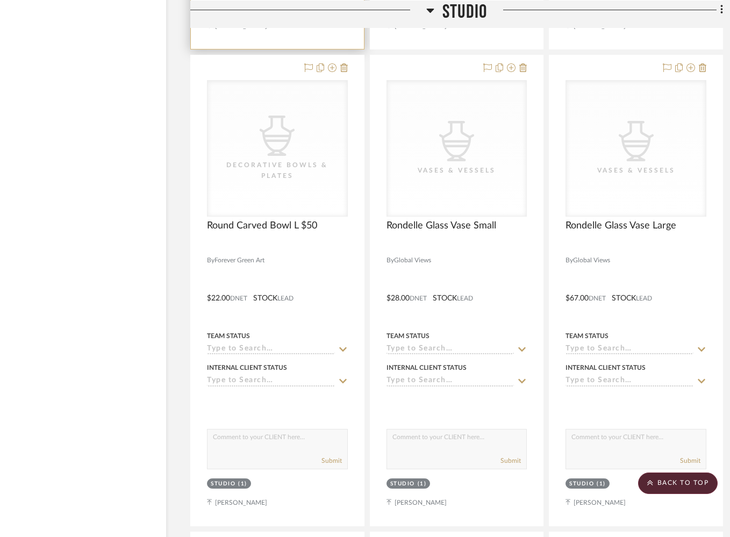
scroll to position [13117, 36]
